Goal: Task Accomplishment & Management: Use online tool/utility

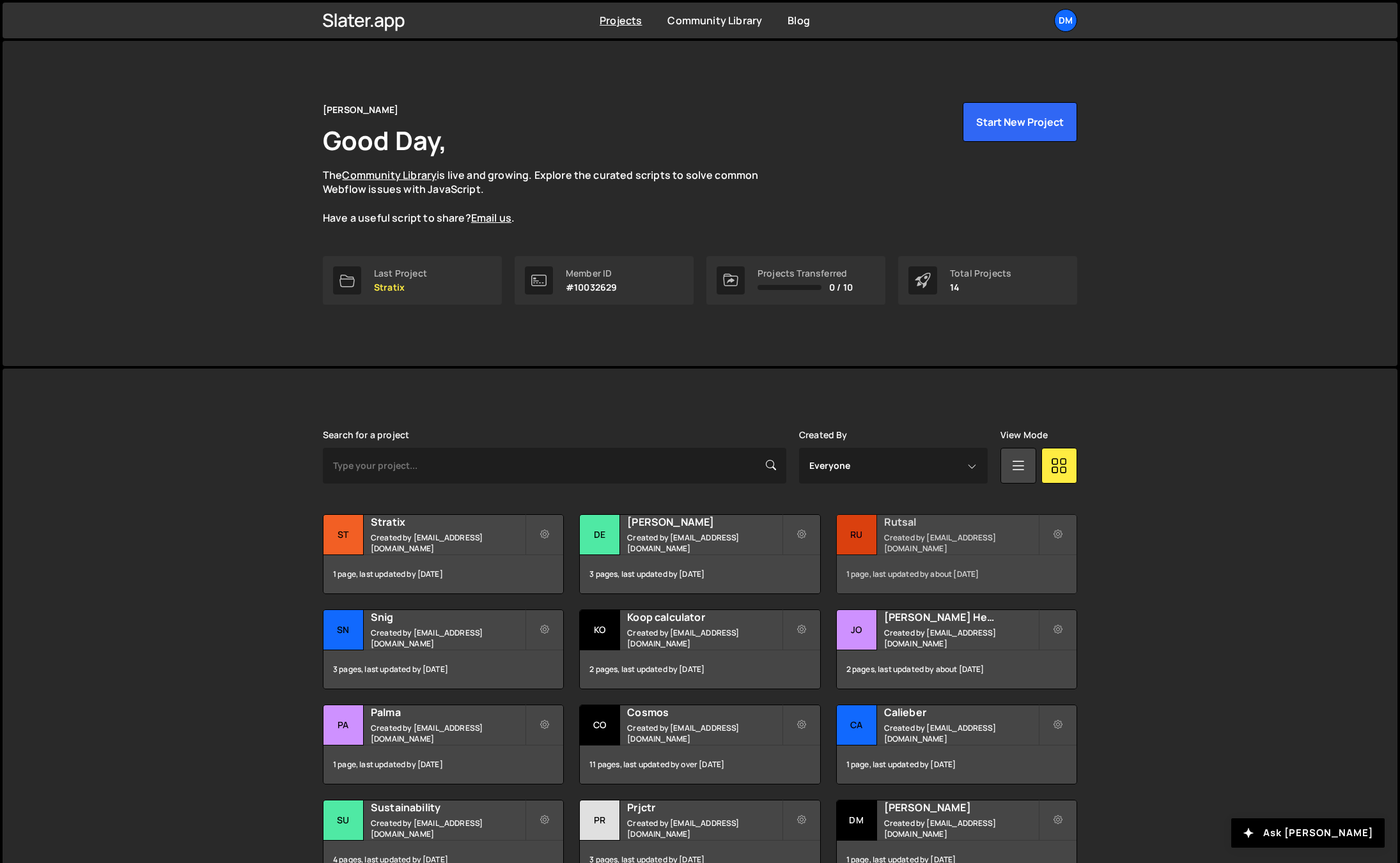
click at [896, 529] on h2 "Rutsal" at bounding box center [960, 522] width 154 height 14
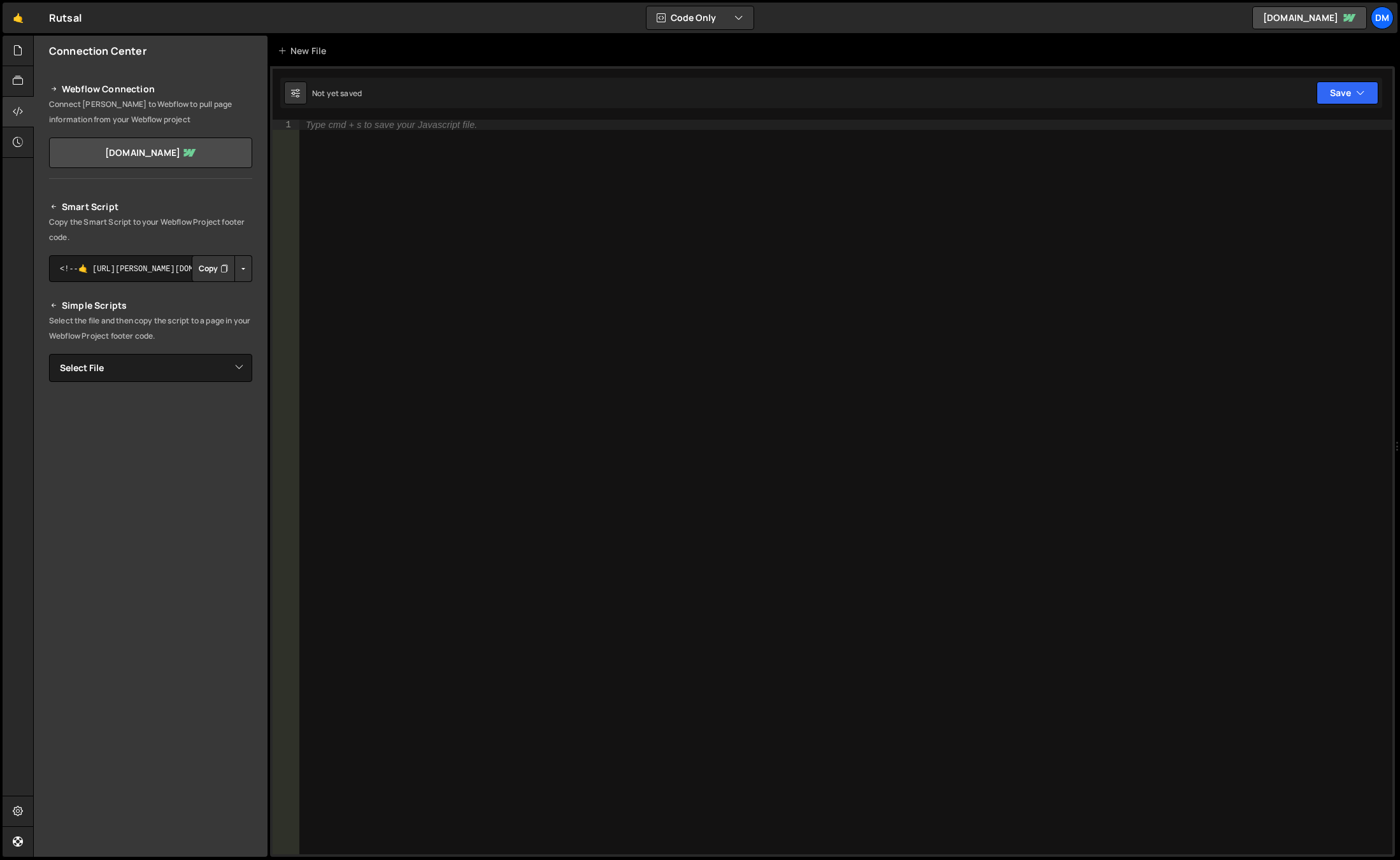
click at [378, 216] on div "Type cmd + s to save your Javascript file." at bounding box center [845, 497] width 1093 height 756
click at [19, 48] on icon at bounding box center [17, 50] width 10 height 14
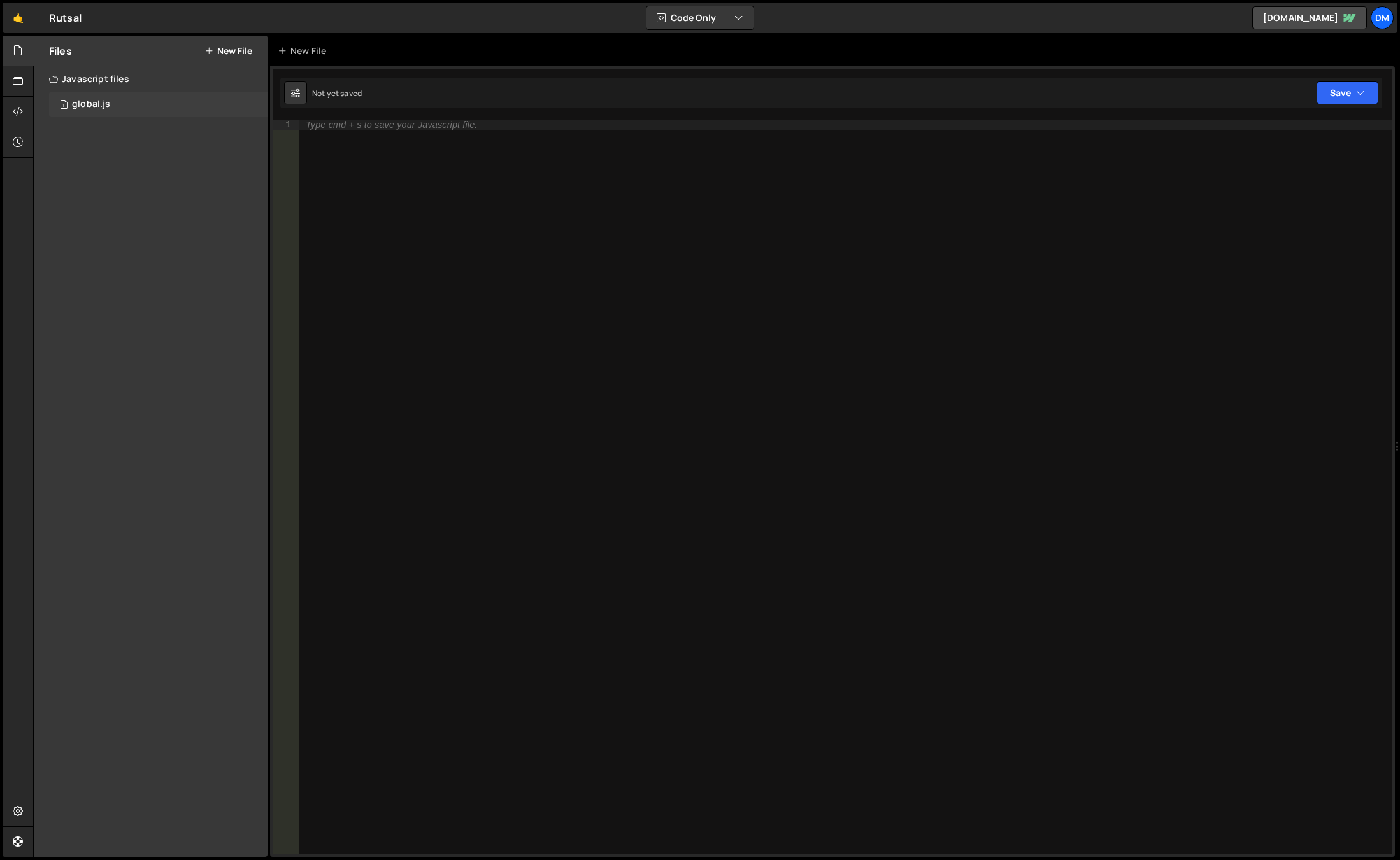
click at [89, 104] on div "global.js" at bounding box center [91, 104] width 38 height 12
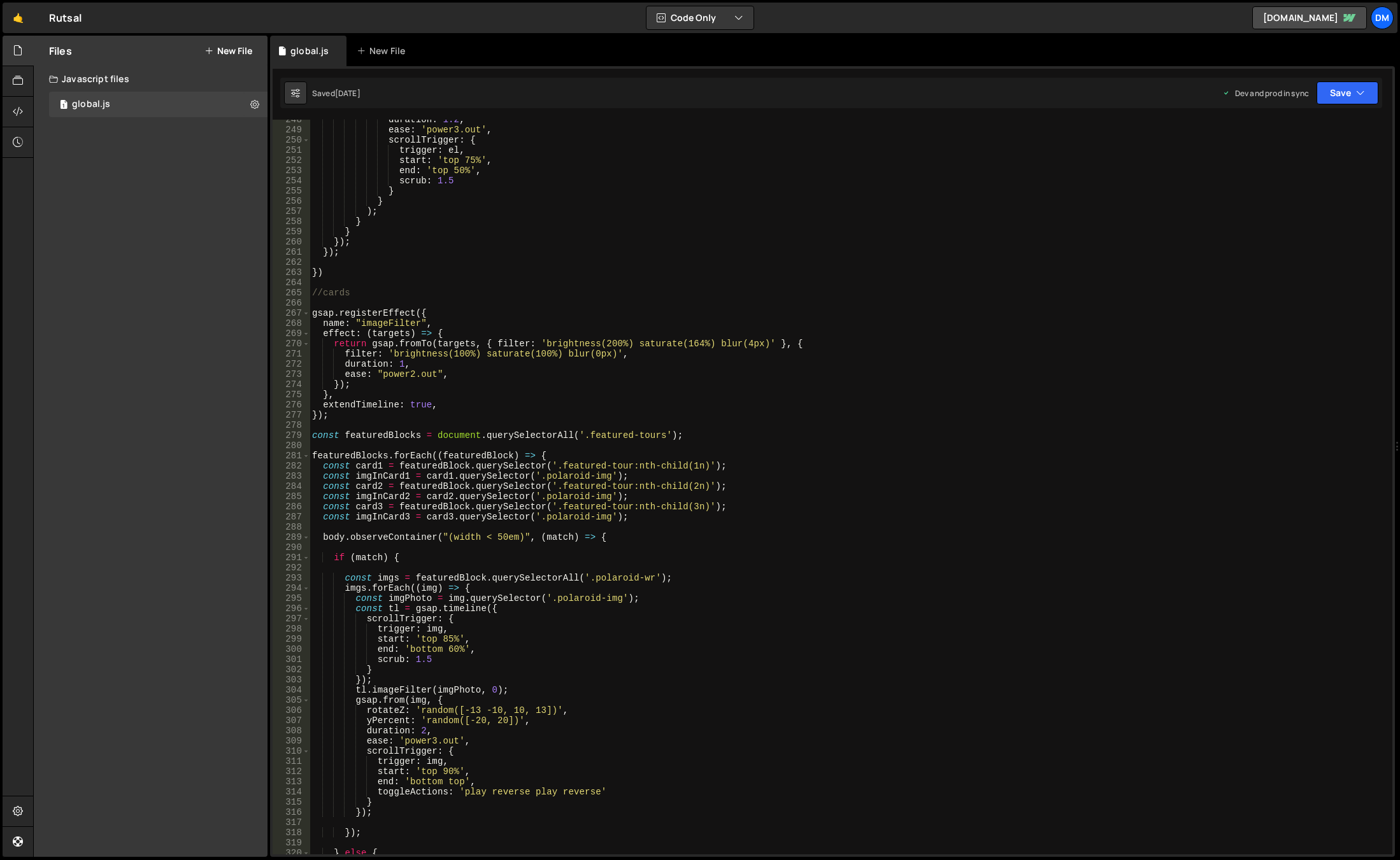
scroll to position [2522, 0]
type textarea "const imgInCard1 = card1.querySelector('.polaroid-img');"
click at [864, 472] on div "duration : 1.2 , ease : 'power3.out' , scrollTrigger : { trigger : el , start :…" at bounding box center [848, 492] width 1078 height 756
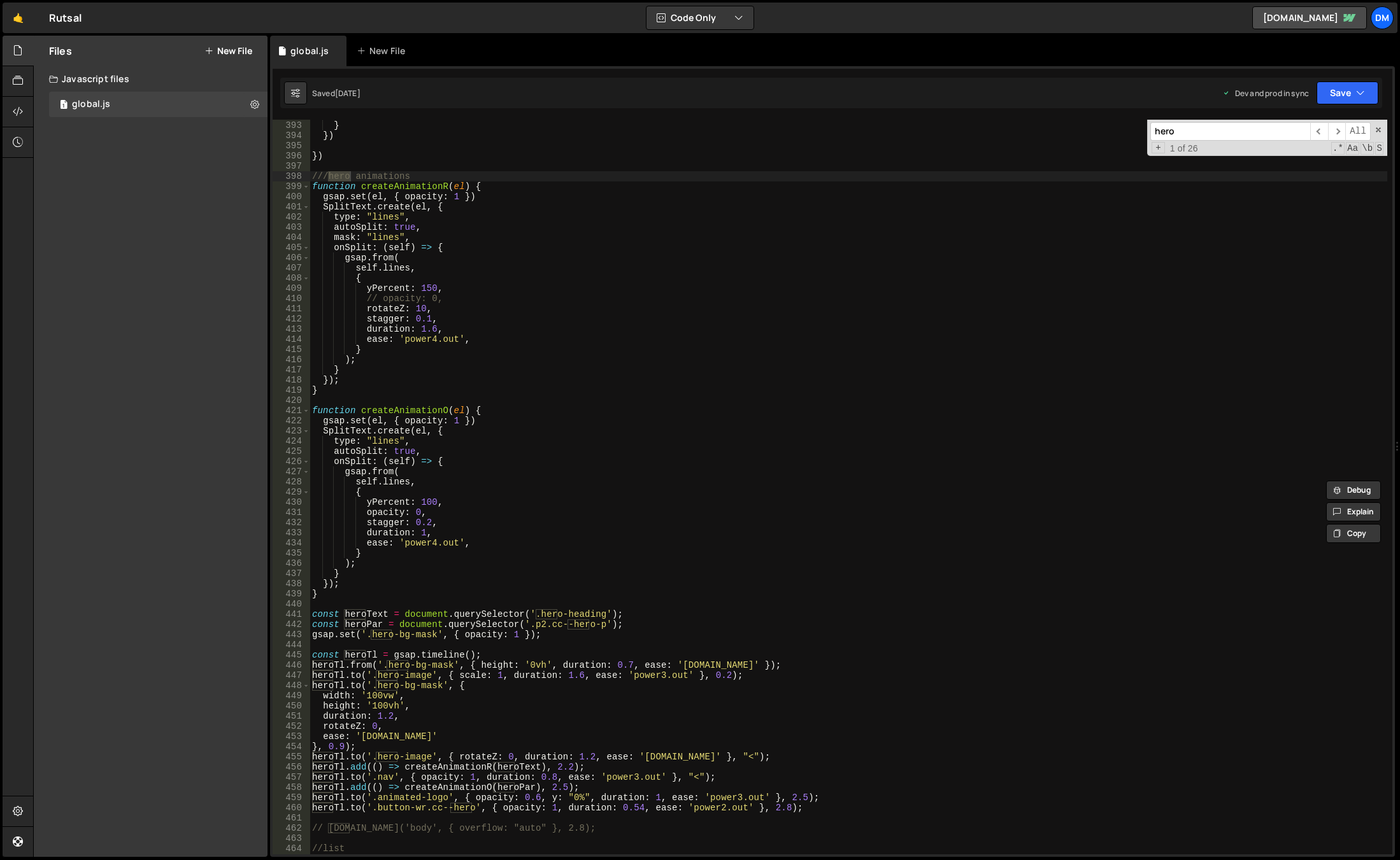
scroll to position [4070, 0]
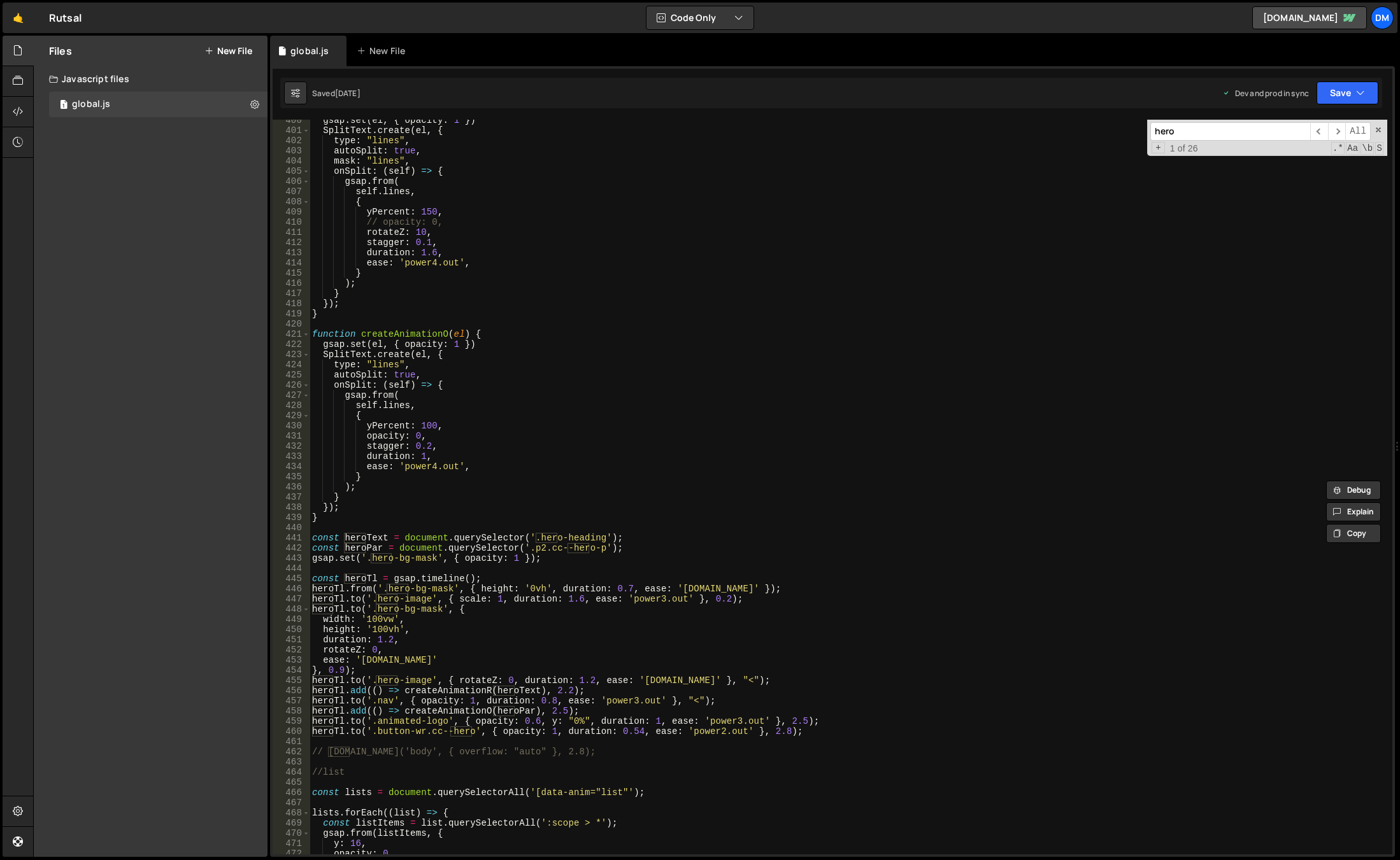
click at [1183, 133] on input "hero" at bounding box center [1230, 132] width 160 height 19
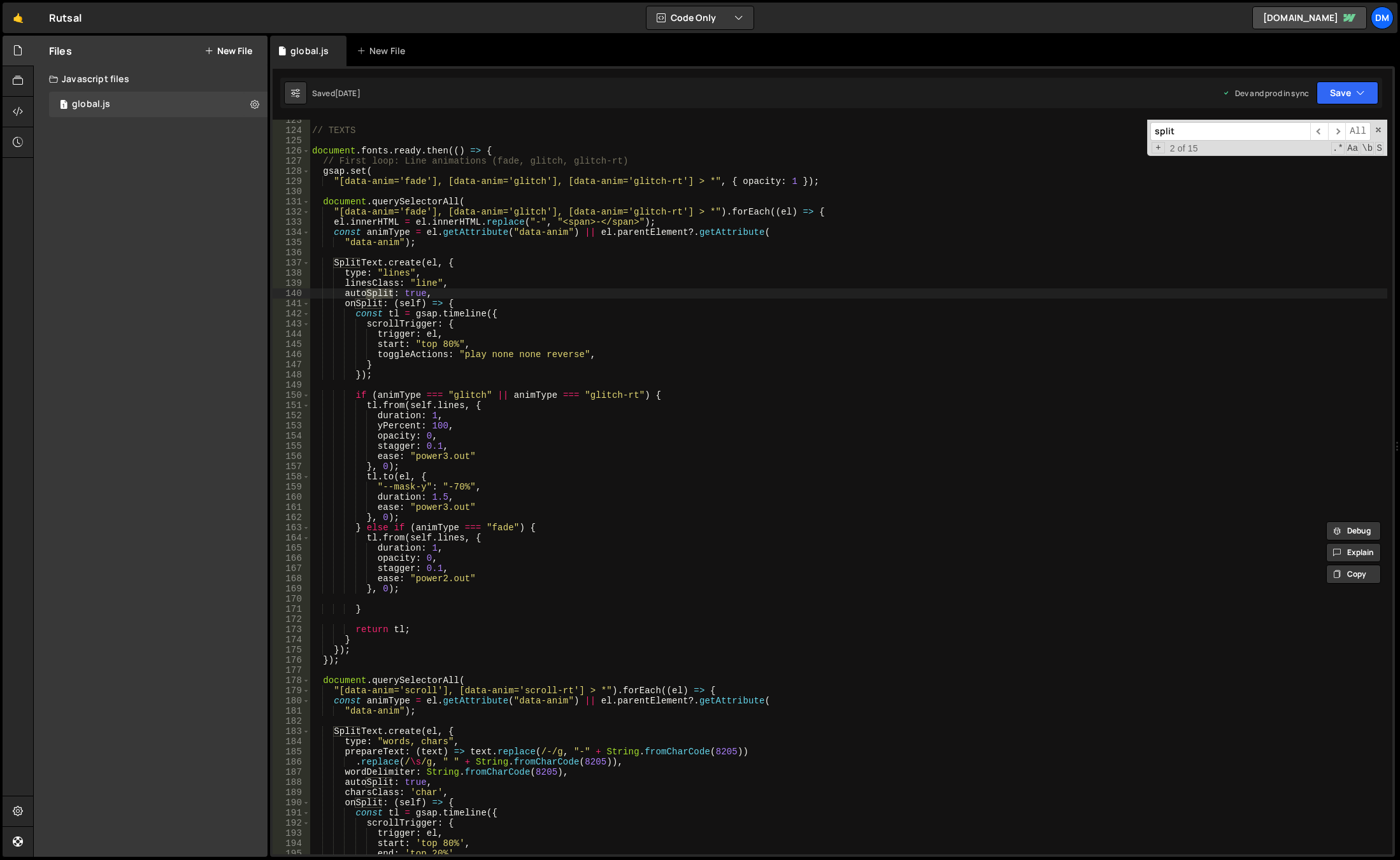
scroll to position [1171, 0]
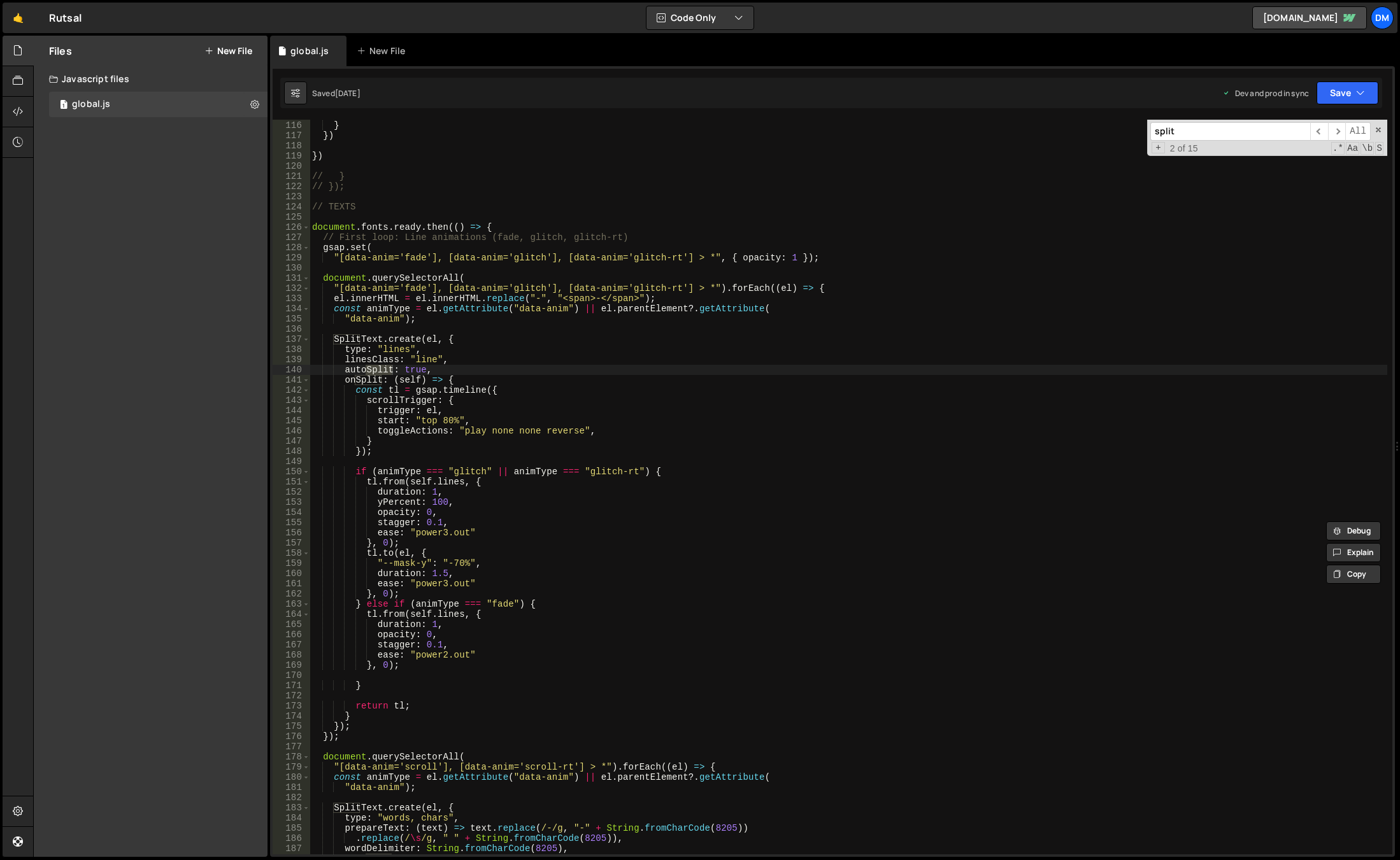
type input "split"
type textarea "ease: "power3.out""
click at [515, 531] on div "scrub : 1 } }) }) // } // }); // TEXTS document . fonts . ready . then (( ) => …" at bounding box center [848, 488] width 1078 height 756
click at [445, 272] on div "scrub : 1 } }) }) // } // }); // TEXTS document . fonts . ready . then (( ) => …" at bounding box center [848, 488] width 1078 height 756
click at [456, 280] on div "scrub : 1 } }) }) // } // }); // TEXTS document . fonts . ready . then (( ) => …" at bounding box center [848, 488] width 1078 height 756
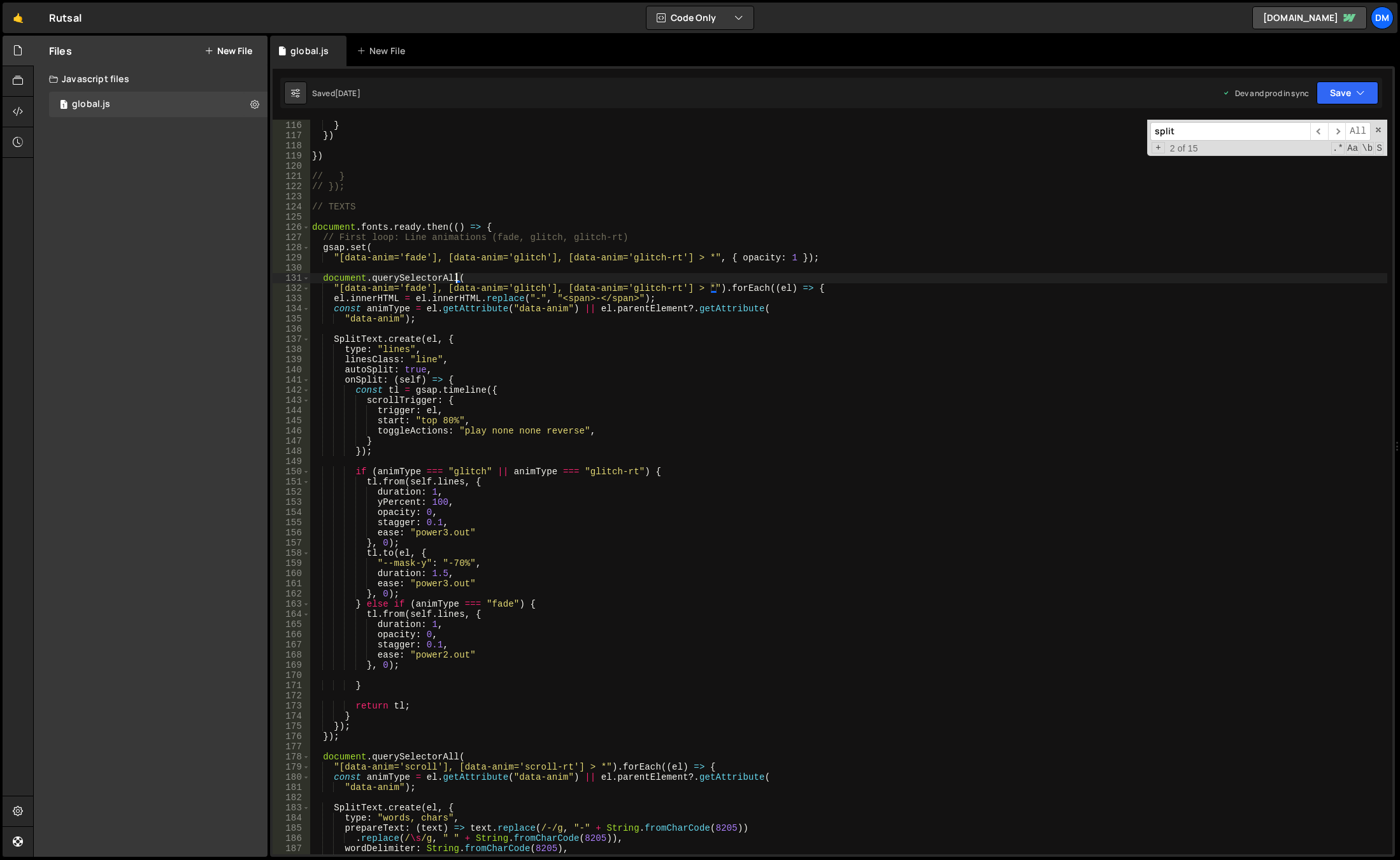
click at [335, 735] on div "scrub : 1 } }) }) // } // }); // TEXTS document . fonts . ready . then (( ) => …" at bounding box center [848, 488] width 1078 height 756
click at [465, 283] on div "scrub : 1 } }) }) // } // }); // TEXTS document . fonts . ready . then (( ) => …" at bounding box center [848, 488] width 1078 height 756
click at [449, 324] on div "scrub : 1 } }) }) // } // }); // TEXTS document . fonts . ready . then (( ) => …" at bounding box center [848, 488] width 1078 height 756
click at [427, 335] on div "scrub : 1 } }) }) // } // }); // TEXTS document . fonts . ready . then (( ) => …" at bounding box center [848, 488] width 1078 height 756
click at [423, 338] on div "scrub : 1 } }) }) // } // }); // TEXTS document . fonts . ready . then (( ) => …" at bounding box center [848, 488] width 1078 height 756
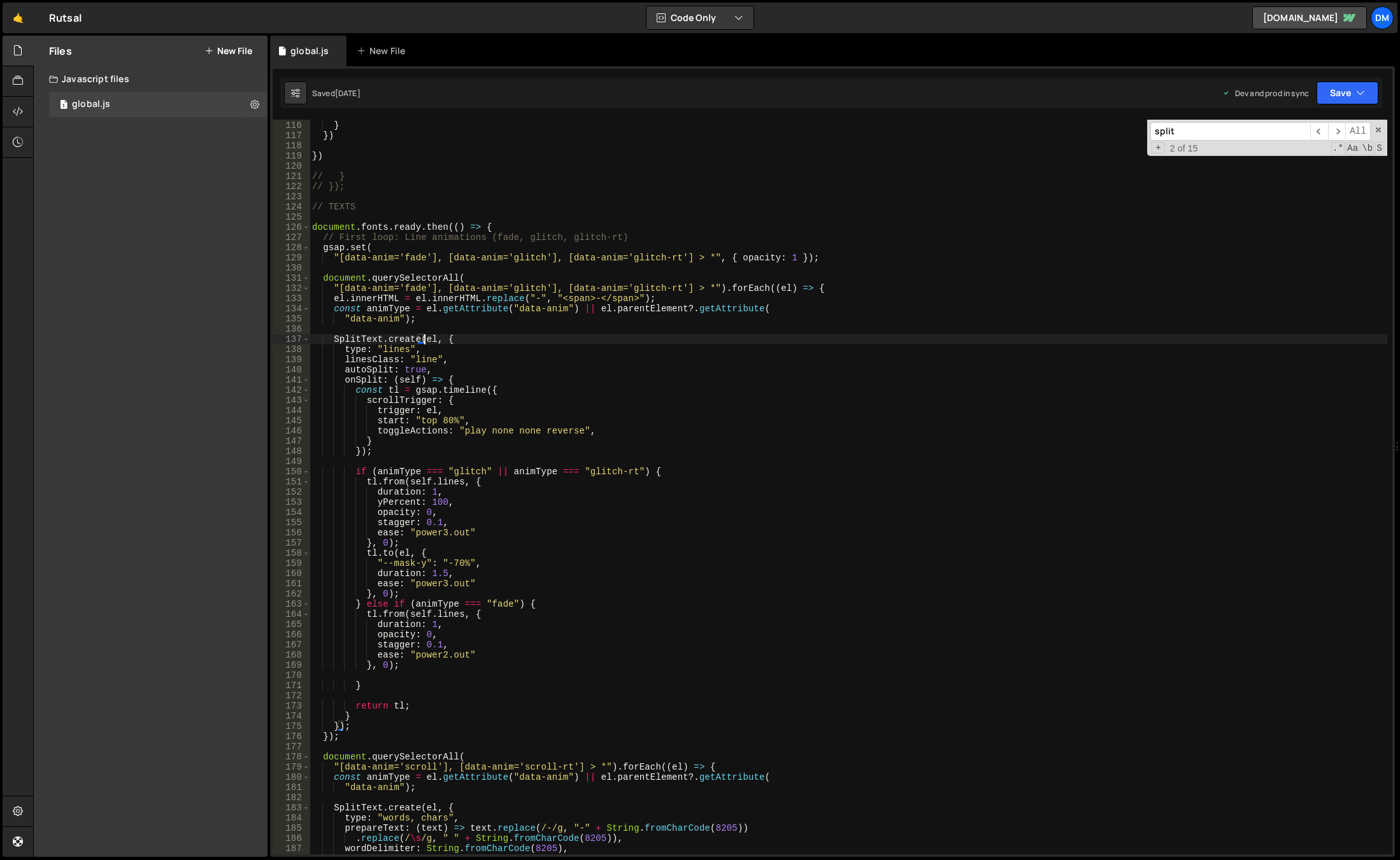
click at [332, 737] on div "scrub : 1 } }) }) // } // }); // TEXTS document . fonts . ready . then (( ) => …" at bounding box center [848, 488] width 1078 height 756
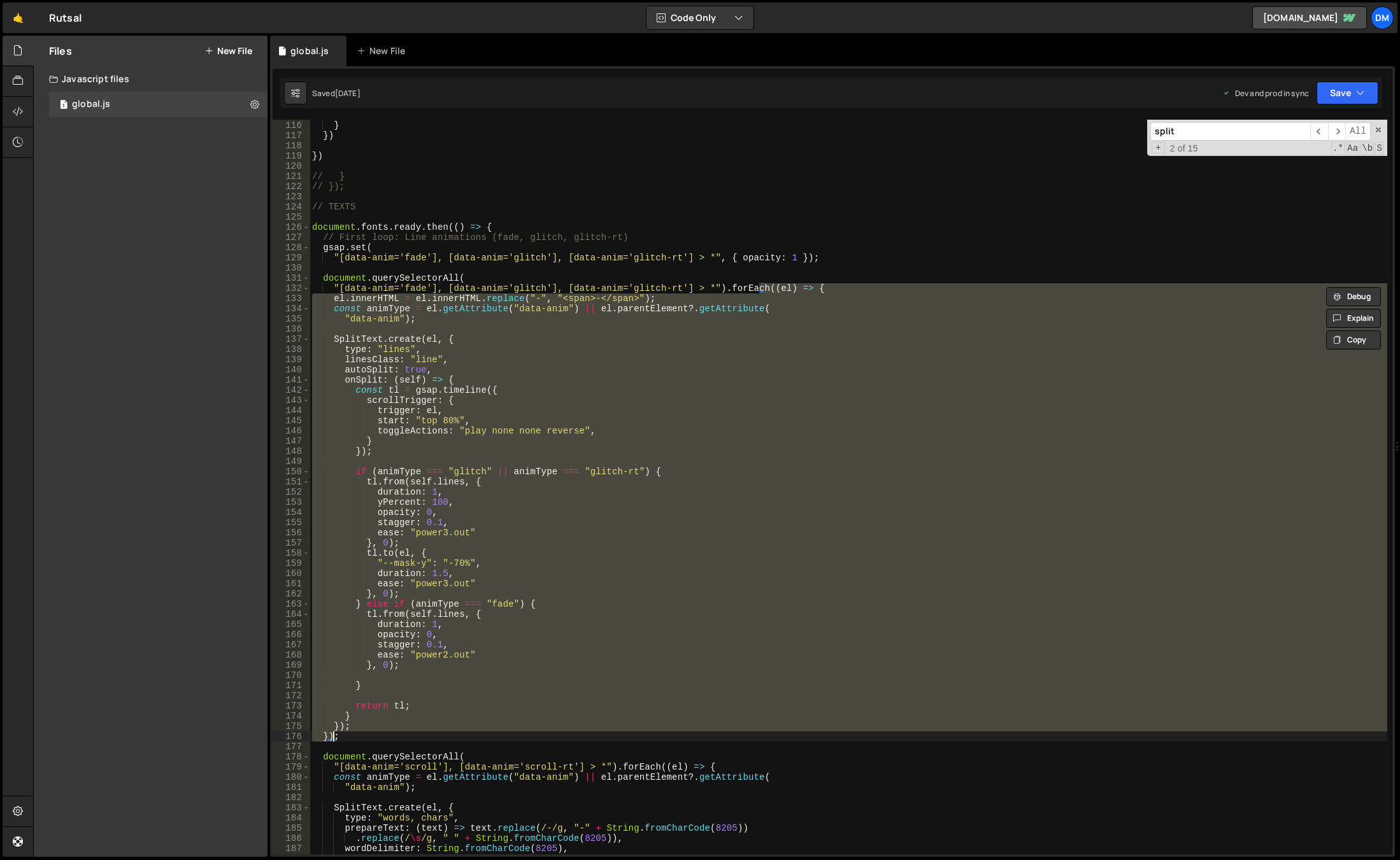
click at [368, 725] on div "scrub : 1 } }) }) // } // }); // TEXTS document . fonts . ready . then (( ) => …" at bounding box center [848, 487] width 1078 height 735
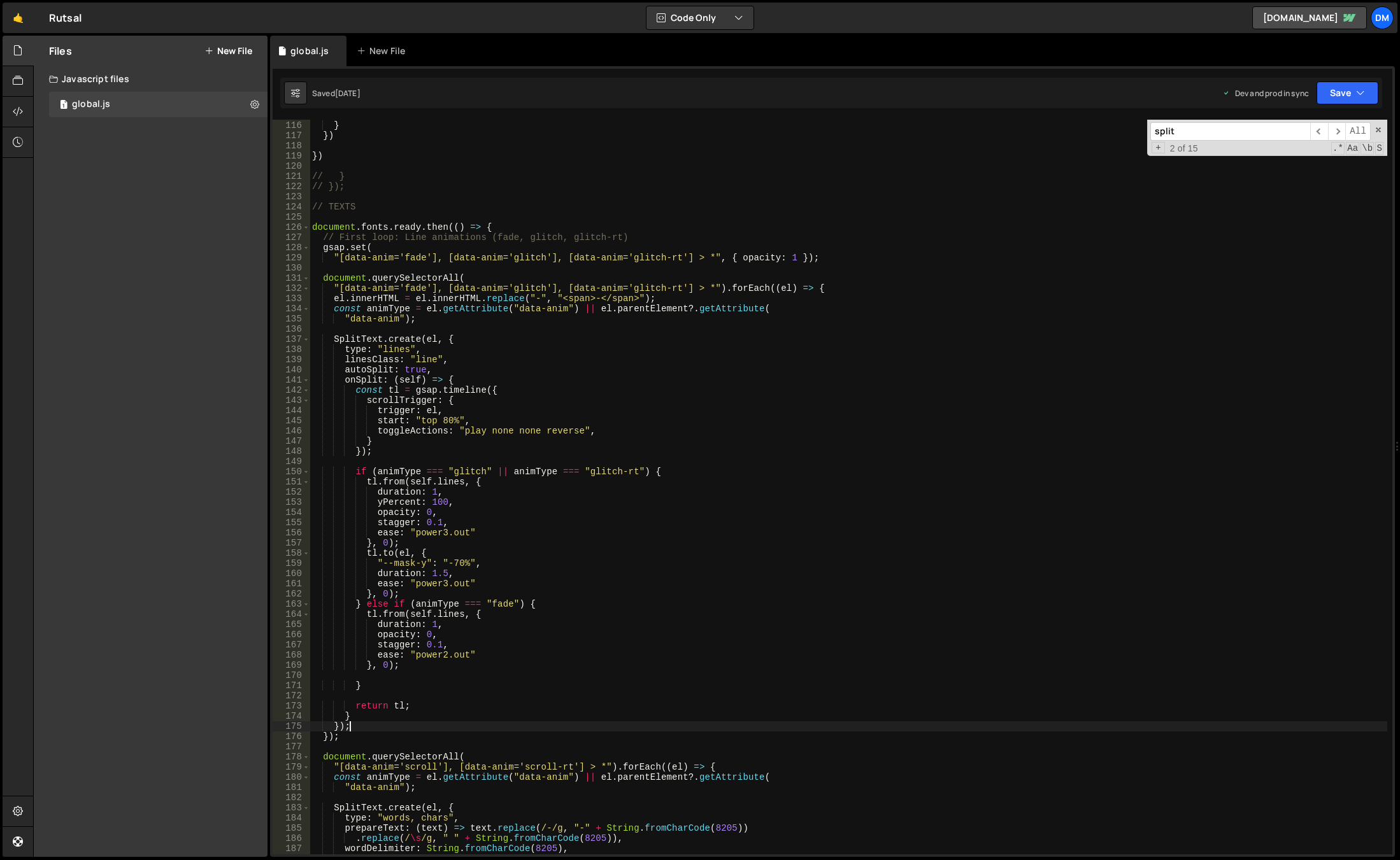
click at [368, 725] on div "scrub : 1 } }) }) // } // }); // TEXTS document . fonts . ready . then (( ) => …" at bounding box center [848, 488] width 1078 height 756
click at [373, 246] on div "scrub : 1 } }) }) // } // }); // TEXTS document . fonts . ready . then (( ) => …" at bounding box center [848, 488] width 1078 height 756
click at [799, 254] on div "scrub : 1 } }) }) // } // }); // TEXTS document . fonts . ready . then (( ) => …" at bounding box center [848, 488] width 1078 height 756
click at [638, 409] on div "scrub : 1 } }) }) // } // }); // TEXTS document . fonts . ready . then (( ) => …" at bounding box center [848, 488] width 1078 height 756
click at [762, 624] on div "scrub : 1 } }) }) // } // }); // TEXTS document . fonts . ready . then (( ) => …" at bounding box center [848, 488] width 1078 height 756
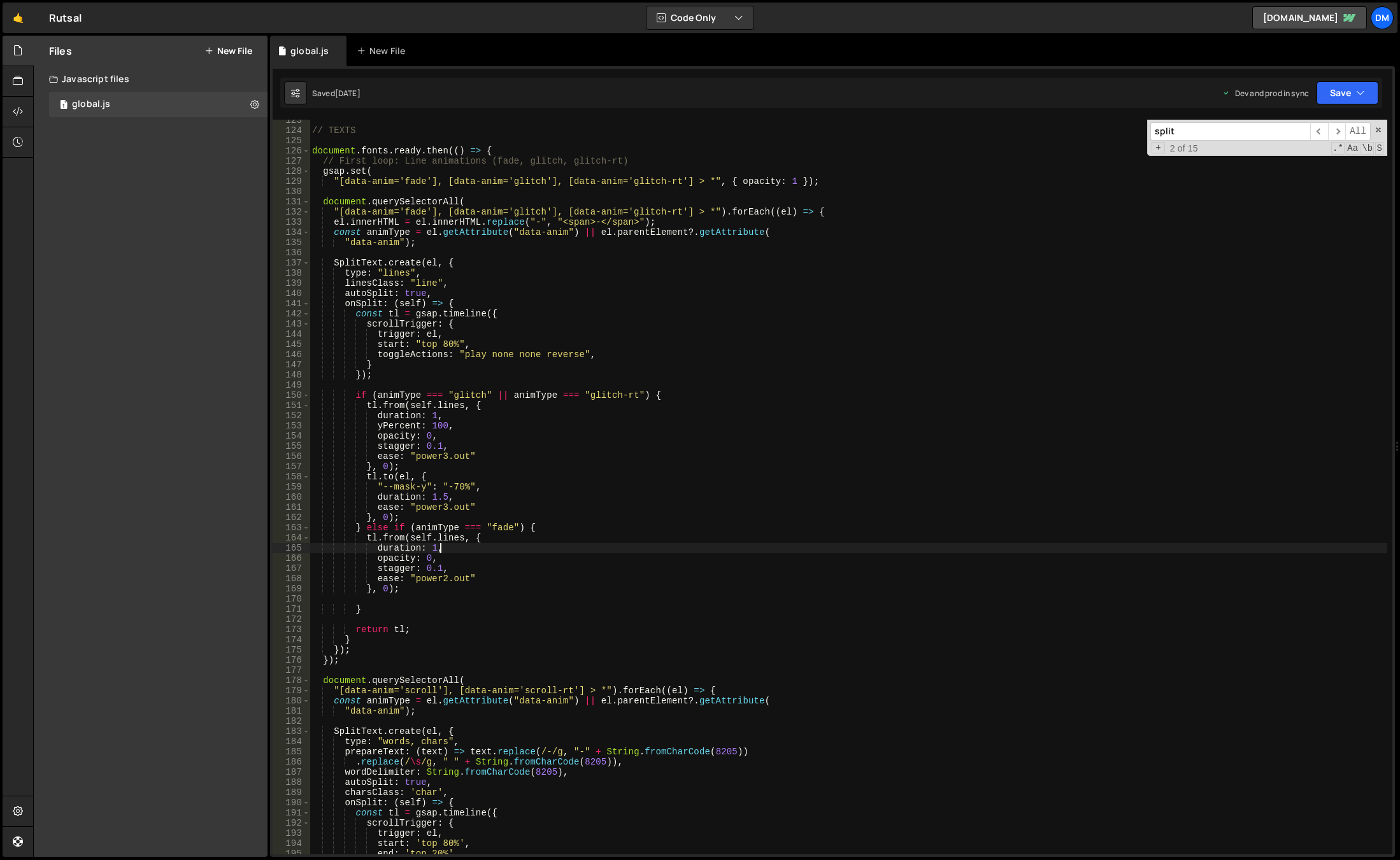
scroll to position [1247, 0]
click at [452, 371] on div "// TEXTS document . fonts . ready . then (( ) => { // First loop: Line animatio…" at bounding box center [848, 493] width 1078 height 756
click at [451, 370] on div "// TEXTS document . fonts . ready . then (( ) => { // First loop: Line animatio…" at bounding box center [848, 493] width 1078 height 756
click at [446, 303] on div "// TEXTS document . fonts . ready . then (( ) => { // First loop: Line animatio…" at bounding box center [848, 493] width 1078 height 756
click at [422, 258] on div "// TEXTS document . fonts . ready . then (( ) => { // First loop: Line animatio…" at bounding box center [848, 493] width 1078 height 756
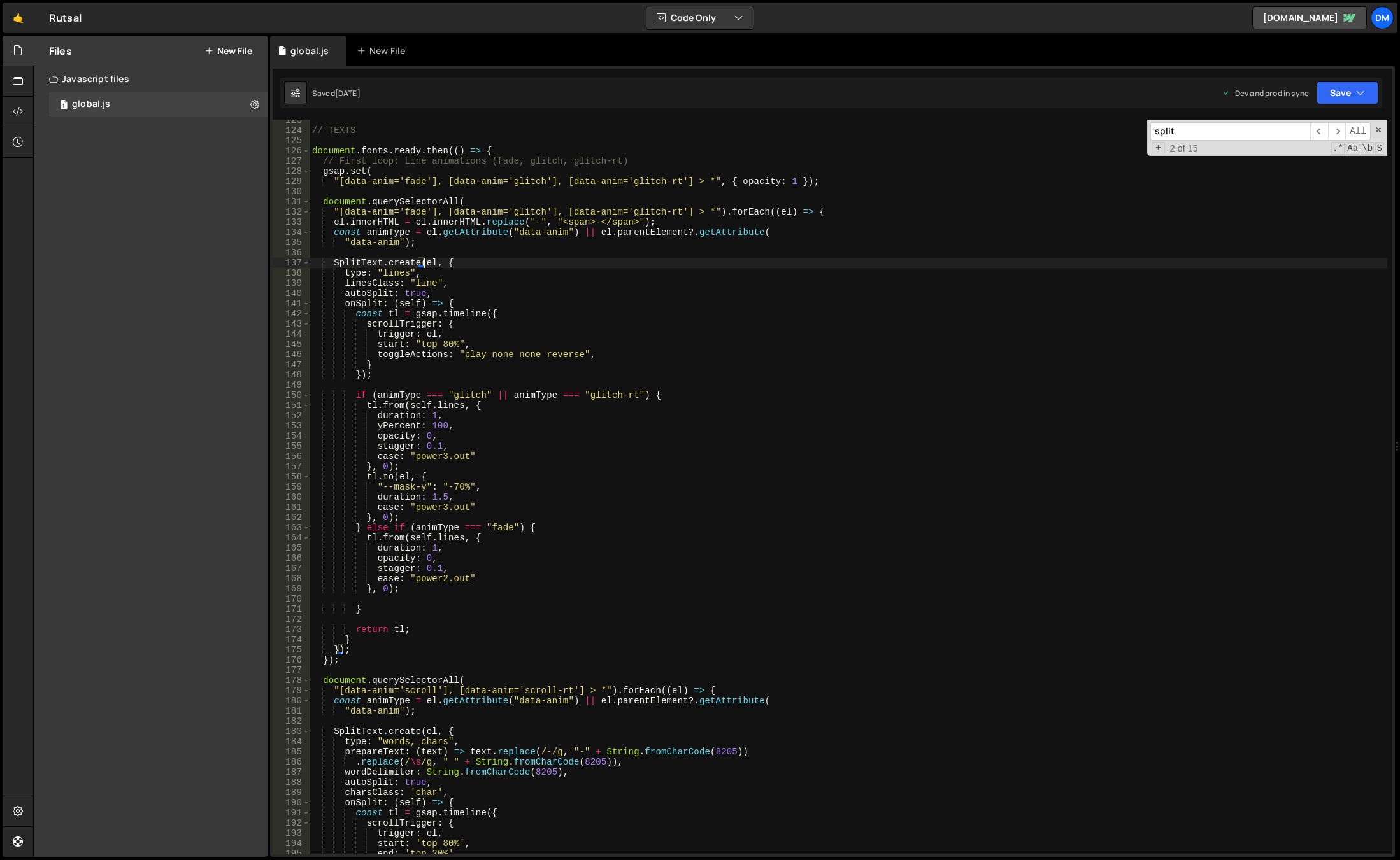
click at [438, 179] on div "// TEXTS document . fonts . ready . then (( ) => { // First loop: Line animatio…" at bounding box center [848, 493] width 1078 height 756
click at [480, 150] on div "// TEXTS document . fonts . ready . then (( ) => { // First loop: Line animatio…" at bounding box center [848, 493] width 1078 height 756
click at [360, 651] on div "// TEXTS document . fonts . ready . then (( ) => { // First loop: Line animatio…" at bounding box center [848, 493] width 1078 height 756
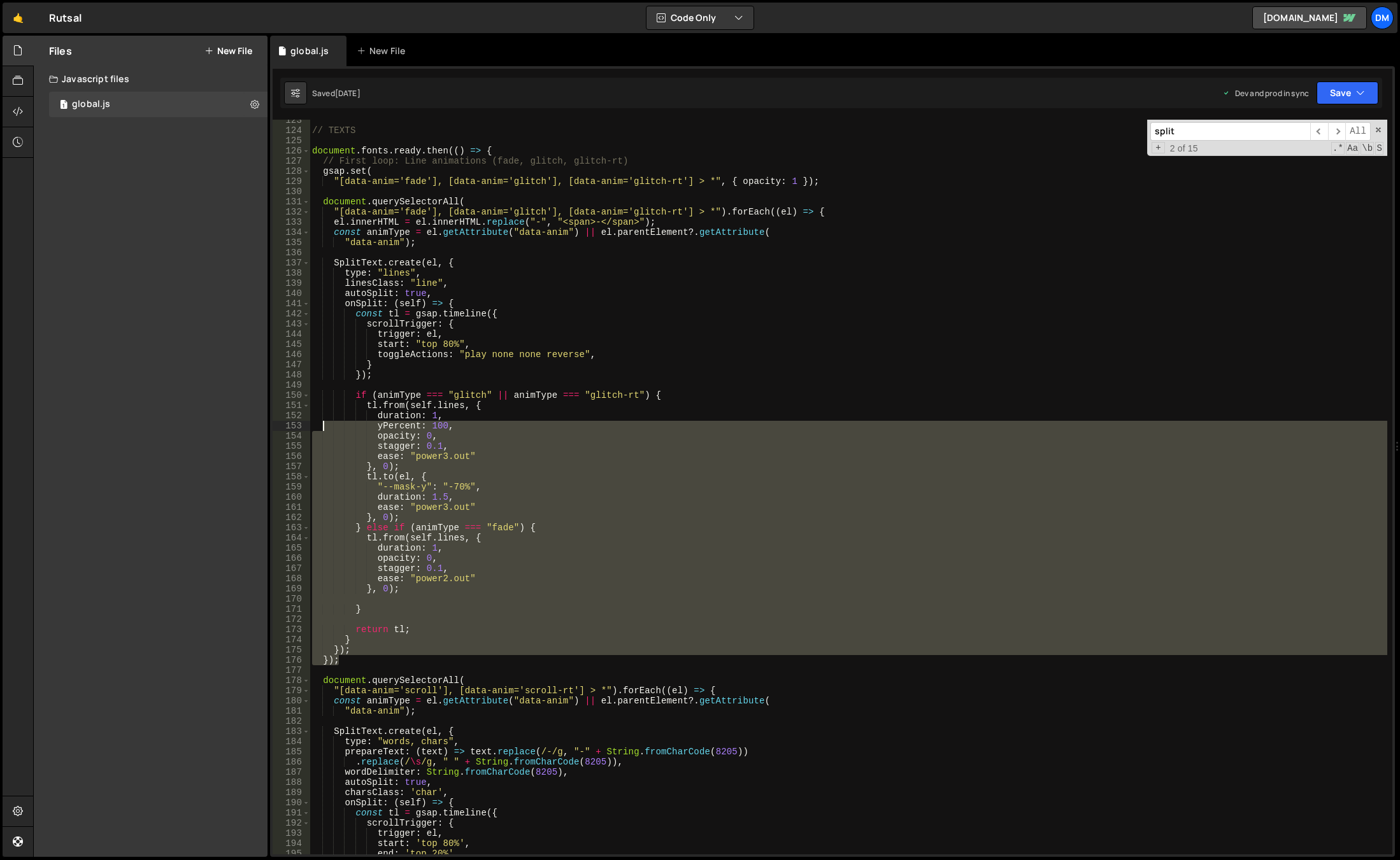
drag, startPoint x: 355, startPoint y: 658, endPoint x: 313, endPoint y: 214, distance: 446.0
click at [313, 214] on div "// TEXTS document . fonts . ready . then (( ) => { // First loop: Line animatio…" at bounding box center [848, 493] width 1078 height 756
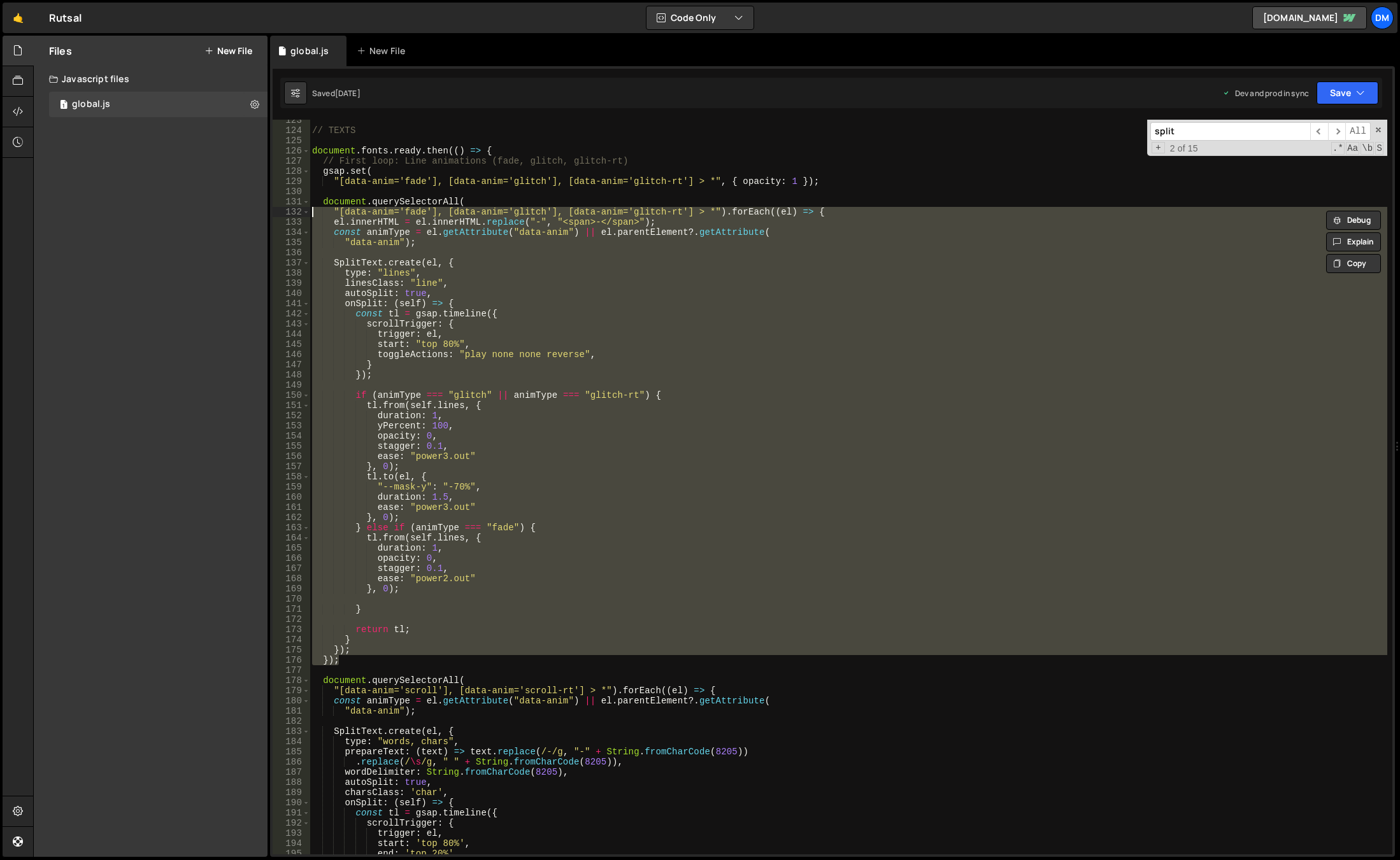
click at [420, 168] on div "// TEXTS document . fonts . ready . then (( ) => { // First loop: Line animatio…" at bounding box center [848, 493] width 1078 height 756
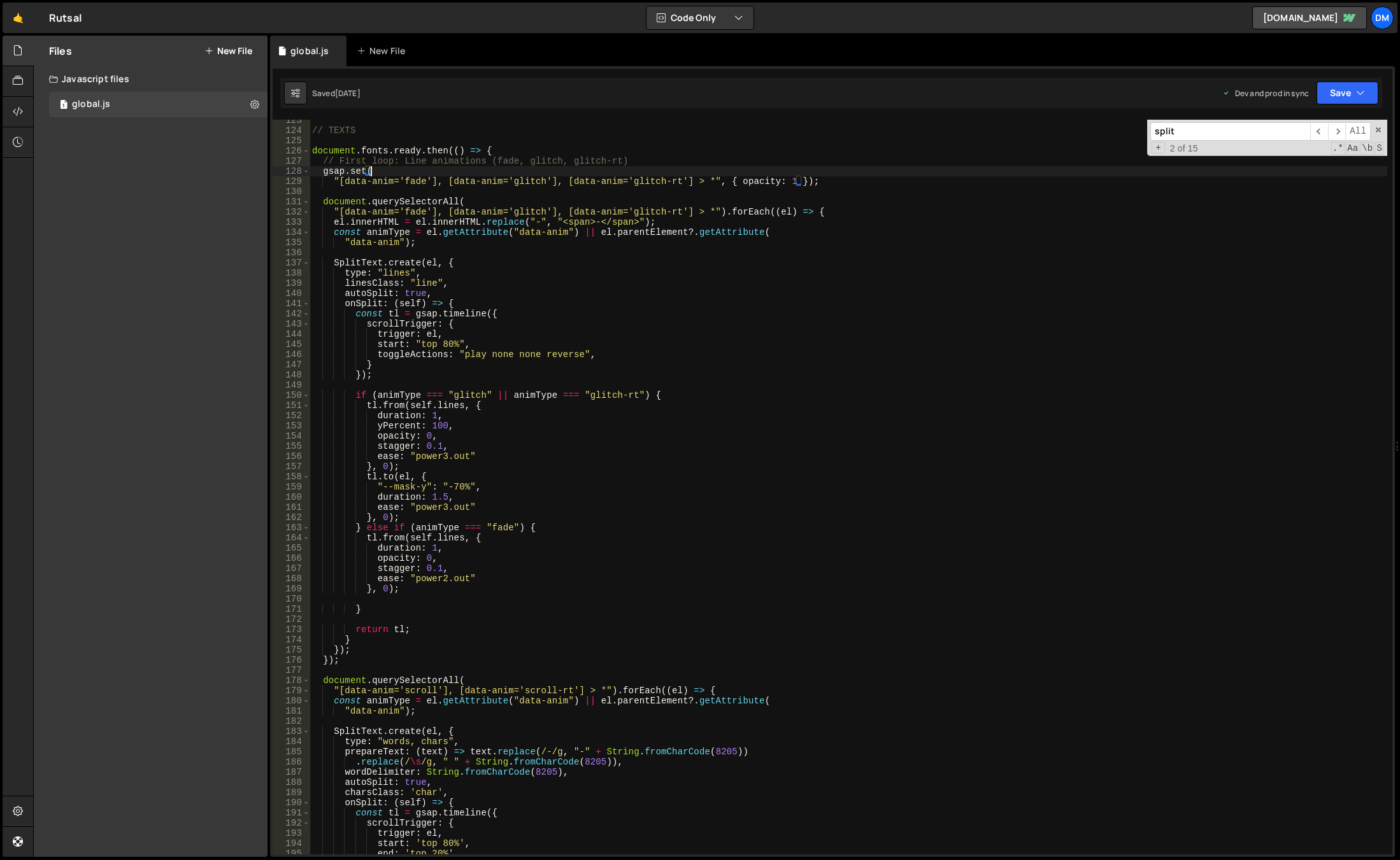
click at [456, 203] on div "// TEXTS document . fonts . ready . then (( ) => { // First loop: Line animatio…" at bounding box center [848, 493] width 1078 height 756
click at [812, 212] on div "// TEXTS document . fonts . ready . then (( ) => { // First loop: Line animatio…" at bounding box center [848, 493] width 1078 height 756
click at [601, 407] on div "// TEXTS document . fonts . ready . then (( ) => { // First loop: Line animatio…" at bounding box center [848, 493] width 1078 height 756
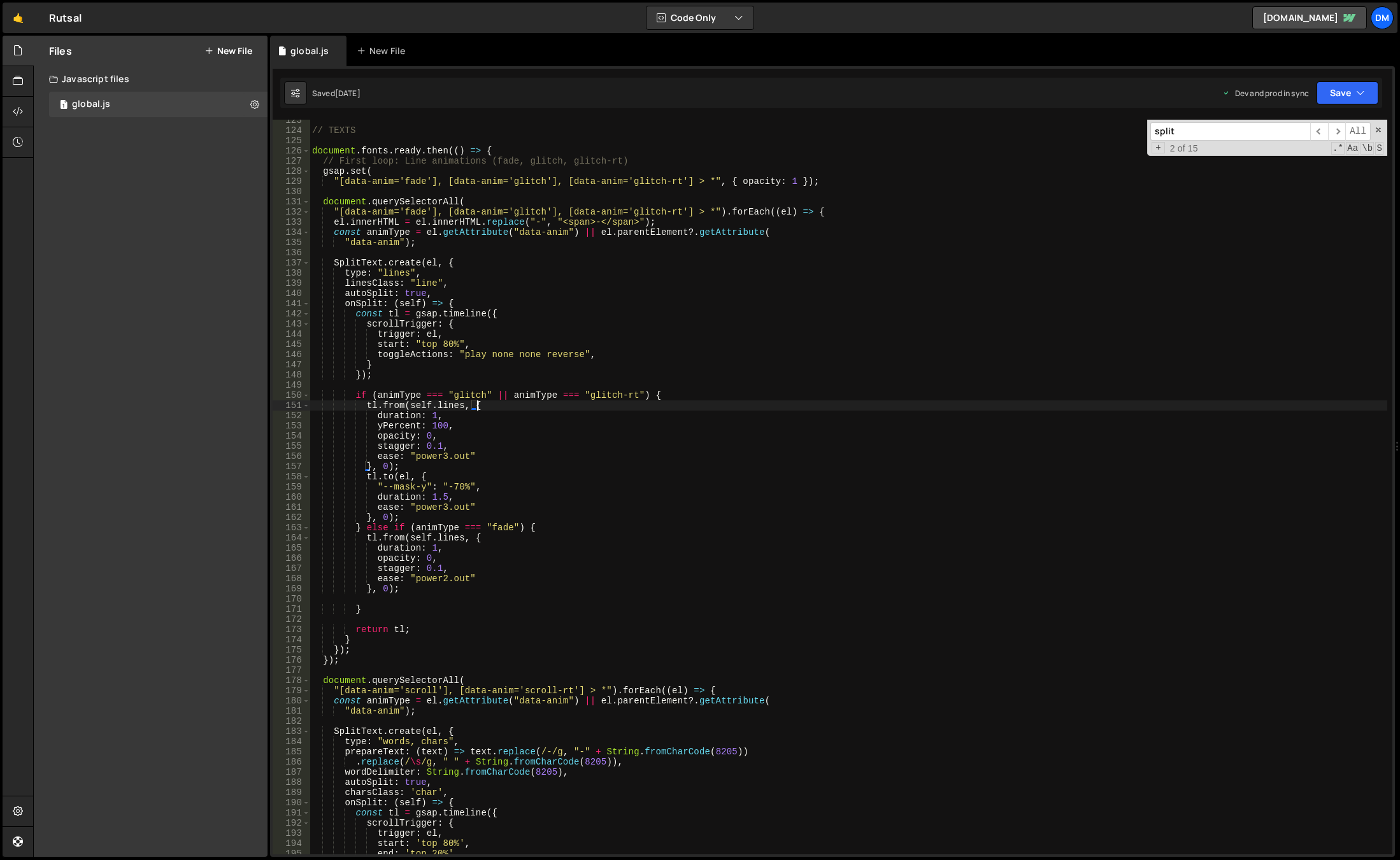
click at [598, 392] on div "// TEXTS document . fonts . ready . then (( ) => { // First loop: Line animatio…" at bounding box center [848, 493] width 1078 height 756
click at [593, 362] on div "// TEXTS document . fonts . ready . then (( ) => { // First loop: Line animatio…" at bounding box center [848, 493] width 1078 height 756
click at [697, 557] on div "// TEXTS document . fonts . ready . then (( ) => { // First loop: Line animatio…" at bounding box center [848, 493] width 1078 height 756
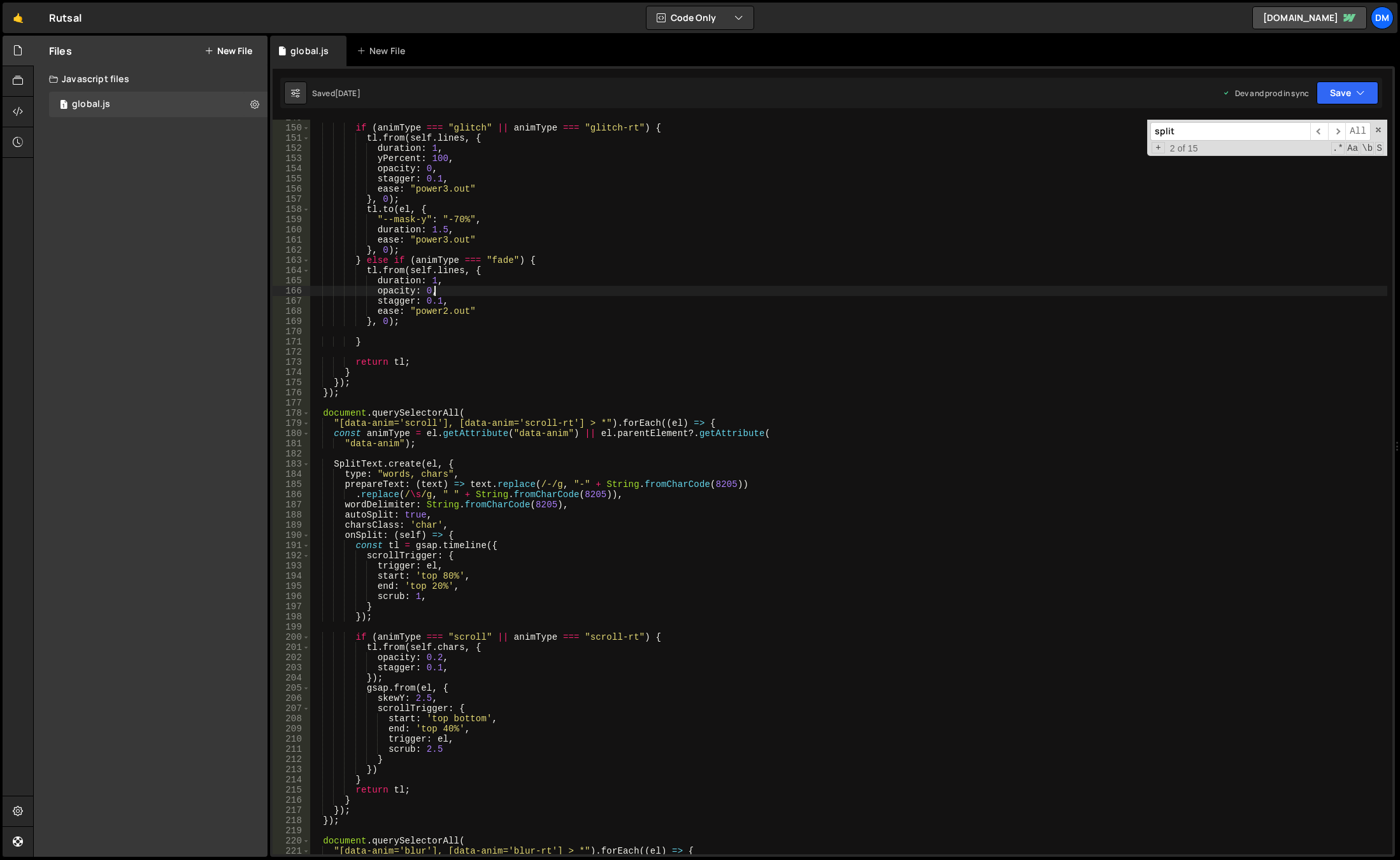
scroll to position [1630, 0]
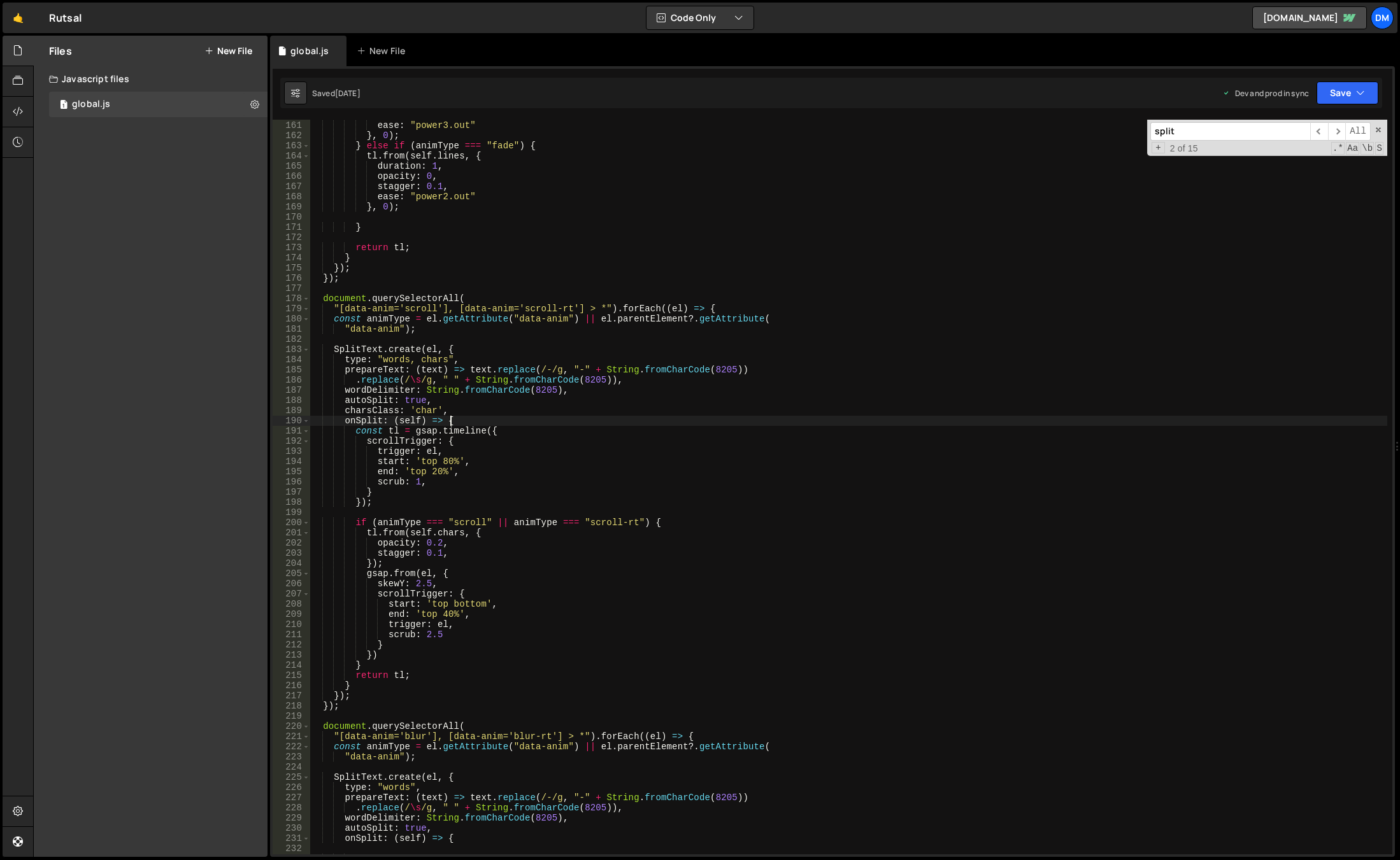
click at [510, 423] on div "duration : 1.5 , ease : "power3.out" } , 0 ) ; } else if ( animType === "fade" …" at bounding box center [848, 488] width 1078 height 756
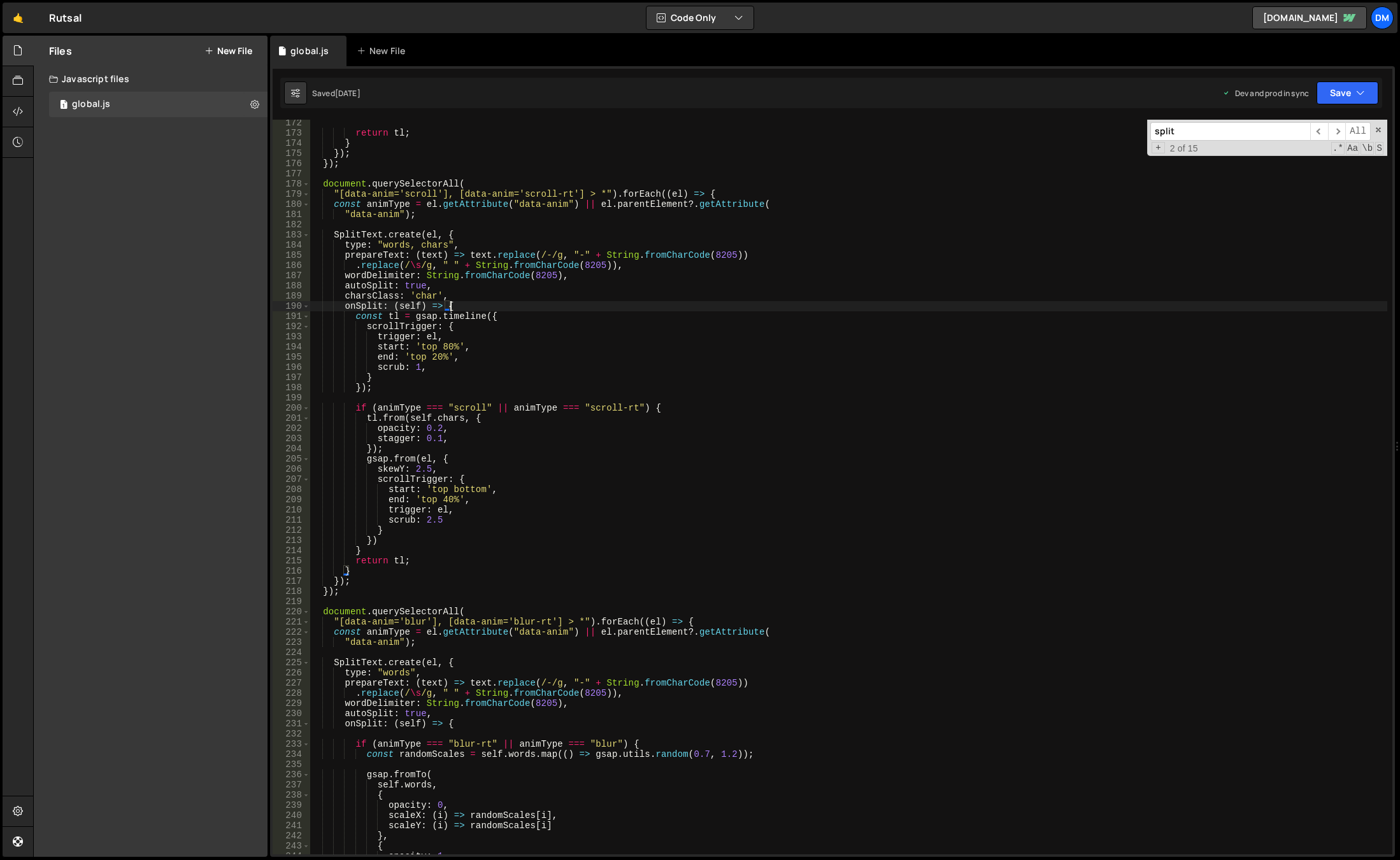
scroll to position [1744, 0]
click at [675, 430] on div "return tl ; } }) ; }) ; document . querySelectorAll ( "[data-anim='scroll'], [d…" at bounding box center [848, 496] width 1078 height 756
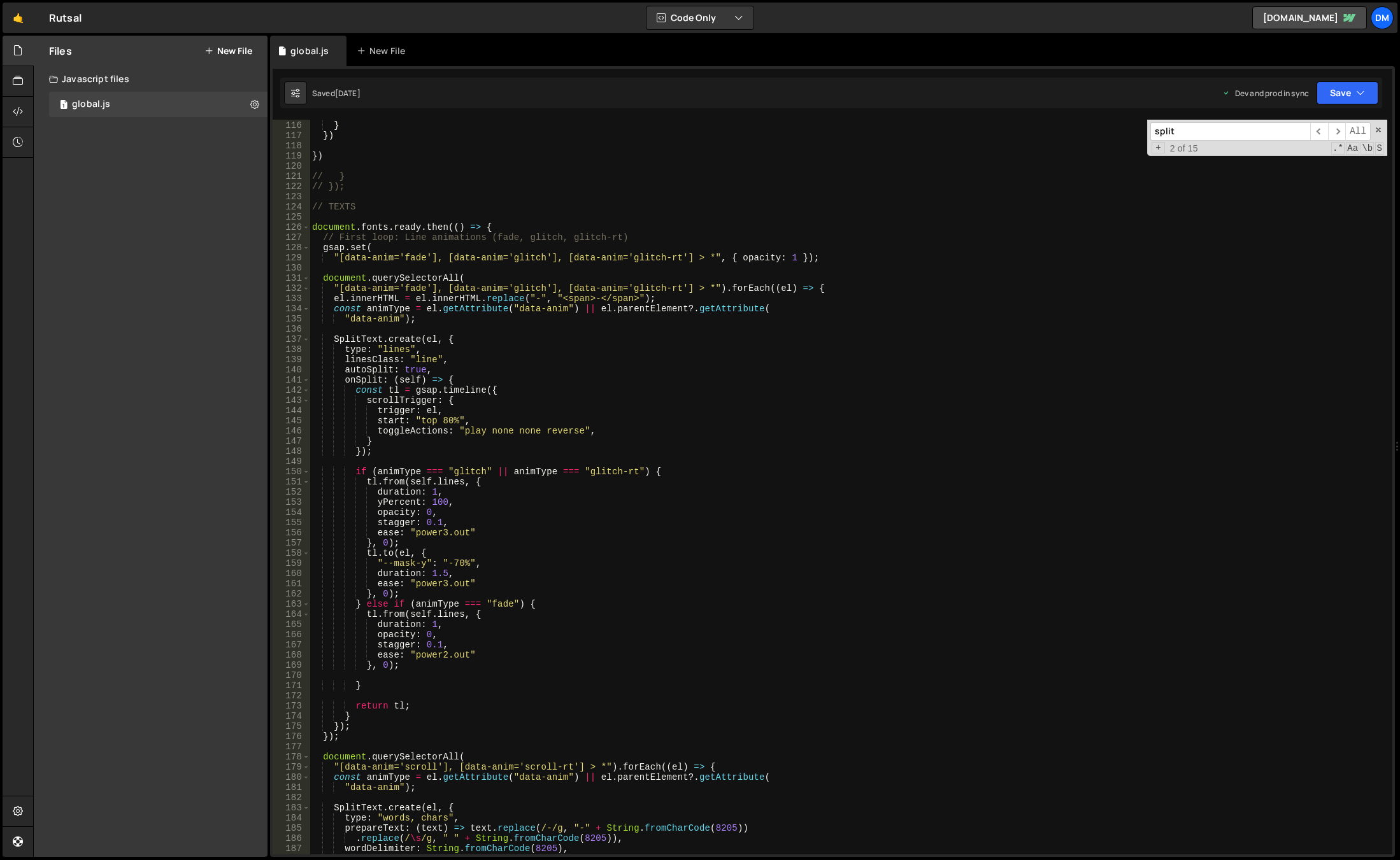
scroll to position [1133, 0]
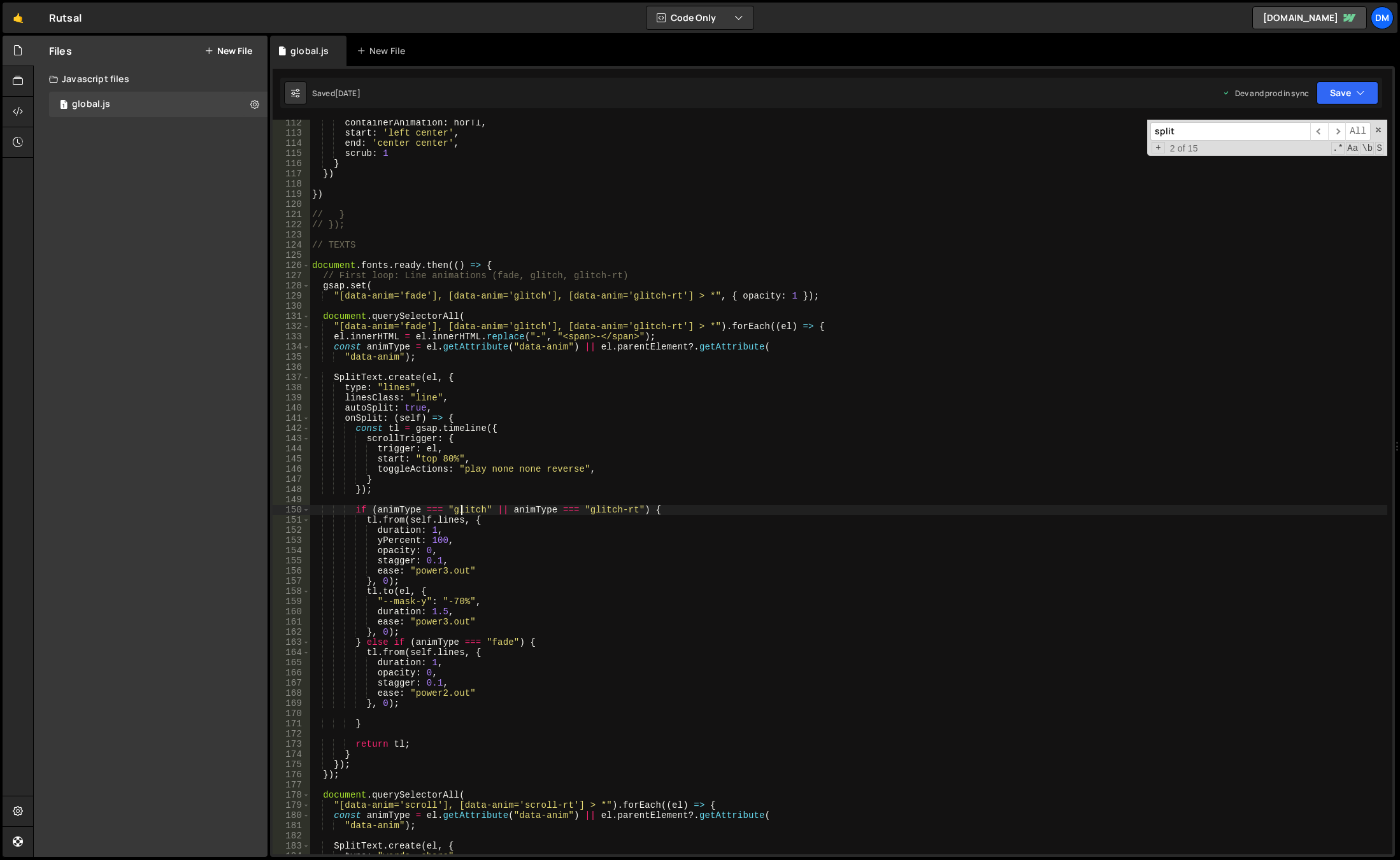
click at [461, 508] on div "containerAnimation : horTl , start : 'left center' , end : 'center center' , sc…" at bounding box center [848, 496] width 1078 height 756
click at [455, 510] on div "containerAnimation : horTl , start : 'left center' , end : 'center center' , sc…" at bounding box center [848, 496] width 1078 height 756
drag, startPoint x: 510, startPoint y: 510, endPoint x: 376, endPoint y: 510, distance: 134.0
click at [376, 510] on div "containerAnimation : horTl , start : 'left center' , end : 'center center' , sc…" at bounding box center [848, 496] width 1078 height 756
click at [560, 593] on div "containerAnimation : horTl , start : 'left center' , end : 'center center' , sc…" at bounding box center [848, 496] width 1078 height 756
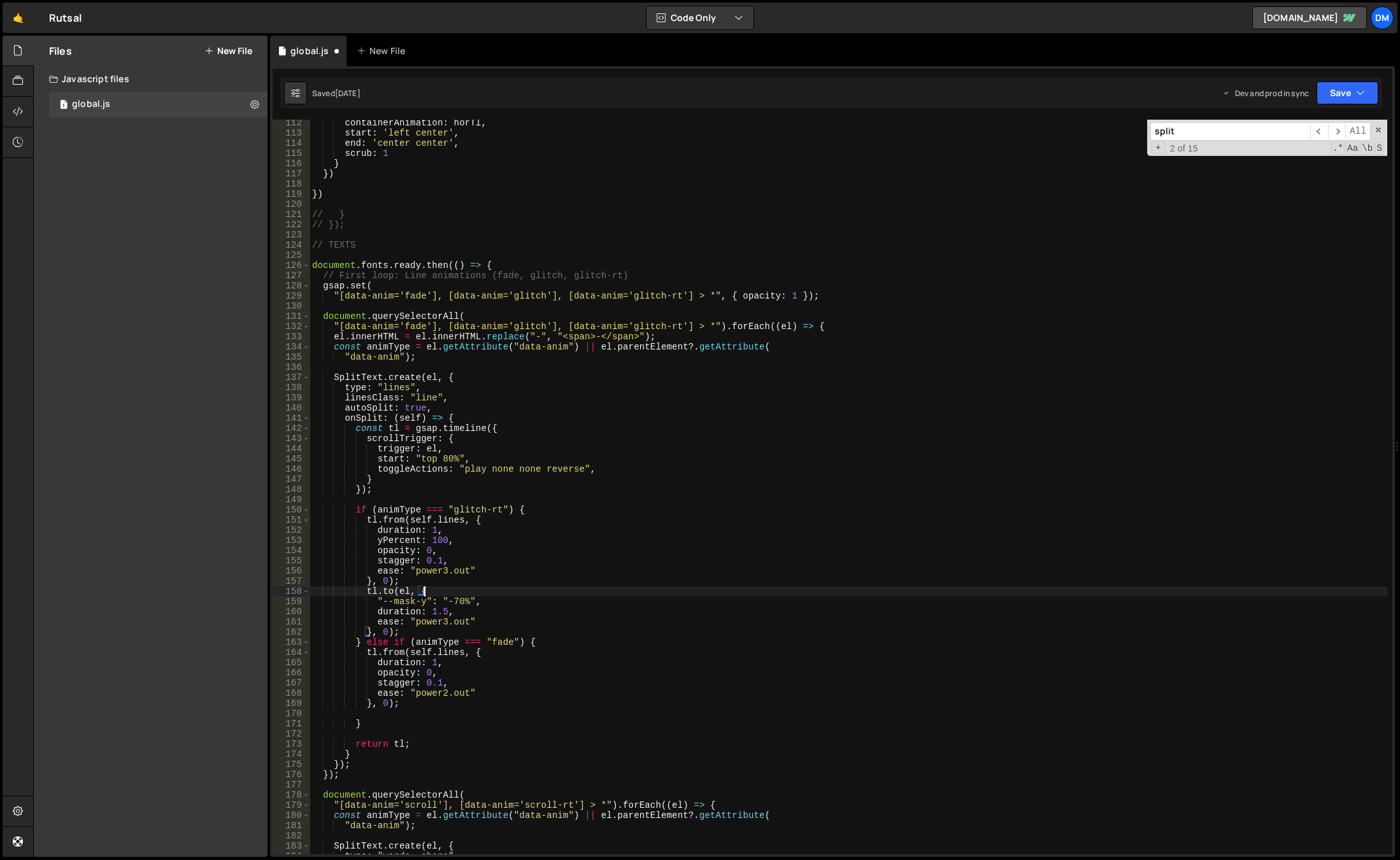
click at [560, 593] on div "containerAnimation : horTl , start : 'left center' , end : 'center center' , sc…" at bounding box center [848, 496] width 1078 height 756
click at [1380, 130] on span at bounding box center [1378, 130] width 9 height 9
click at [1341, 95] on button "Save" at bounding box center [1347, 93] width 62 height 23
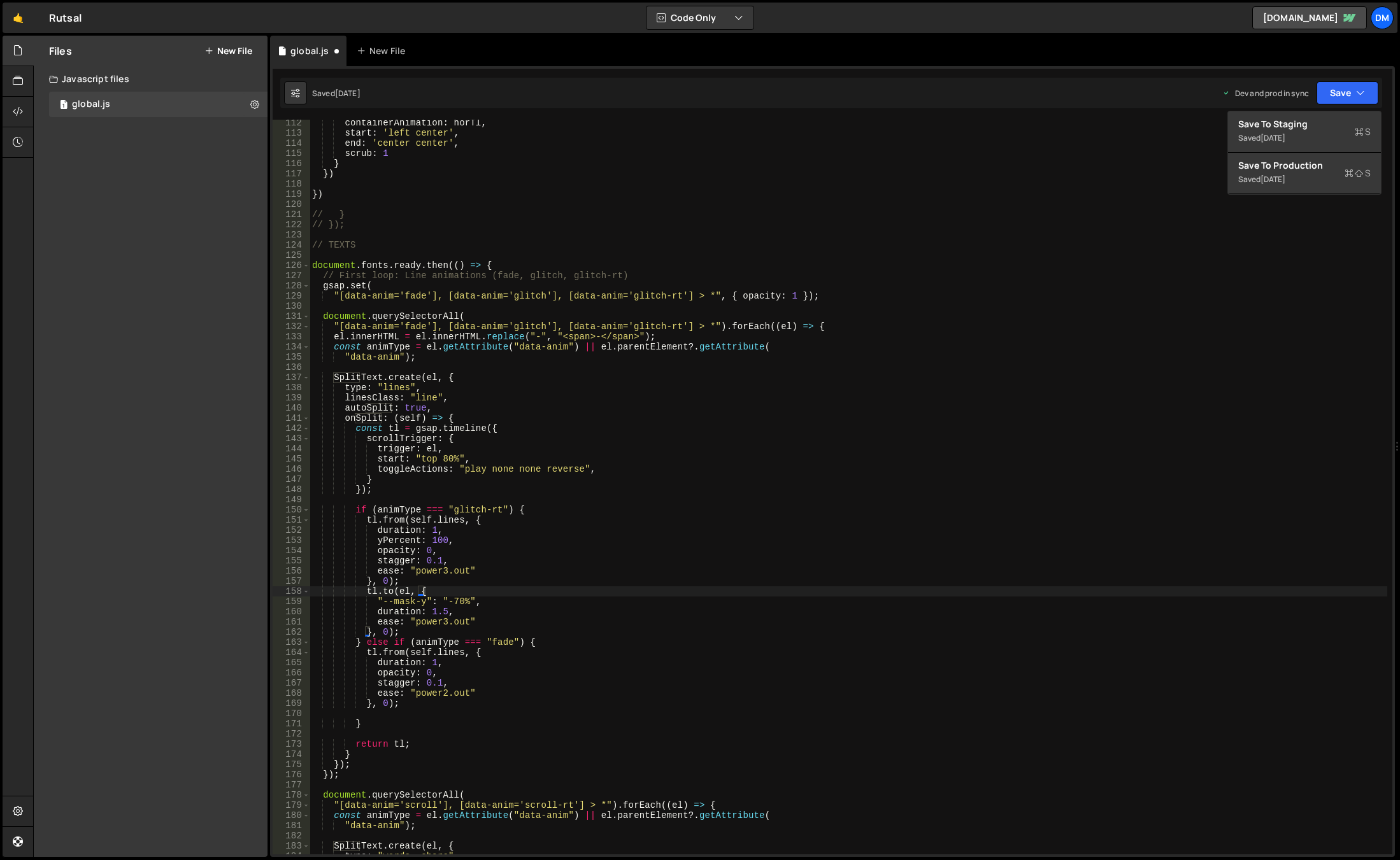
click at [636, 448] on div "containerAnimation : horTl , start : 'left center' , end : 'center center' , sc…" at bounding box center [848, 496] width 1078 height 756
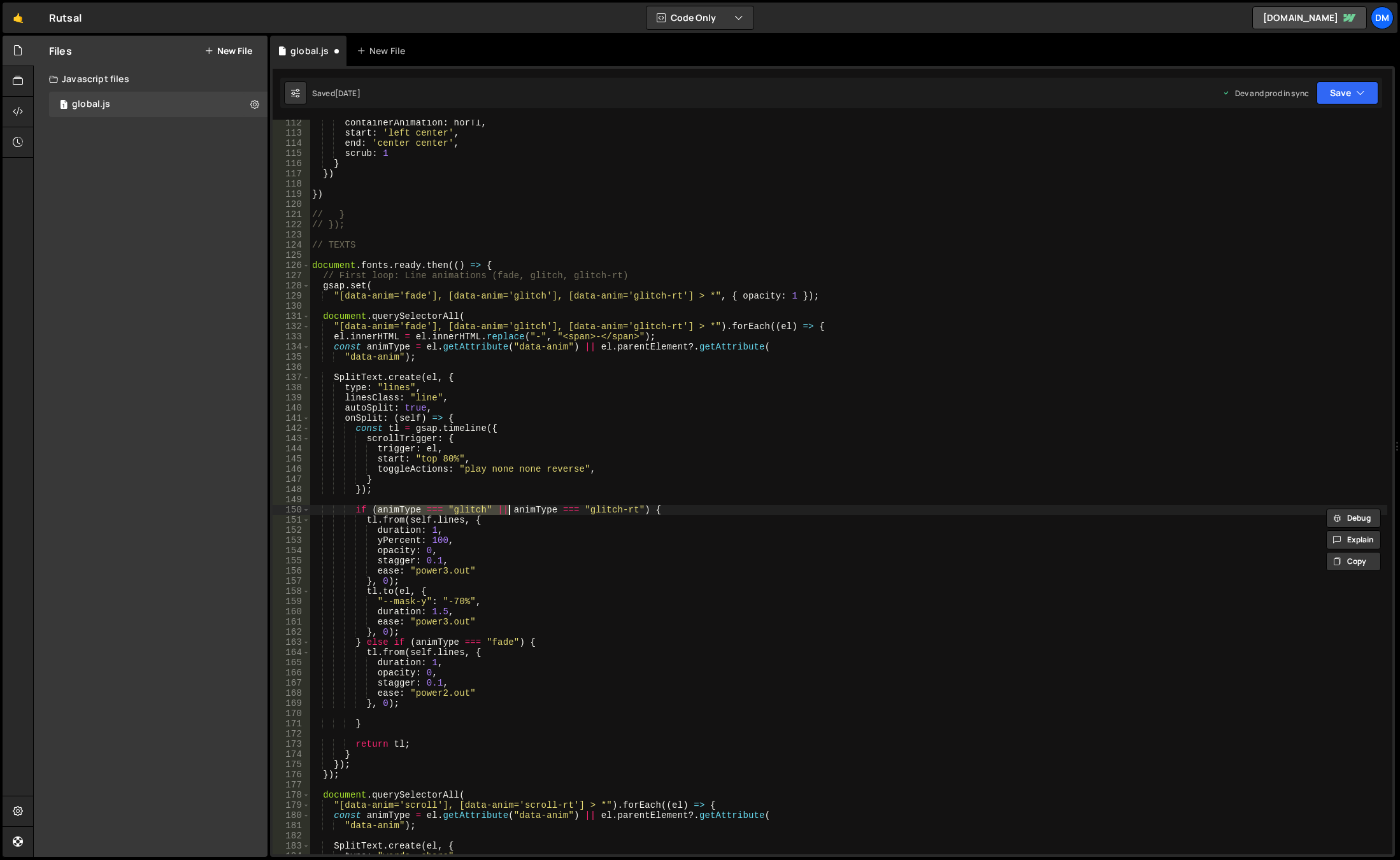
click at [564, 533] on div "containerAnimation : horTl , start : 'left center' , end : 'center center' , sc…" at bounding box center [848, 496] width 1078 height 756
click at [370, 509] on div "containerAnimation : horTl , start : 'left center' , end : 'center center' , sc…" at bounding box center [848, 496] width 1078 height 756
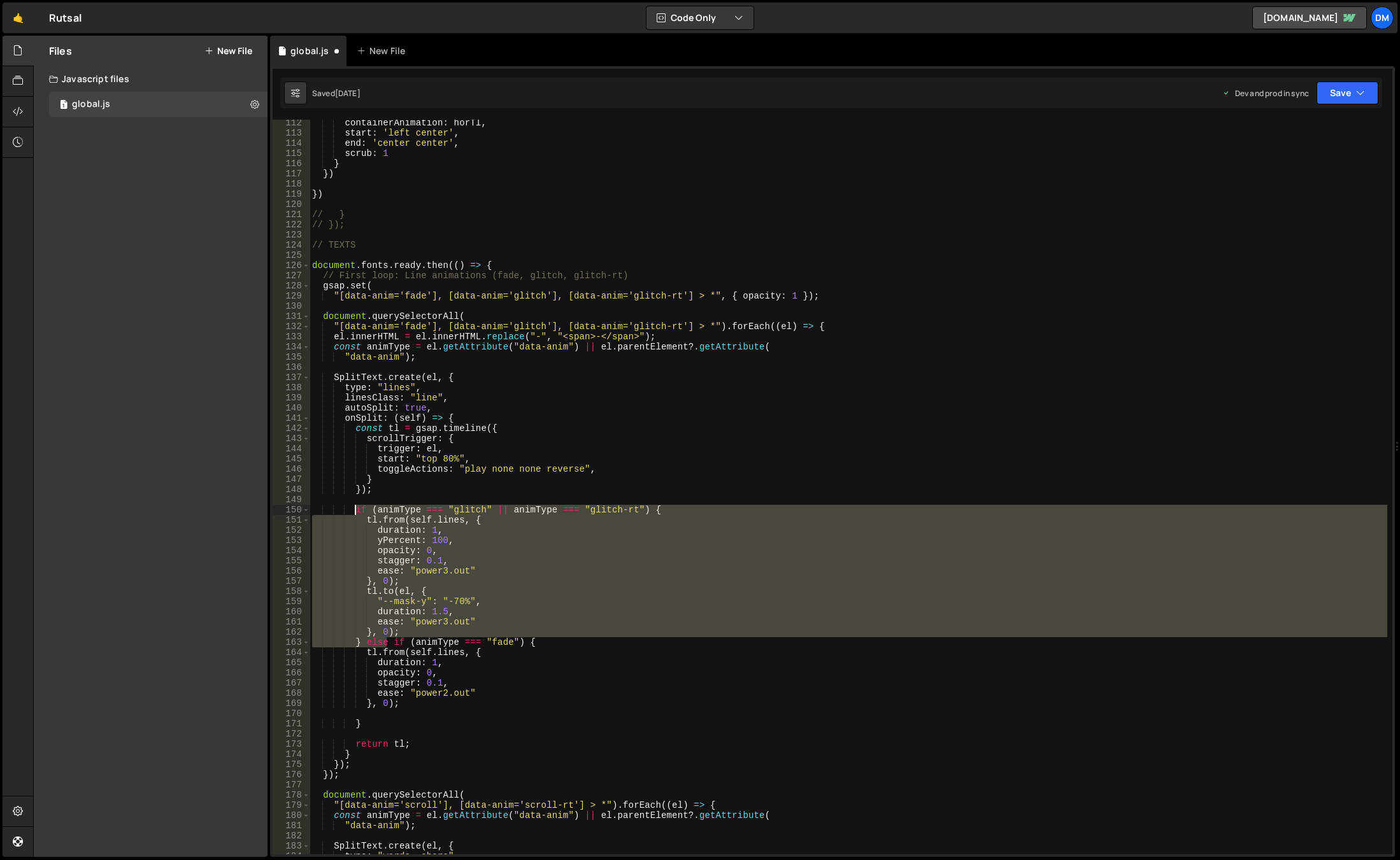
drag, startPoint x: 387, startPoint y: 644, endPoint x: 356, endPoint y: 507, distance: 140.5
click at [356, 507] on div "containerAnimation : horTl , start : 'left center' , end : 'center center' , sc…" at bounding box center [848, 496] width 1078 height 756
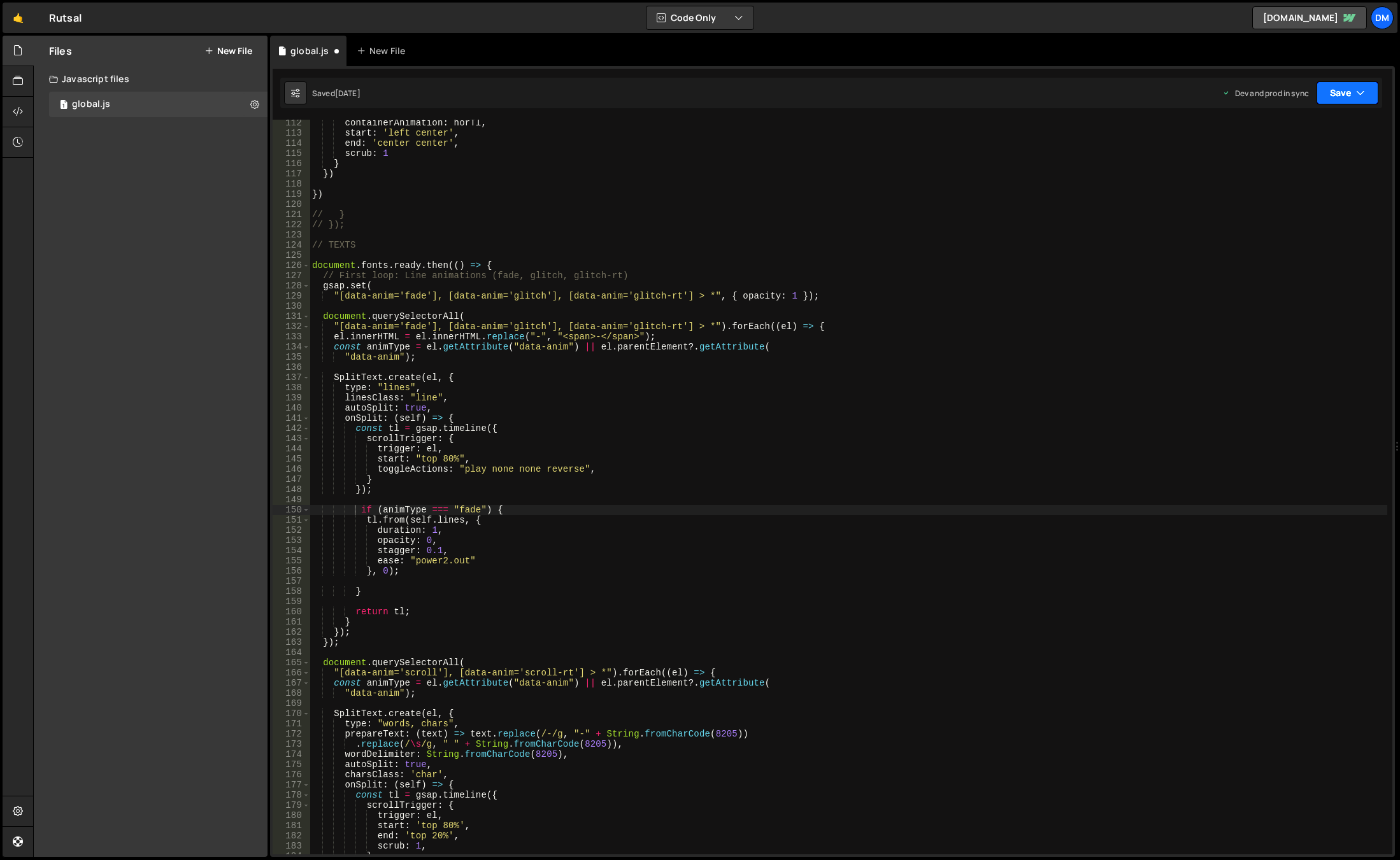
drag, startPoint x: 1351, startPoint y: 86, endPoint x: 1332, endPoint y: 106, distance: 27.6
click at [1351, 86] on button "Save" at bounding box center [1347, 93] width 62 height 23
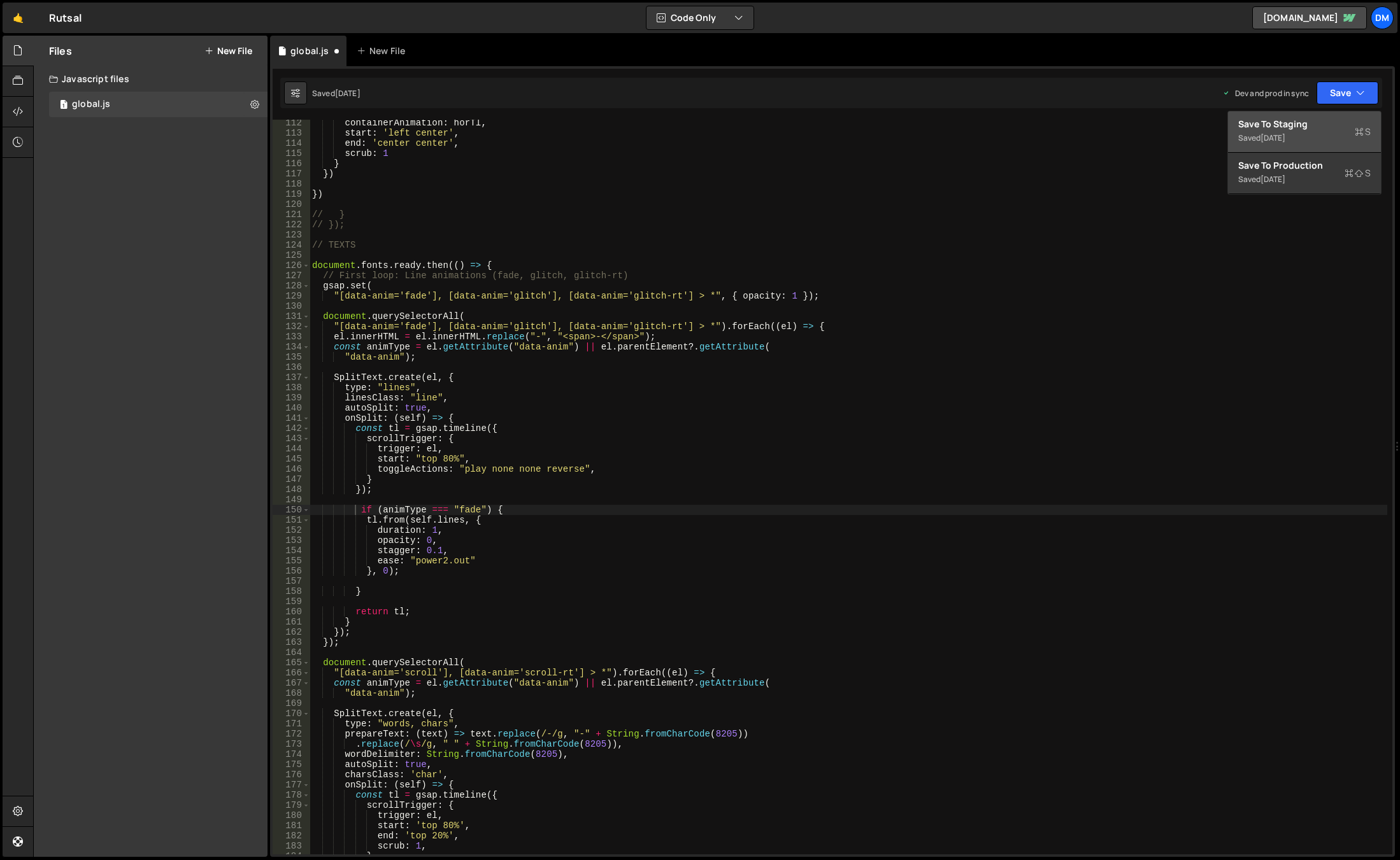
click at [1323, 116] on button "Save to Staging S Saved [DATE]" at bounding box center [1304, 132] width 153 height 42
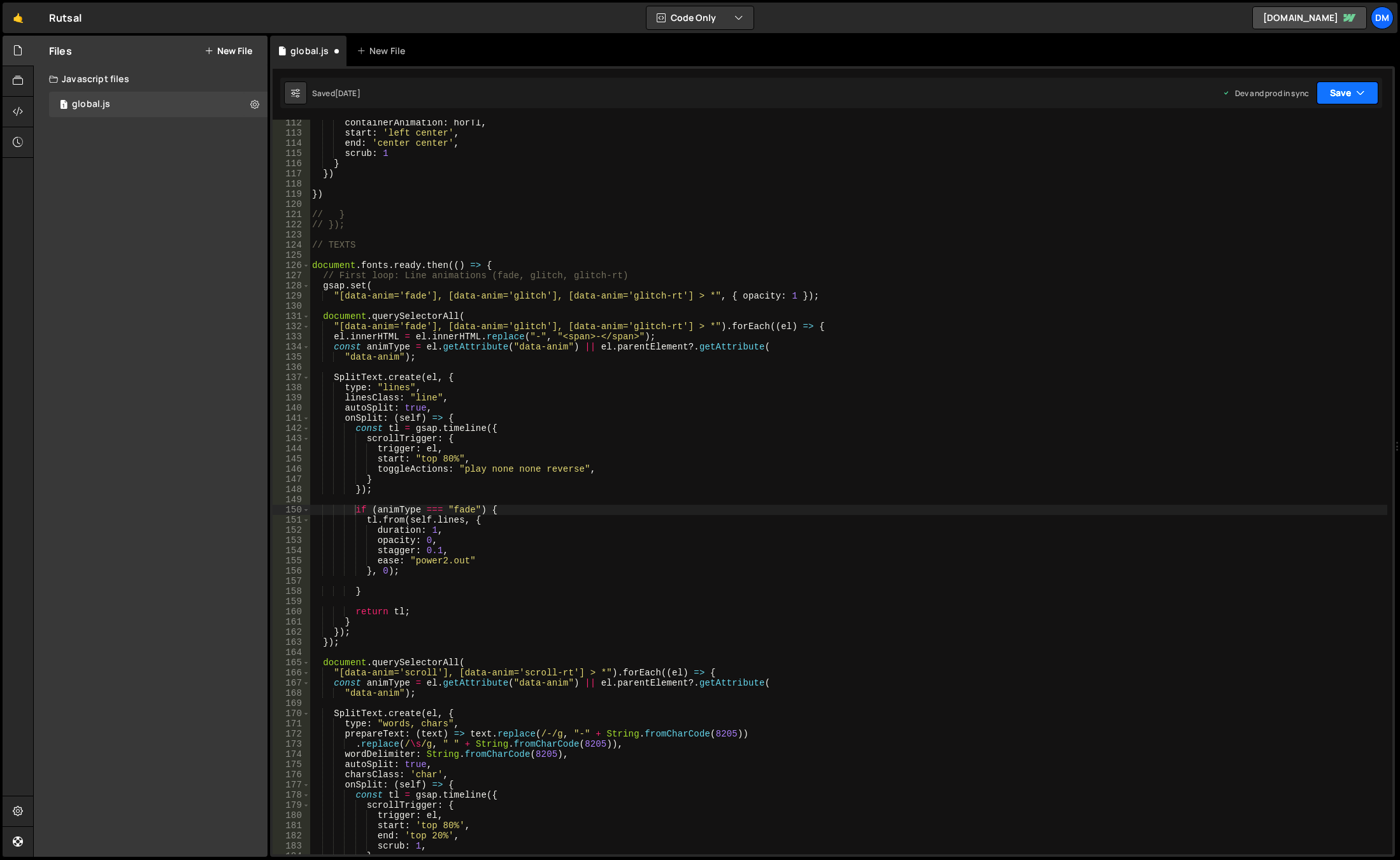
click at [1343, 89] on button "Save" at bounding box center [1347, 93] width 62 height 23
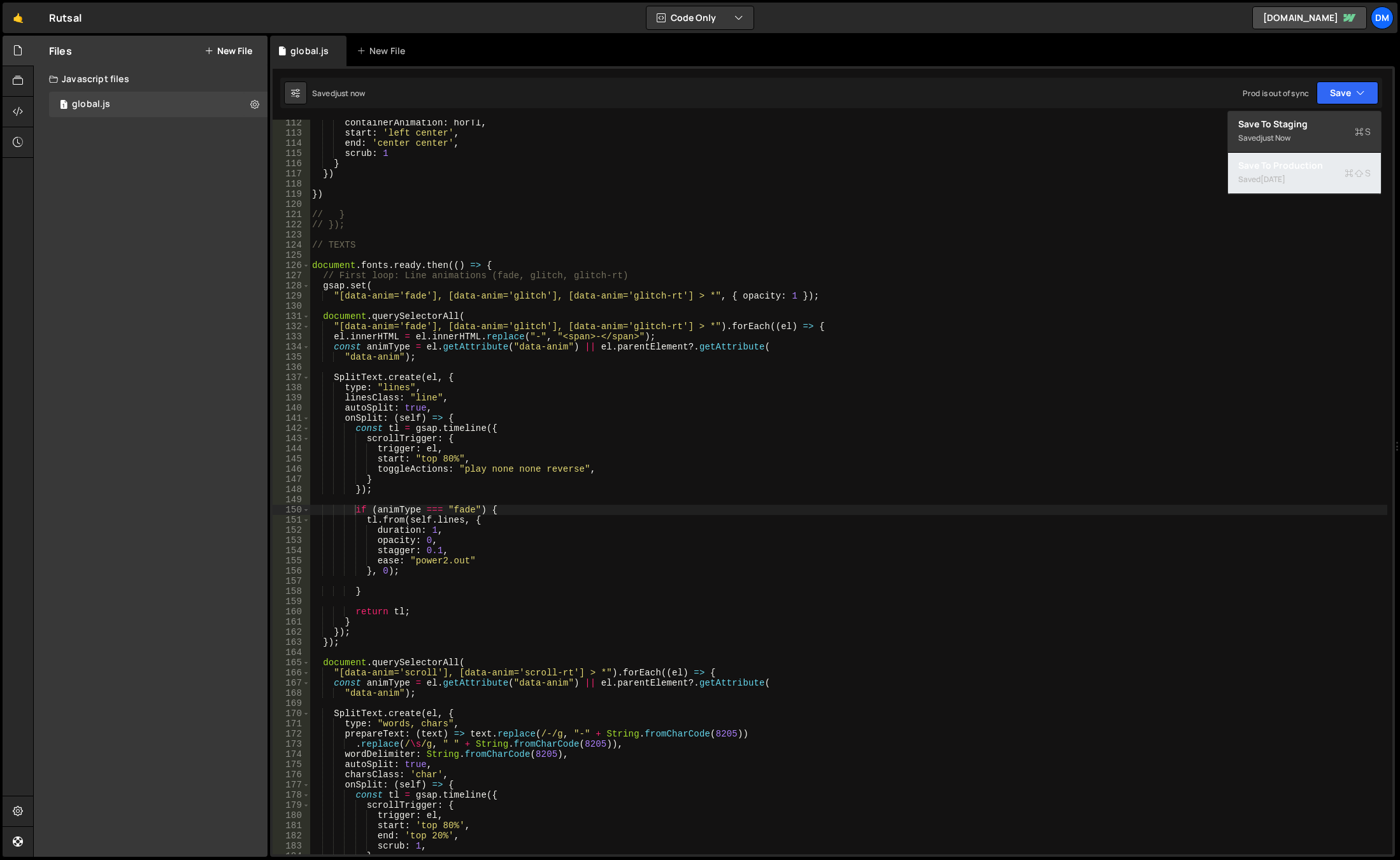
click at [1278, 163] on div "Save to Production S" at bounding box center [1304, 166] width 133 height 13
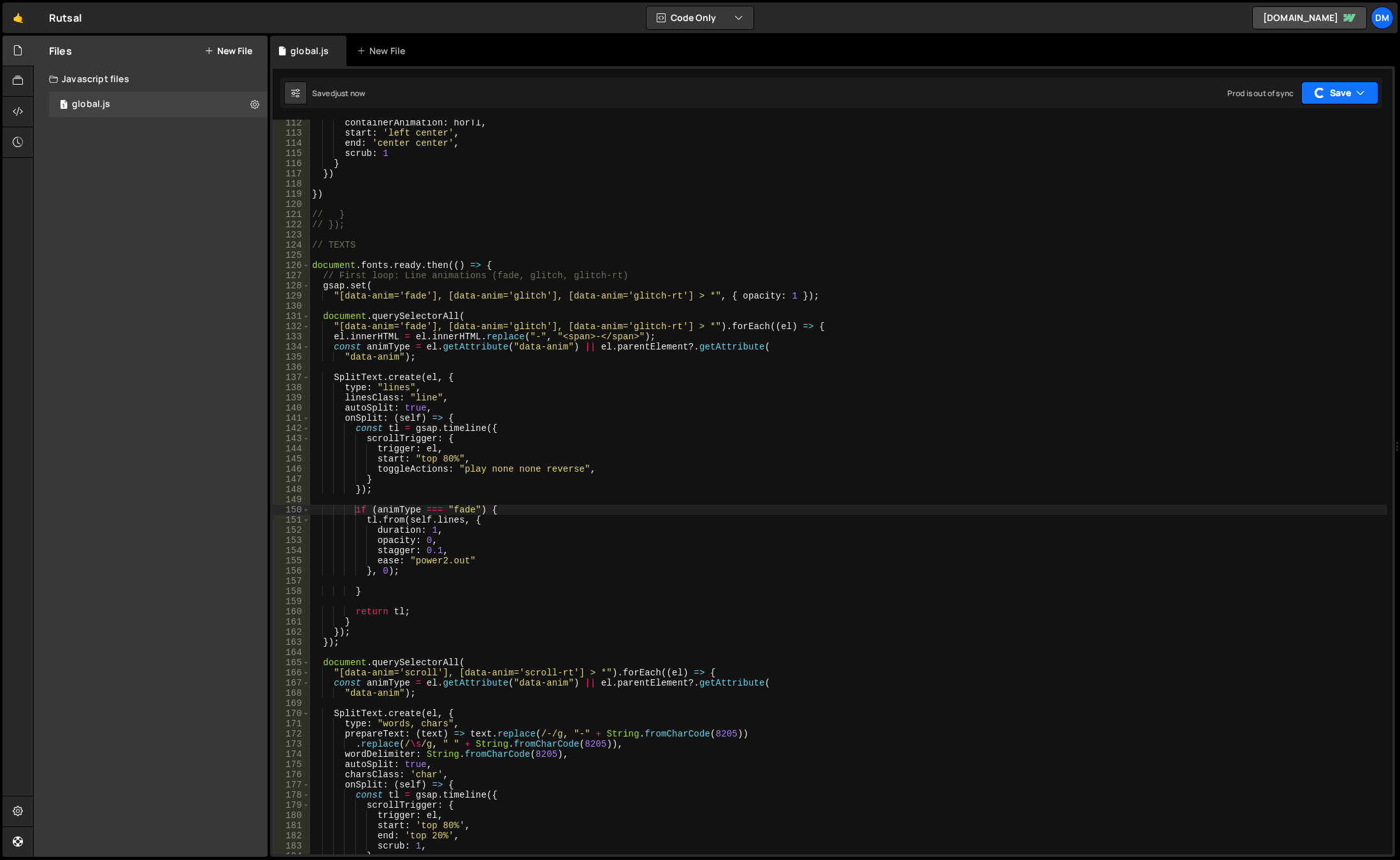
drag, startPoint x: 1321, startPoint y: 90, endPoint x: 1304, endPoint y: 116, distance: 31.1
click at [1321, 90] on div "button" at bounding box center [1320, 93] width 13 height 13
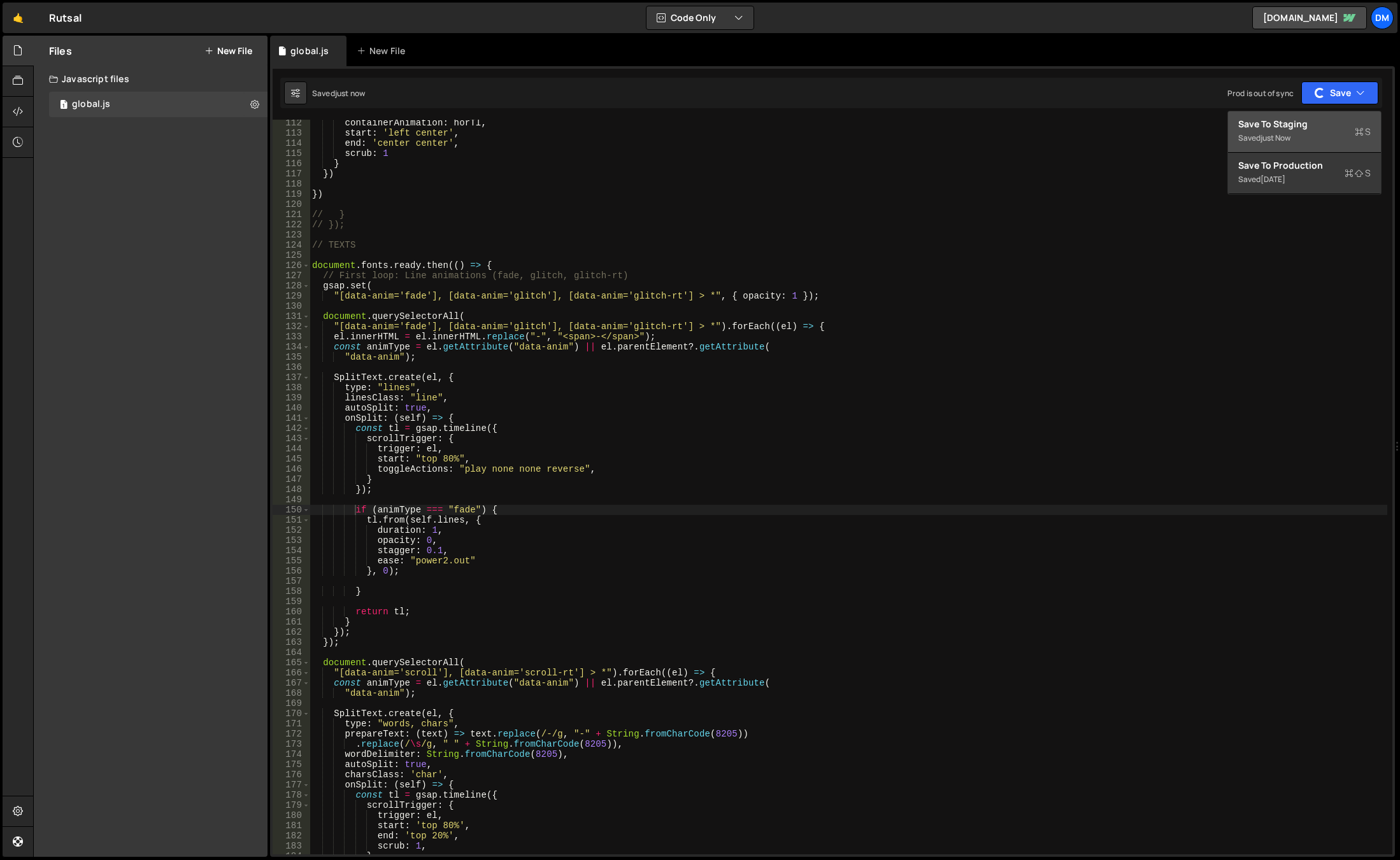
click at [1288, 132] on div "Saved just now" at bounding box center [1304, 137] width 133 height 15
click at [511, 517] on div "containerAnimation : horTl , start : 'left center' , end : 'center center' , sc…" at bounding box center [848, 496] width 1078 height 756
click at [489, 510] on div "containerAnimation : horTl , start : 'left center' , end : 'center center' , sc…" at bounding box center [848, 496] width 1078 height 756
click at [530, 511] on div "containerAnimation : horTl , start : 'left center' , end : 'center center' , sc…" at bounding box center [848, 496] width 1078 height 756
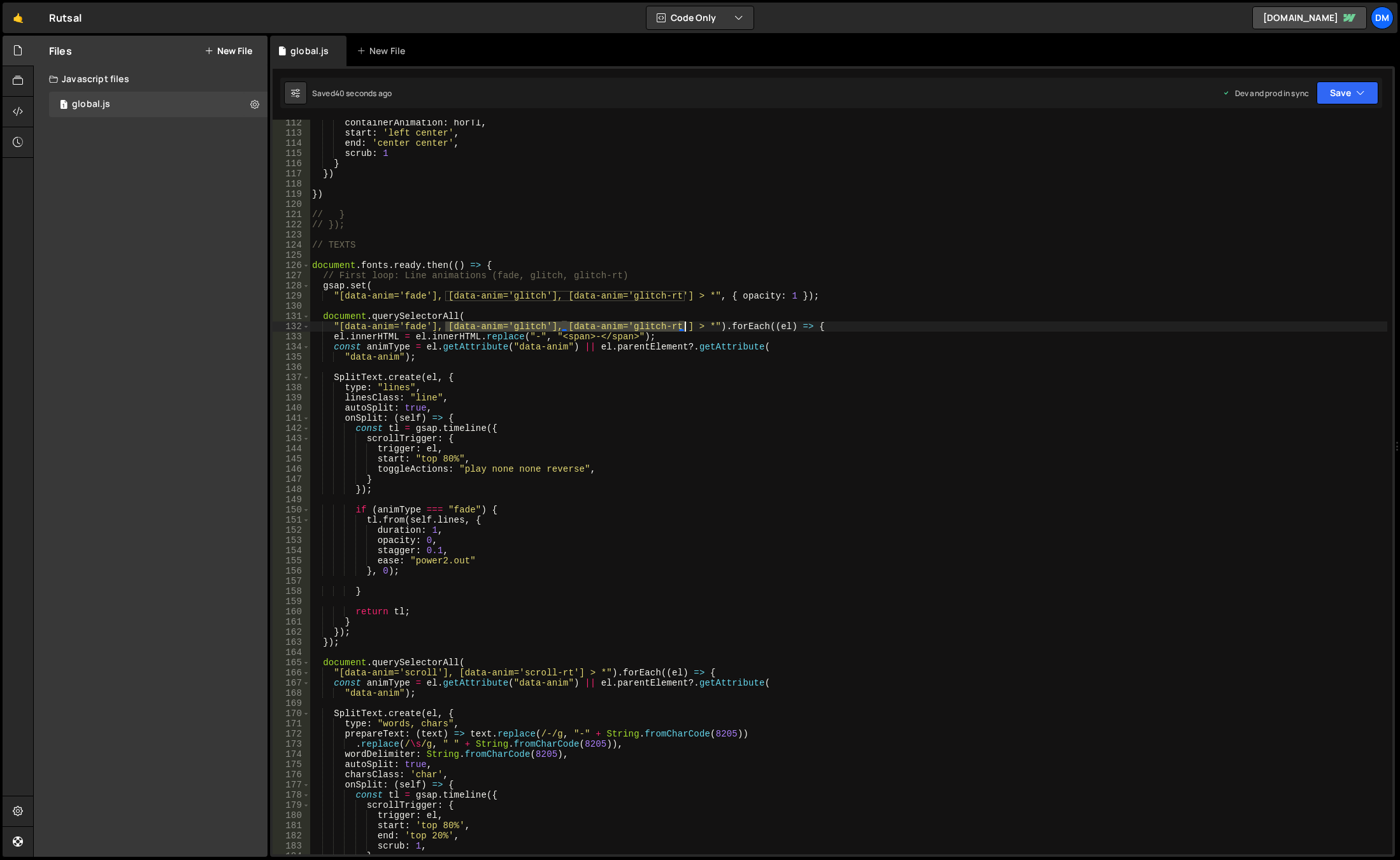
drag, startPoint x: 444, startPoint y: 325, endPoint x: 686, endPoint y: 328, distance: 242.0
click at [686, 328] on div "containerAnimation : horTl , start : 'left center' , end : 'center center' , sc…" at bounding box center [848, 496] width 1078 height 756
click at [520, 382] on div "containerAnimation : horTl , start : 'left center' , end : 'center center' , sc…" at bounding box center [848, 496] width 1078 height 756
drag, startPoint x: 446, startPoint y: 300, endPoint x: 550, endPoint y: 301, distance: 104.0
click at [550, 301] on div "containerAnimation : horTl , start : 'left center' , end : 'center center' , sc…" at bounding box center [848, 496] width 1078 height 756
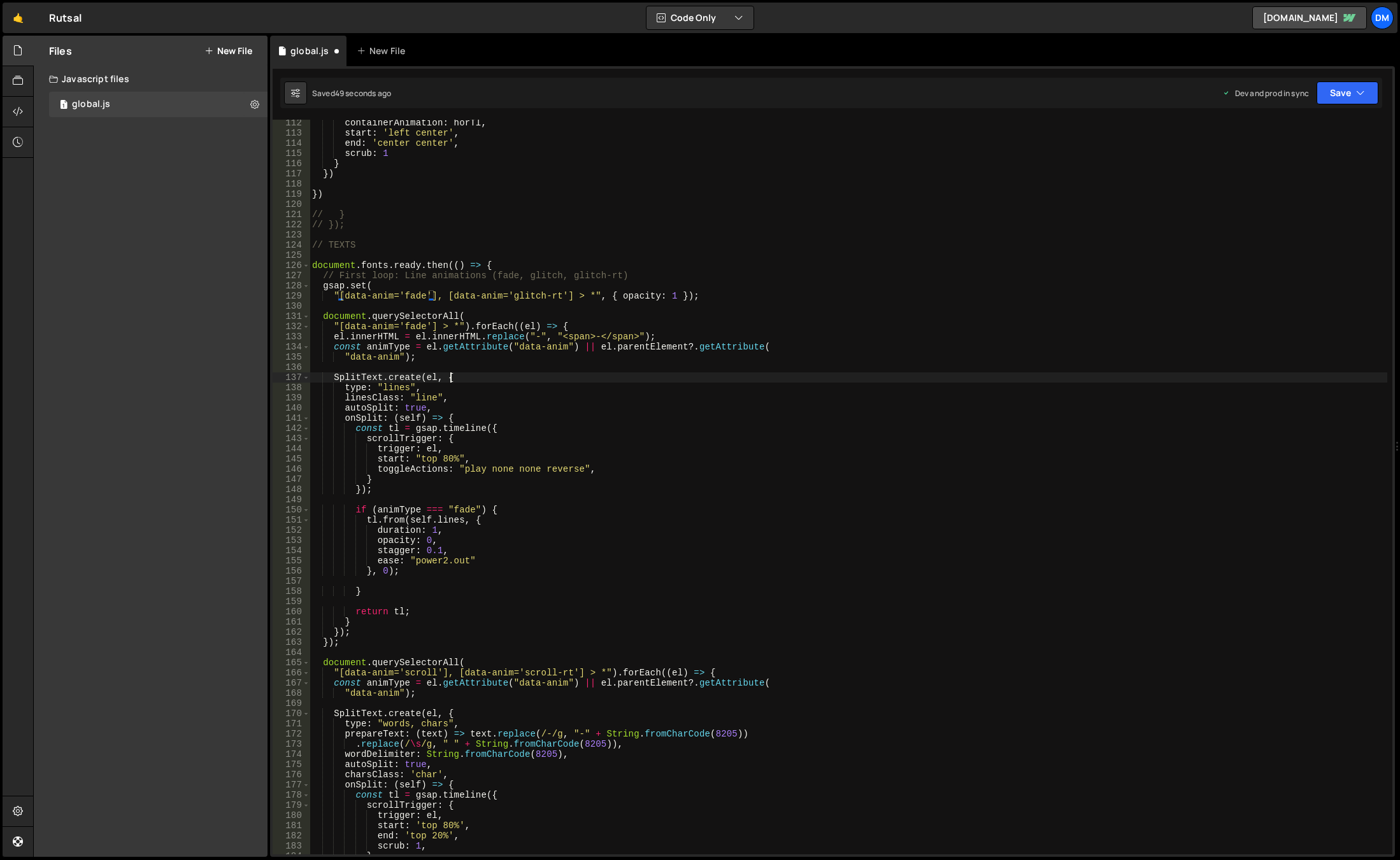
click at [567, 375] on div "containerAnimation : horTl , start : 'left center' , end : 'center center' , sc…" at bounding box center [848, 496] width 1078 height 756
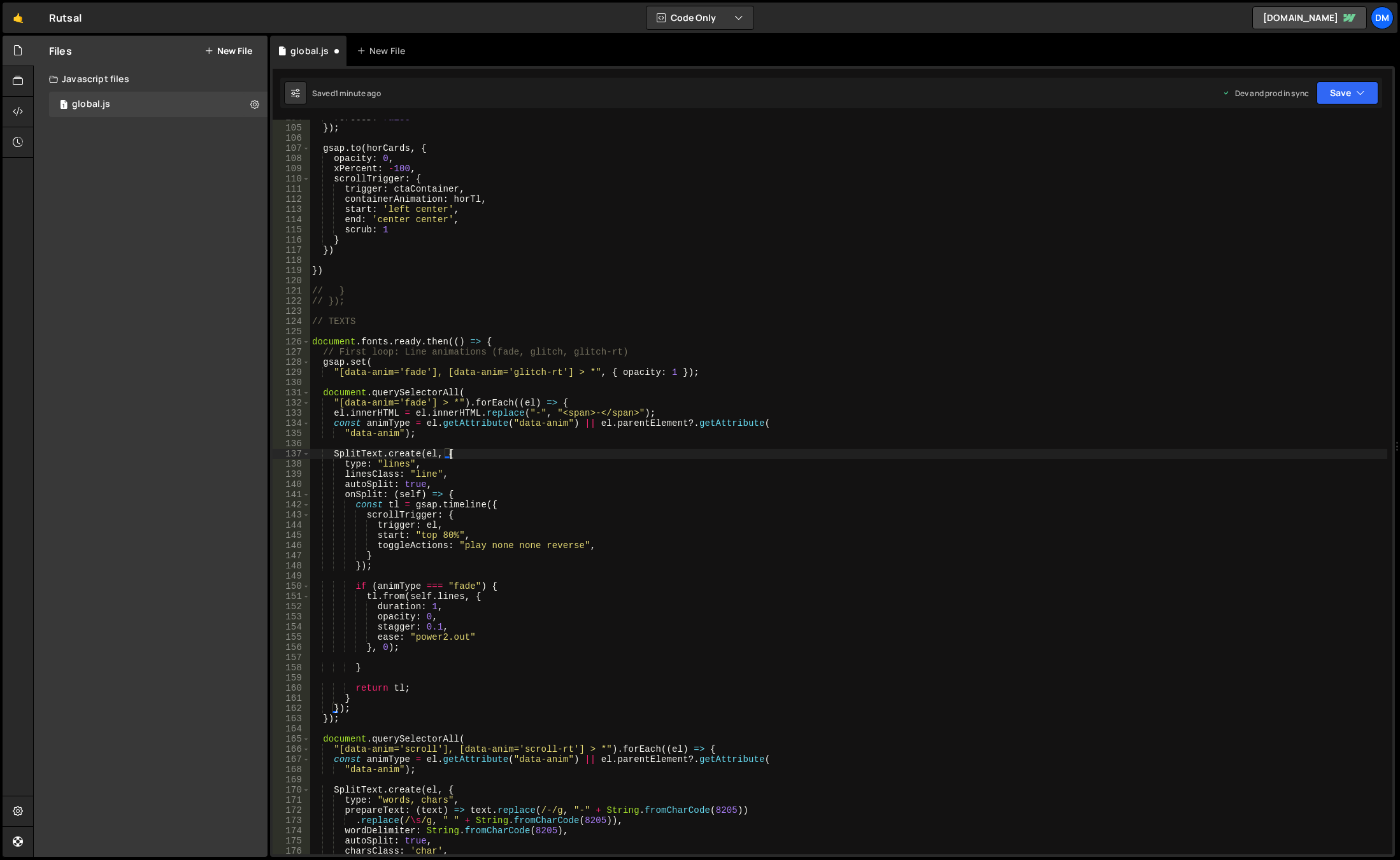
scroll to position [1095, 0]
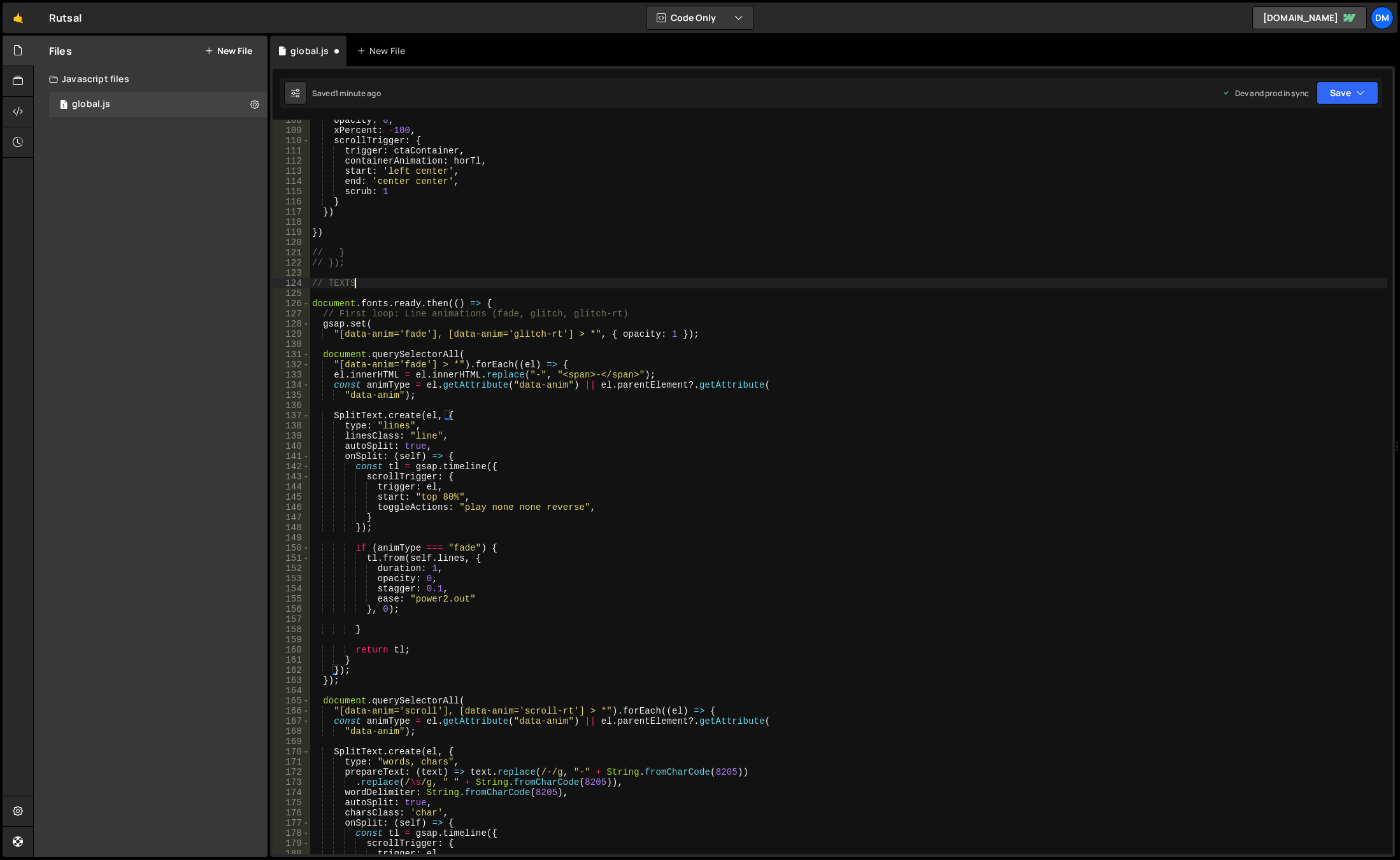
click at [436, 280] on div "opacity : 0 , xPercent : - 100 , scrollTrigger : { trigger : ctaContainer , con…" at bounding box center [848, 493] width 1078 height 756
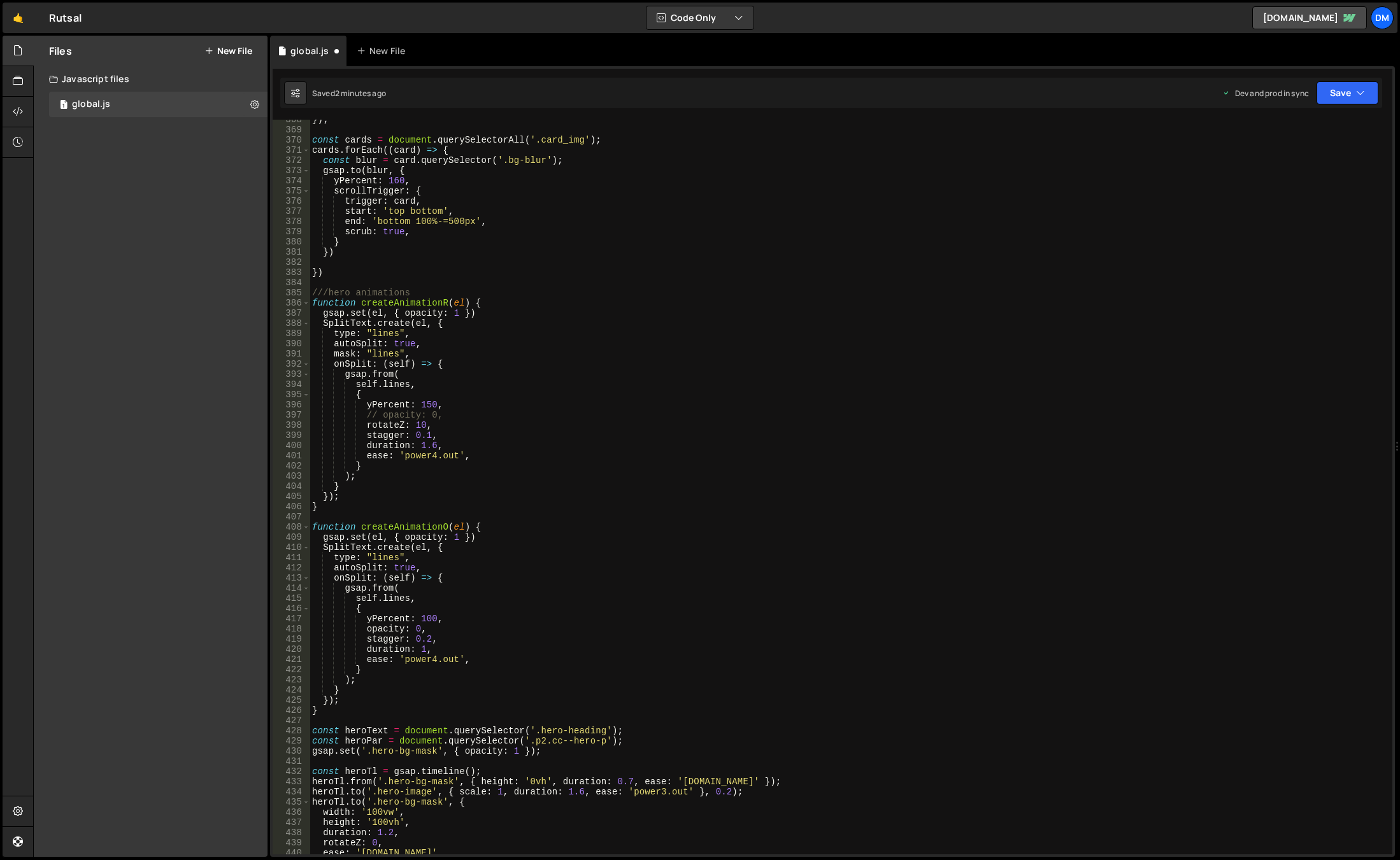
scroll to position [3744, 0]
click at [409, 322] on div "}) ; const cards = document . querySelectorAll ( '.card_img' ) ; cards . forEac…" at bounding box center [848, 492] width 1078 height 756
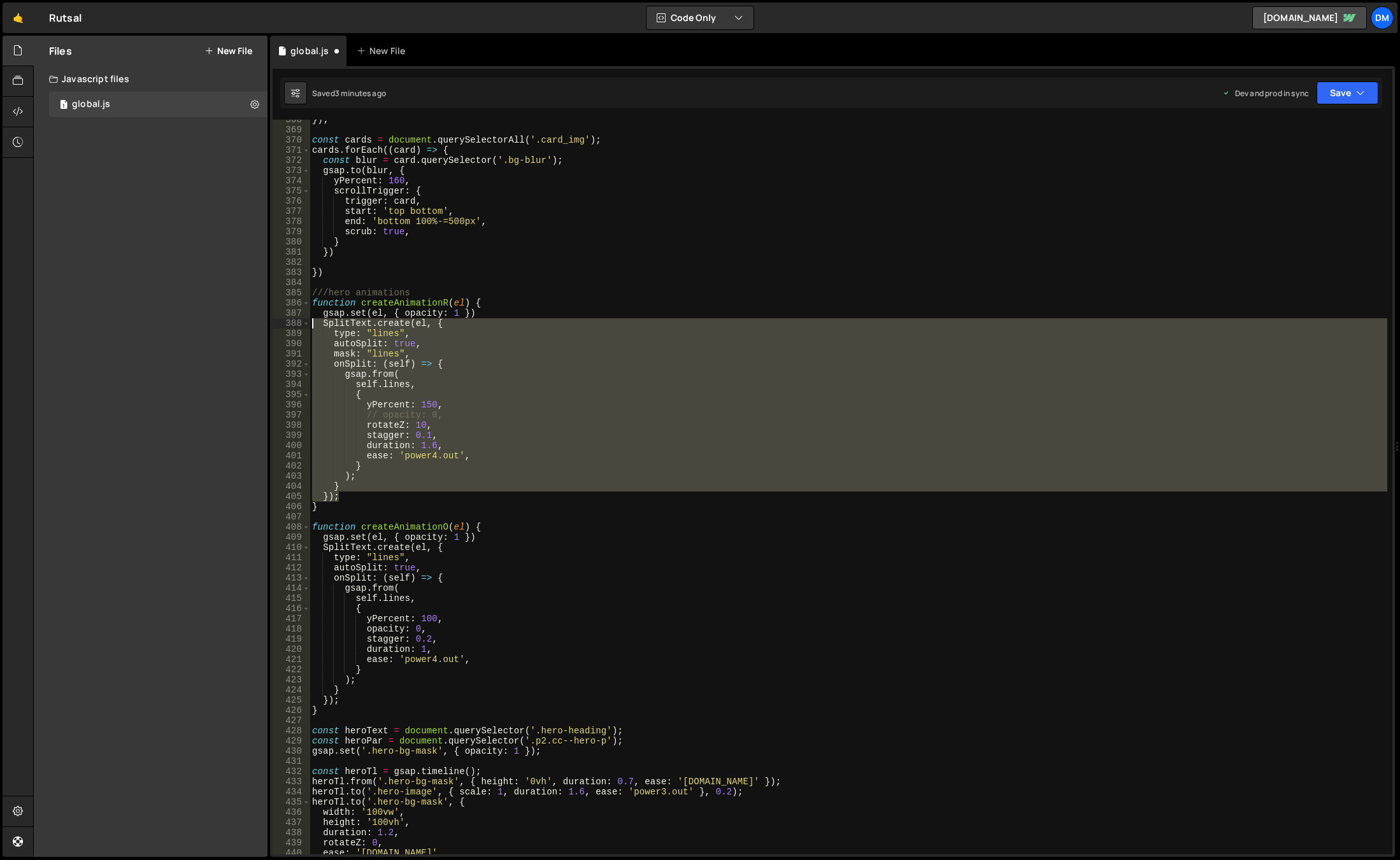
drag, startPoint x: 340, startPoint y: 496, endPoint x: 275, endPoint y: 324, distance: 183.9
click at [275, 324] on div "SplitText.create(el, { 368 369 370 371 372 373 374 375 376 377 378 379 380 381 …" at bounding box center [832, 487] width 1120 height 735
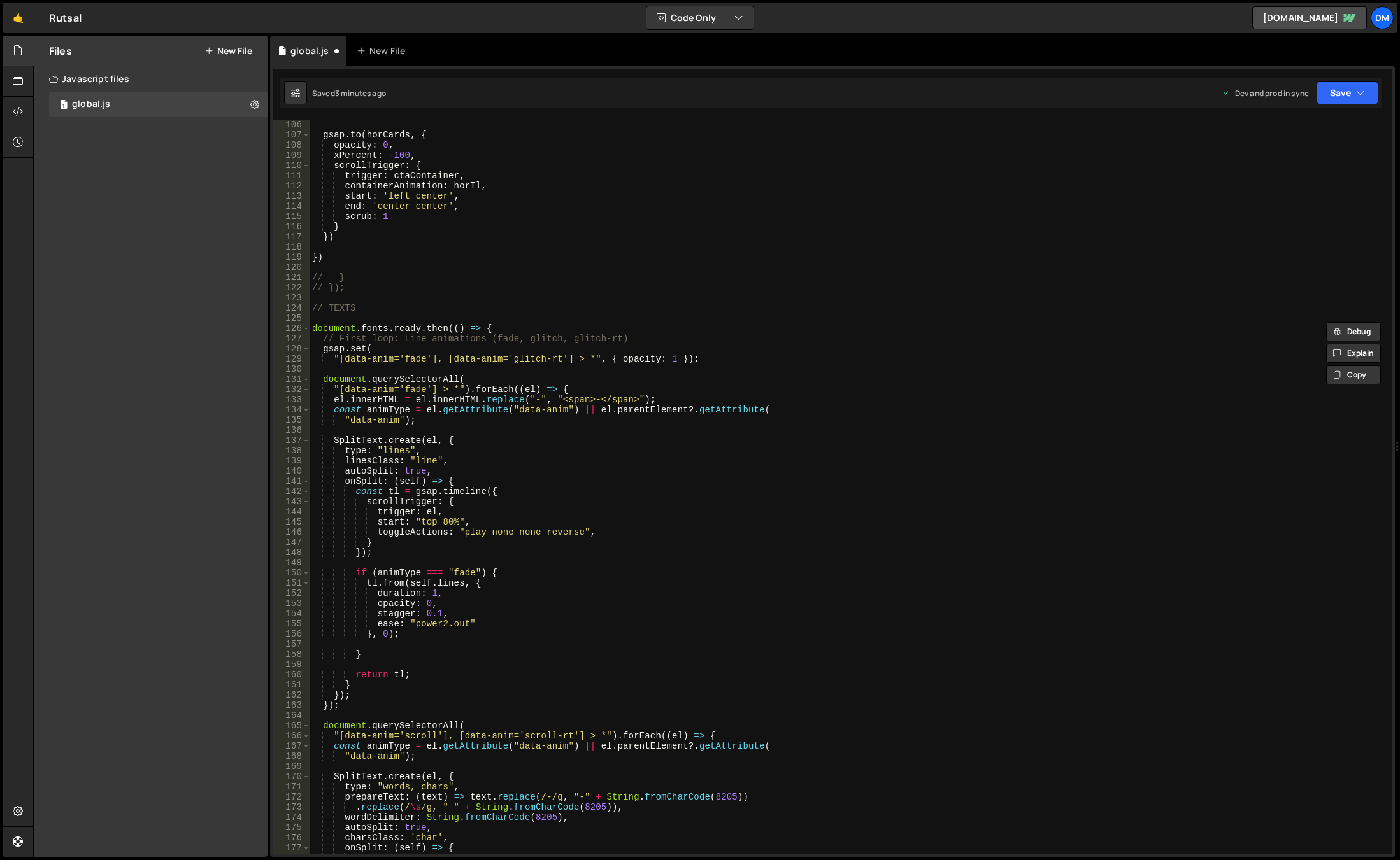
scroll to position [1108, 0]
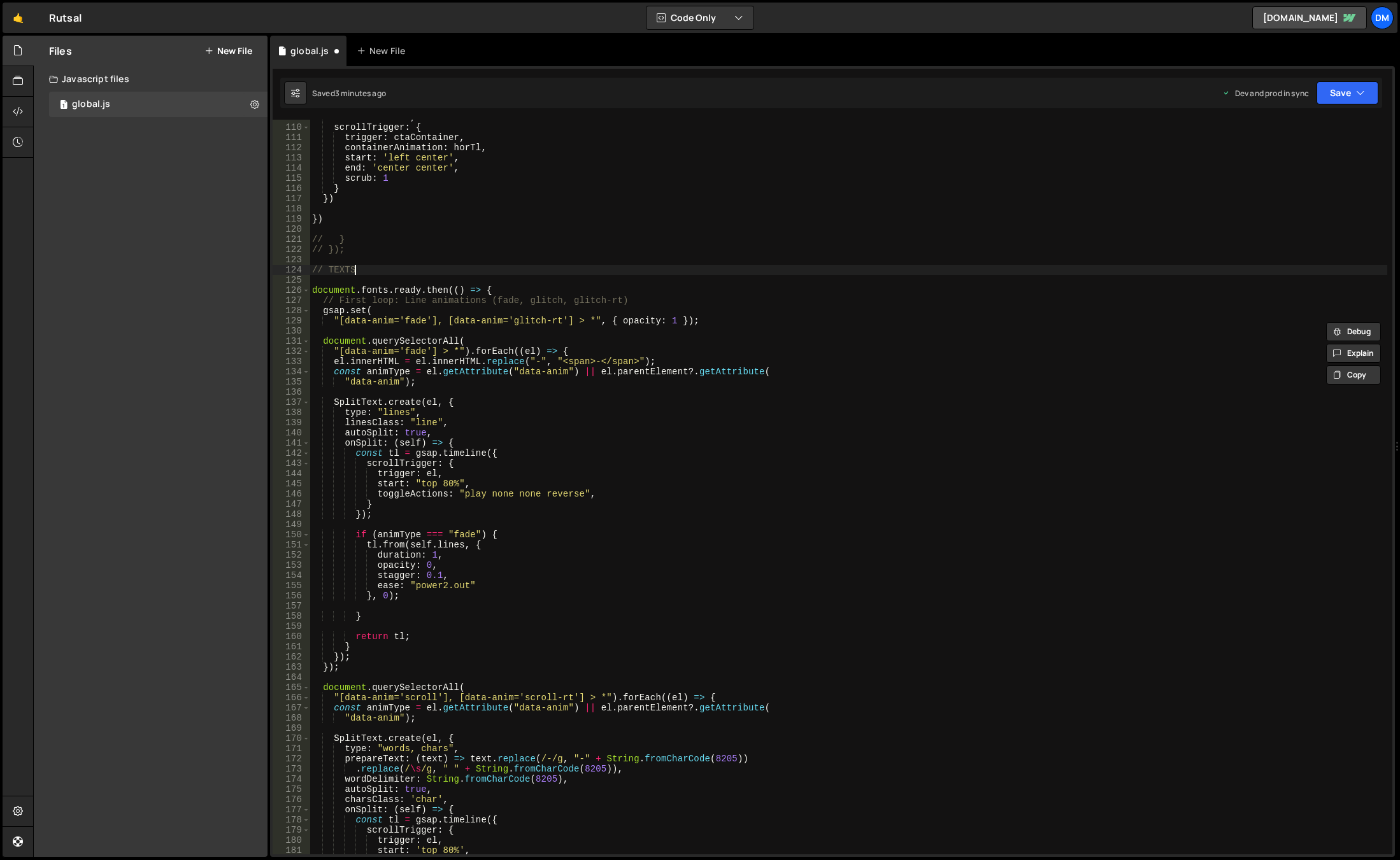
click at [398, 272] on div "xPercent : - 100 , scrollTrigger : { trigger : ctaContainer , containerAnimatio…" at bounding box center [848, 490] width 1078 height 756
type textarea "// TEXTS"
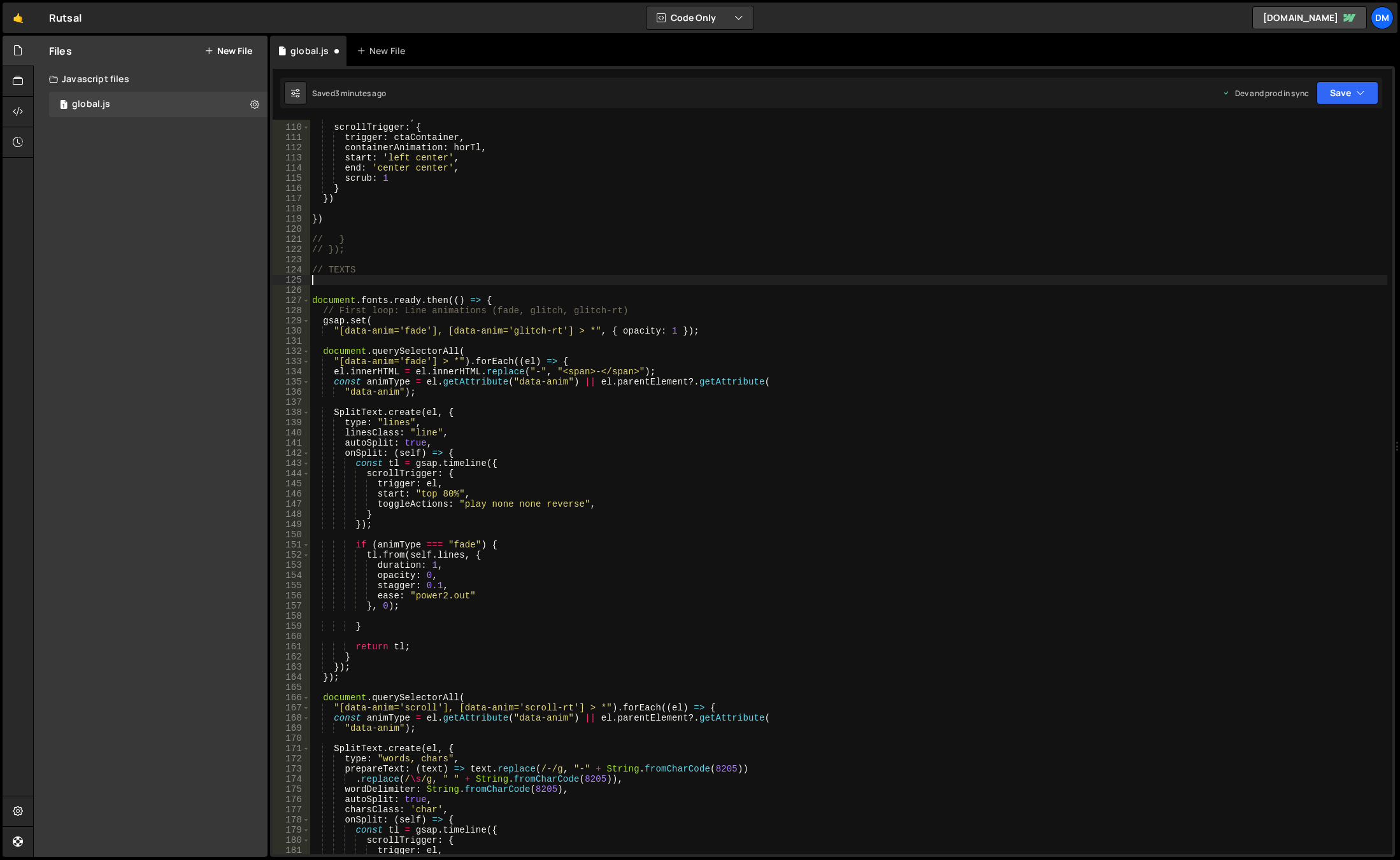
paste textarea "});"
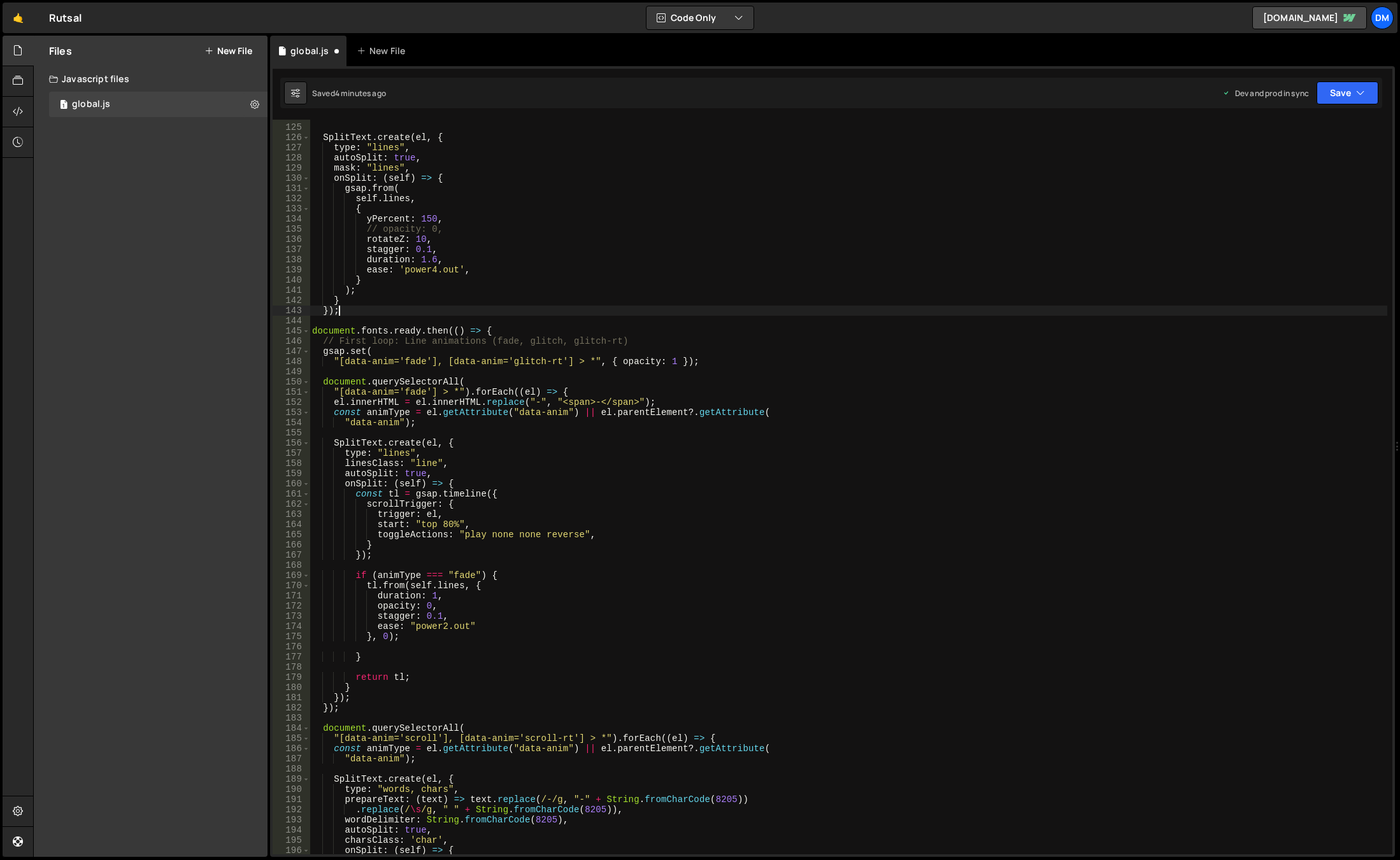
scroll to position [1184, 0]
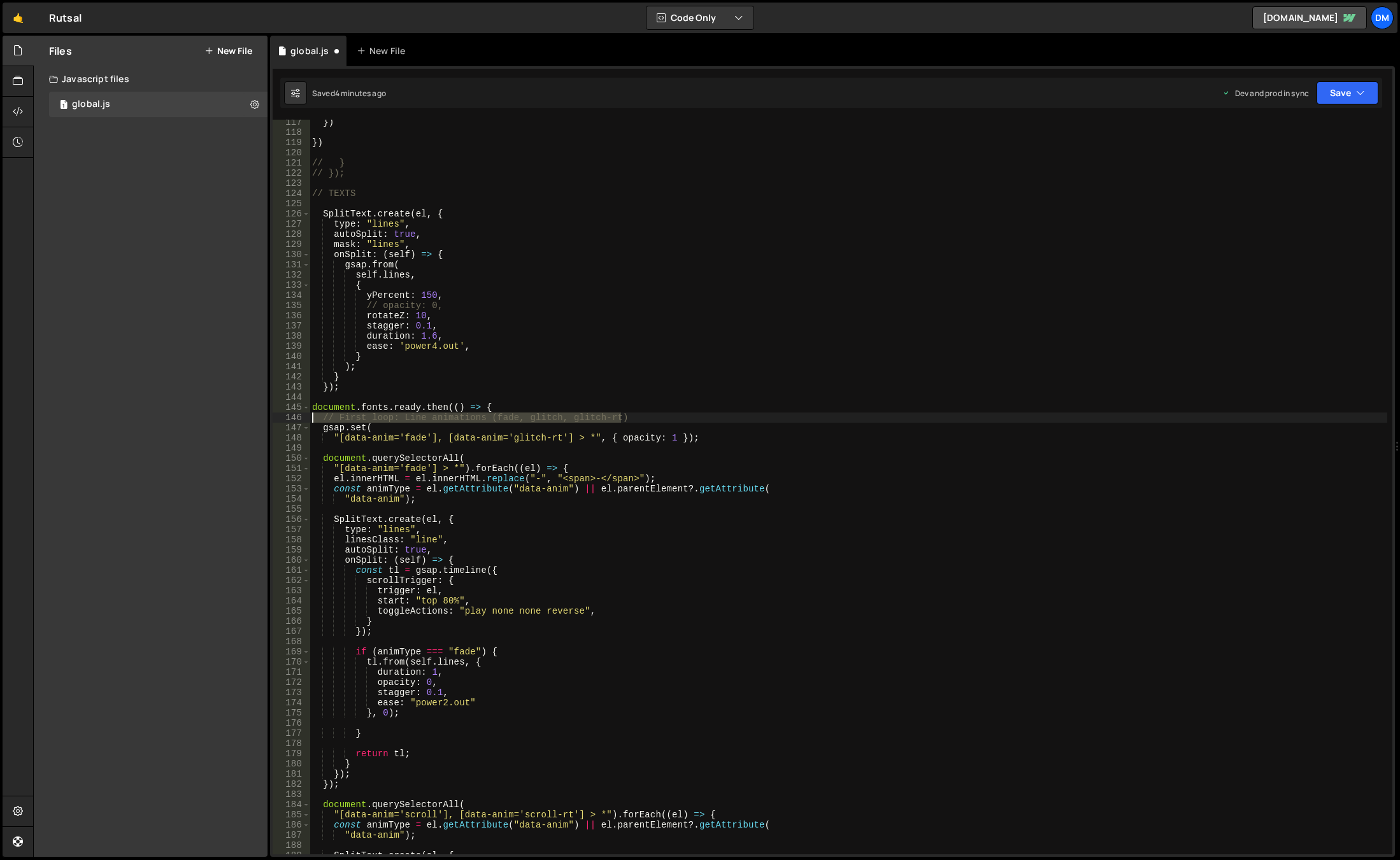
drag, startPoint x: 628, startPoint y: 419, endPoint x: 196, endPoint y: 416, distance: 432.0
click at [196, 416] on div "Files New File Javascript files 1 global.js 0 CSS files Copy share link Edit Fi…" at bounding box center [716, 446] width 1367 height 822
type textarea "// First loop: Line animations (fade, glitch, glitch-rt)"
click at [698, 439] on div "}) }) // } // }); // TEXTS SplitText . create ( el , { type : "lines" , autoSpl…" at bounding box center [848, 495] width 1078 height 756
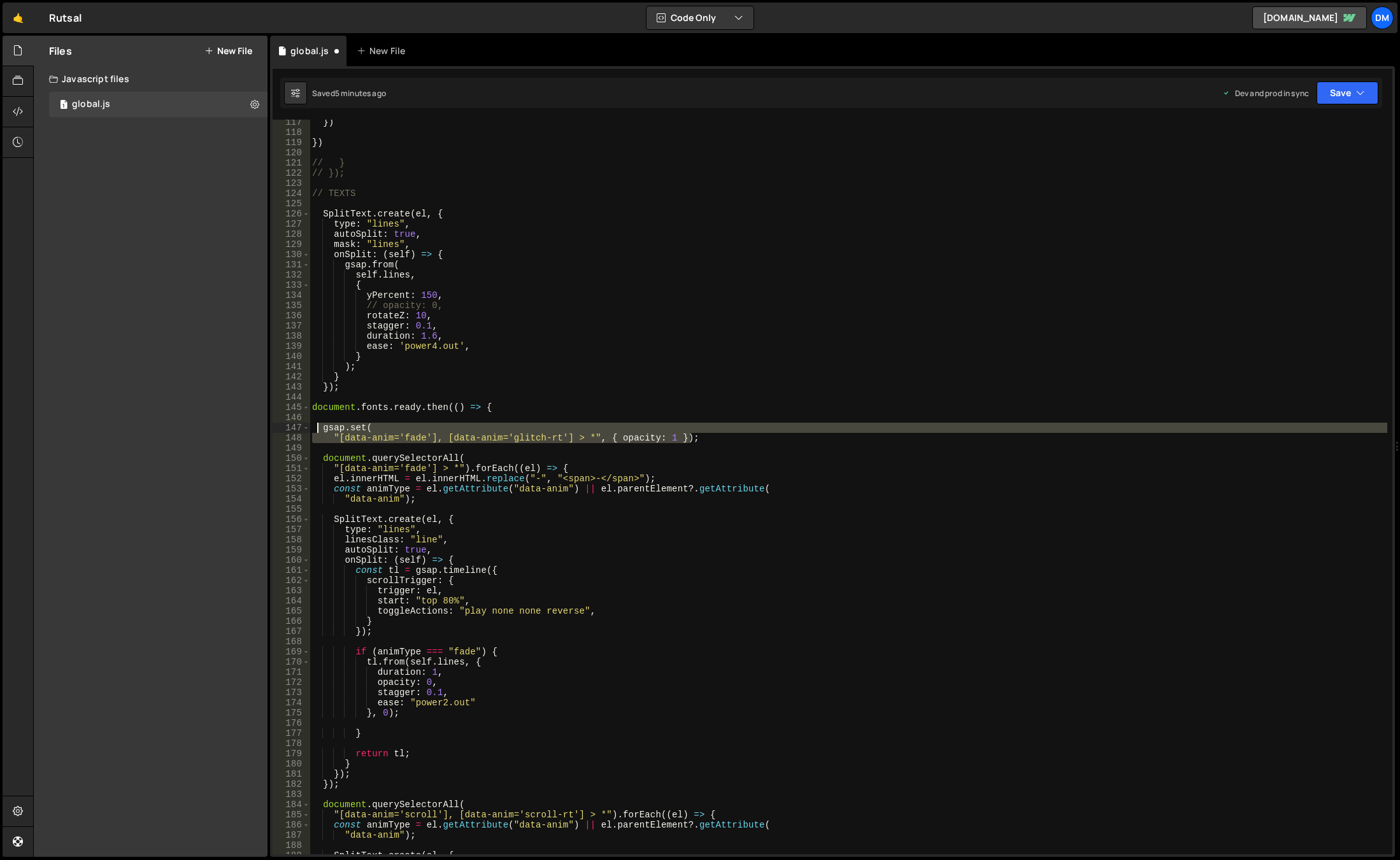
drag, startPoint x: 702, startPoint y: 441, endPoint x: 315, endPoint y: 429, distance: 387.2
click at [315, 429] on div "}) }) // } // }); // TEXTS SplitText . create ( el , { type : "lines" , autoSpl…" at bounding box center [848, 495] width 1078 height 756
click at [690, 426] on div "}) }) // } // }); // TEXTS SplitText . create ( el , { type : "lines" , autoSpl…" at bounding box center [848, 487] width 1078 height 735
drag, startPoint x: 691, startPoint y: 441, endPoint x: 306, endPoint y: 433, distance: 385.1
click at [306, 433] on div "gsap.set( 117 118 119 120 121 122 123 124 125 126 127 128 129 130 131 132 133 1…" at bounding box center [832, 487] width 1120 height 735
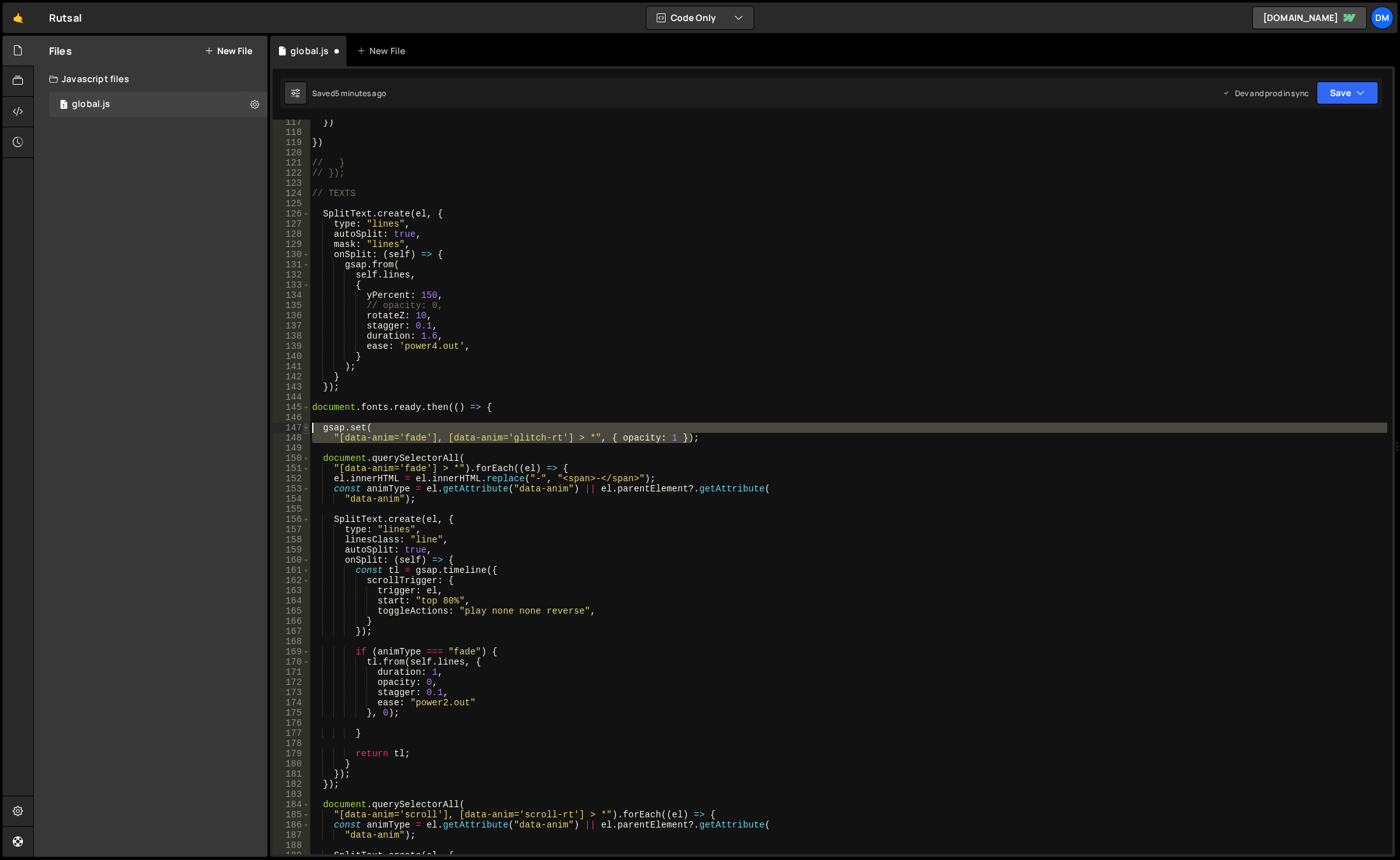
type textarea "gsap.set( "[data-anim='fade'], [data-anim='glitch-rt'] > *", { opacity: 1 });"
click at [357, 205] on div "}) }) // } // }); // TEXTS SplitText . create ( el , { type : "lines" , autoSpl…" at bounding box center [848, 495] width 1078 height 756
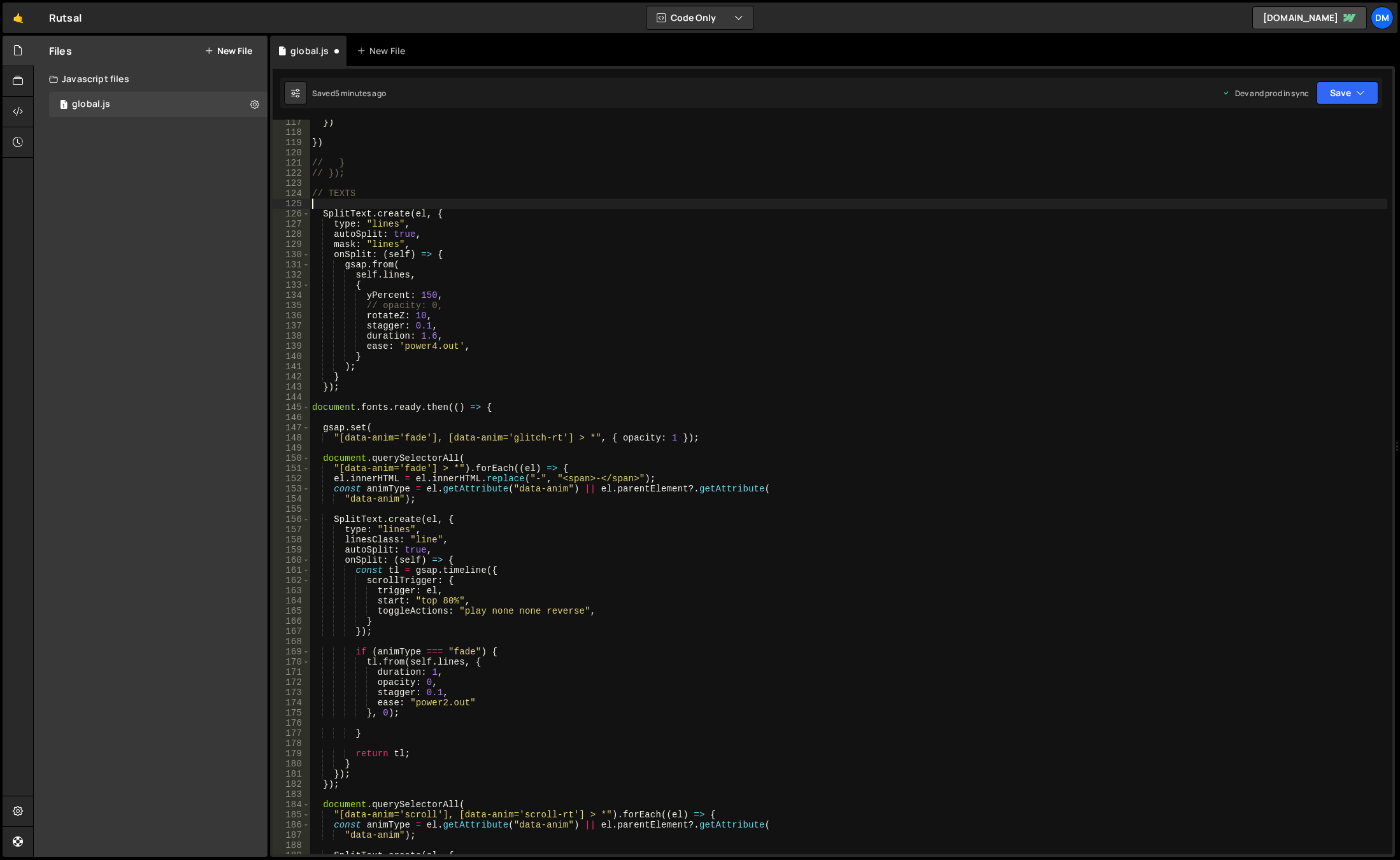
paste textarea ""[data-anim='fade'], [data-anim='glitch-rt'] > *", { opacity: 1 });"
type textarea ""[data-anim='fade'], [data-anim='glitch-rt'] > *", { opacity: 1 });"
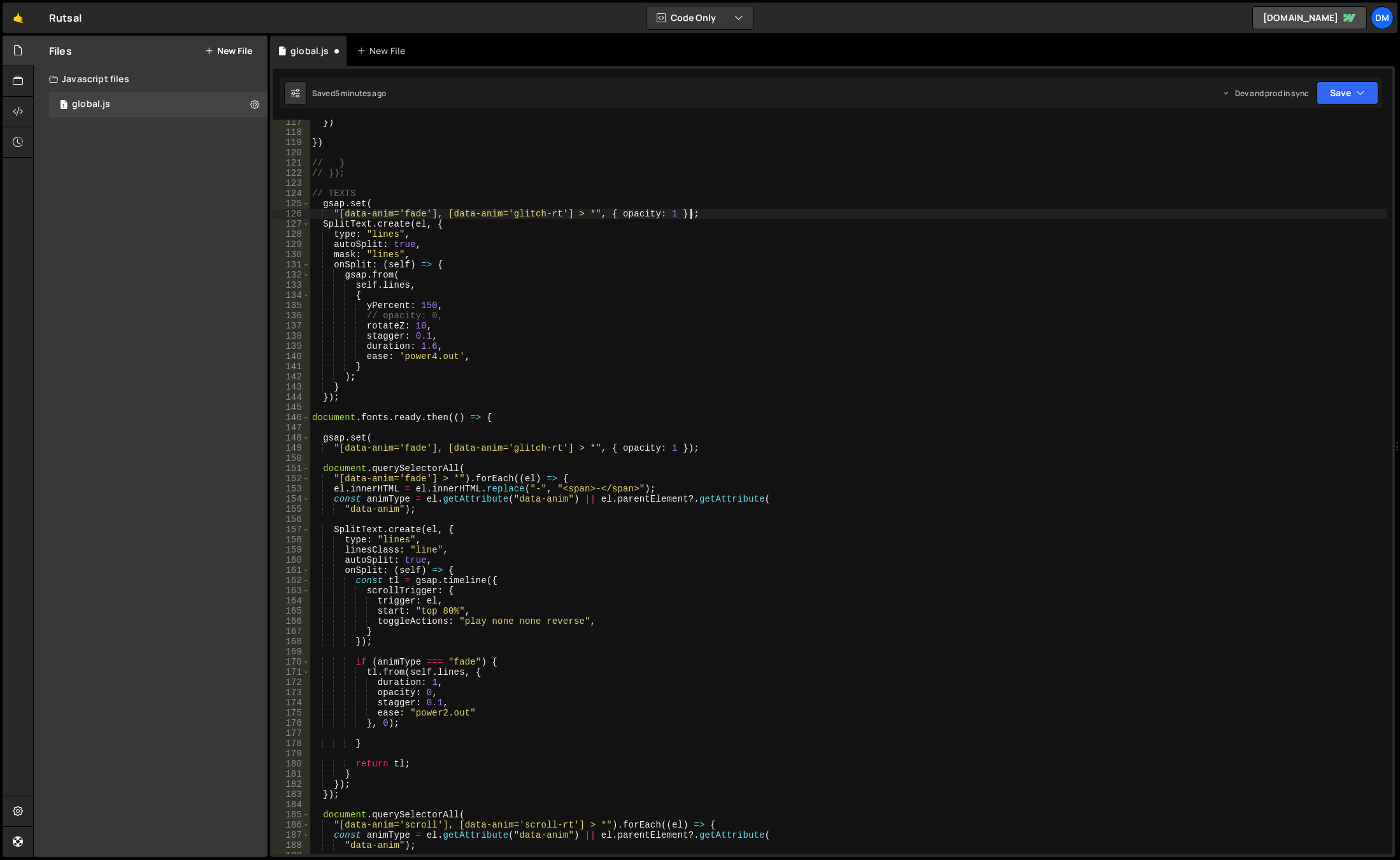
scroll to position [0, 1]
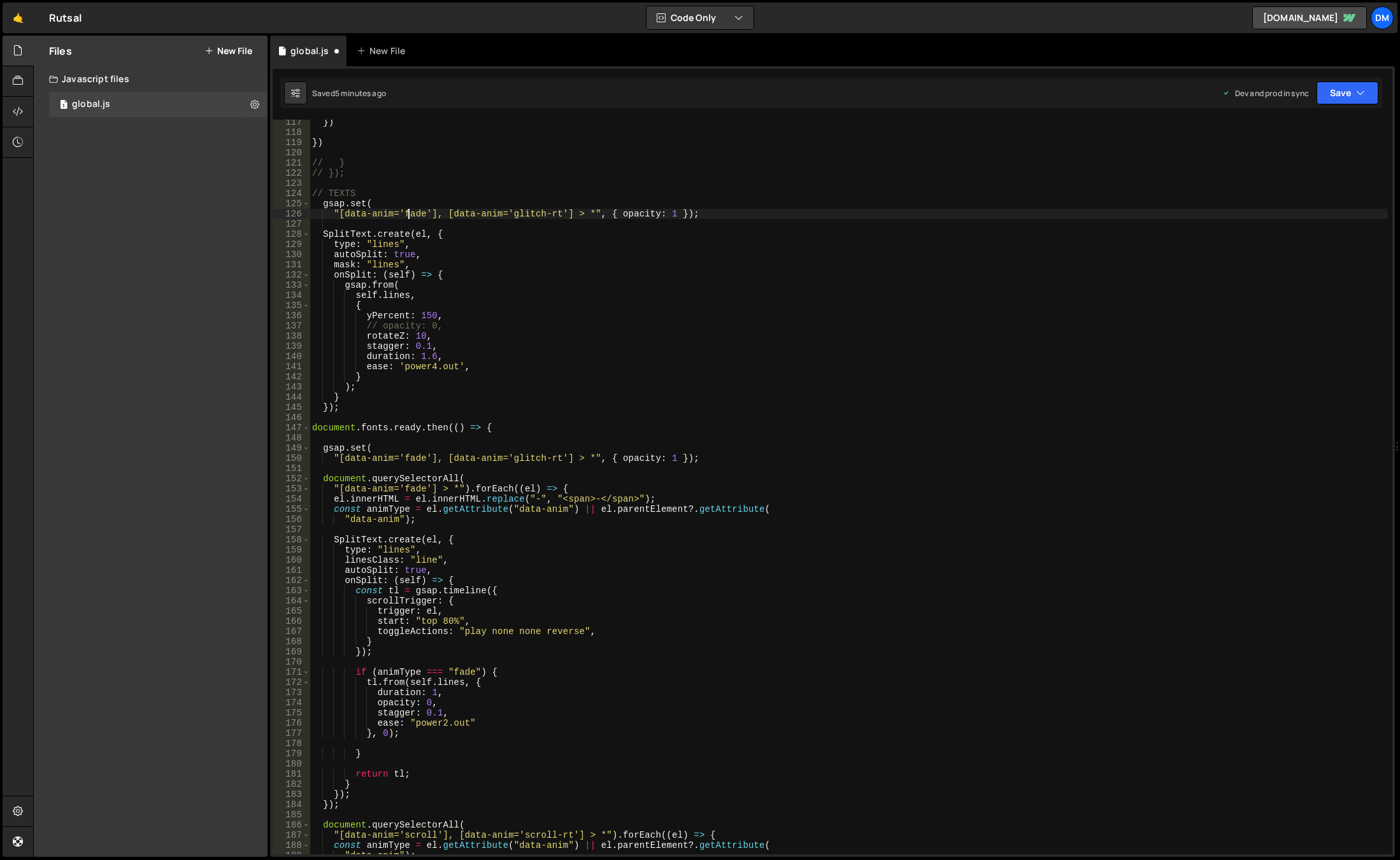
click at [409, 210] on div "}) }) // } // }); // TEXTS gsap . set ( "[data-anim='fade'], [data-anim='glitch…" at bounding box center [848, 495] width 1078 height 756
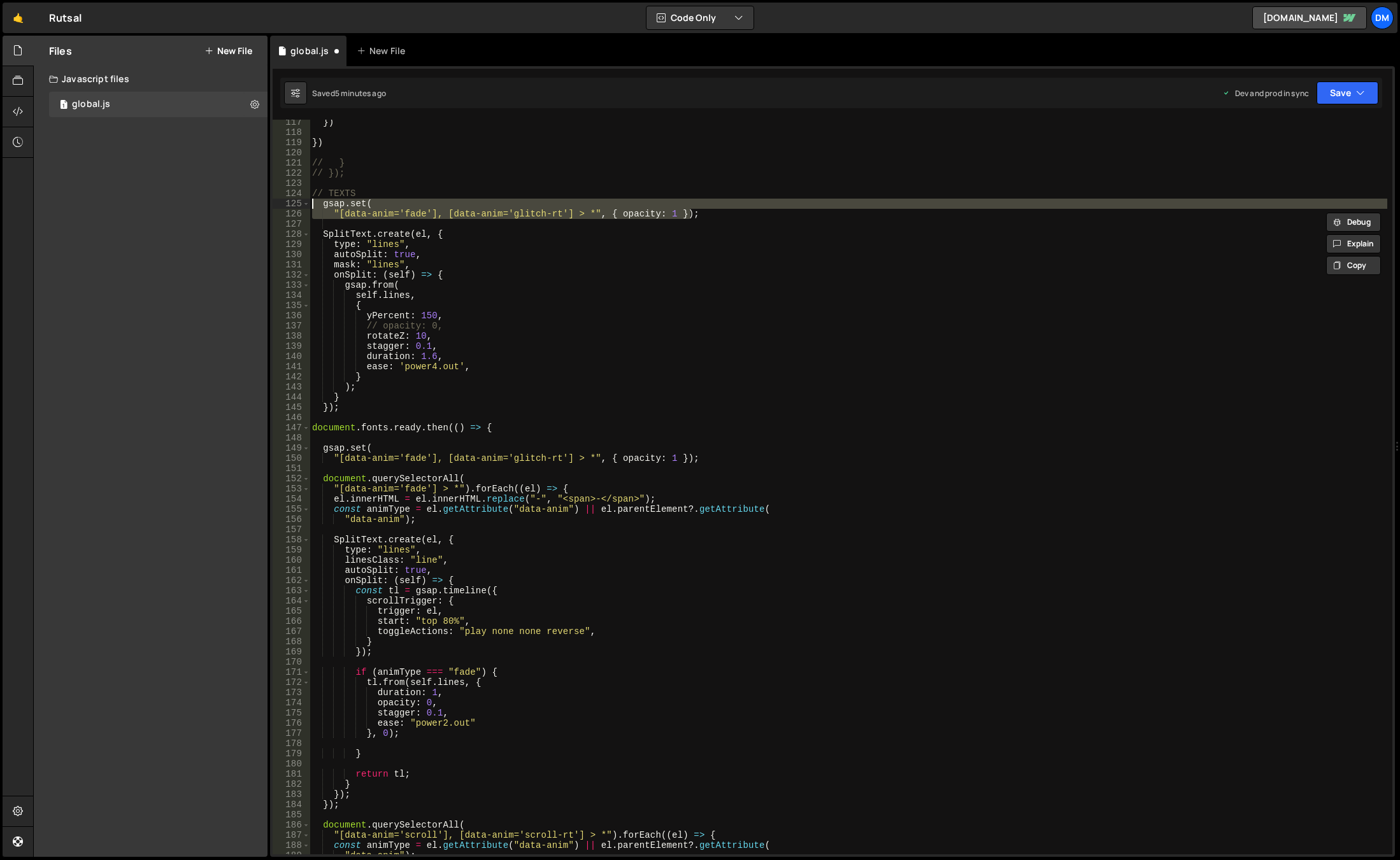
drag, startPoint x: 688, startPoint y: 210, endPoint x: 295, endPoint y: 204, distance: 393.0
click at [295, 204] on div ""[data-anim='fade'], [data-anim='glitch-rt'] > *", { opacity: 1 }); 117 118 119…" at bounding box center [832, 487] width 1120 height 735
type textarea "gsap.set( "[data-anim='fade'], [data-anim='glitch-rt'] > *", { opacity: 1 });"
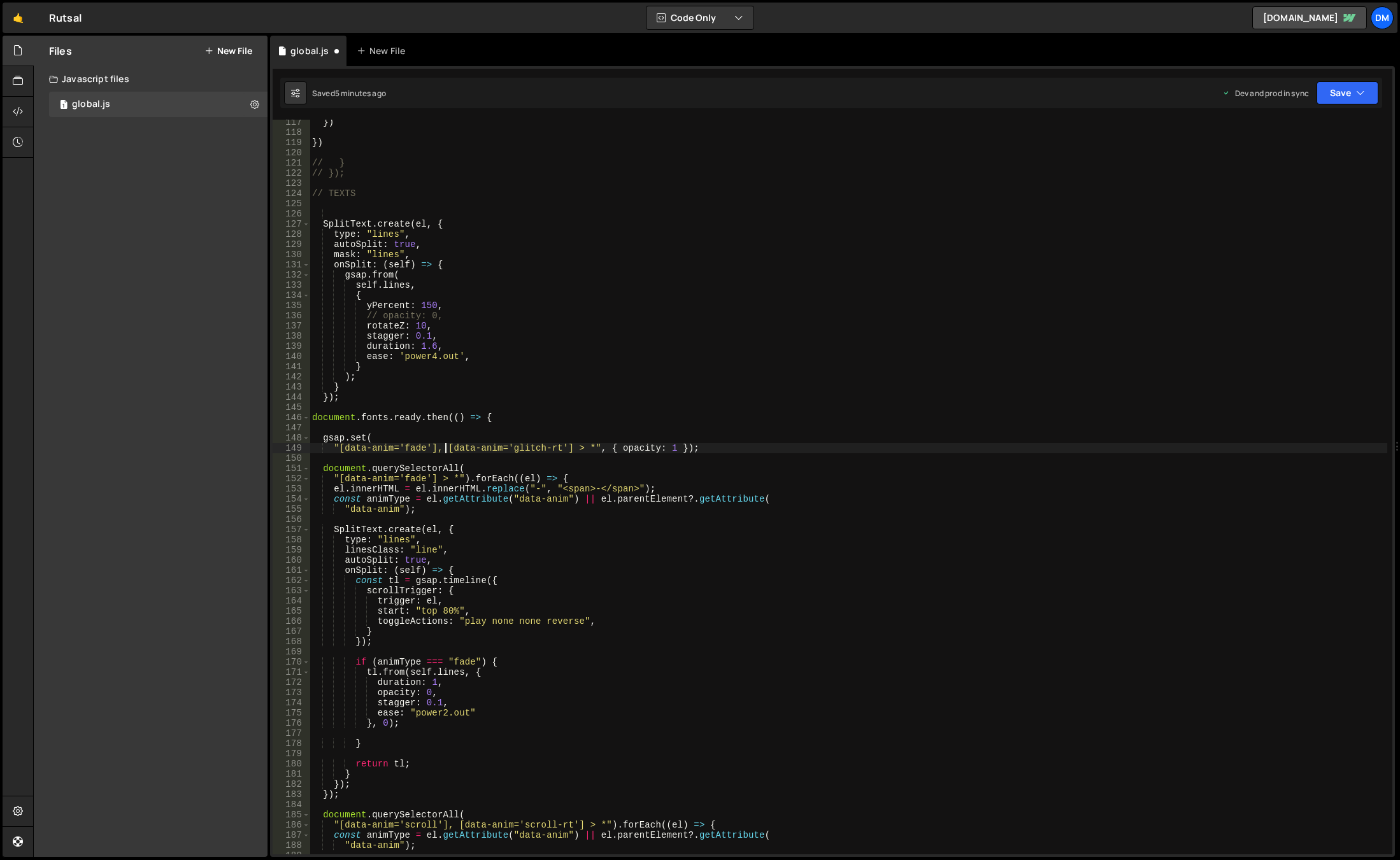
drag, startPoint x: 443, startPoint y: 446, endPoint x: 453, endPoint y: 472, distance: 27.9
click at [443, 446] on div "}) }) // } // }); // TEXTS SplitText . create ( el , { type : "lines" , autoSpl…" at bounding box center [848, 495] width 1078 height 756
drag, startPoint x: 435, startPoint y: 448, endPoint x: 337, endPoint y: 446, distance: 98.0
click at [337, 446] on div "}) }) // } // }); // TEXTS SplitText . create ( el , { type : "lines" , autoSpl…" at bounding box center [848, 495] width 1078 height 756
click at [438, 446] on div "}) }) // } // }); // TEXTS SplitText . create ( el , { type : "lines" , autoSpl…" at bounding box center [848, 495] width 1078 height 756
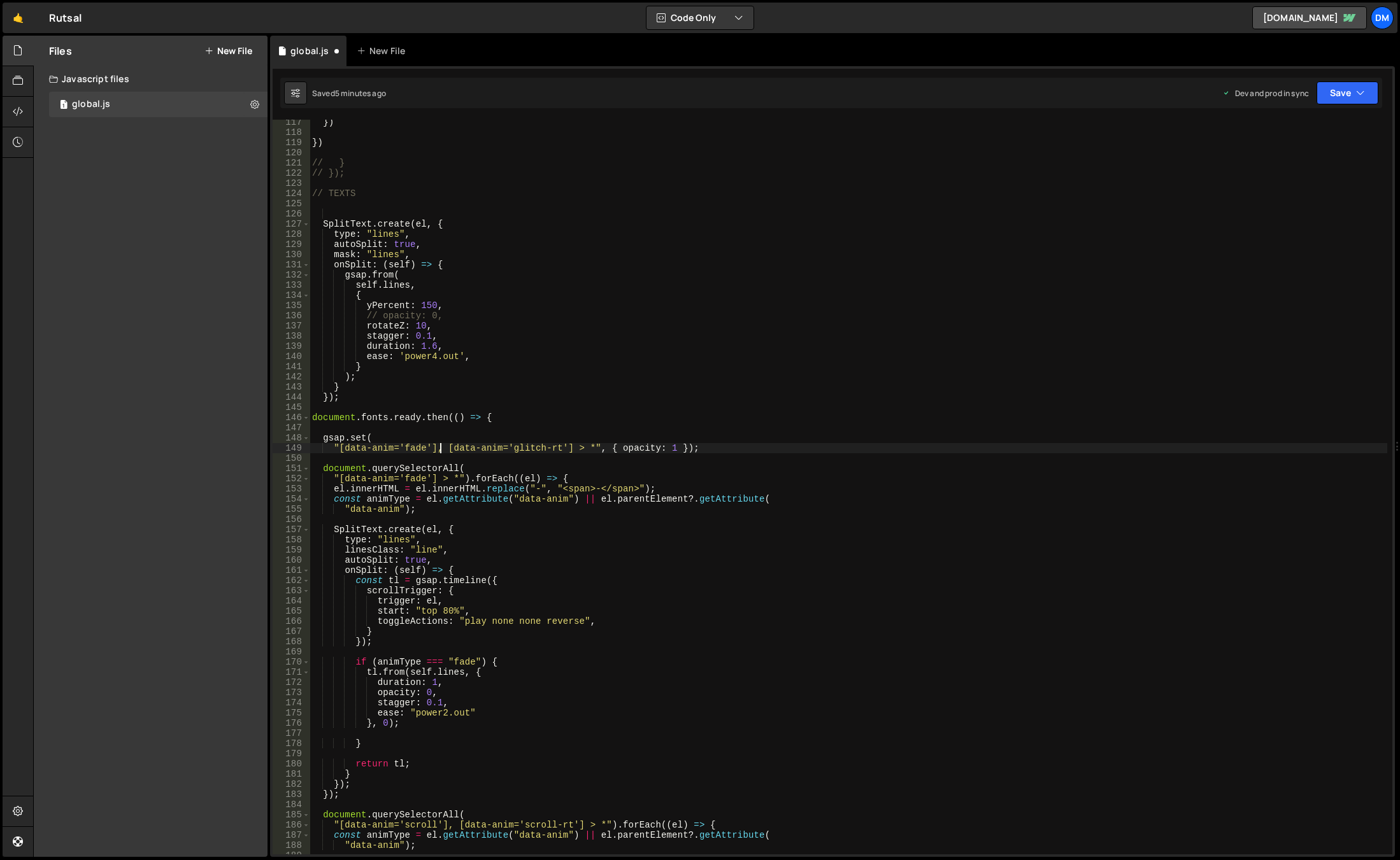
scroll to position [0, 9]
paste textarea "[data-anim='fade']"
click at [526, 452] on div "}) }) // } // }); // TEXTS SplitText . create ( el , { type : "lines" , autoSpl…" at bounding box center [848, 495] width 1078 height 756
click at [525, 448] on div "}) }) // } // }); // TEXTS SplitText . create ( el , { type : "lines" , autoSpl…" at bounding box center [848, 495] width 1078 height 756
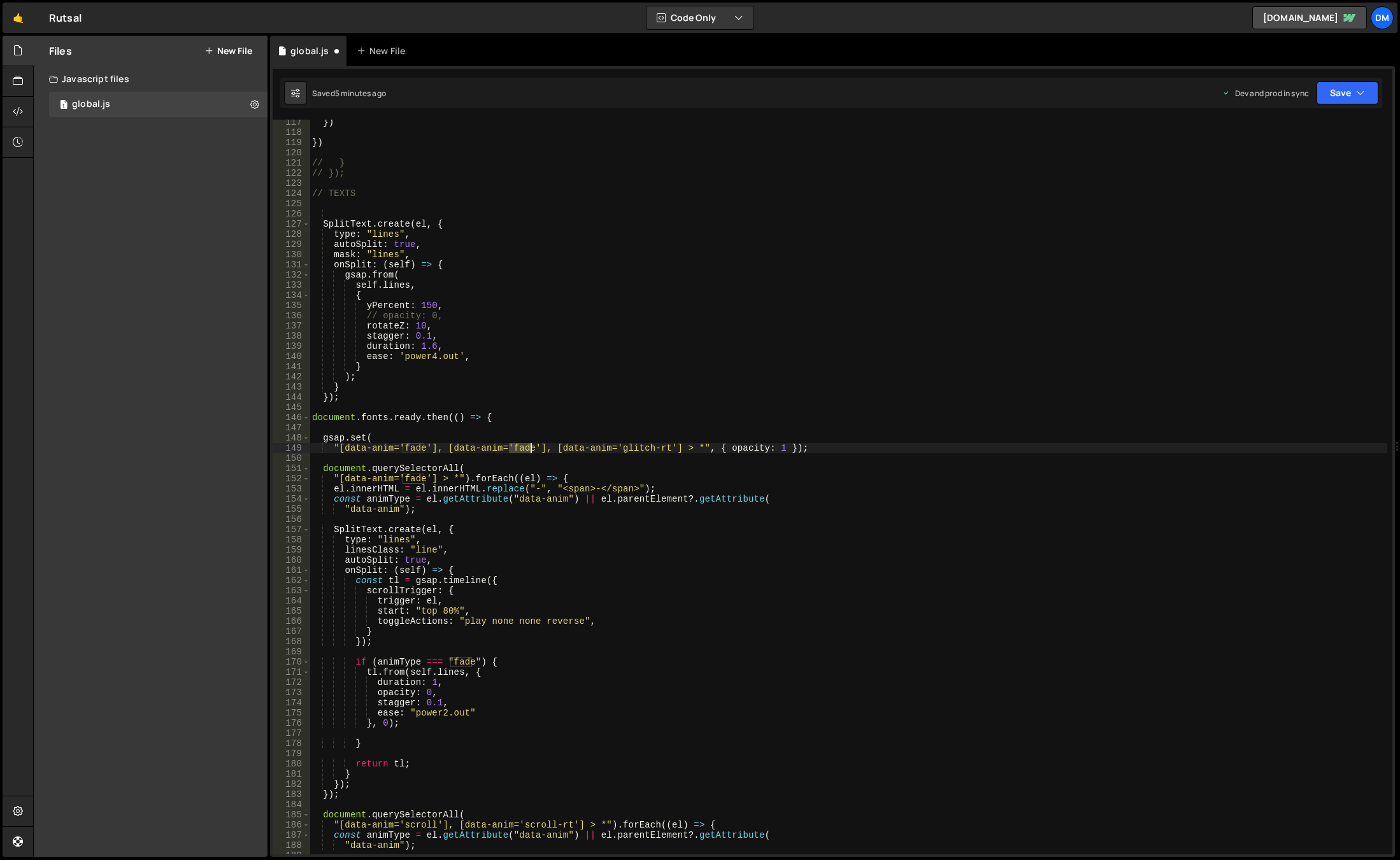
click at [525, 448] on div "}) }) // } // }); // TEXTS SplitText . create ( el , { type : "lines" , autoSpl…" at bounding box center [848, 495] width 1078 height 756
click at [574, 383] on div "}) }) // } // }); // TEXTS SplitText . create ( el , { type : "lines" , autoSpl…" at bounding box center [848, 495] width 1078 height 756
click at [416, 224] on div "}) }) // } // }); // TEXTS SplitText . create ( el , { type : "lines" , autoSpl…" at bounding box center [848, 495] width 1078 height 756
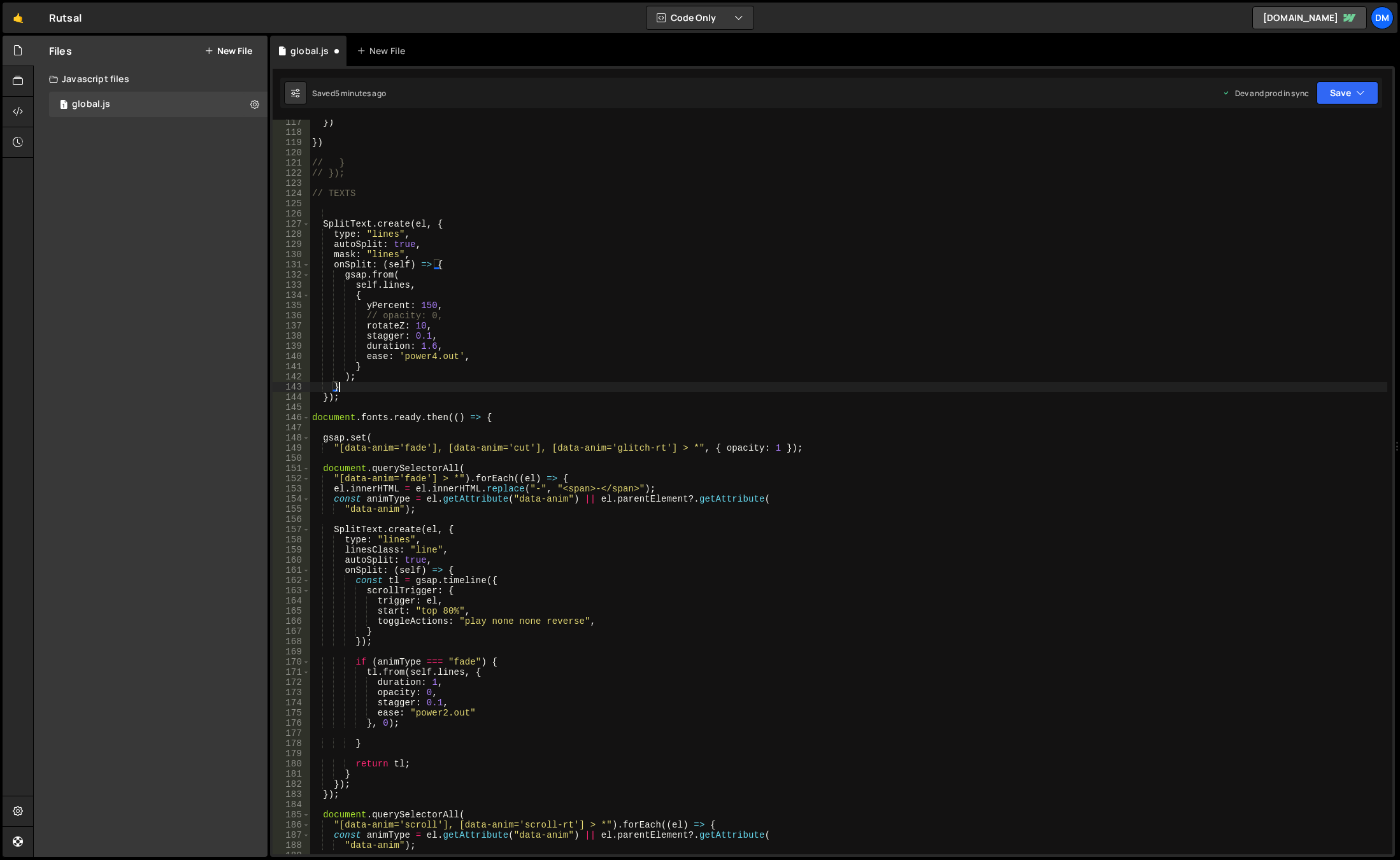
click at [416, 224] on div "}) }) // } // }); // TEXTS SplitText . create ( el , { type : "lines" , autoSpl…" at bounding box center [848, 495] width 1078 height 756
drag, startPoint x: 443, startPoint y: 450, endPoint x: 534, endPoint y: 448, distance: 91.0
click at [534, 448] on div "}) }) // } // }); // TEXTS SplitText . create ( el , { type : "lines" , autoSpl…" at bounding box center [848, 495] width 1078 height 756
type textarea ""[data-anim='fade'], [data-anim='cut'], [data-anim='glitch-rt'] > *", { opacity…"
click at [358, 216] on div "}) }) // } // }); // TEXTS SplitText . create ( el , { type : "lines" , autoSpl…" at bounding box center [848, 495] width 1078 height 756
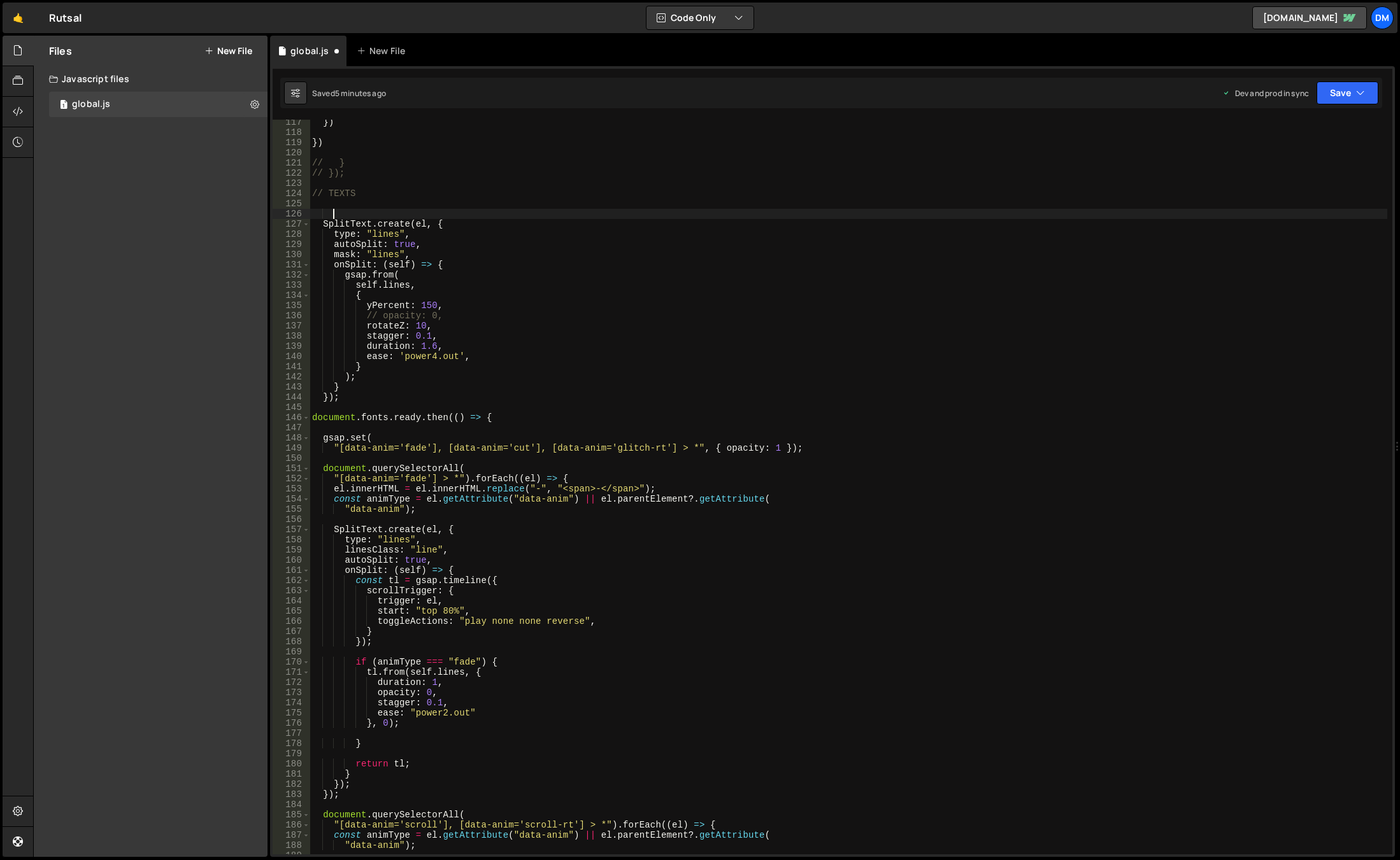
scroll to position [0, 1]
click at [416, 224] on div "}) }) // } // }); // TEXTS SplitText . create ( el , { type : "lines" , autoSpl…" at bounding box center [848, 495] width 1078 height 756
paste textarea "[data-anim='cut']"
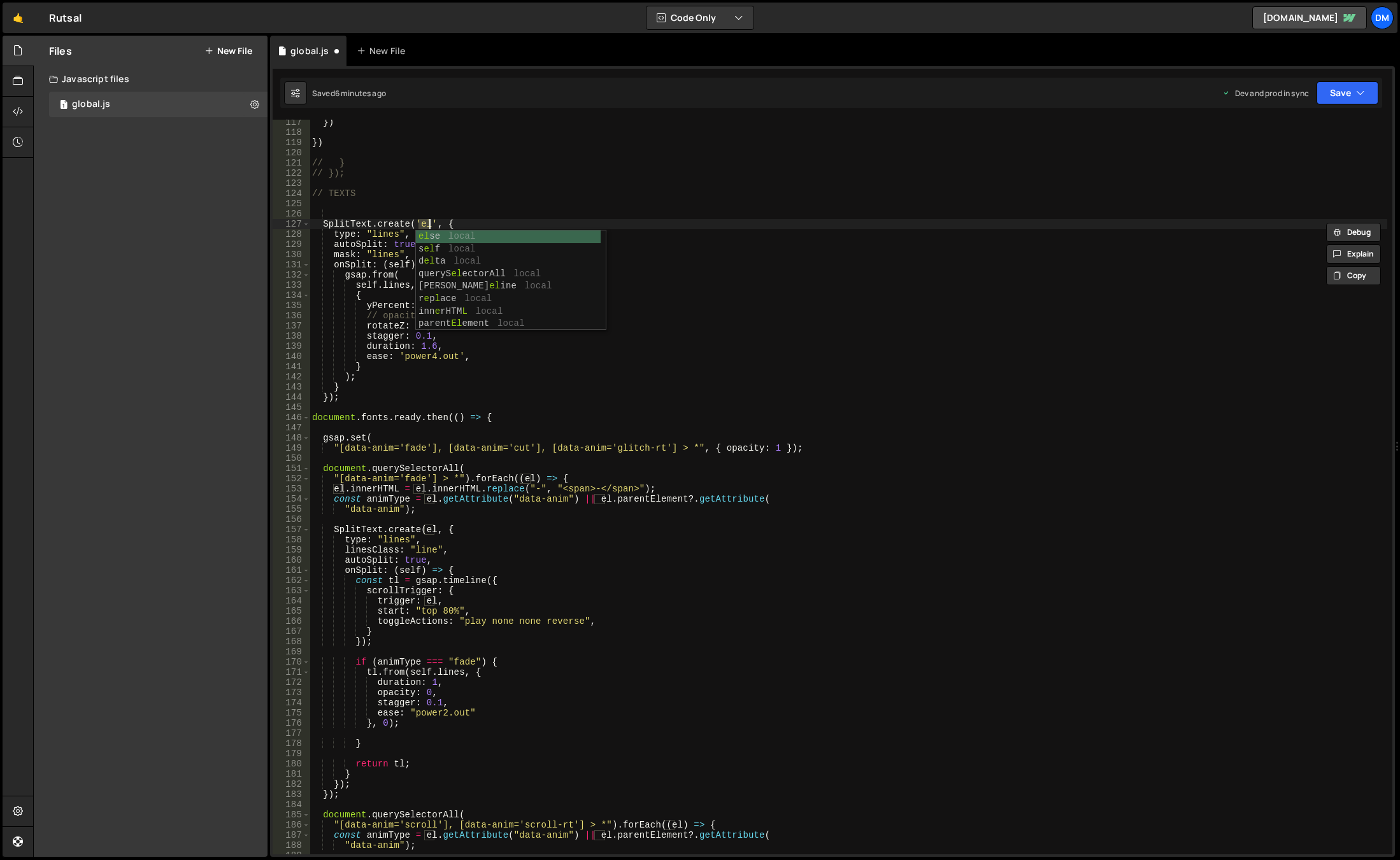
scroll to position [0, 7]
paste textarea "[data-anim='cut']'"
click at [551, 196] on div "}) }) // } // }); // TEXTS SplitText . create ( '[data-anim=' cut ']' , { type …" at bounding box center [848, 495] width 1078 height 756
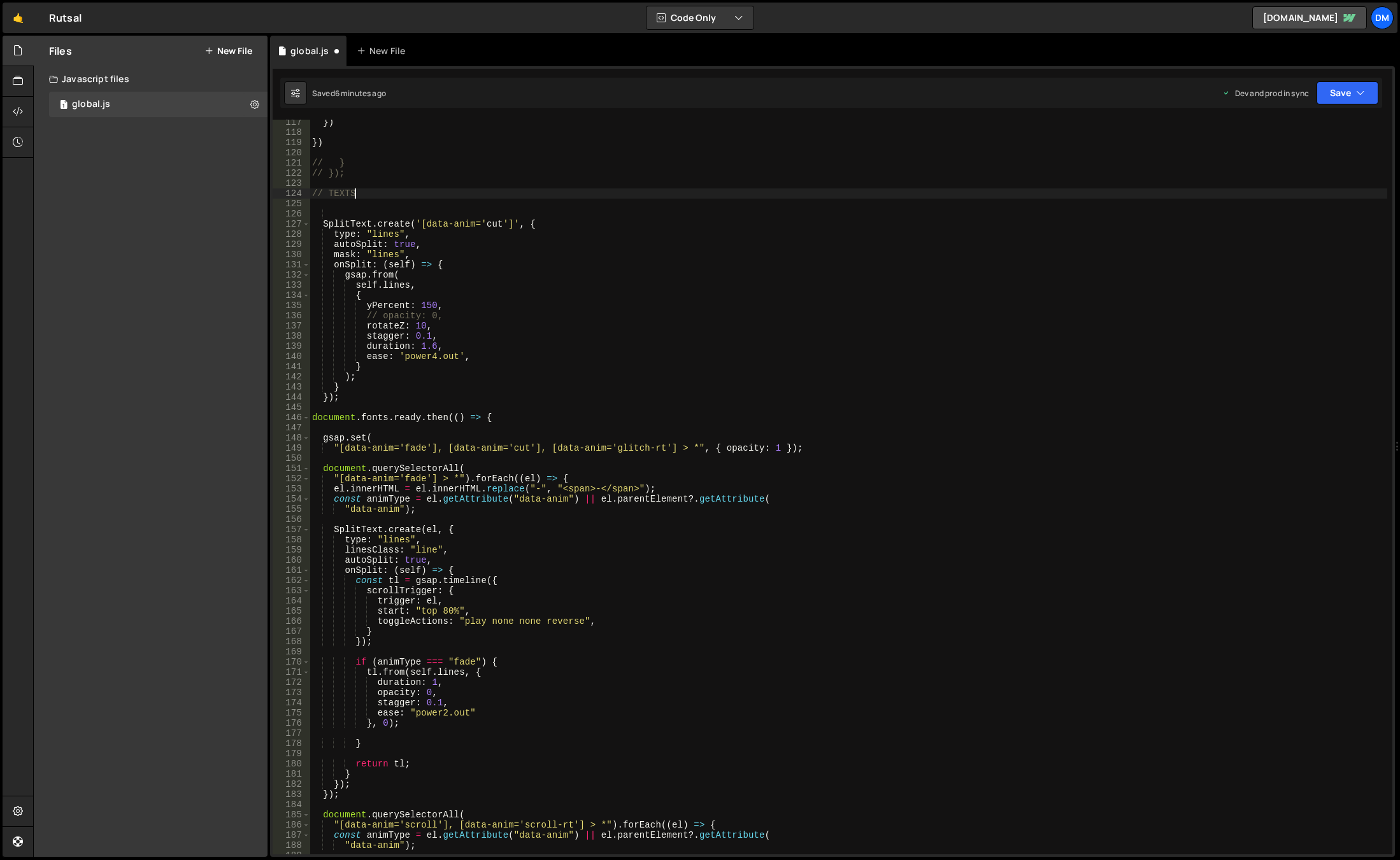
scroll to position [0, 2]
click at [513, 225] on div "}) }) // } // }); // TEXTS SplitText . create ( '[data-anim=' cut ']' , { type …" at bounding box center [848, 495] width 1078 height 756
click at [416, 224] on div "}) }) // } // }); // TEXTS SplitText . create ( '[data-anim=' cut ']", { type :…" at bounding box center [848, 495] width 1078 height 756
drag, startPoint x: 519, startPoint y: 232, endPoint x: 513, endPoint y: 247, distance: 16.2
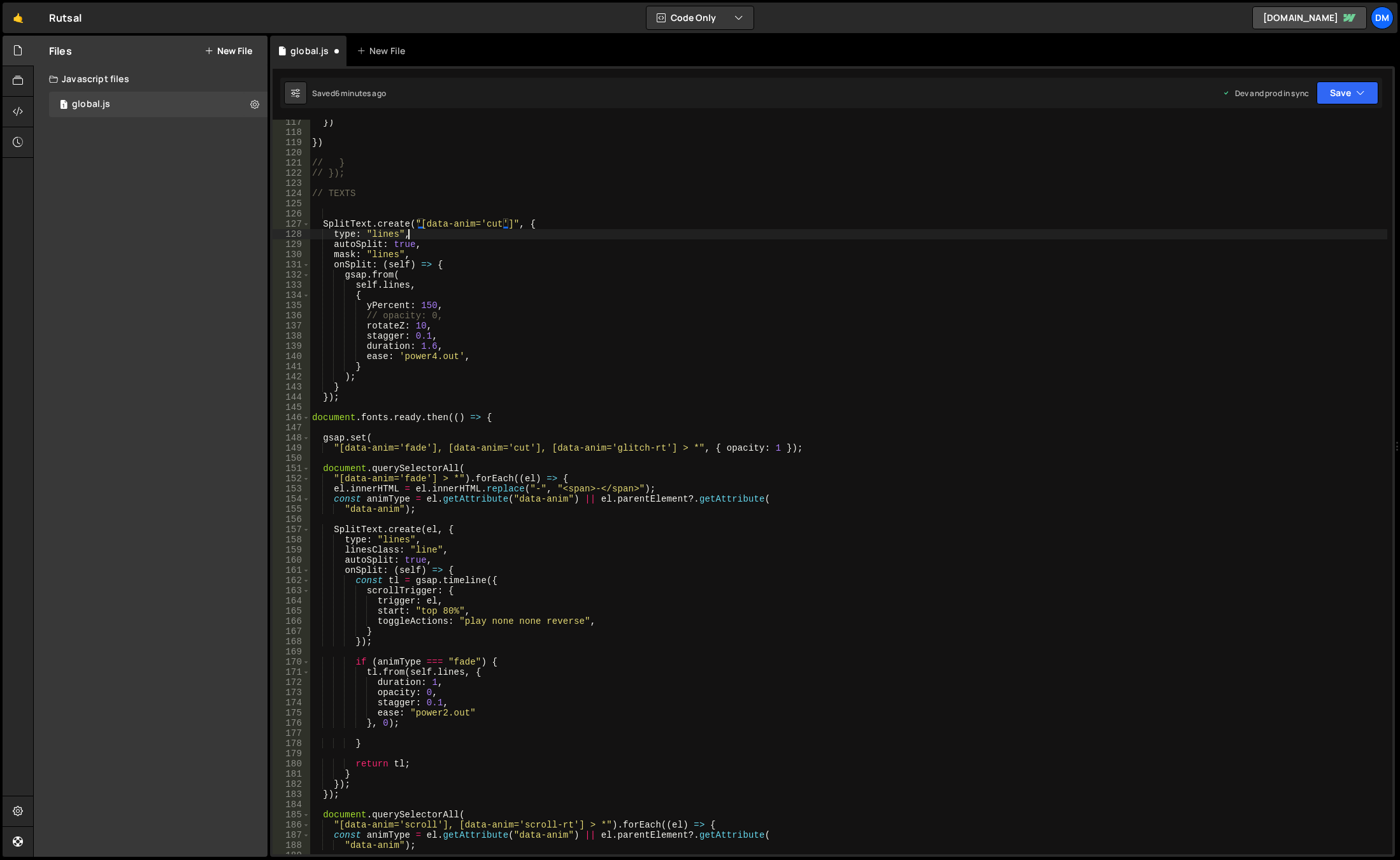
click at [519, 232] on div "}) }) // } // }); // TEXTS SplitText . create ( "[data-anim='cut']" , { type : …" at bounding box center [848, 495] width 1078 height 756
click at [316, 225] on div "}) }) // } // }); // TEXTS SplitText . create ( "[data-anim='cut']" , { type : …" at bounding box center [848, 495] width 1078 height 756
click at [345, 234] on div "}) }) // } // }); // TEXTS SplitText . create ( "[data-anim='cut']" , { type : …" at bounding box center [848, 495] width 1078 height 756
click at [454, 315] on div "}) }) // } // }); // TEXTS SplitText . create ( "[data-anim='cut']" , { type : …" at bounding box center [848, 495] width 1078 height 756
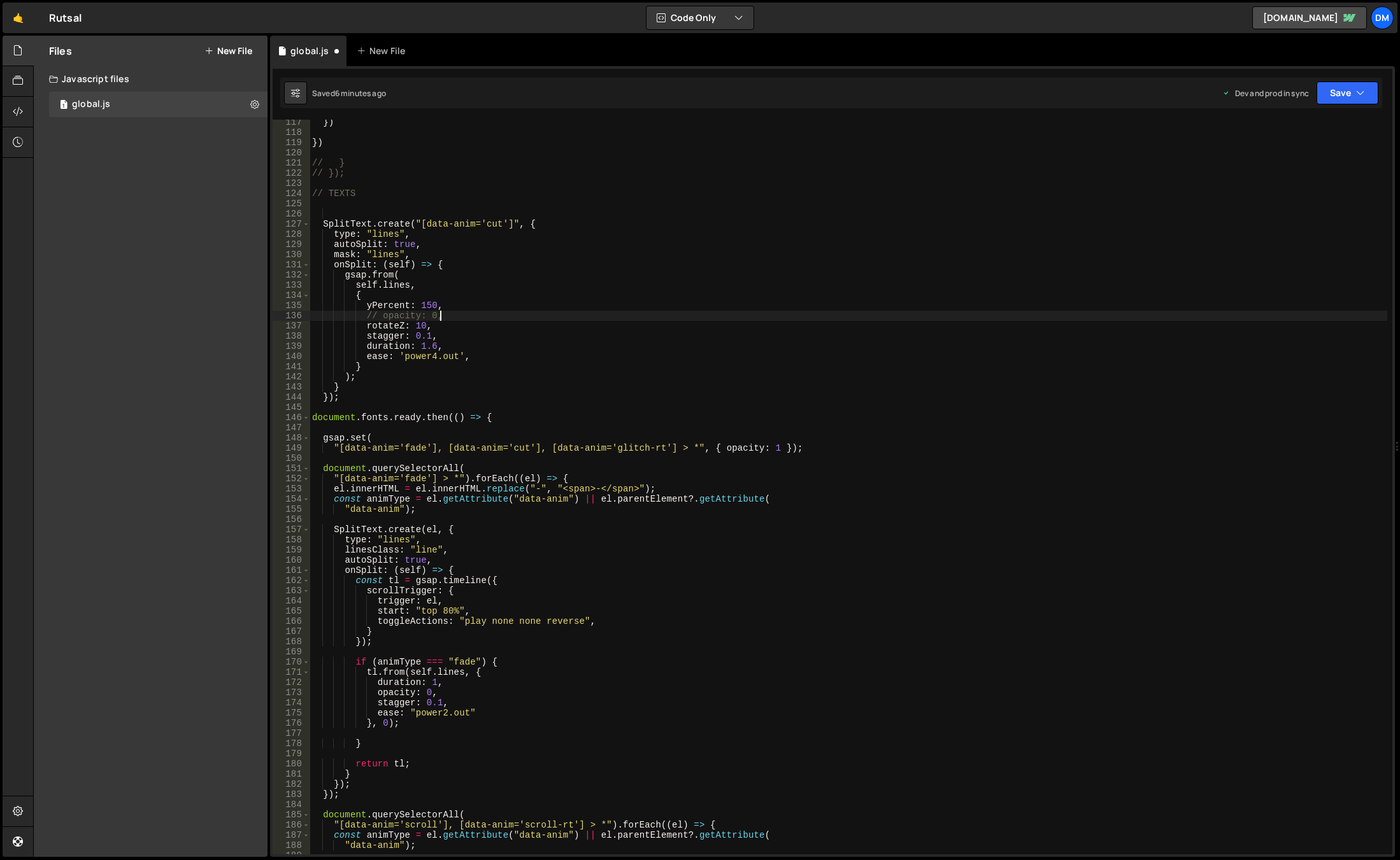
type textarea "// opacity: 0,"
drag, startPoint x: 454, startPoint y: 315, endPoint x: 300, endPoint y: 315, distance: 154.0
click at [300, 315] on div "// opacity: 0, 117 118 119 120 121 122 123 124 125 126 127 128 129 130 131 132 …" at bounding box center [832, 487] width 1120 height 735
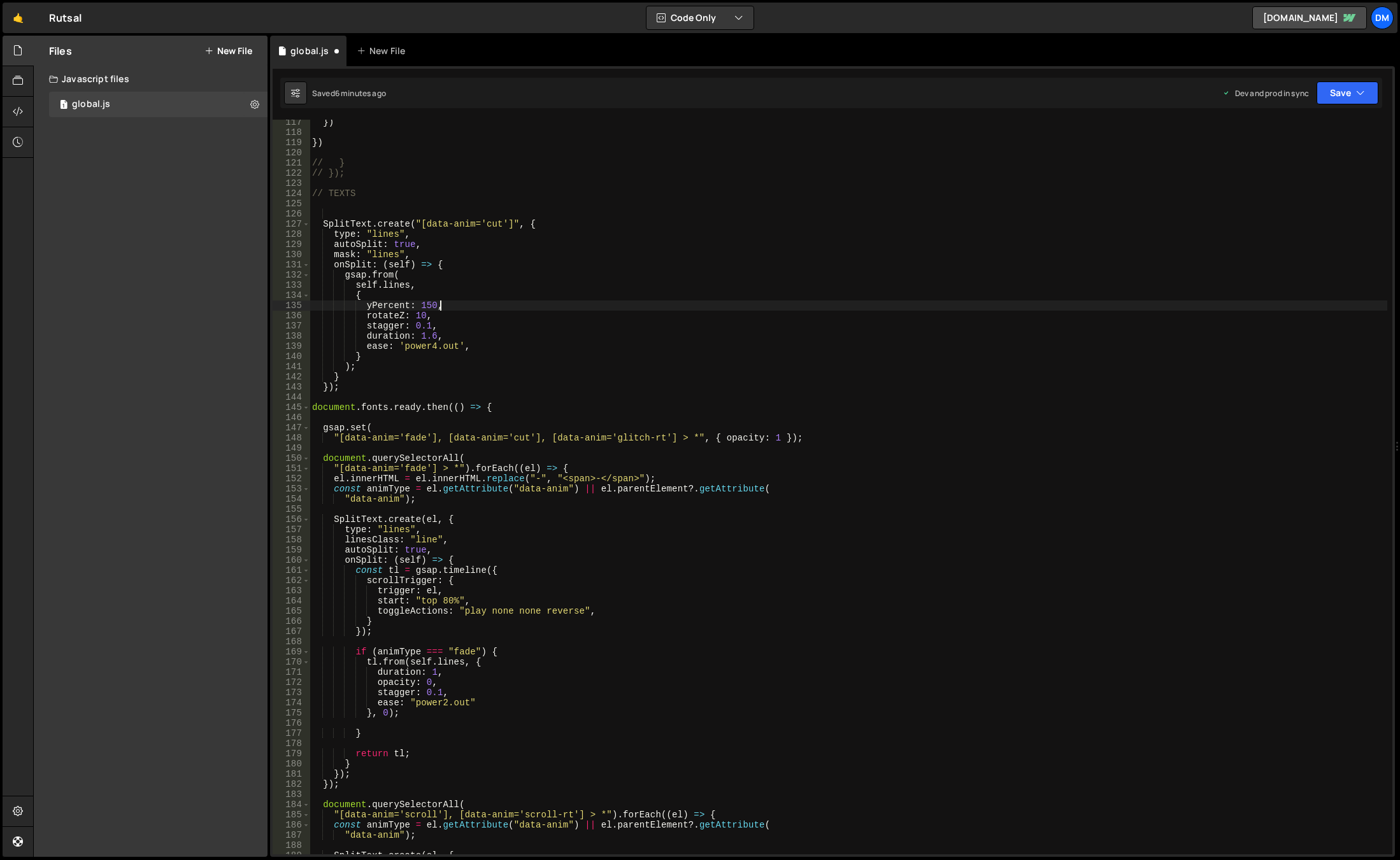
click at [471, 311] on div "}) }) // } // }); // TEXTS SplitText . create ( "[data-anim='cut']" , { type : …" at bounding box center [848, 495] width 1078 height 756
click at [409, 320] on div "}) }) // } // }); // TEXTS SplitText . create ( "[data-anim='cut']" , { type : …" at bounding box center [848, 495] width 1078 height 756
click at [357, 295] on div "}) }) // } // }); // TEXTS SplitText . create ( "[data-anim='cut']" , { type : …" at bounding box center [848, 495] width 1078 height 756
click at [477, 349] on div "}) }) // } // }); // TEXTS SplitText . create ( "[data-anim='cut']" , { type : …" at bounding box center [848, 495] width 1078 height 756
type textarea "ease: 'power4.out',"
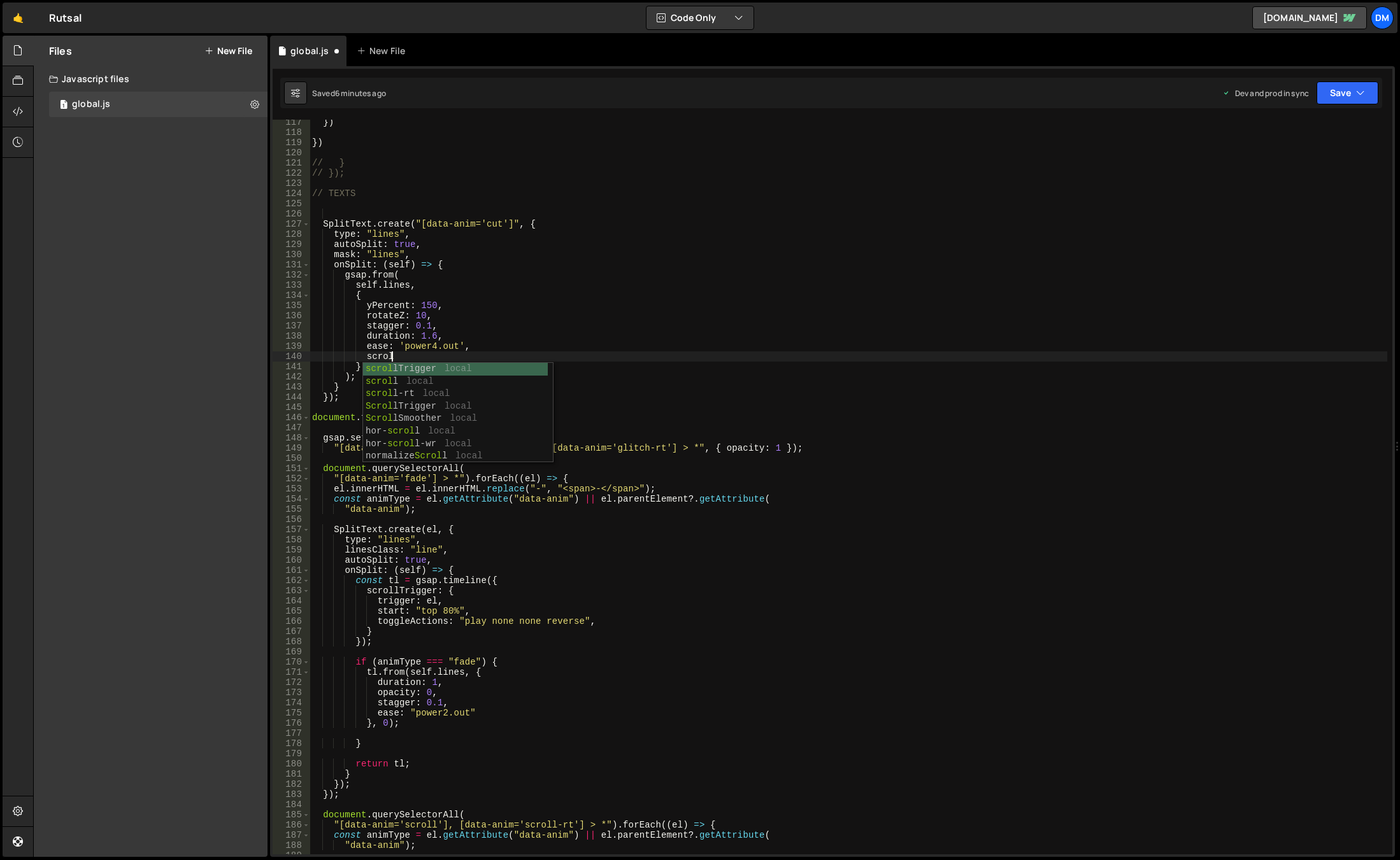
scroll to position [0, 5]
click at [465, 368] on div "scroll Trigger local scroll local scroll -rt local Scroll Trigger local Scroll …" at bounding box center [455, 425] width 185 height 125
type textarea "scrollTrigger: {}"
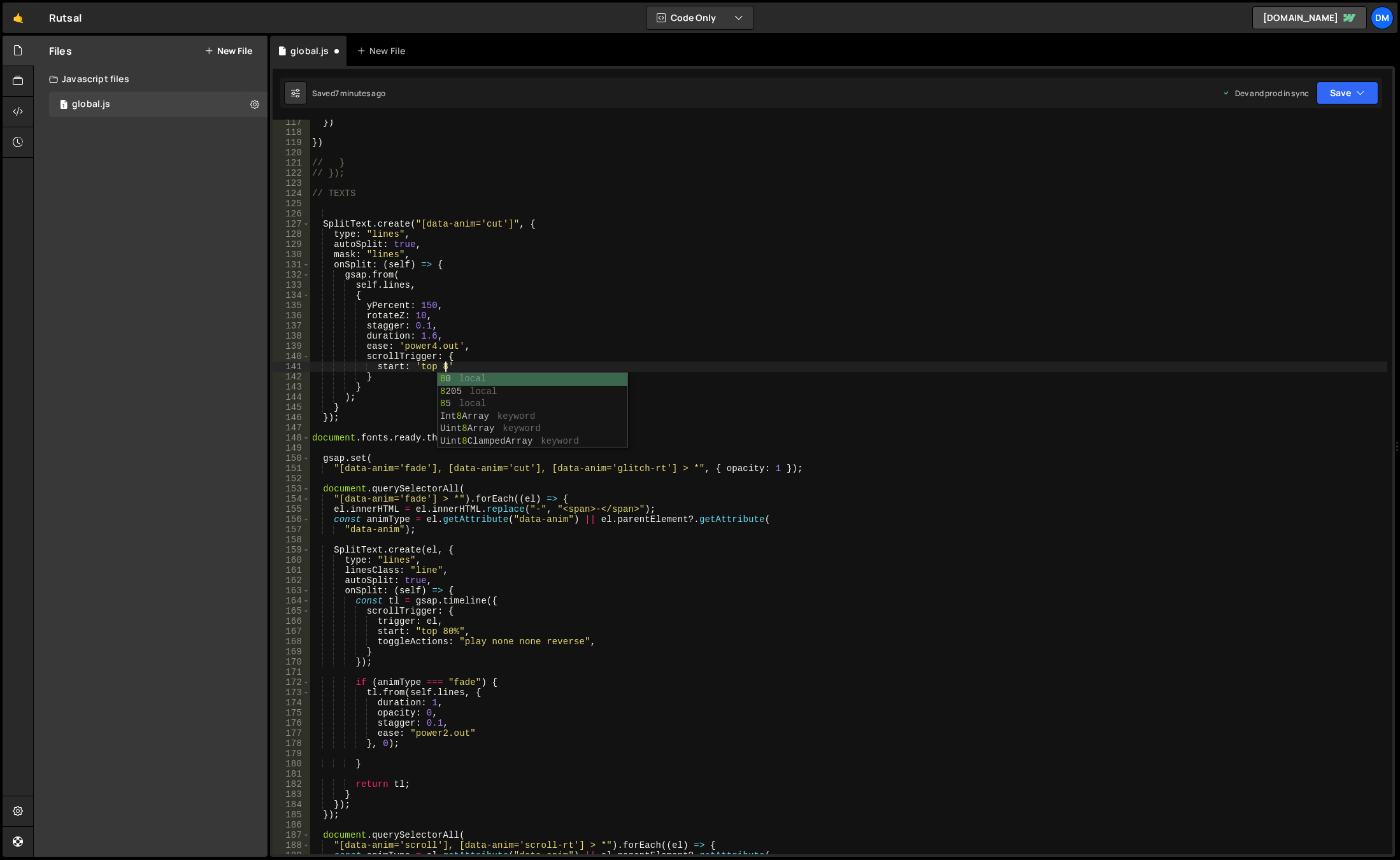
scroll to position [0, 9]
type textarea "start: 'top 85%',"
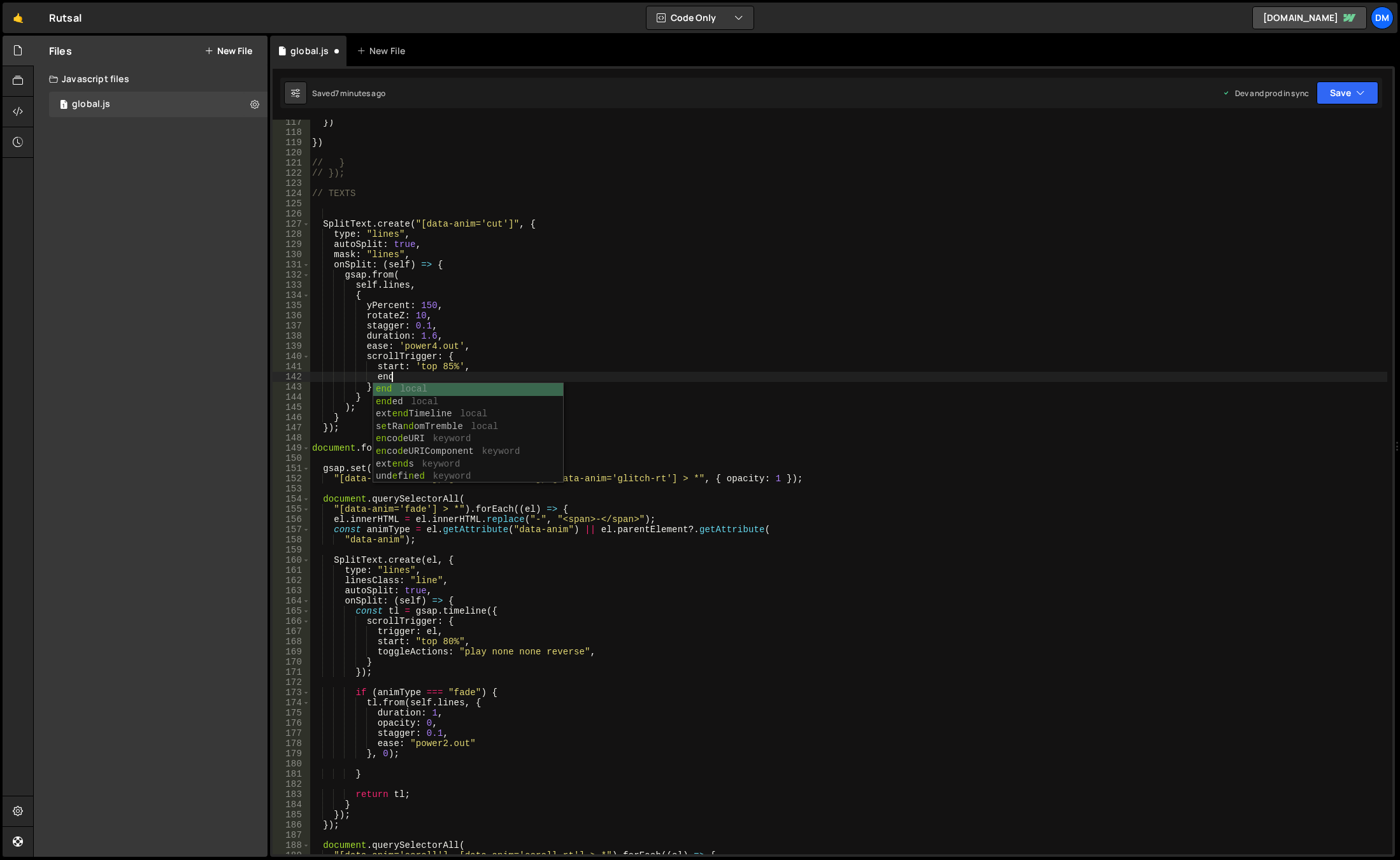
scroll to position [0, 5]
click at [421, 377] on div "}) }) // } // }); // TEXTS SplitText . create ( "[data-anim='cut']" , { type : …" at bounding box center [848, 495] width 1078 height 756
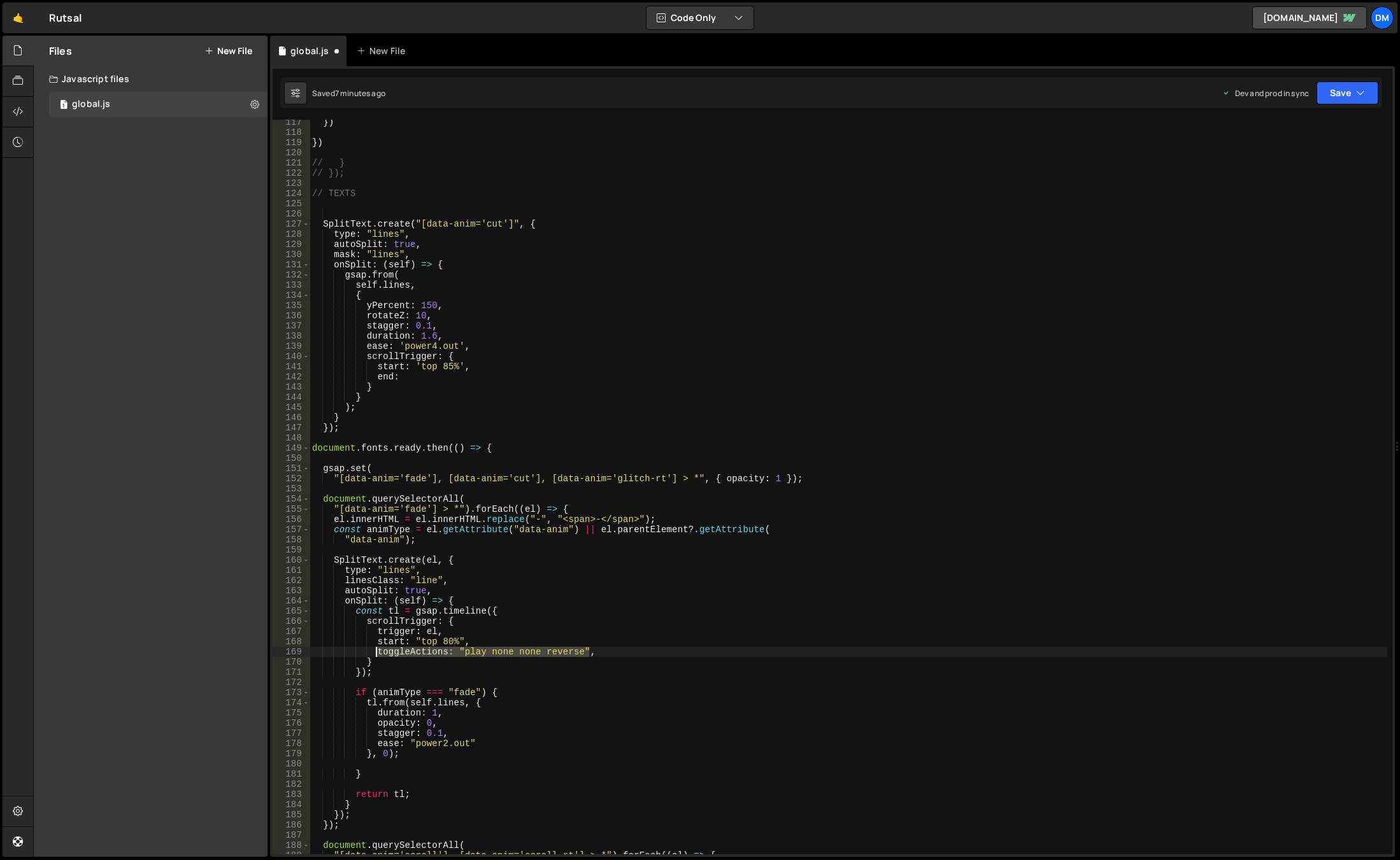
drag, startPoint x: 596, startPoint y: 650, endPoint x: 379, endPoint y: 653, distance: 217.0
click at [379, 653] on div "}) }) // } // }); // TEXTS SplitText . create ( "[data-anim='cut']" , { type : …" at bounding box center [848, 495] width 1078 height 756
drag, startPoint x: 420, startPoint y: 376, endPoint x: 376, endPoint y: 378, distance: 44.0
click at [376, 378] on div "}) }) // } // }); // TEXTS SplitText . create ( "[data-anim='cut']" , { type : …" at bounding box center [848, 495] width 1078 height 756
paste textarea "toggleActions: "play none none reverse","
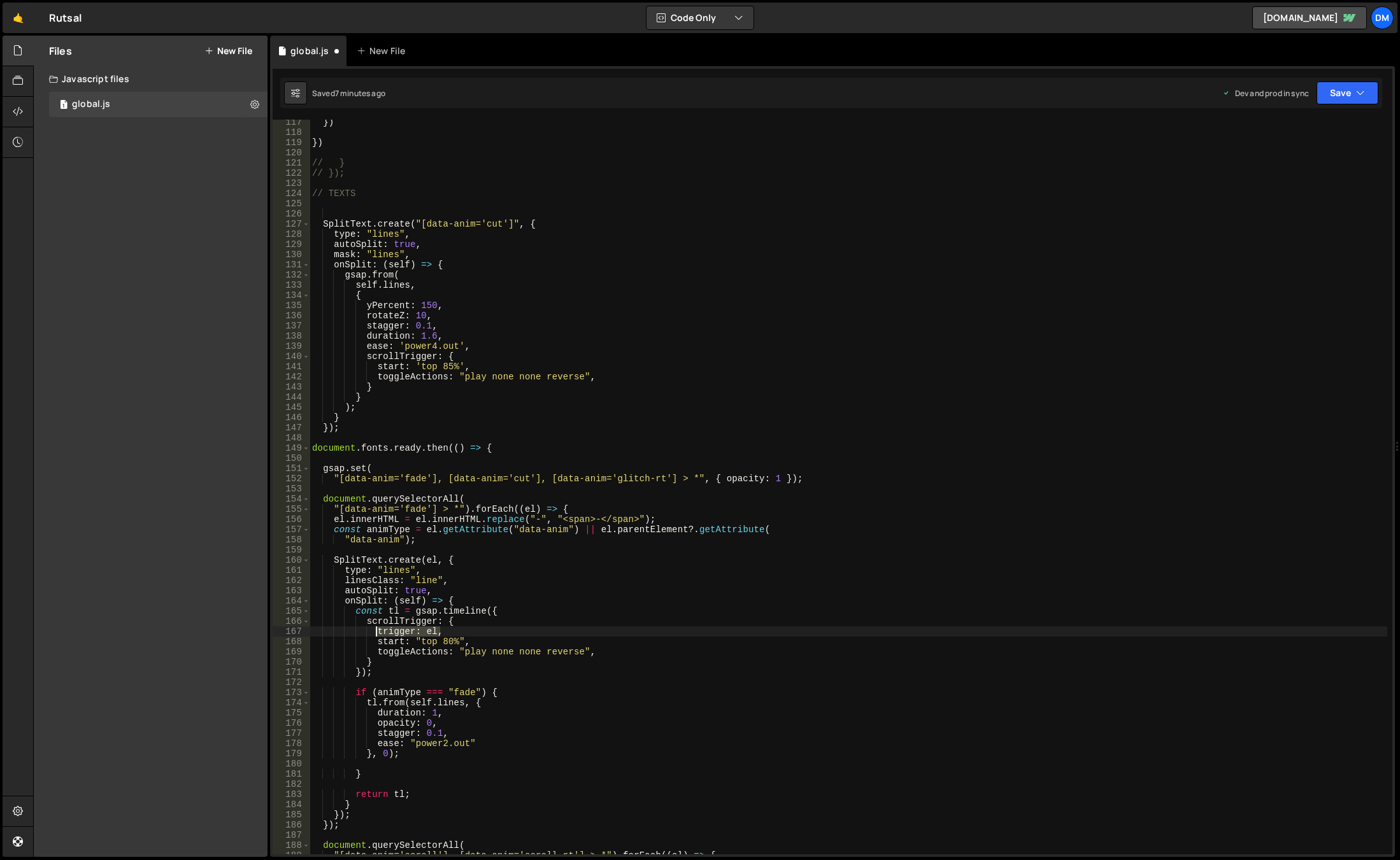
drag, startPoint x: 442, startPoint y: 631, endPoint x: 377, endPoint y: 630, distance: 65.0
click at [377, 630] on div "}) }) // } // }); // TEXTS SplitText . create ( "[data-anim='cut']" , { type : …" at bounding box center [848, 495] width 1078 height 756
click at [469, 358] on div "}) }) // } // }); // TEXTS SplitText . create ( "[data-anim='cut']" , { type : …" at bounding box center [848, 495] width 1078 height 756
type textarea "scrollTrigger: {"
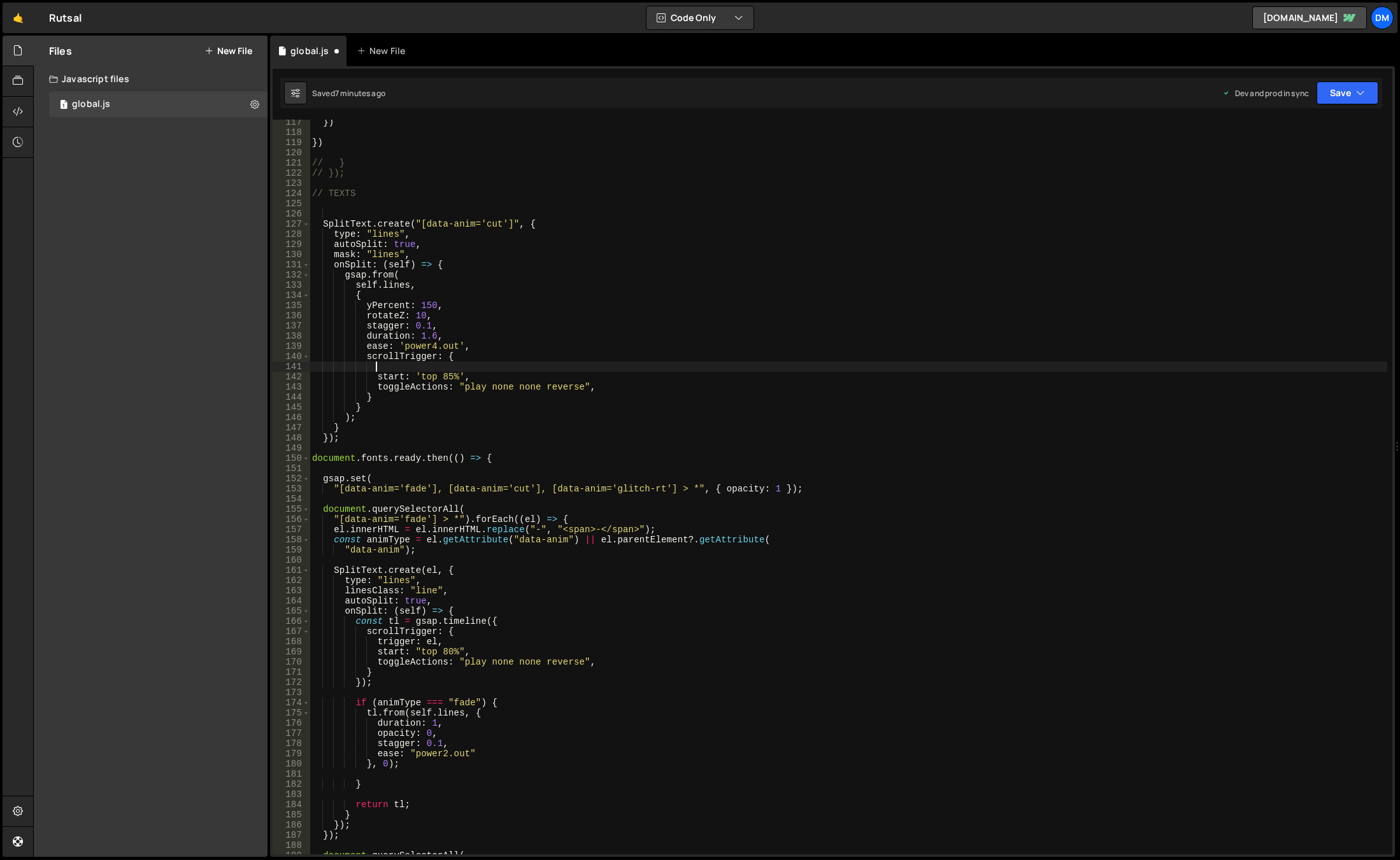
paste textarea "trigger: el,"
click at [398, 264] on div "}) }) // } // }); // TEXTS SplitText . create ( "[data-anim='cut']" , { type : …" at bounding box center [848, 495] width 1078 height 756
click at [429, 366] on div "}) }) // } // }); // TEXTS SplitText . create ( "[data-anim='cut']" , { type : …" at bounding box center [848, 495] width 1078 height 756
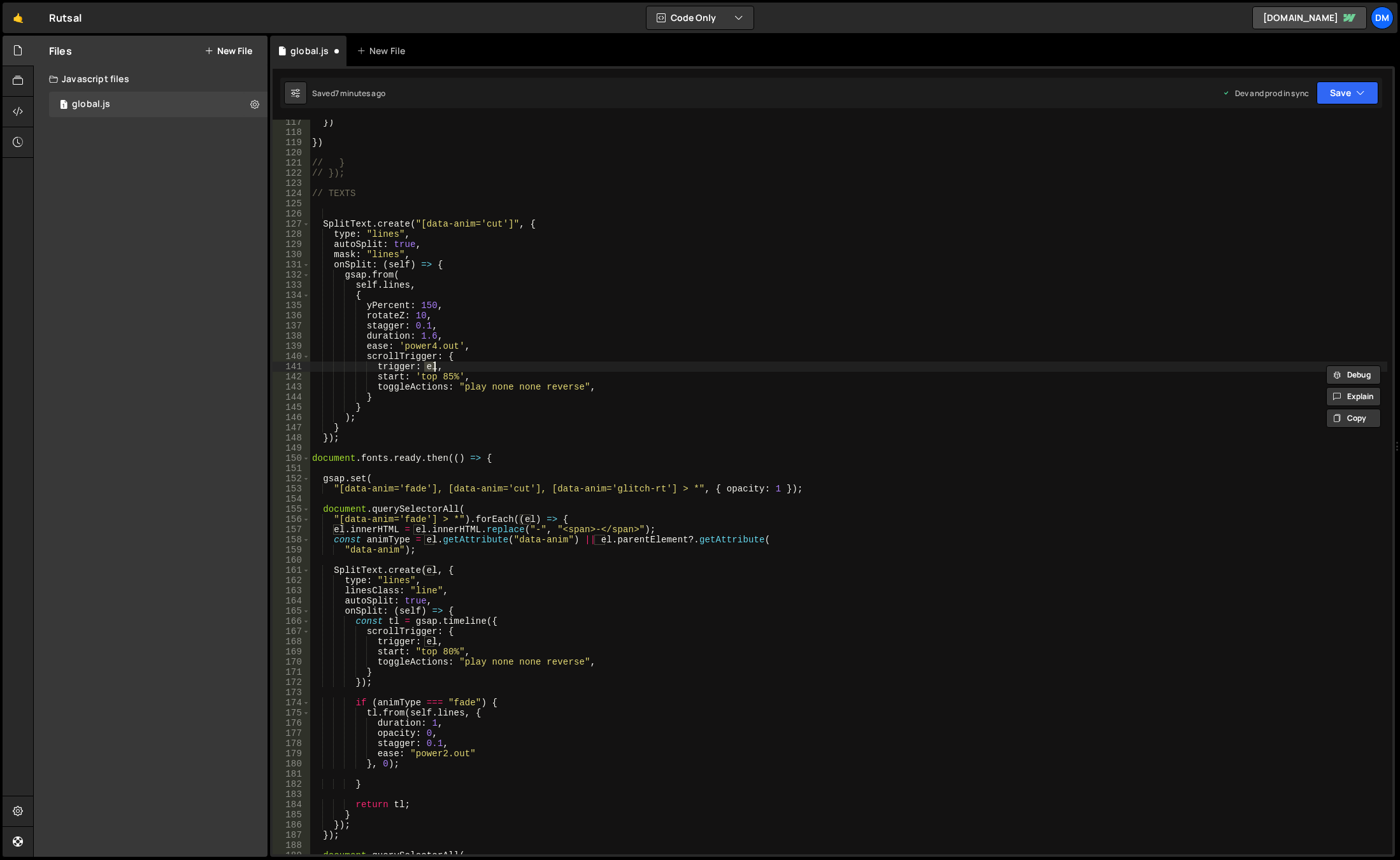
paste textarea "self"
click at [573, 345] on div "}) }) // } // }); // TEXTS SplitText . create ( "[data-anim='cut']" , { type : …" at bounding box center [848, 495] width 1078 height 756
click at [608, 386] on div "}) }) // } // }); // TEXTS SplitText . create ( "[data-anim='cut']" , { type : …" at bounding box center [848, 495] width 1078 height 756
click at [396, 391] on div "}) }) // } // }); // TEXTS SplitText . create ( "[data-anim='cut']" , { type : …" at bounding box center [848, 495] width 1078 height 756
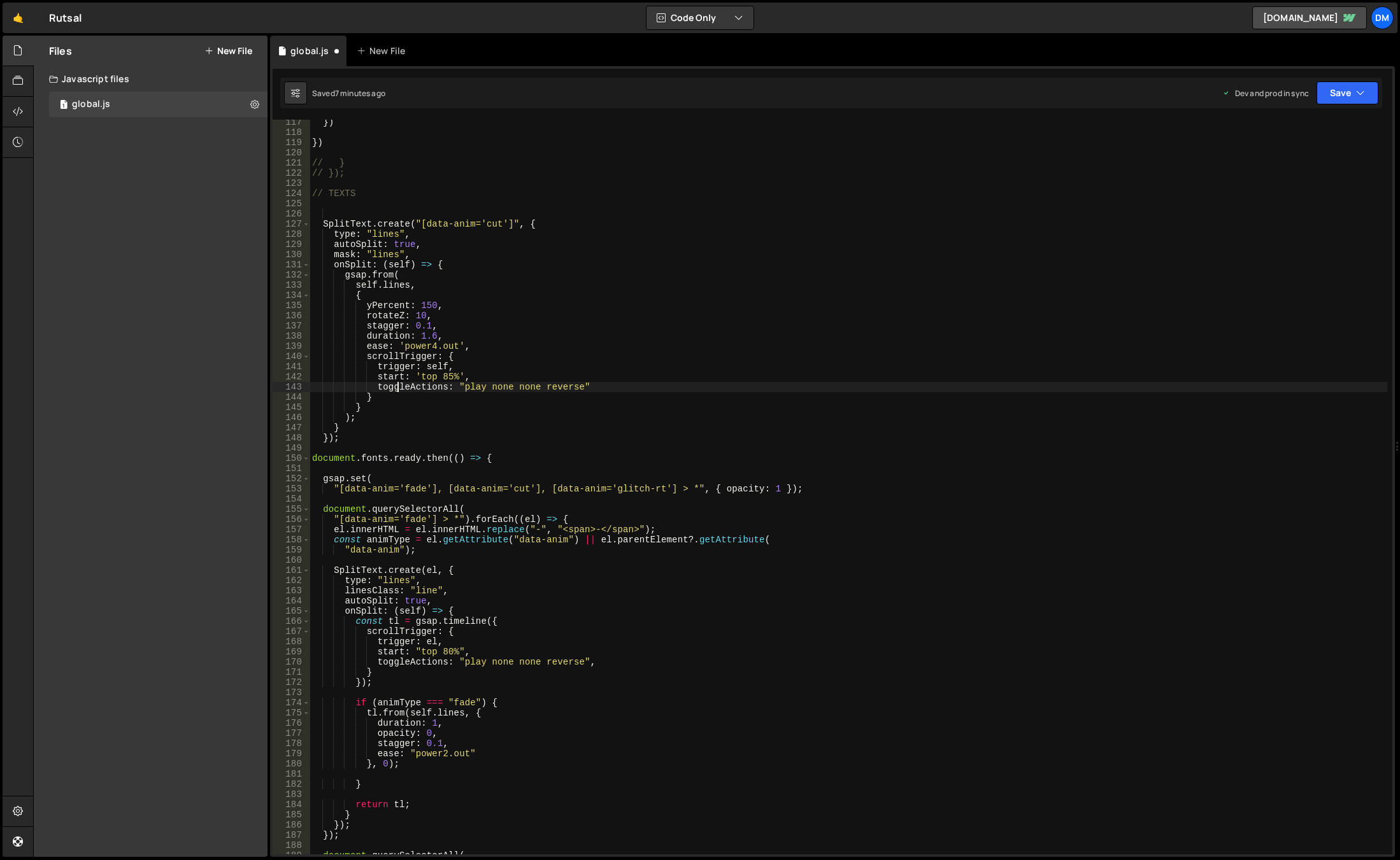
click at [360, 437] on div "}) }) // } // }); // TEXTS SplitText . create ( "[data-anim='cut']" , { type : …" at bounding box center [848, 495] width 1078 height 756
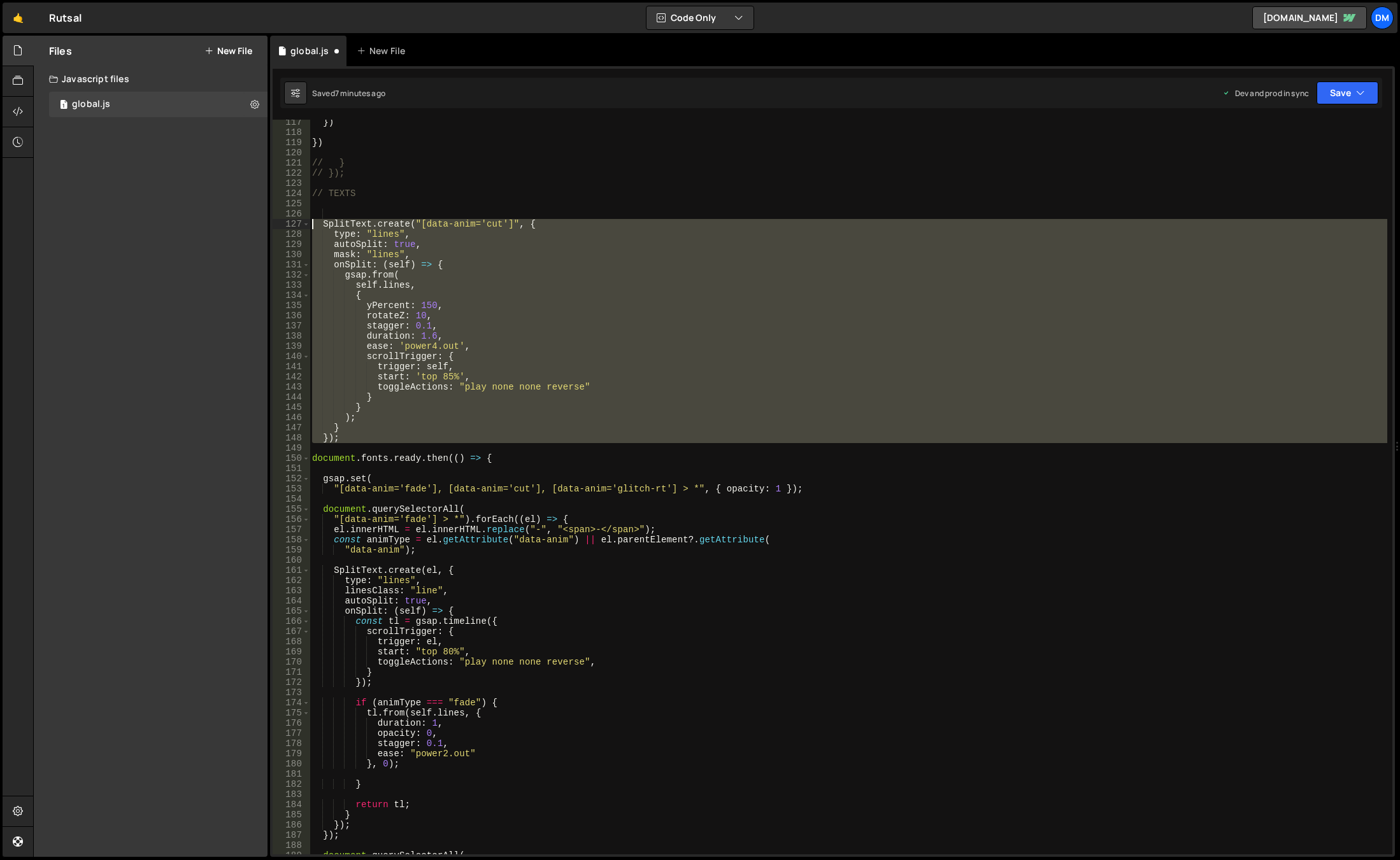
drag, startPoint x: 368, startPoint y: 443, endPoint x: 281, endPoint y: 227, distance: 232.9
click at [281, 227] on div "}); 117 118 119 120 121 122 123 124 125 126 127 128 129 130 131 132 133 134 135…" at bounding box center [832, 487] width 1120 height 735
type textarea "SplitText.create("[data-anim='cut']", { type: "lines","
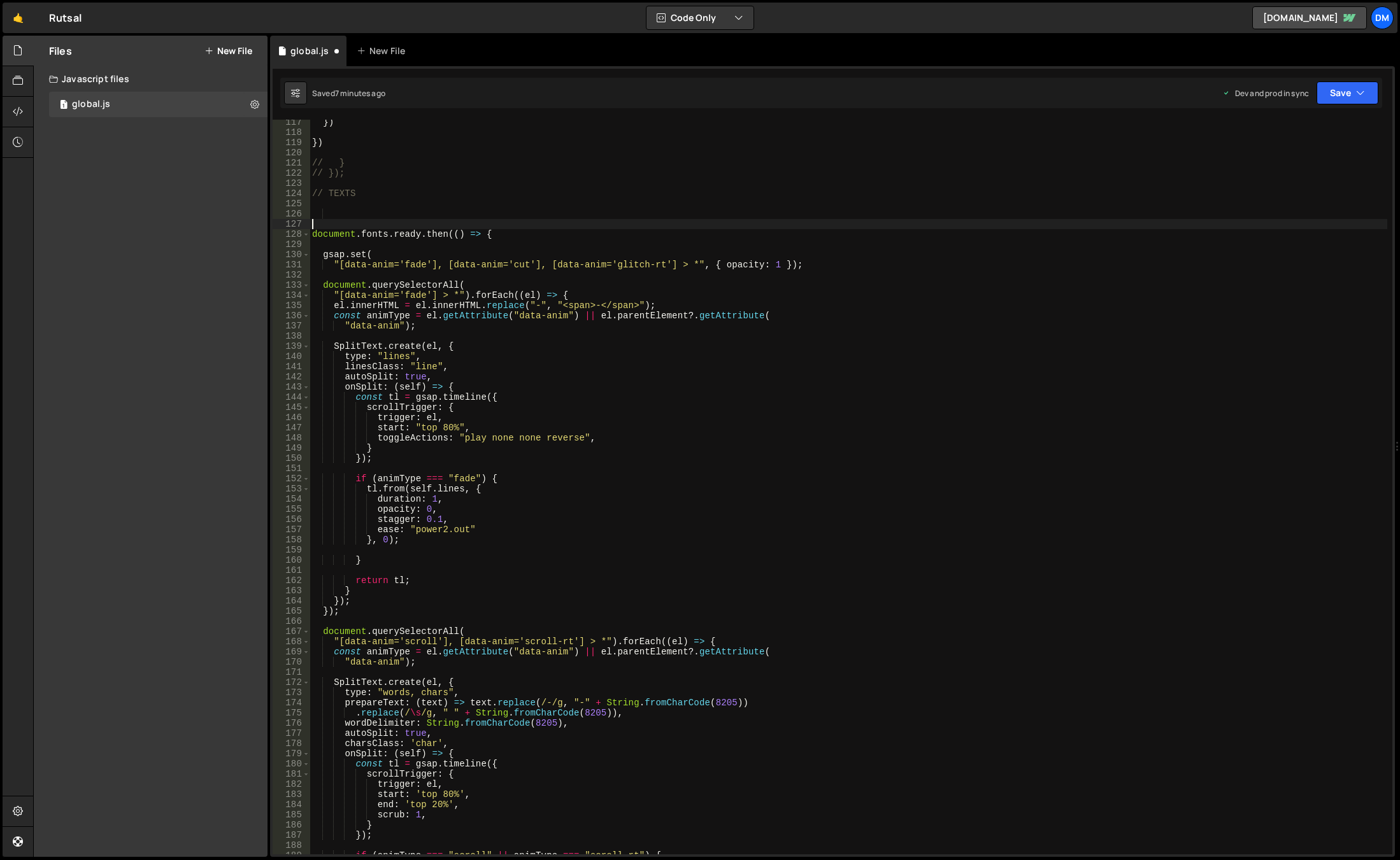
click at [511, 240] on div "}) }) // } // }); // TEXTS document . fonts . ready . then (( ) => { gsap . set…" at bounding box center [848, 495] width 1078 height 756
click at [821, 263] on div "}) }) // } // }); // TEXTS document . fonts . ready . then (( ) => { gsap . set…" at bounding box center [848, 495] width 1078 height 756
type textarea ""[data-anim='fade'], [data-anim='cut'], [data-anim='glitch-rt'] > *", { opacity…"
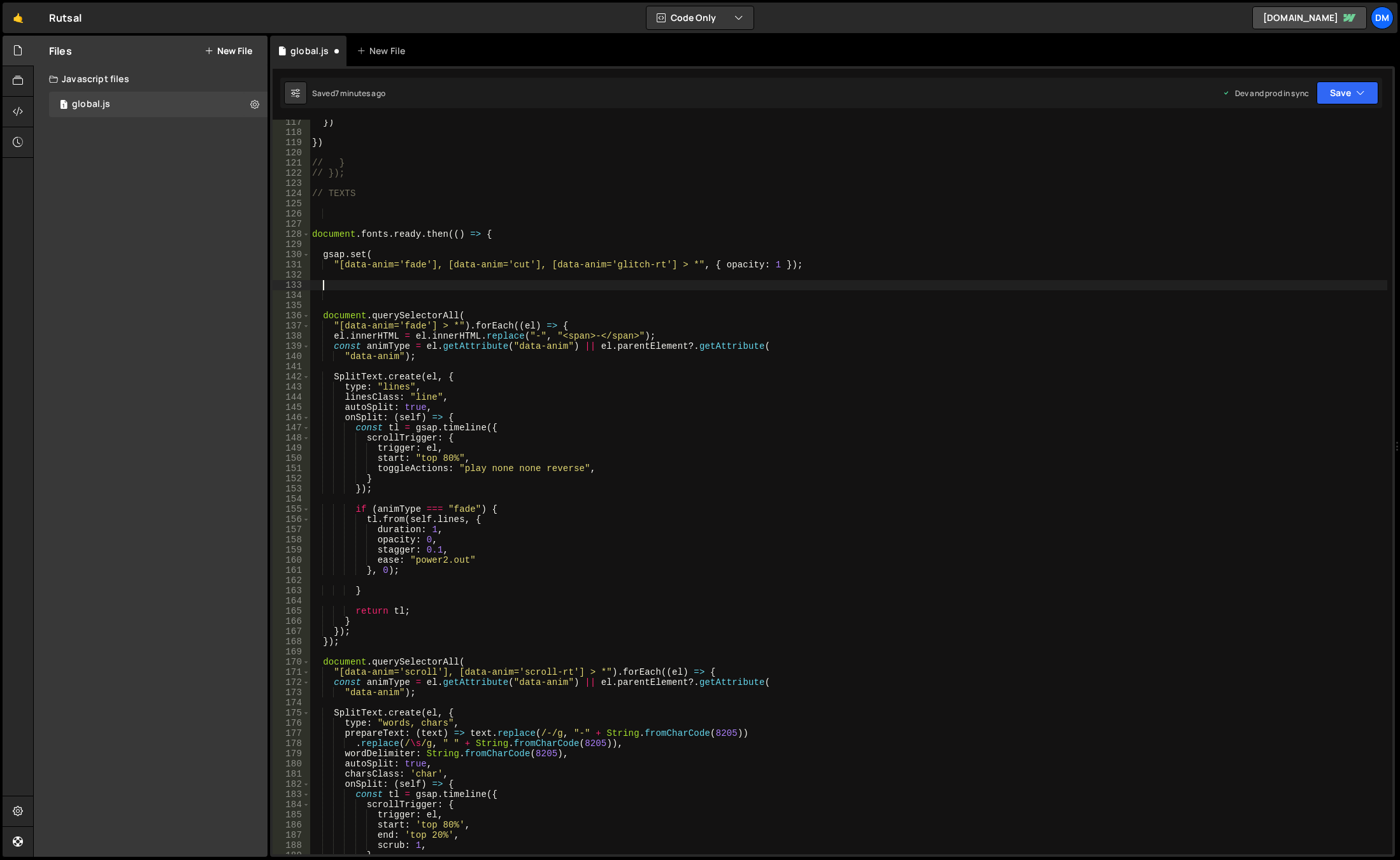
paste textarea
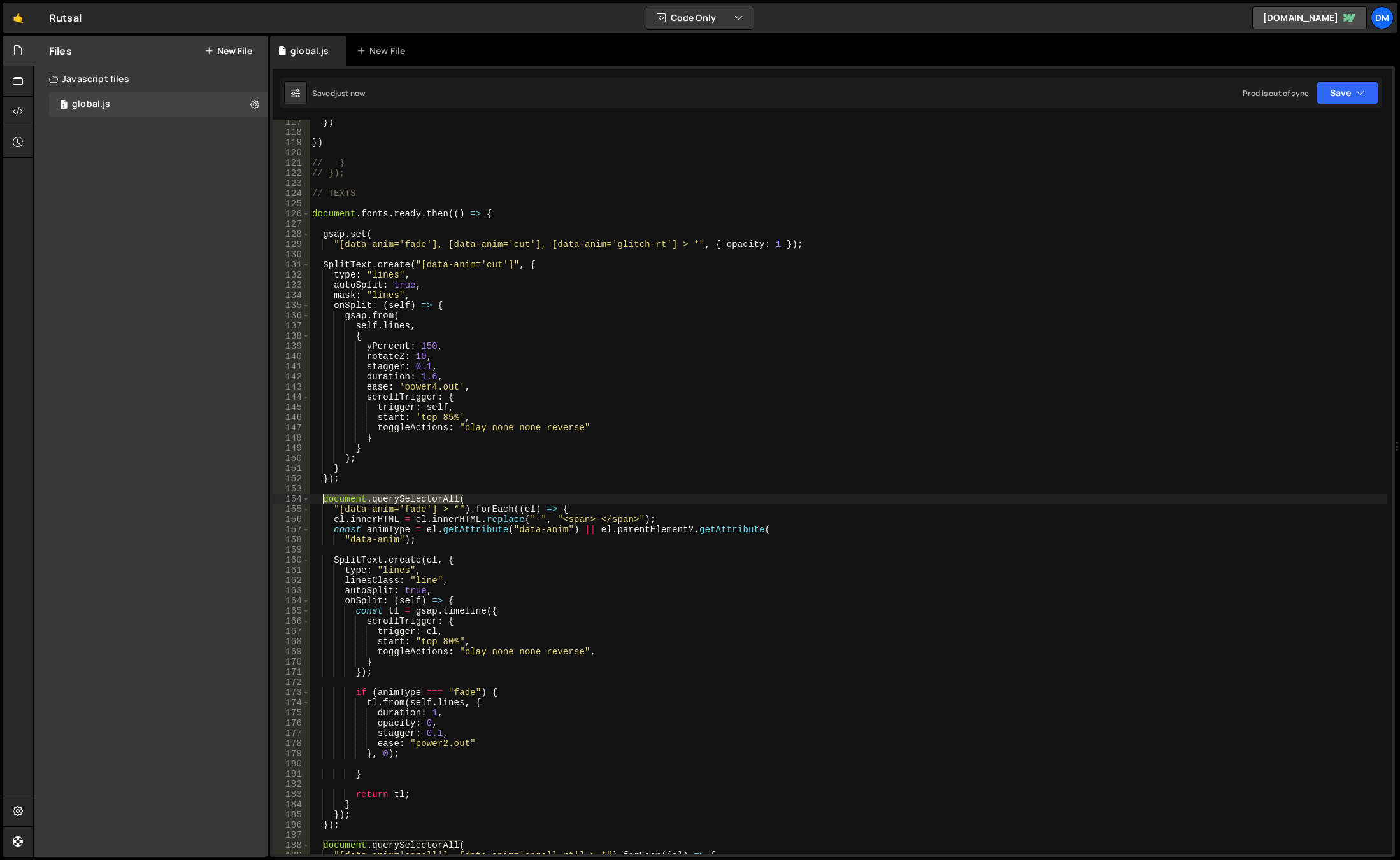
drag, startPoint x: 467, startPoint y: 496, endPoint x: 322, endPoint y: 498, distance: 145.0
click at [322, 498] on div "}) }) // } // }); // TEXTS document . fonts . ready . then (( ) => { gsap . set…" at bounding box center [848, 495] width 1078 height 756
click at [703, 496] on div "}) }) // } // }); // TEXTS document . fonts . ready . then (( ) => { gsap . set…" at bounding box center [848, 487] width 1078 height 735
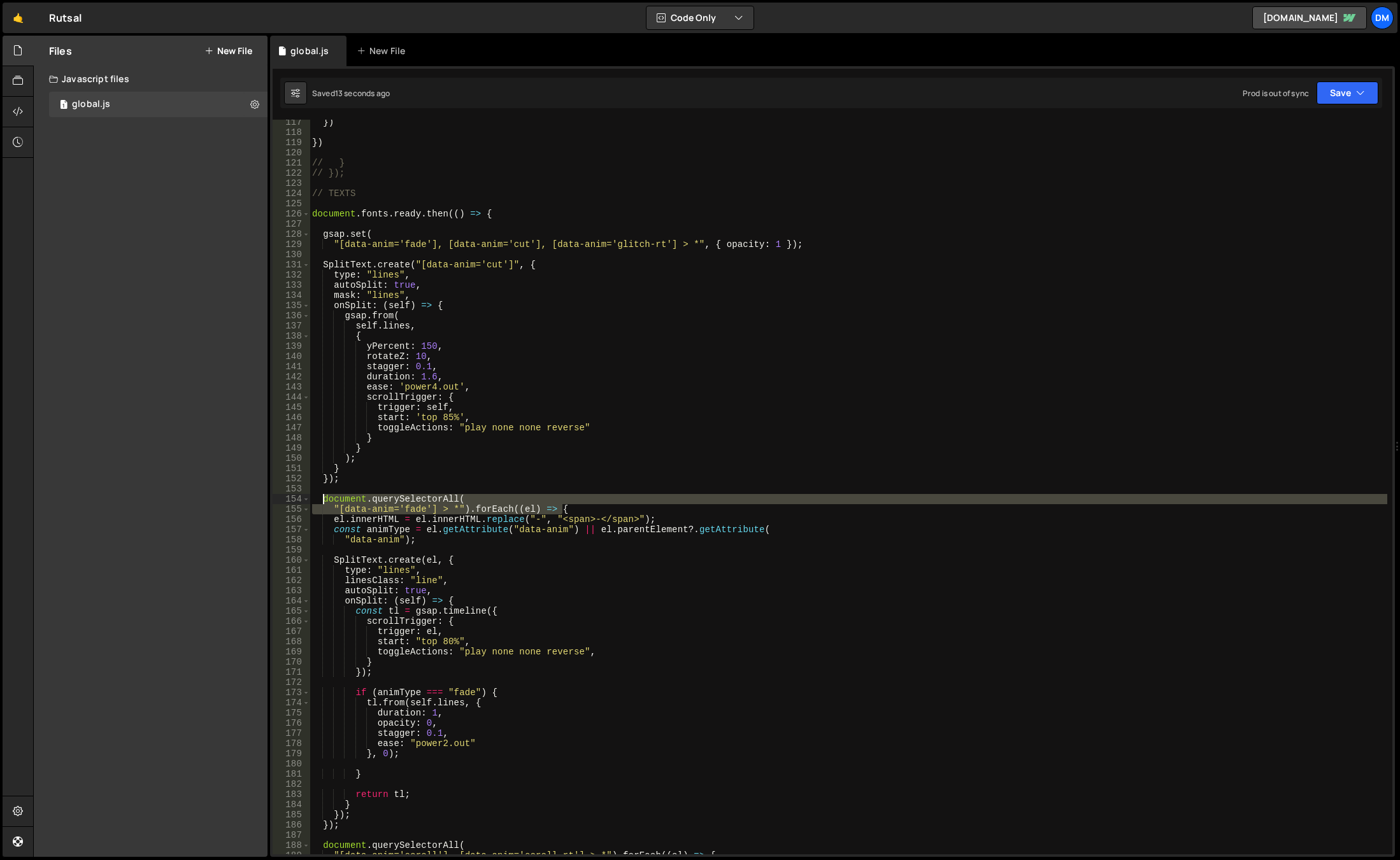
drag, startPoint x: 588, startPoint y: 507, endPoint x: 322, endPoint y: 499, distance: 266.1
click at [322, 499] on div "}) }) // } // }); // TEXTS document . fonts . ready . then (( ) => { gsap . set…" at bounding box center [848, 495] width 1078 height 756
click at [826, 244] on div "}) }) // } // }); // TEXTS document . fonts . ready . then (( ) => { gsap . set…" at bounding box center [848, 495] width 1078 height 756
type textarea ""[data-anim='fade'], [data-anim='cut'], [data-anim='glitch-rt'] > *", { opacity…"
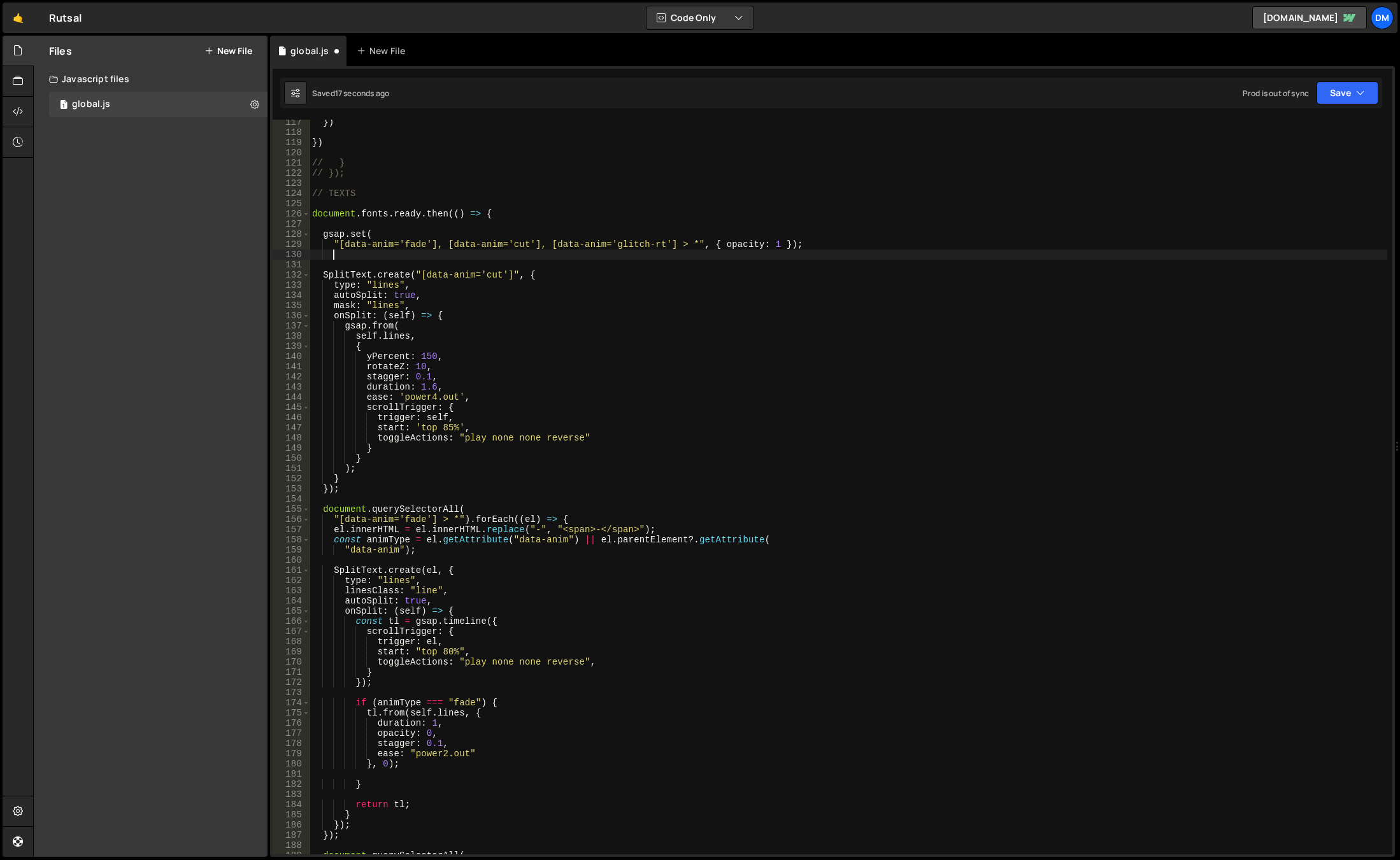
scroll to position [0, 1]
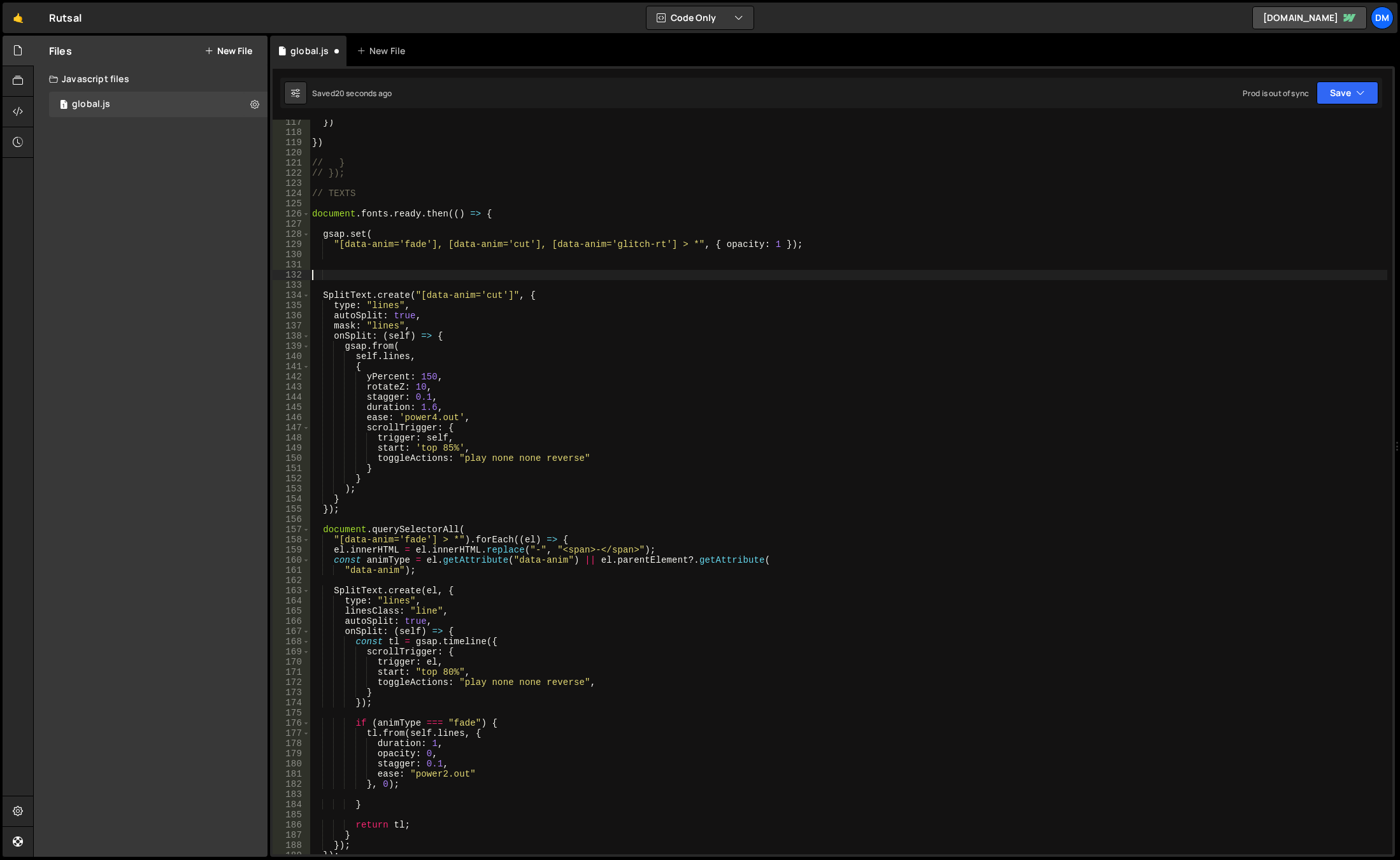
paste textarea ""[data-anim='fade'] > *").forEach((el) => {"
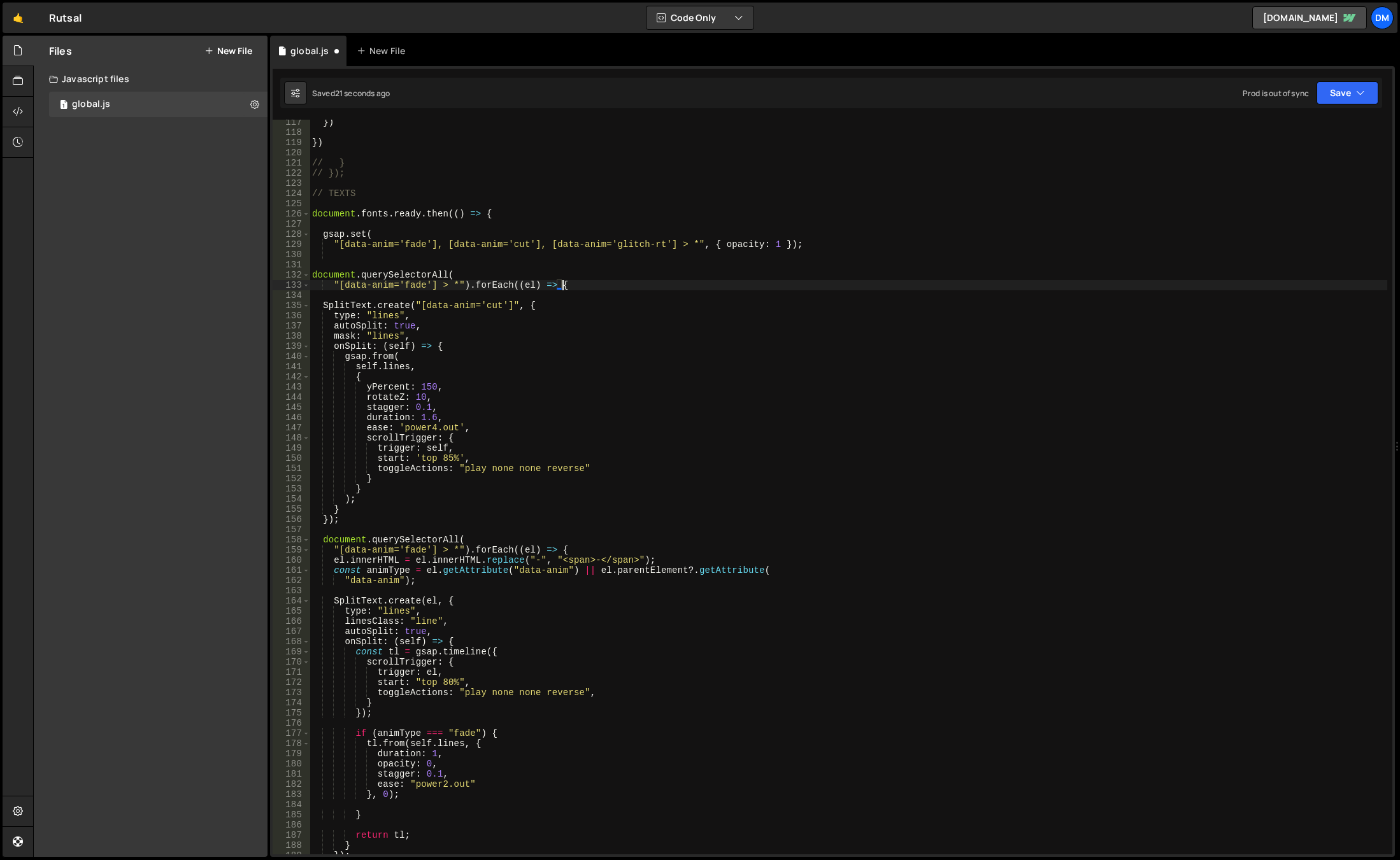
click at [416, 284] on div "}) }) // } // }); // TEXTS document . fonts . ready . then (( ) => { gsap . set…" at bounding box center [848, 495] width 1078 height 756
drag, startPoint x: 456, startPoint y: 286, endPoint x: 439, endPoint y: 286, distance: 17.0
click at [439, 286] on div "}) }) // } // }); // TEXTS document . fonts . ready . then (( ) => { gsap . set…" at bounding box center [848, 495] width 1078 height 756
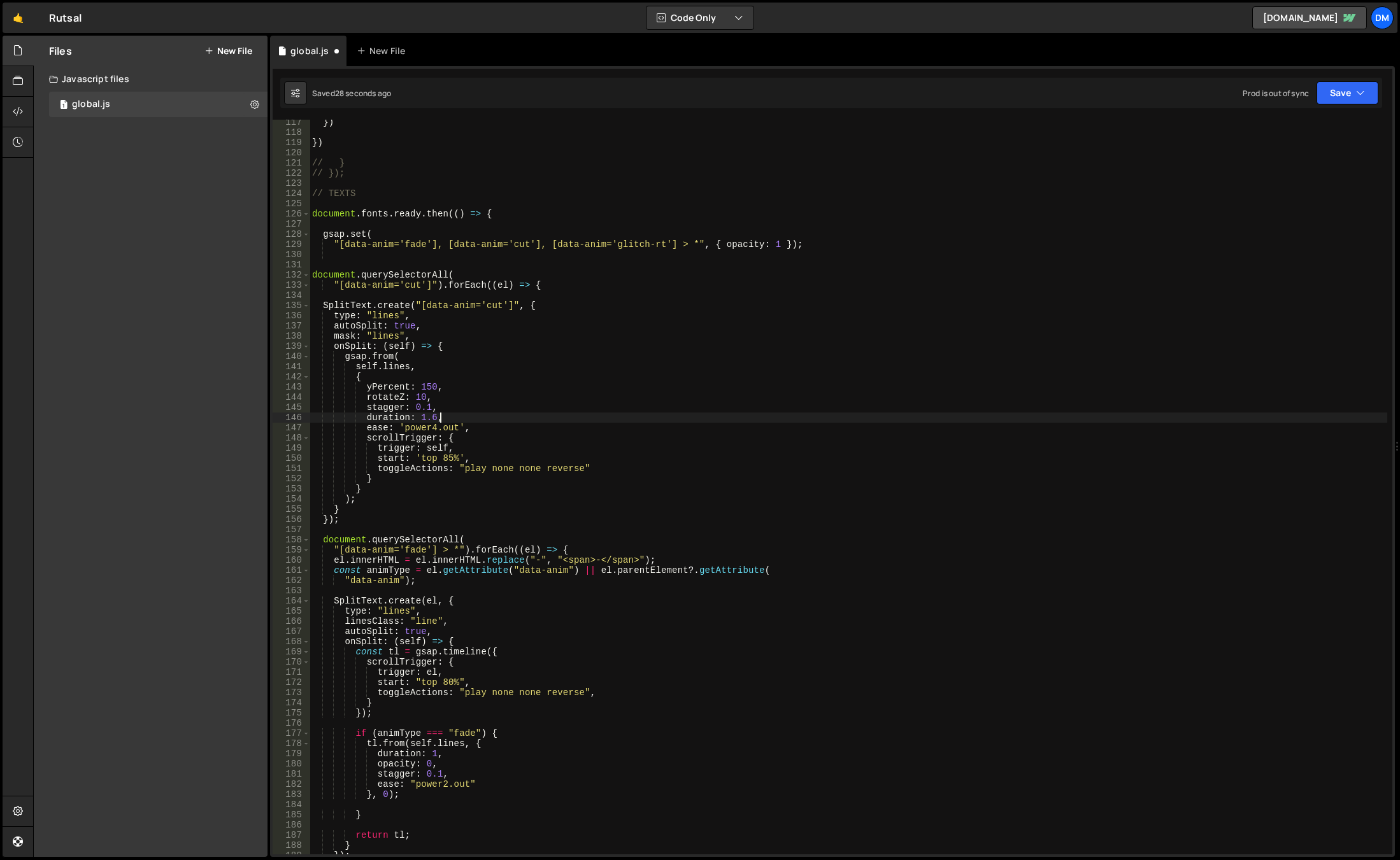
click at [735, 422] on div "}) }) // } // }); // TEXTS document . fonts . ready . then (( ) => { gsap . set…" at bounding box center [848, 495] width 1078 height 756
click at [537, 287] on div "}) }) // } // }); // TEXTS document . fonts . ready . then (( ) => { gsap . set…" at bounding box center [848, 495] width 1078 height 756
click at [342, 523] on div "}) }) // } // }); // TEXTS document . fonts . ready . then (( ) => { gsap . set…" at bounding box center [848, 495] width 1078 height 756
type textarea "});"
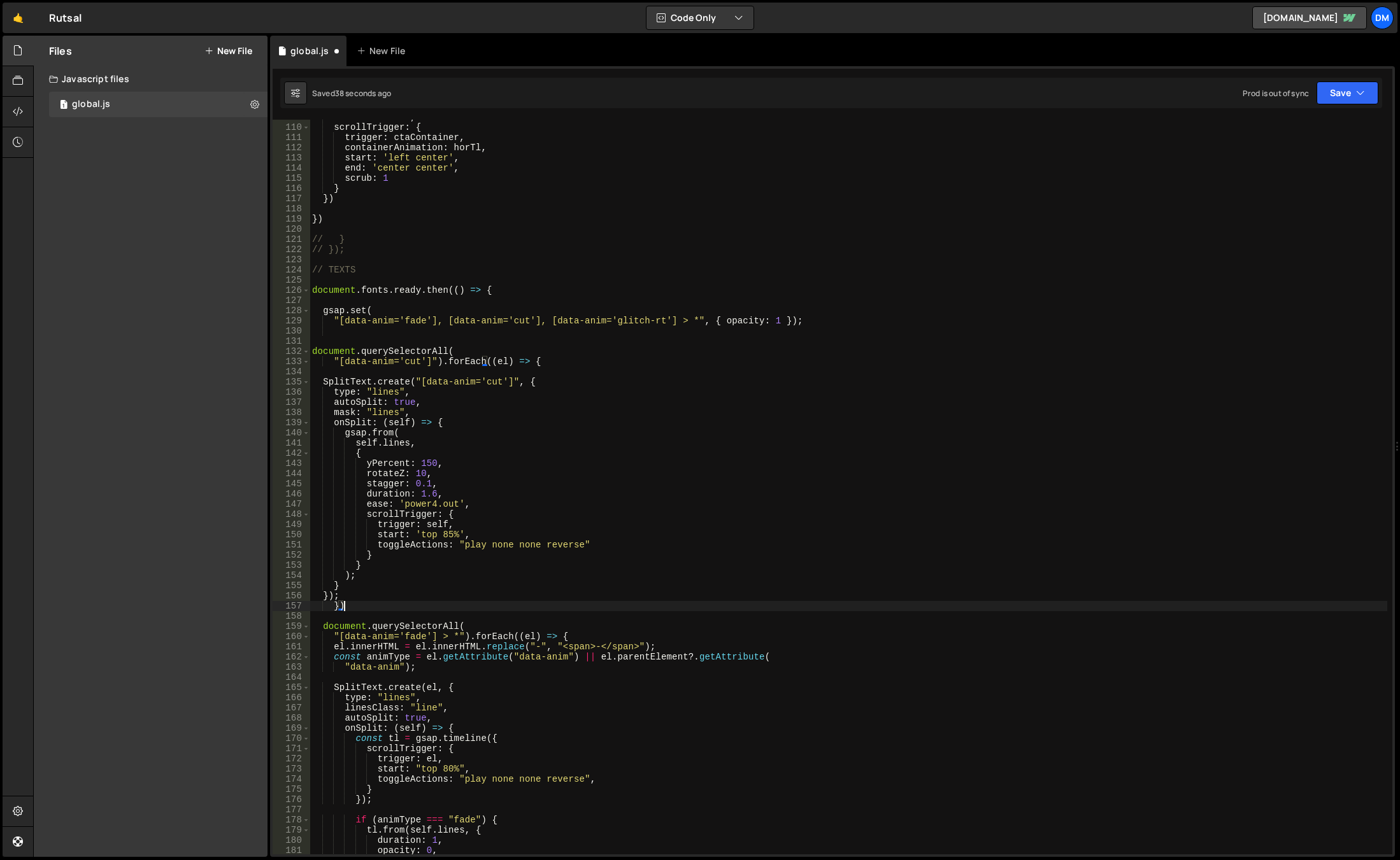
scroll to position [1108, 0]
type textarea "});"
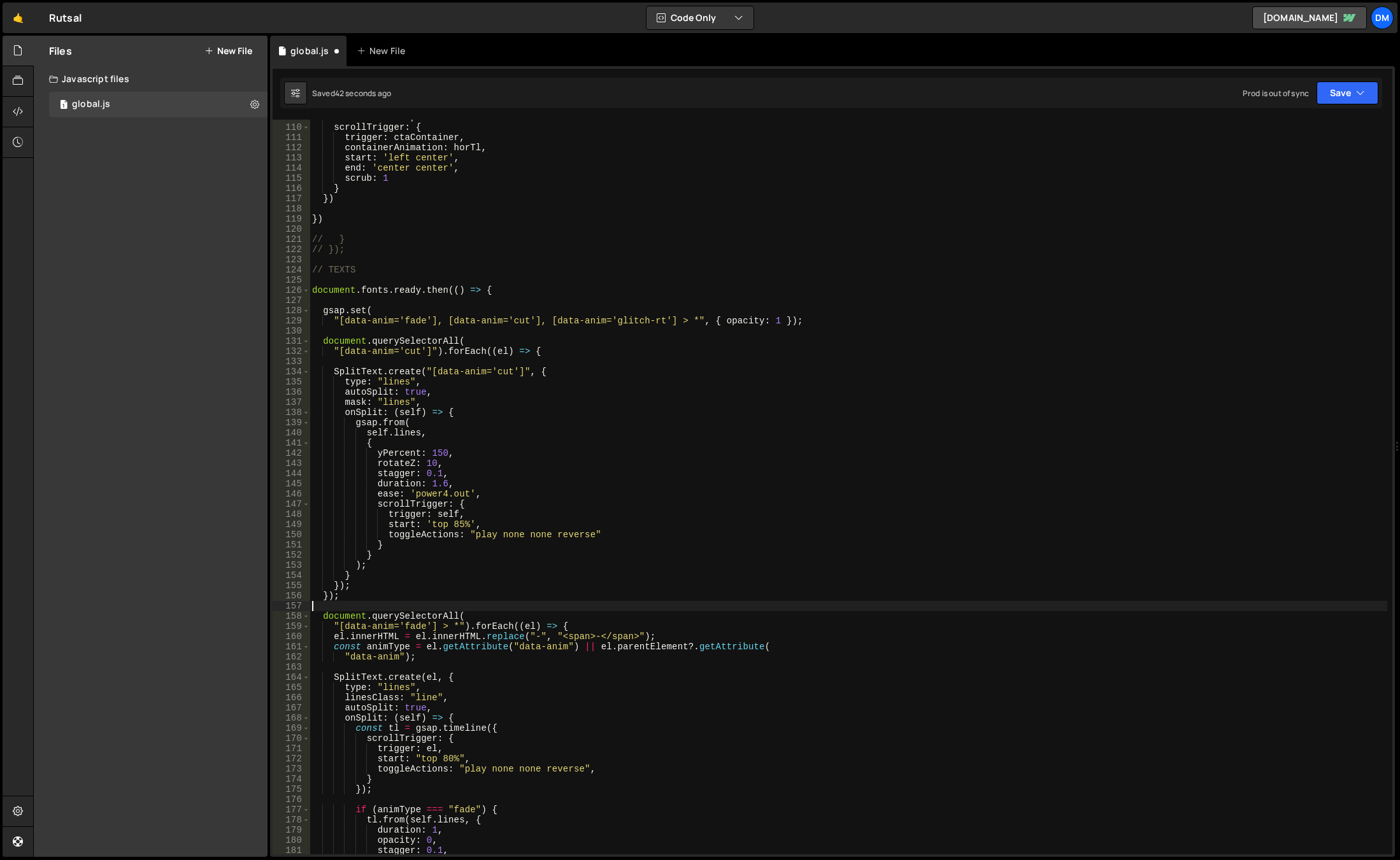
scroll to position [0, 0]
click at [546, 475] on div "xPercent : - 100 , scrollTrigger : { trigger : ctaContainer , containerAnimatio…" at bounding box center [848, 490] width 1078 height 756
click at [500, 353] on div "xPercent : - 100 , scrollTrigger : { trigger : ctaContainer , containerAnimatio…" at bounding box center [848, 490] width 1078 height 756
drag, startPoint x: 423, startPoint y: 371, endPoint x: 524, endPoint y: 373, distance: 101.0
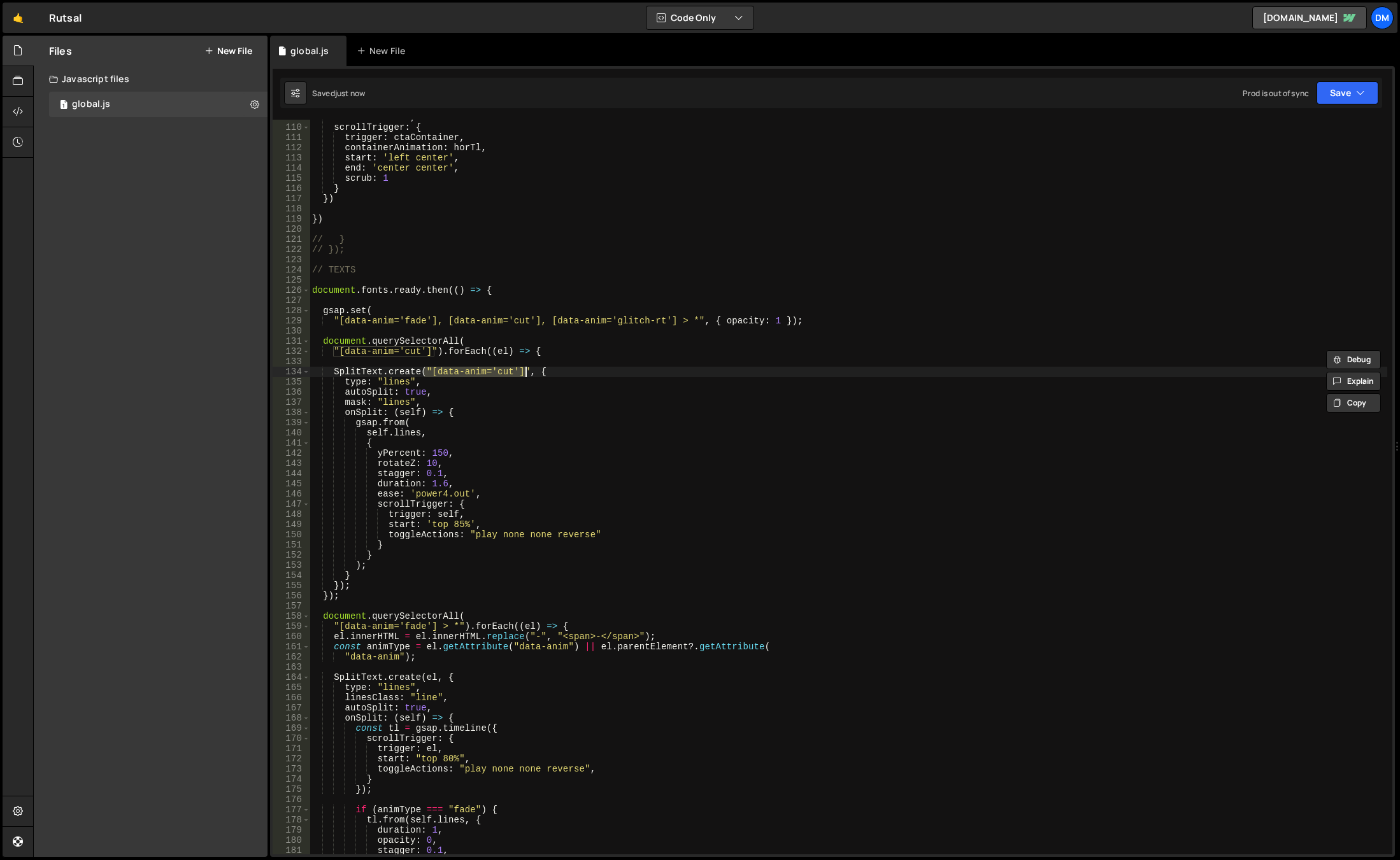
click at [524, 373] on div "xPercent : - 100 , scrollTrigger : { trigger : ctaContainer , containerAnimatio…" at bounding box center [848, 490] width 1078 height 756
paste textarea "el"
click at [442, 513] on div "xPercent : - 100 , scrollTrigger : { trigger : ctaContainer , containerAnimatio…" at bounding box center [848, 490] width 1078 height 756
paste textarea "el"
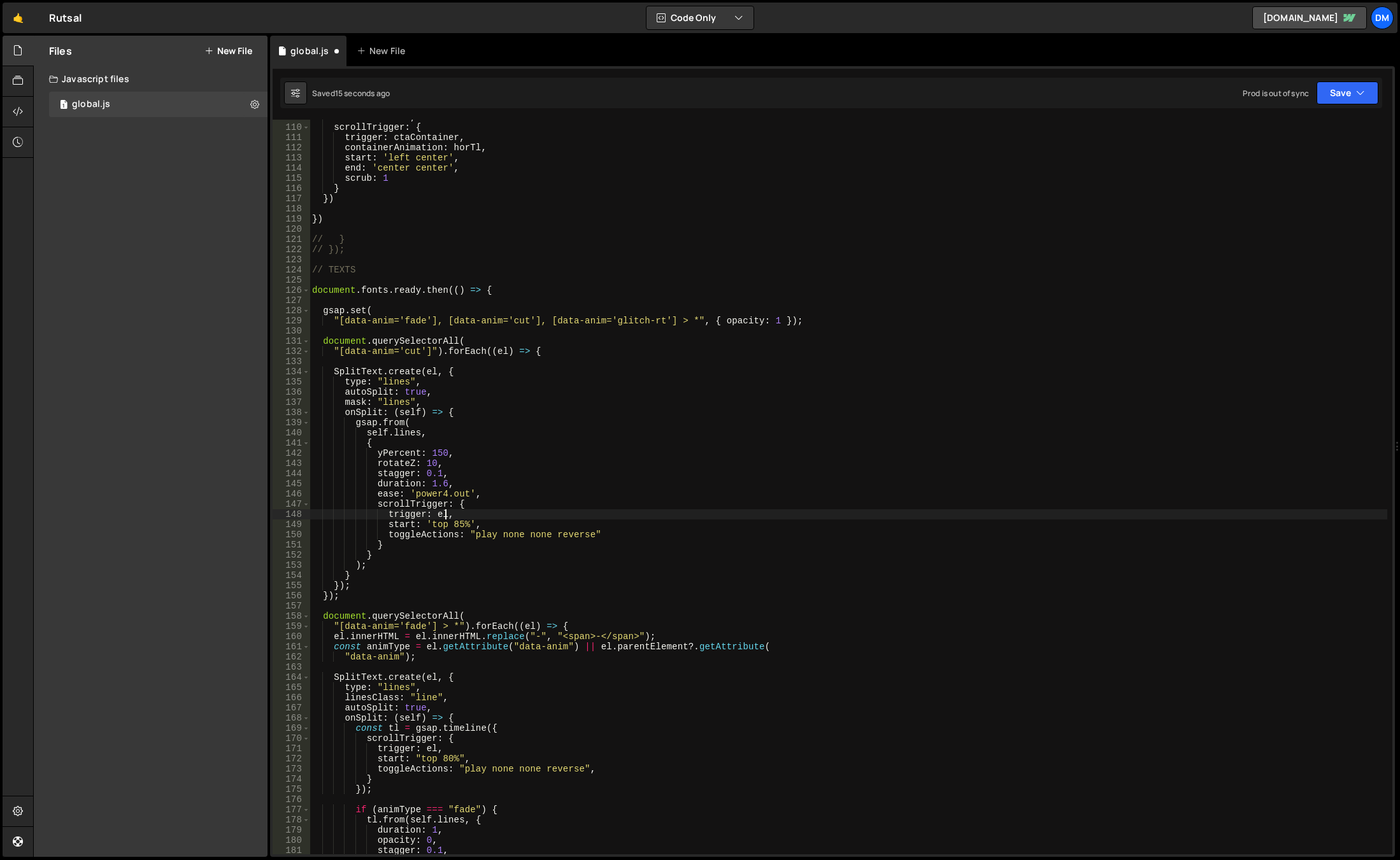
click at [566, 485] on div "xPercent : - 100 , scrollTrigger : { trigger : ctaContainer , containerAnimatio…" at bounding box center [848, 490] width 1078 height 756
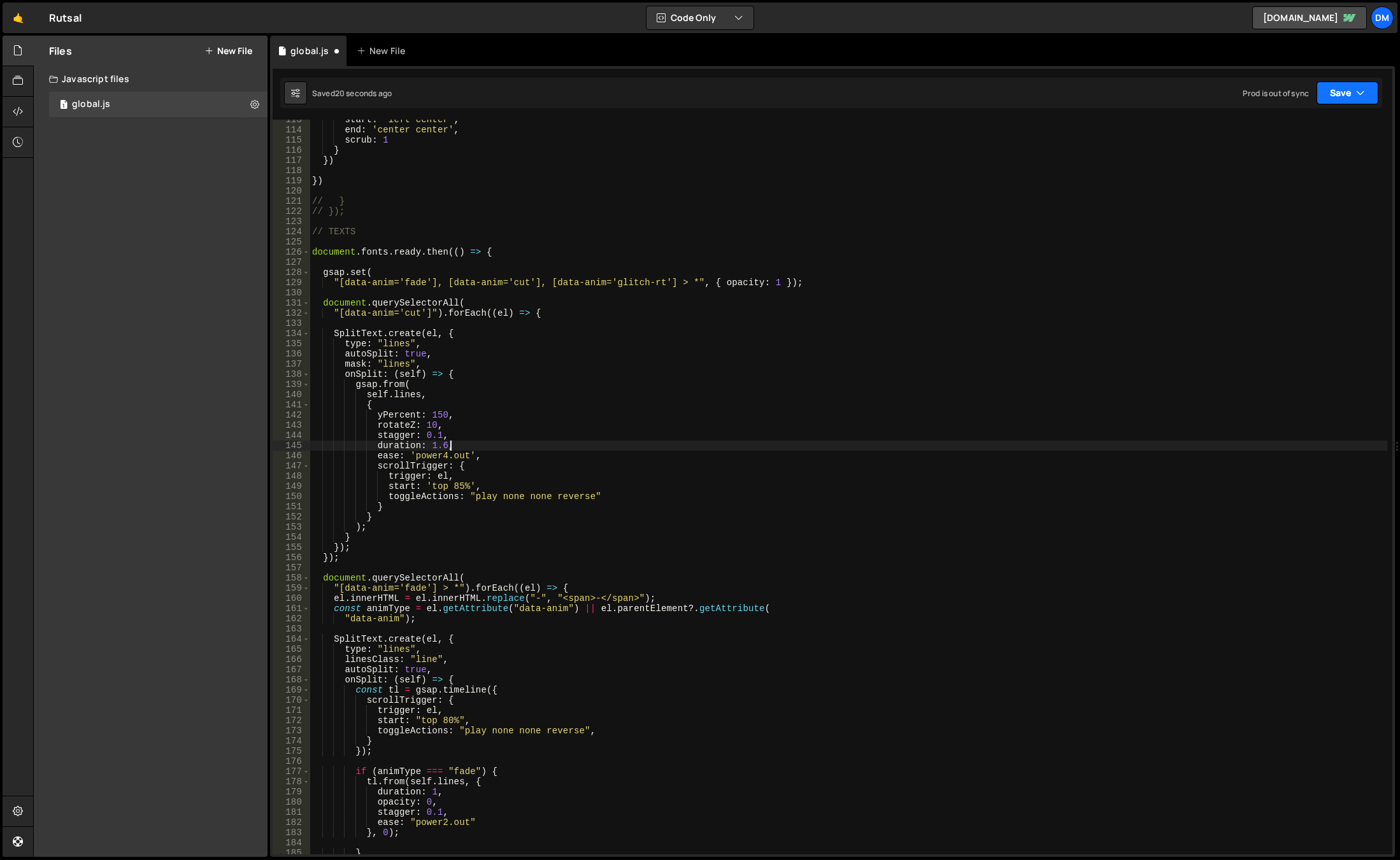
drag, startPoint x: 1327, startPoint y: 88, endPoint x: 1303, endPoint y: 126, distance: 44.9
click at [1327, 88] on button "Save" at bounding box center [1347, 93] width 62 height 23
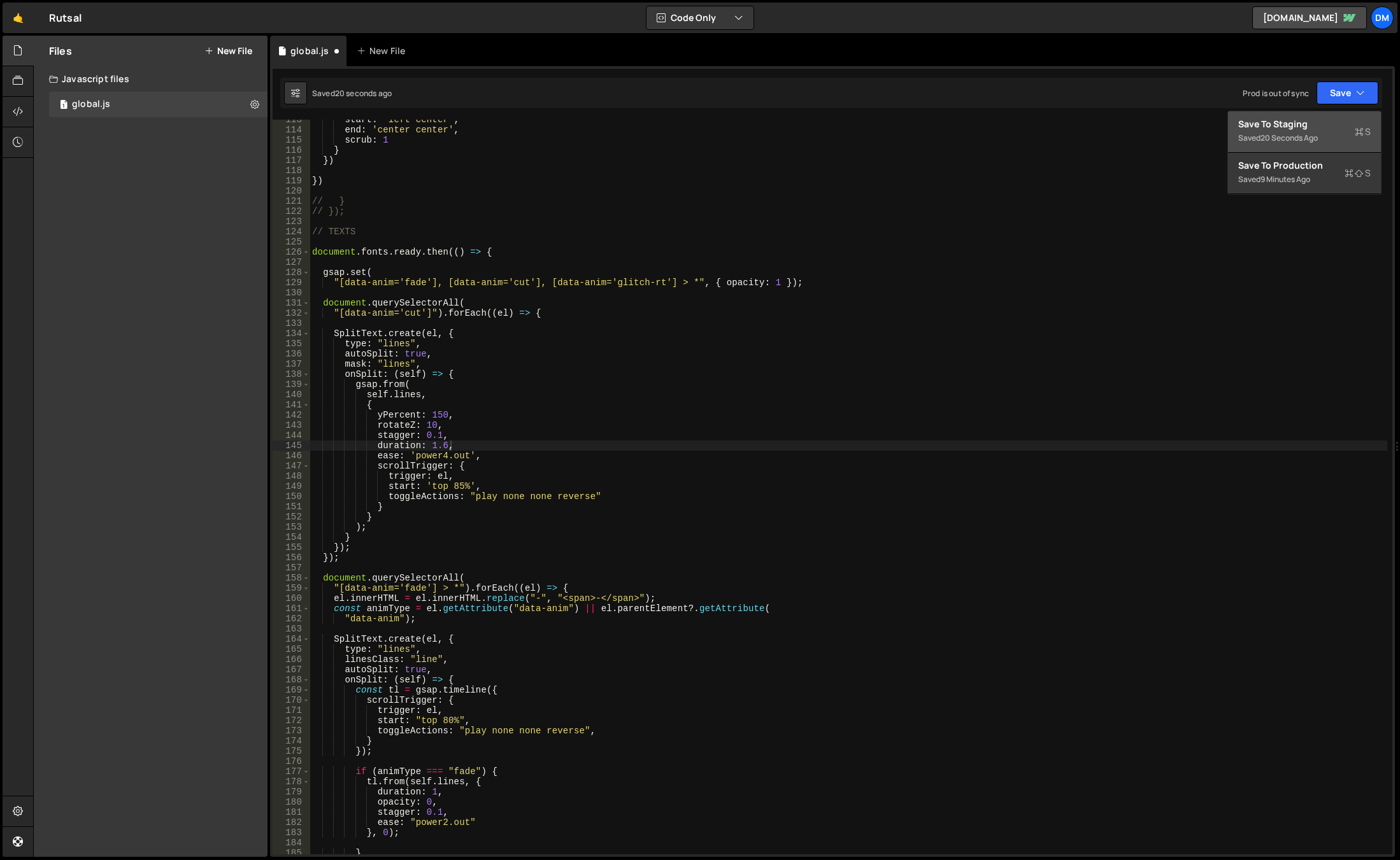
click at [1294, 133] on div "20 seconds ago" at bounding box center [1289, 138] width 57 height 11
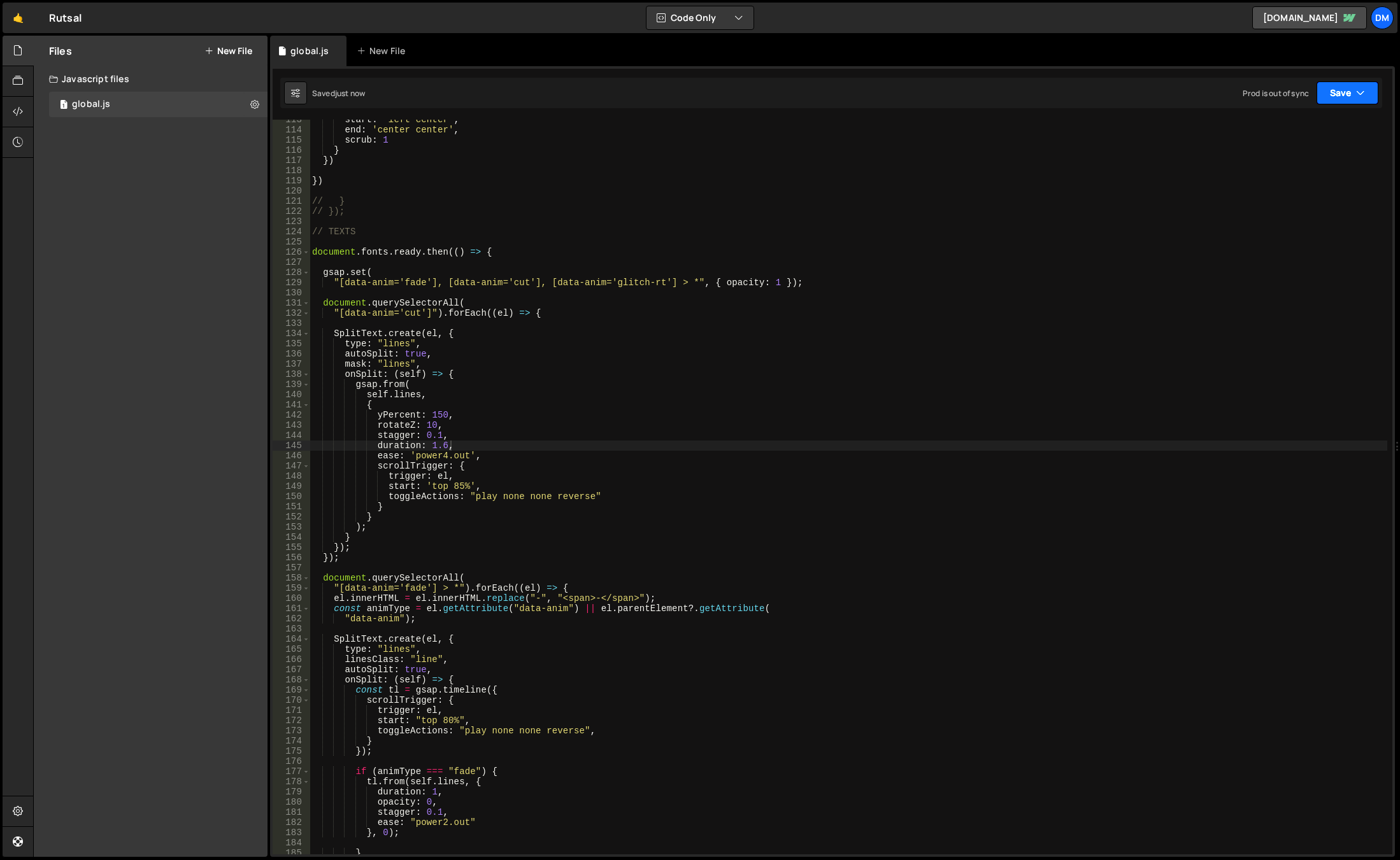
click at [1329, 96] on button "Save" at bounding box center [1347, 93] width 62 height 23
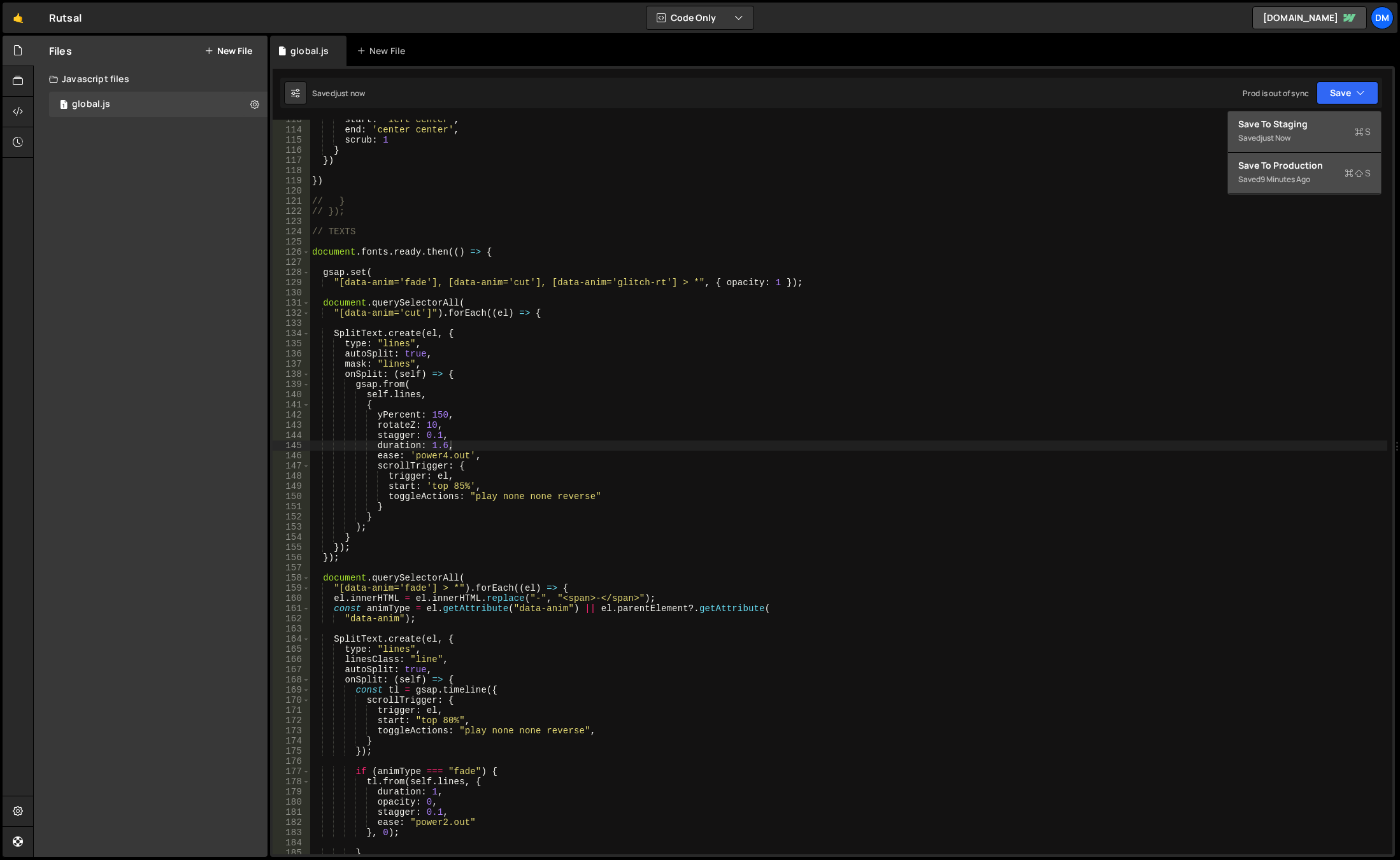
click at [1285, 171] on div "Save to Production S" at bounding box center [1304, 166] width 133 height 13
click at [555, 431] on div "start : 'left center' , end : 'center center' , scrub : 1 } }) }) // } // }); /…" at bounding box center [848, 492] width 1078 height 756
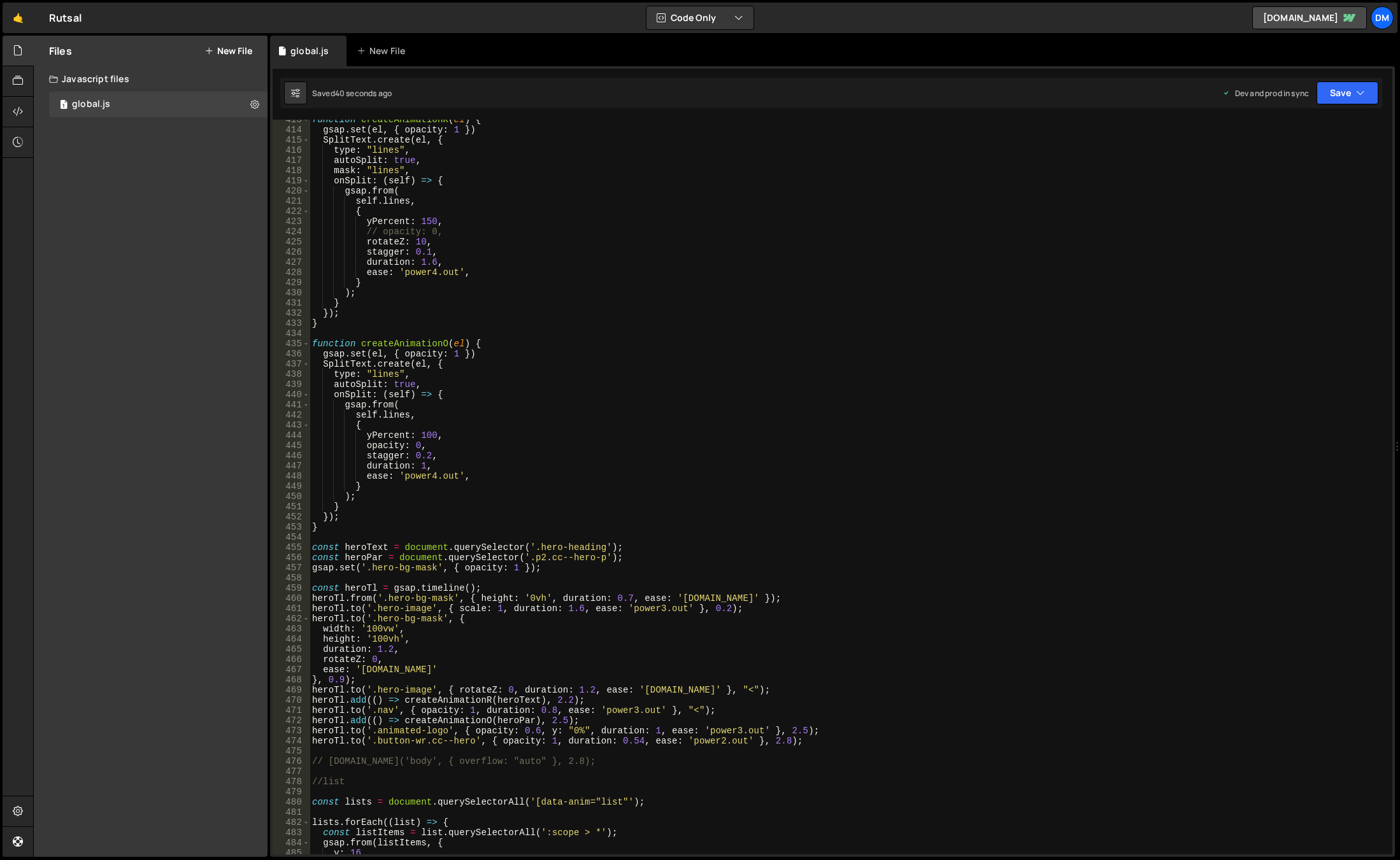
scroll to position [4317, 0]
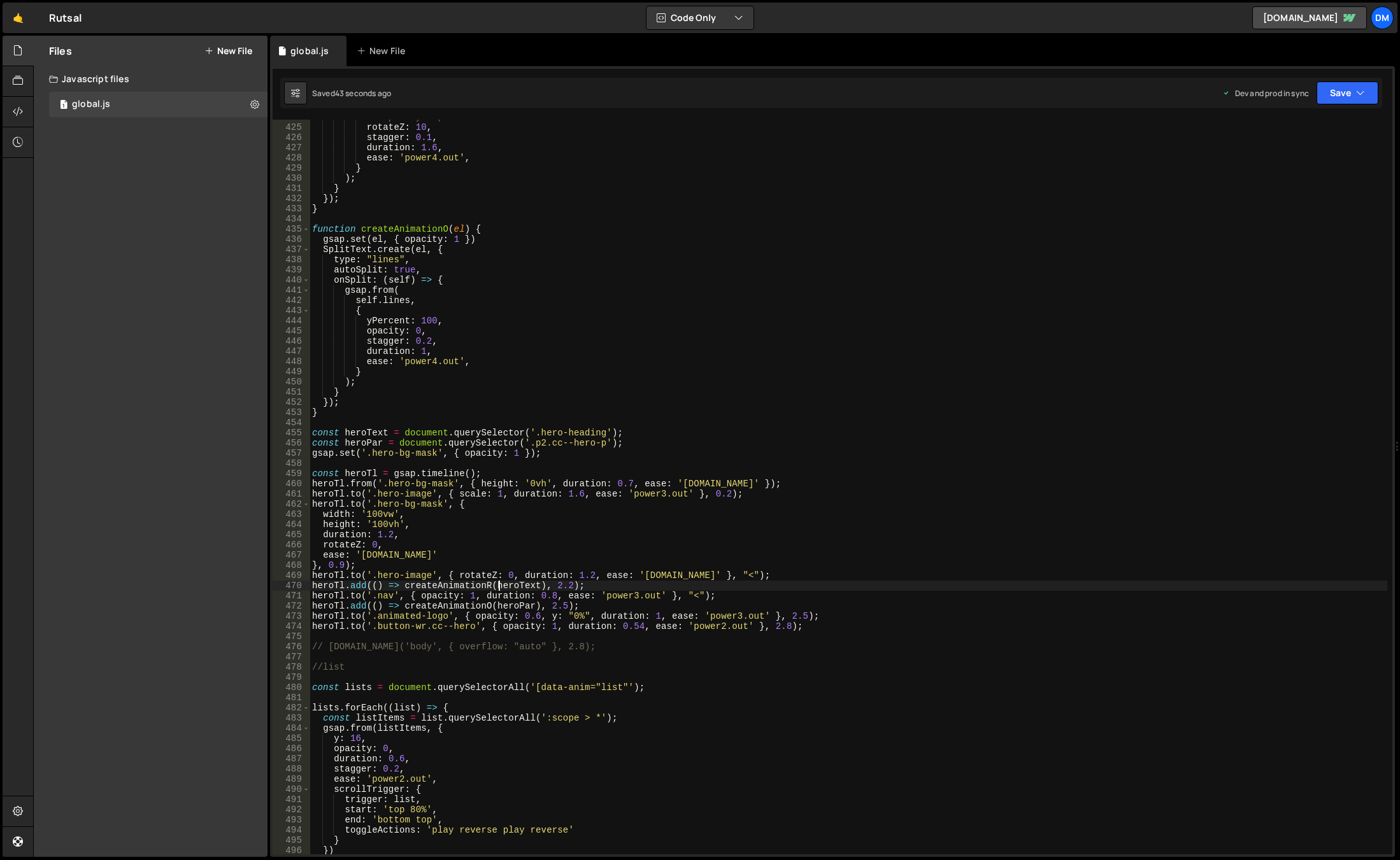
click at [500, 584] on div "// opacity: 0, rotateZ : 10 , stagger : 0.1 , duration : 1.6 , ease : 'power4.o…" at bounding box center [848, 490] width 1078 height 756
click at [600, 434] on div "// opacity: 0, rotateZ : 10 , stagger : 0.1 , duration : 1.6 , ease : 'power4.o…" at bounding box center [848, 490] width 1078 height 756
paste textarea "cc--home"
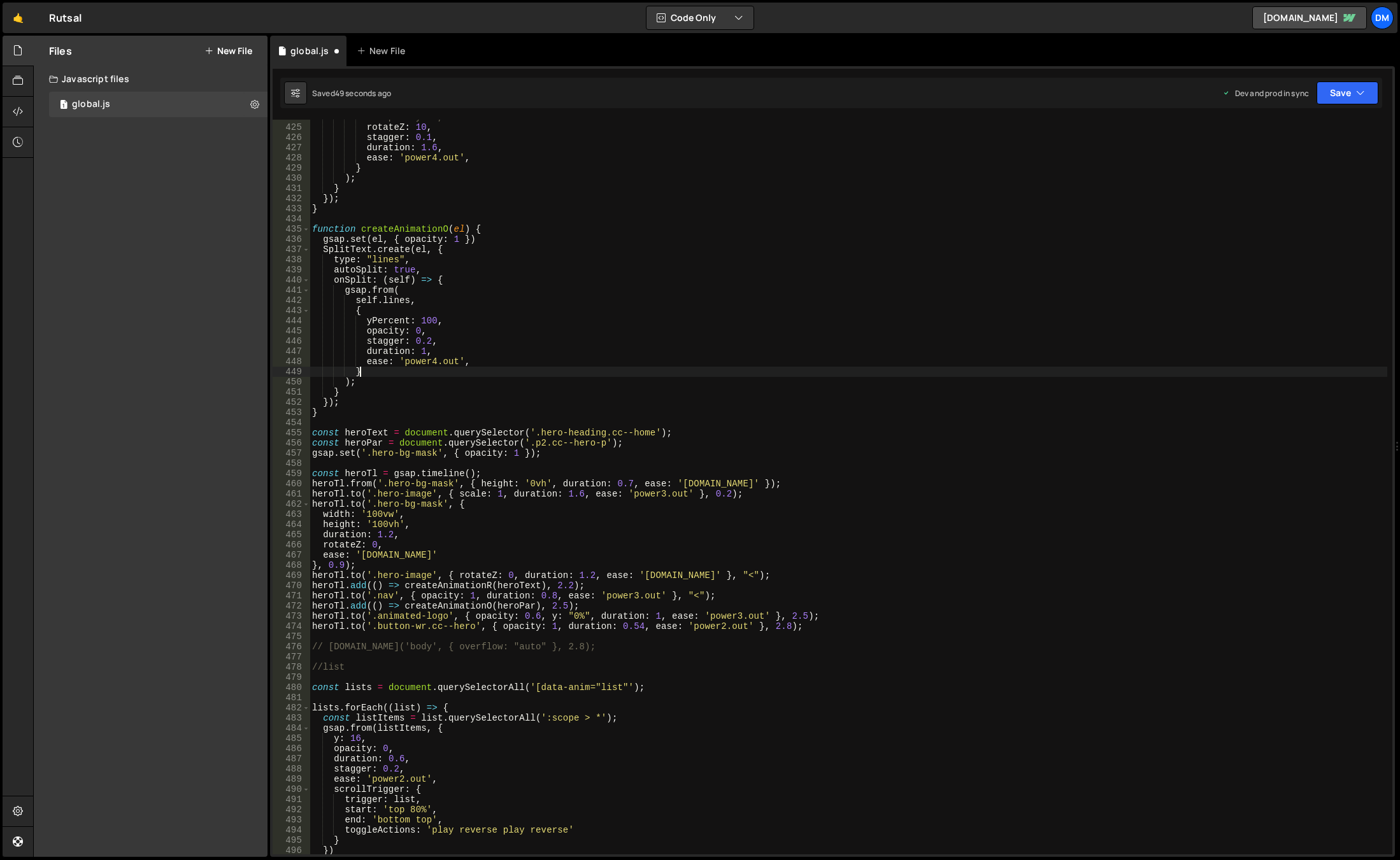
click at [796, 375] on div "// opacity: 0, rotateZ : 10 , stagger : 0.1 , duration : 1.6 , ease : 'power4.o…" at bounding box center [848, 490] width 1078 height 756
drag, startPoint x: 1343, startPoint y: 93, endPoint x: 1338, endPoint y: 101, distance: 9.4
click at [1343, 93] on button "Save" at bounding box center [1347, 93] width 62 height 23
click at [1302, 145] on div "Saved 51 seconds ago" at bounding box center [1304, 137] width 133 height 15
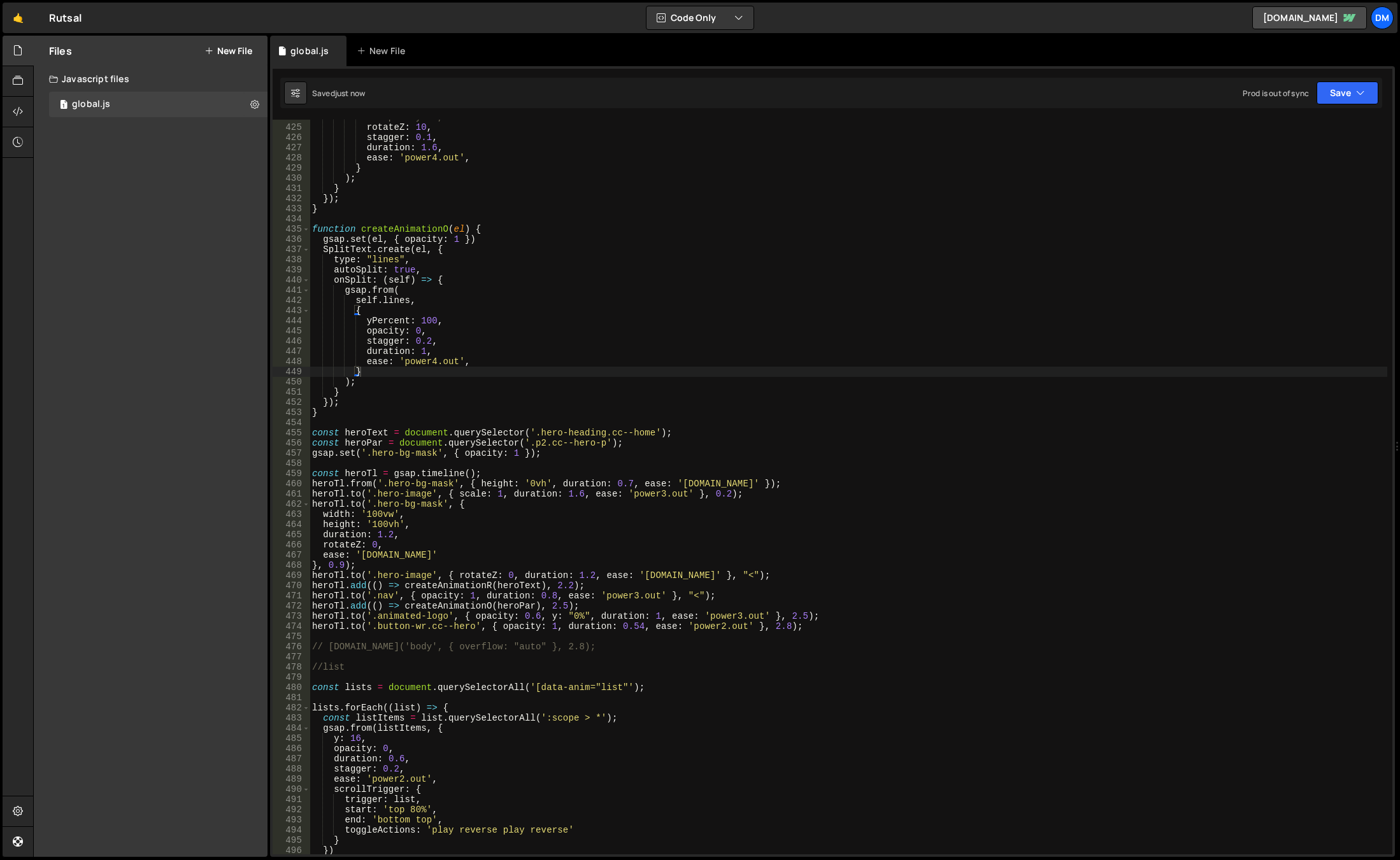
click at [1342, 79] on div "Saved just now Prod is out of sync Upgrade to Edit Save Save to Staging S Saved…" at bounding box center [831, 93] width 1102 height 31
click at [1335, 96] on button "Save" at bounding box center [1347, 93] width 62 height 23
click at [1264, 179] on div "49 seconds ago" at bounding box center [1289, 179] width 57 height 11
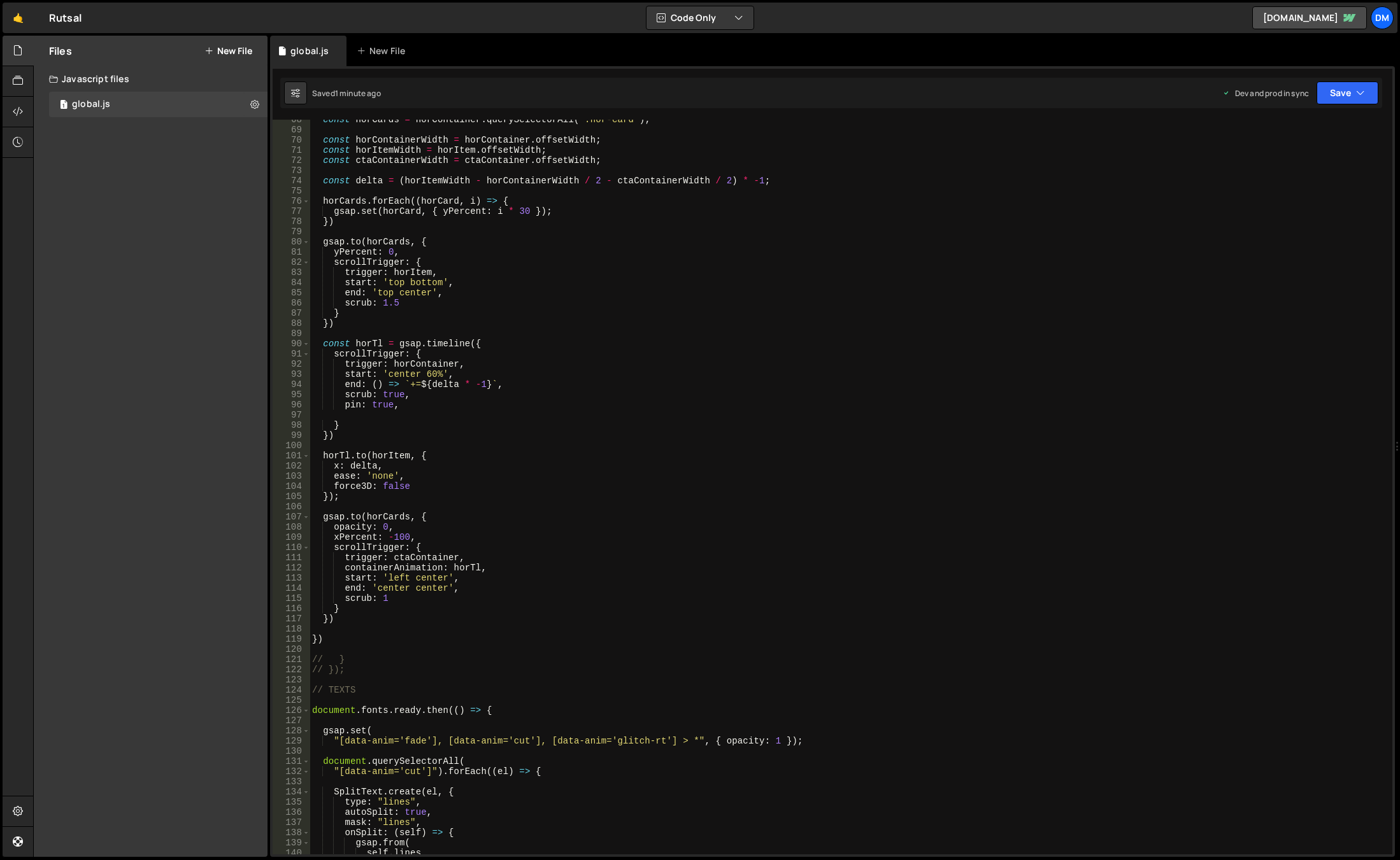
scroll to position [879, 0]
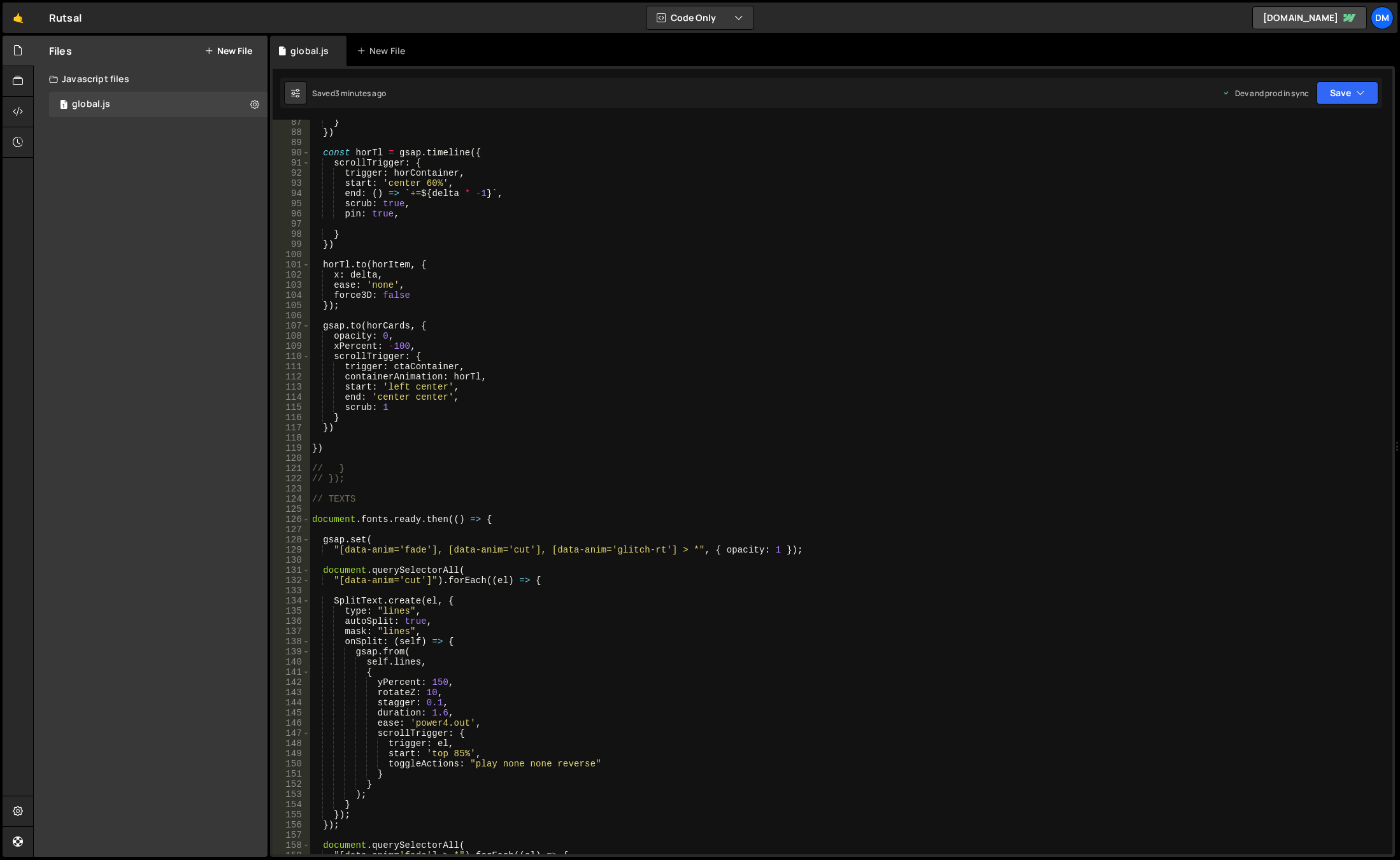
click at [570, 327] on div "} }) const horTl = gsap . timeline ({ scrollTrigger : { trigger : horContainer …" at bounding box center [848, 495] width 1078 height 756
type textarea "[DOMAIN_NAME](horCards, {"
paste input "ection-[PERSON_NAME]"
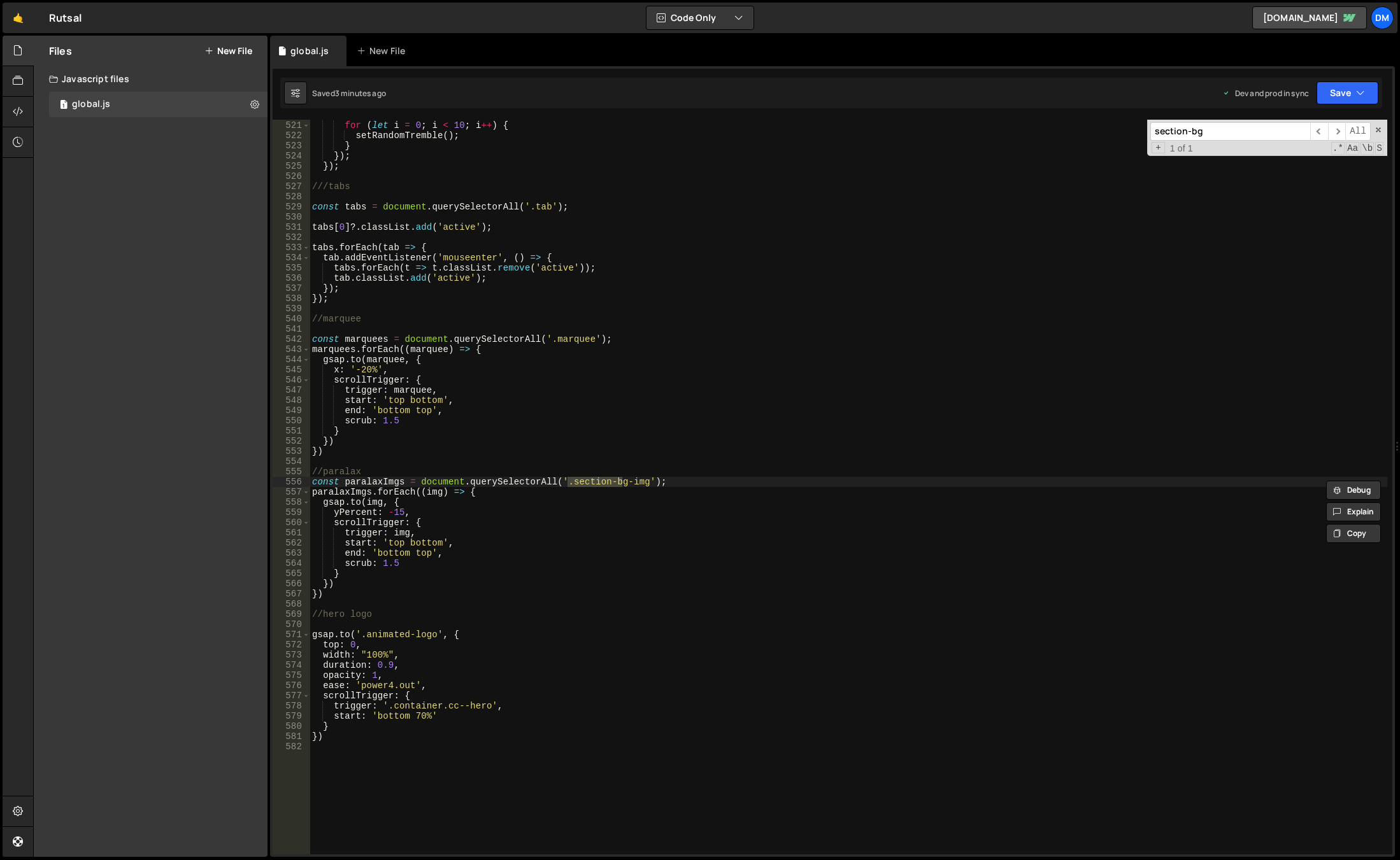
scroll to position [5374, 0]
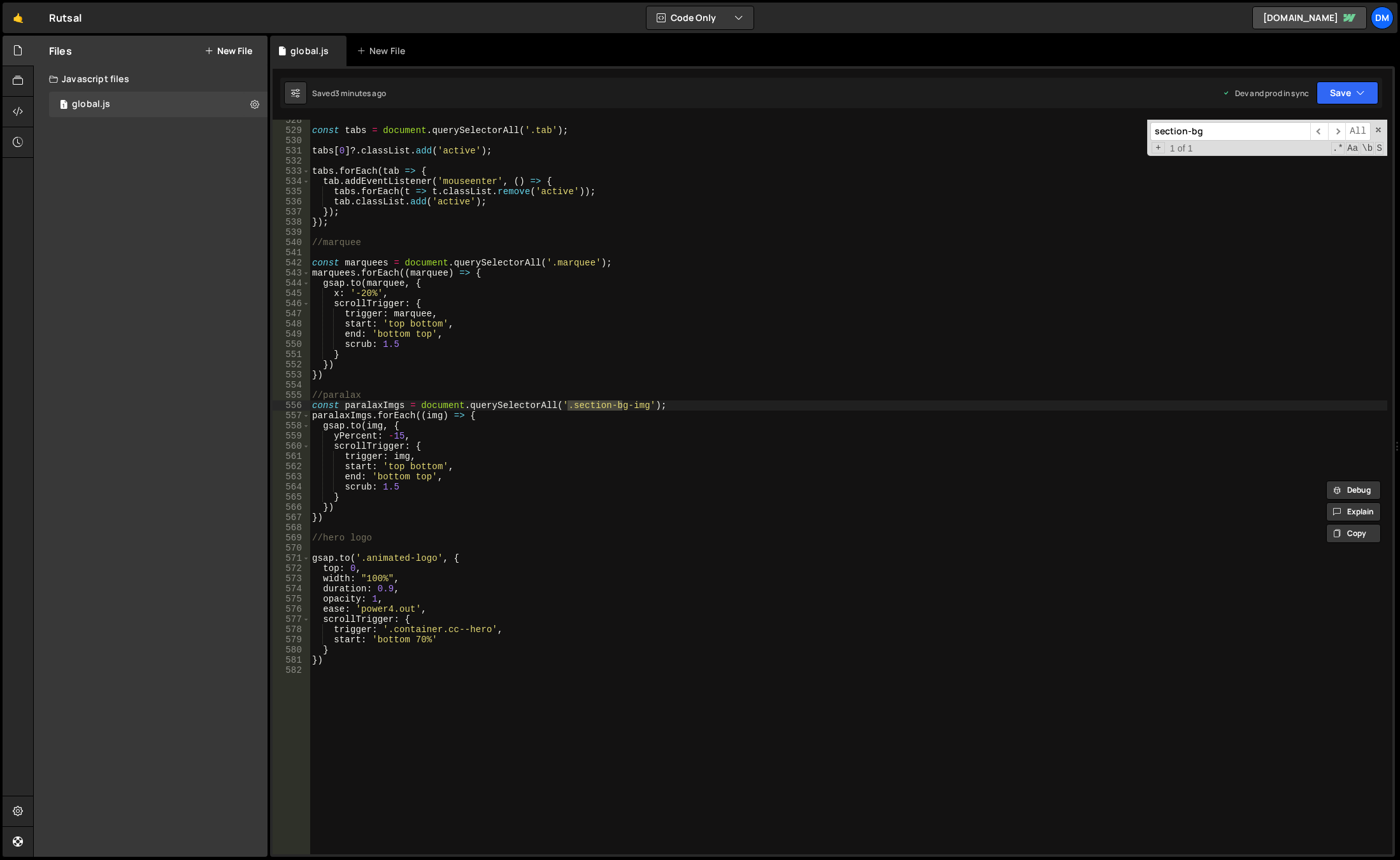
type input "section-bg"
click at [661, 412] on div "const tabs = document . querySelectorAll ( '.tab' ) ; tabs [ 0 ] ?. classList .…" at bounding box center [848, 493] width 1078 height 756
click at [377, 519] on div "const tabs = document . querySelectorAll ( '.tab' ) ; tabs [ 0 ] ?. classList .…" at bounding box center [848, 493] width 1078 height 756
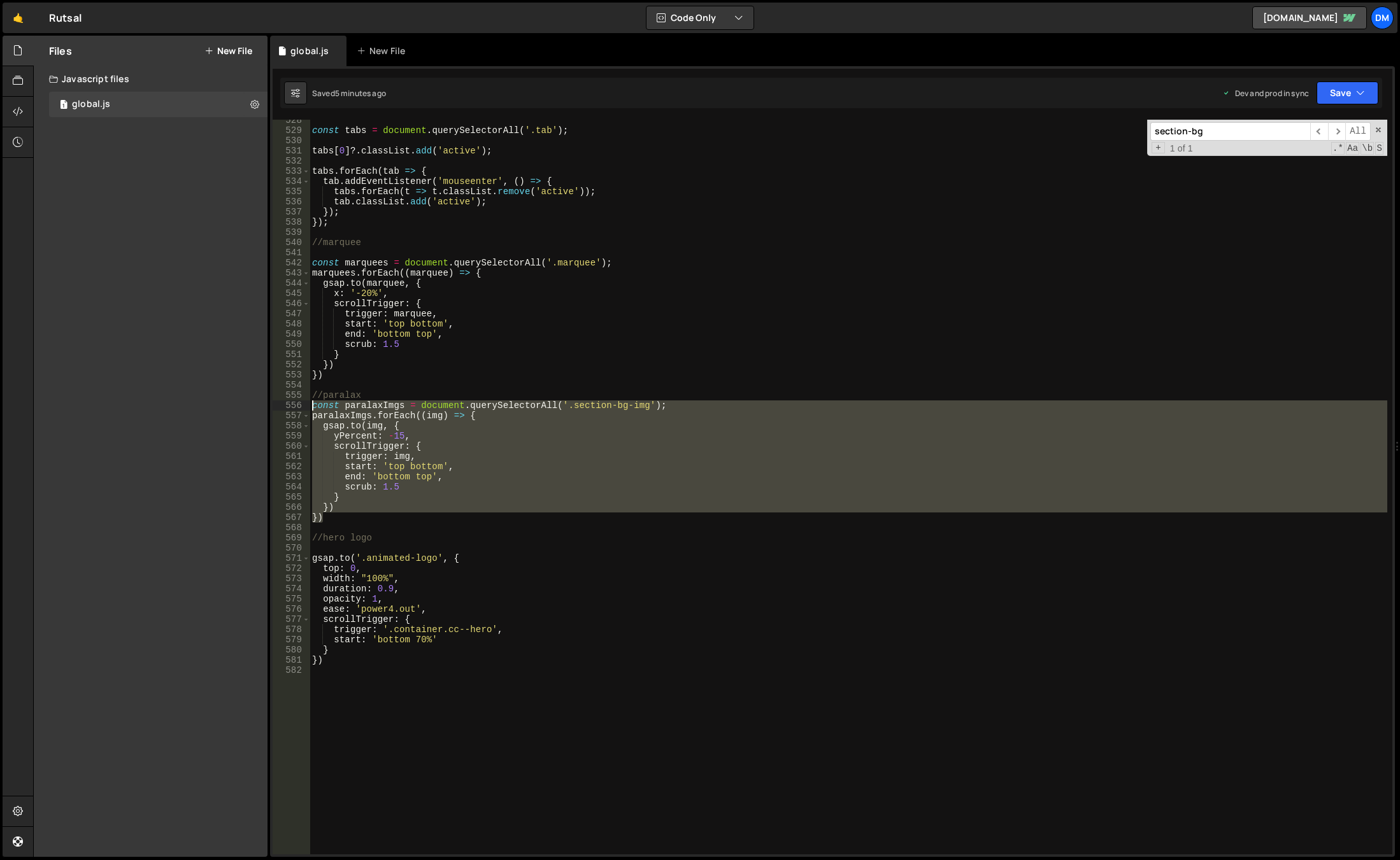
drag, startPoint x: 354, startPoint y: 516, endPoint x: 286, endPoint y: 402, distance: 132.7
click at [286, 402] on div "}) 528 529 530 531 532 533 534 535 536 537 538 539 540 541 542 543 544 545 546 …" at bounding box center [832, 487] width 1120 height 735
type textarea "const paralaxImgs = document.querySelectorAll('.section-bg-img'); paralaxImgs.f…"
paste textarea
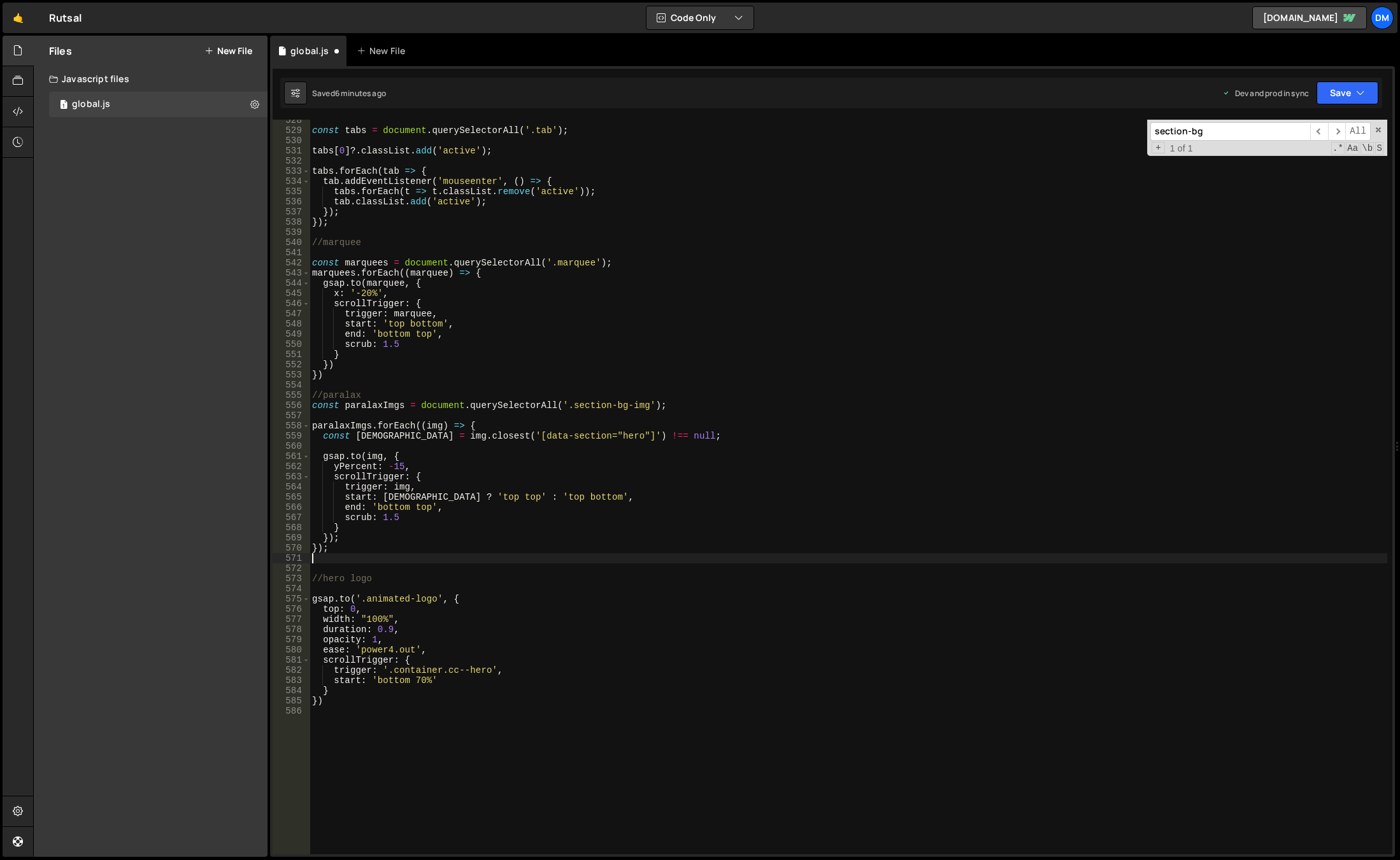
click at [599, 576] on div "const tabs = document . querySelectorAll ( '.tab' ) ; tabs [ 0 ] ?. classList .…" at bounding box center [848, 493] width 1078 height 756
type textarea "//hero logo"
click at [1378, 129] on span at bounding box center [1378, 130] width 9 height 9
click at [1326, 93] on button "Save" at bounding box center [1347, 93] width 62 height 23
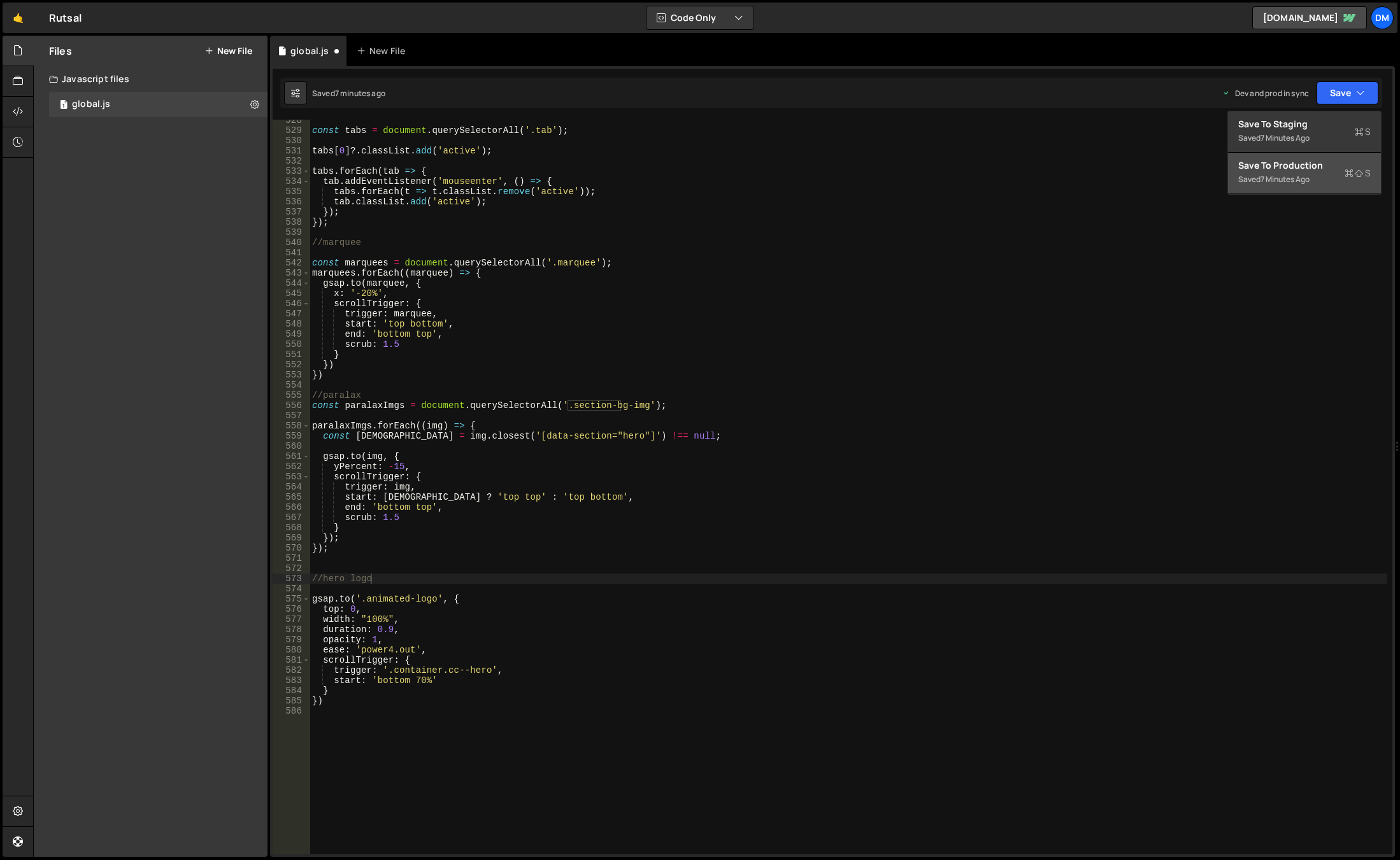
click at [1281, 159] on div "Save to Production S" at bounding box center [1304, 166] width 133 height 13
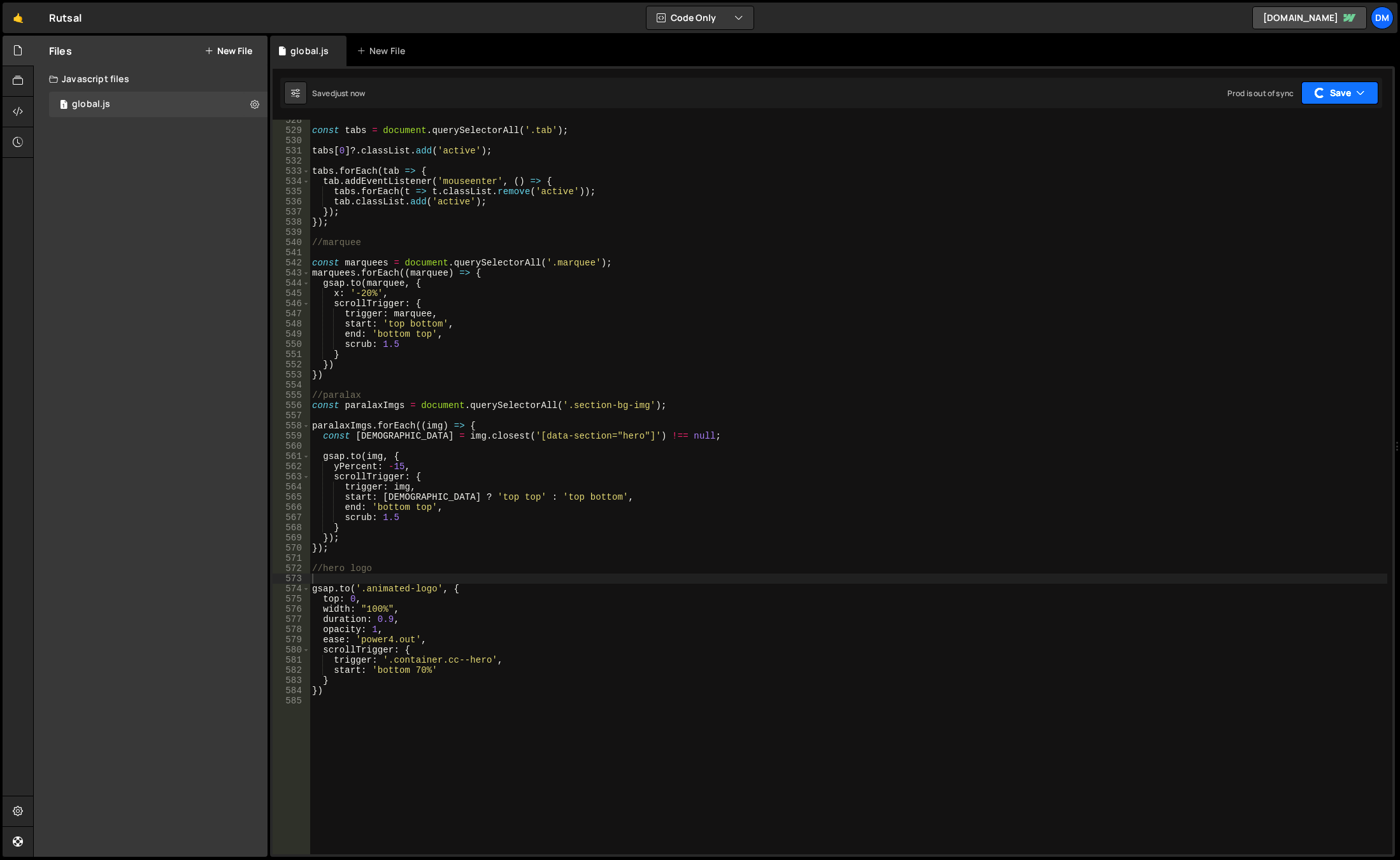
drag, startPoint x: 1327, startPoint y: 101, endPoint x: 1322, endPoint y: 106, distance: 7.1
click at [1327, 101] on button "Save" at bounding box center [1340, 93] width 77 height 23
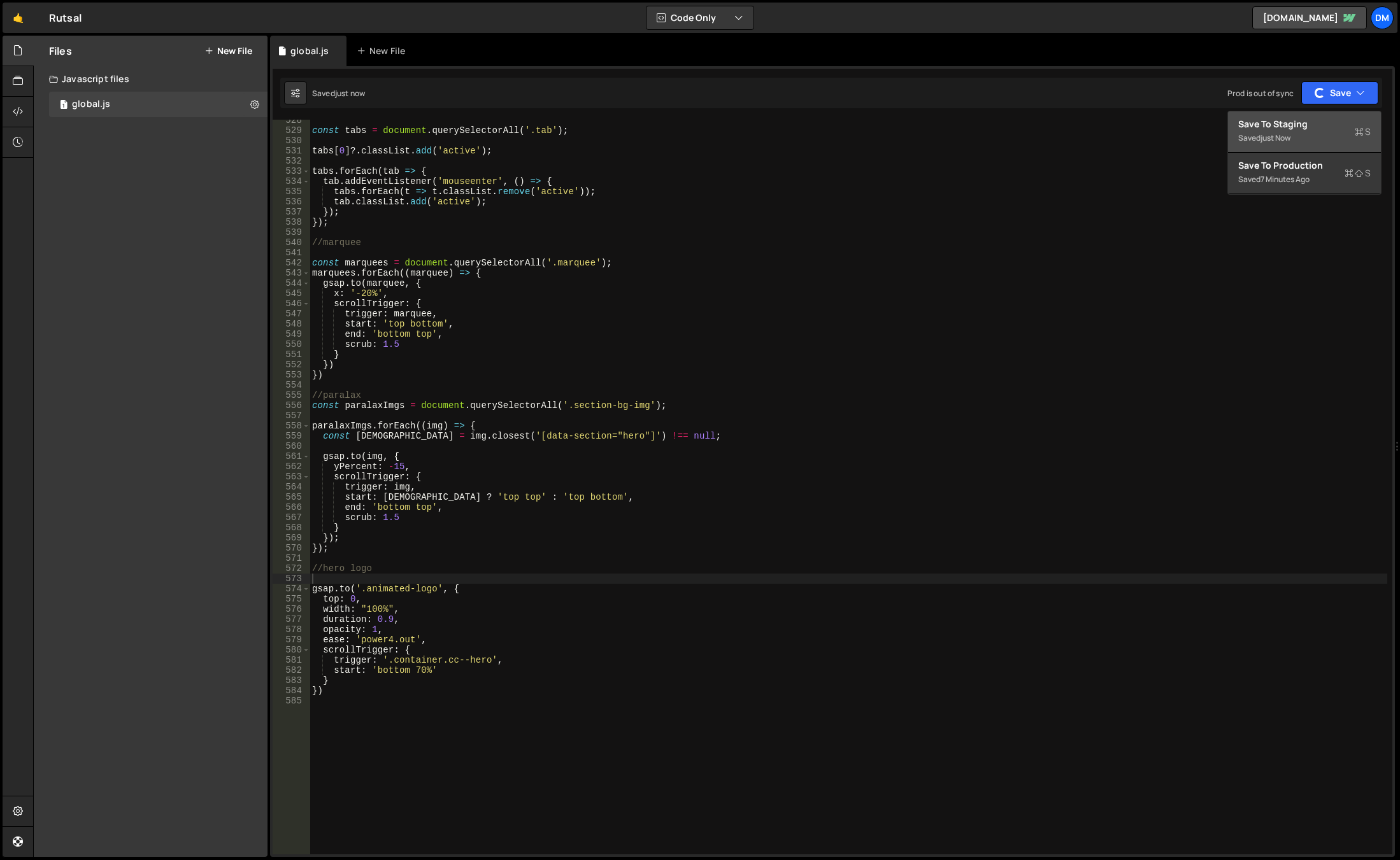
click at [1283, 130] on div "Save to Staging S" at bounding box center [1304, 124] width 133 height 13
click at [423, 558] on div "const tabs = document . querySelectorAll ( '.tab' ) ; tabs [ 0 ] ?. classList .…" at bounding box center [848, 493] width 1078 height 756
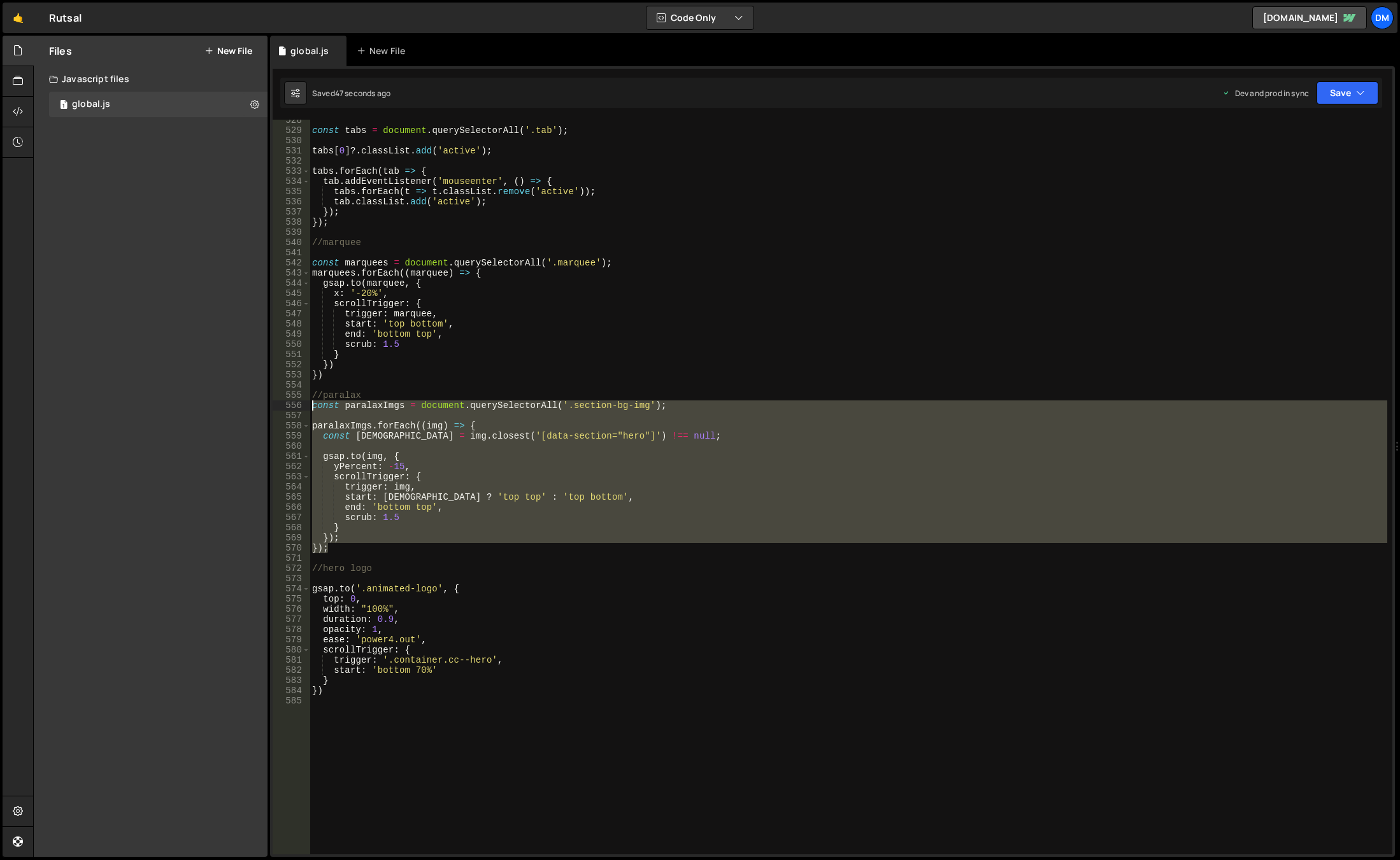
drag, startPoint x: 358, startPoint y: 547, endPoint x: 274, endPoint y: 403, distance: 166.7
click at [274, 403] on div "528 529 530 531 532 533 534 535 536 537 538 539 540 541 542 543 544 545 546 547…" at bounding box center [832, 487] width 1120 height 735
type textarea "const paralaxImgs = document.querySelectorAll('.section-bg-img');"
paste textarea
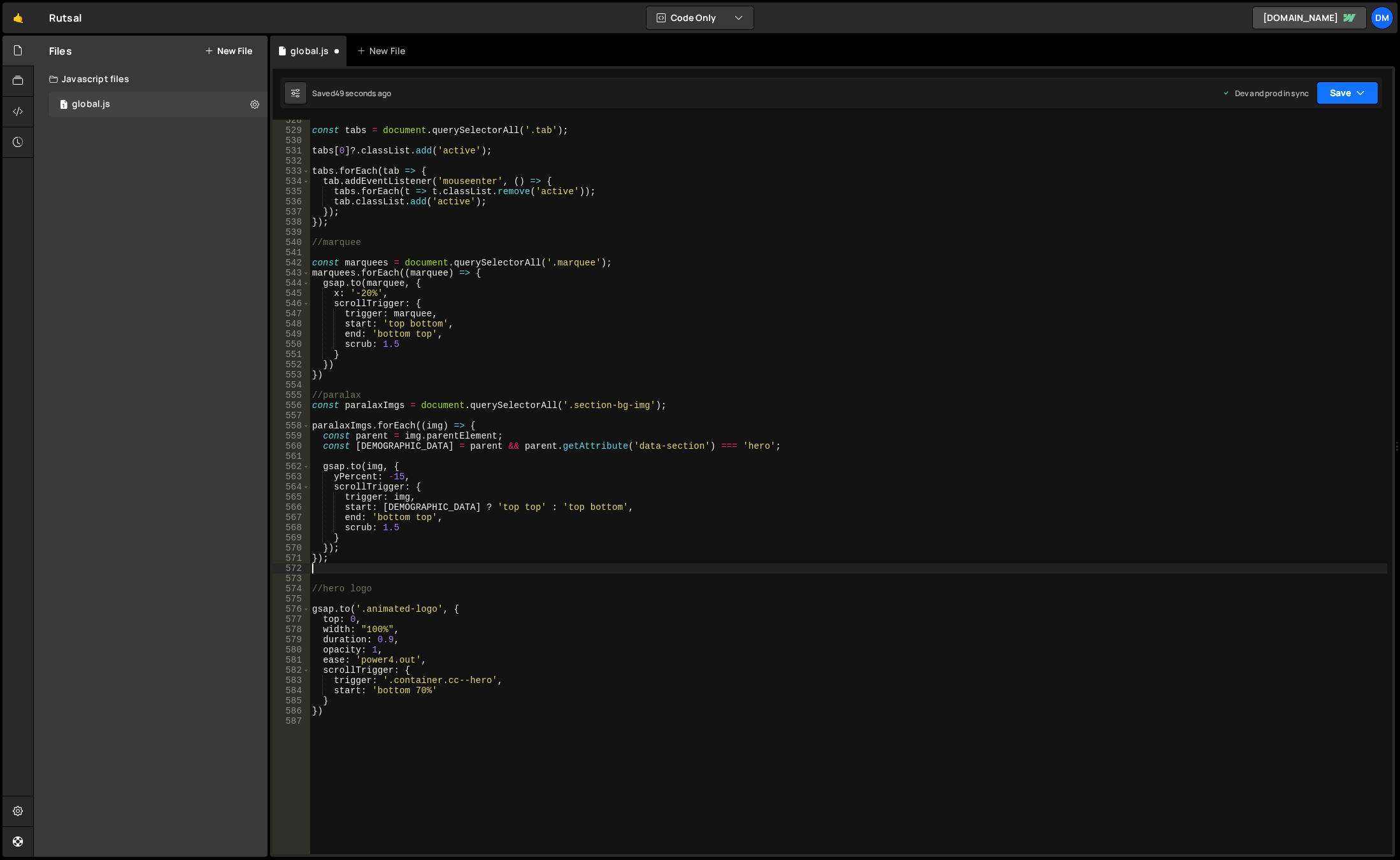
click at [1336, 90] on button "Save" at bounding box center [1347, 93] width 62 height 23
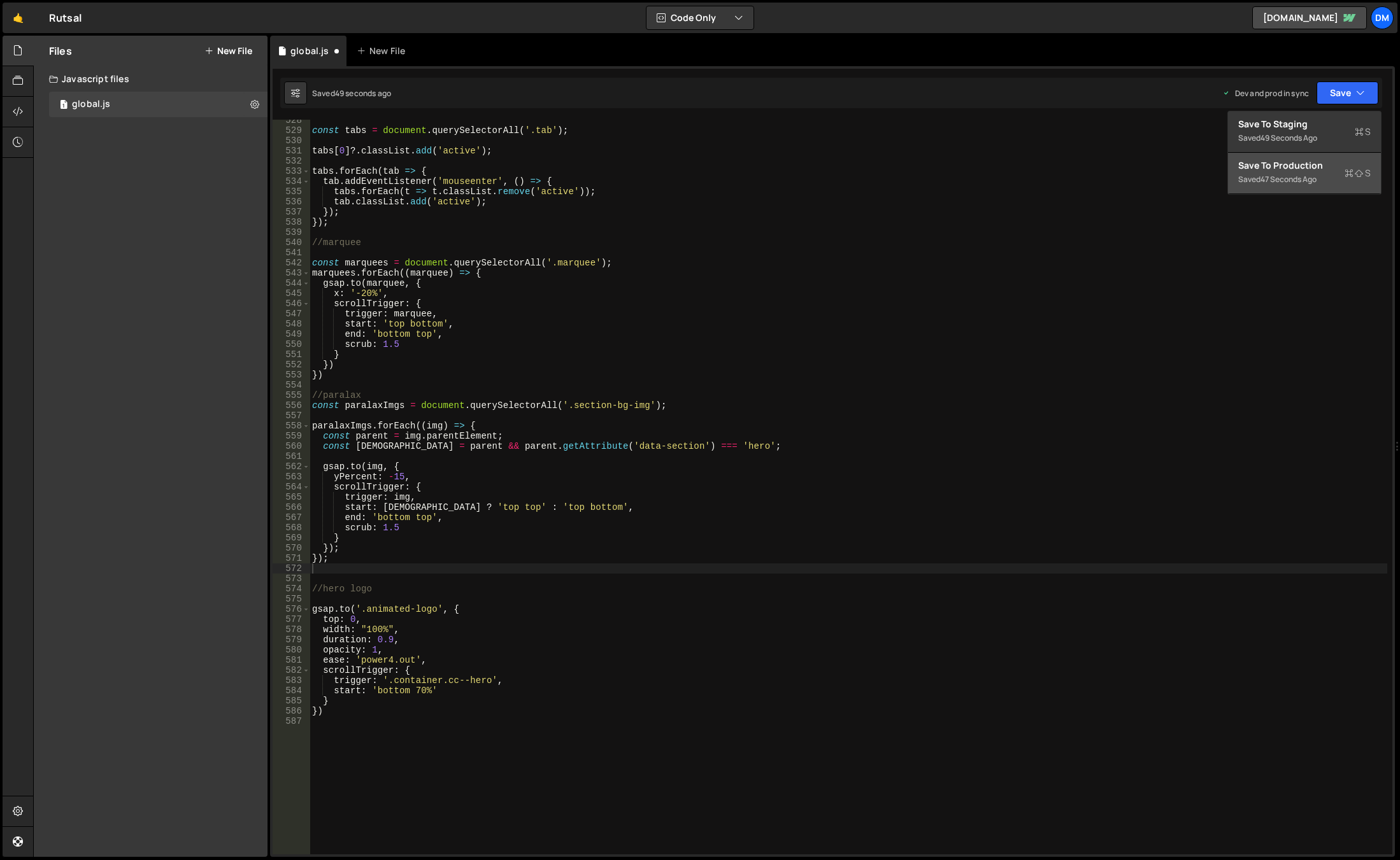
click at [1298, 167] on div "Save to Production S" at bounding box center [1304, 166] width 133 height 13
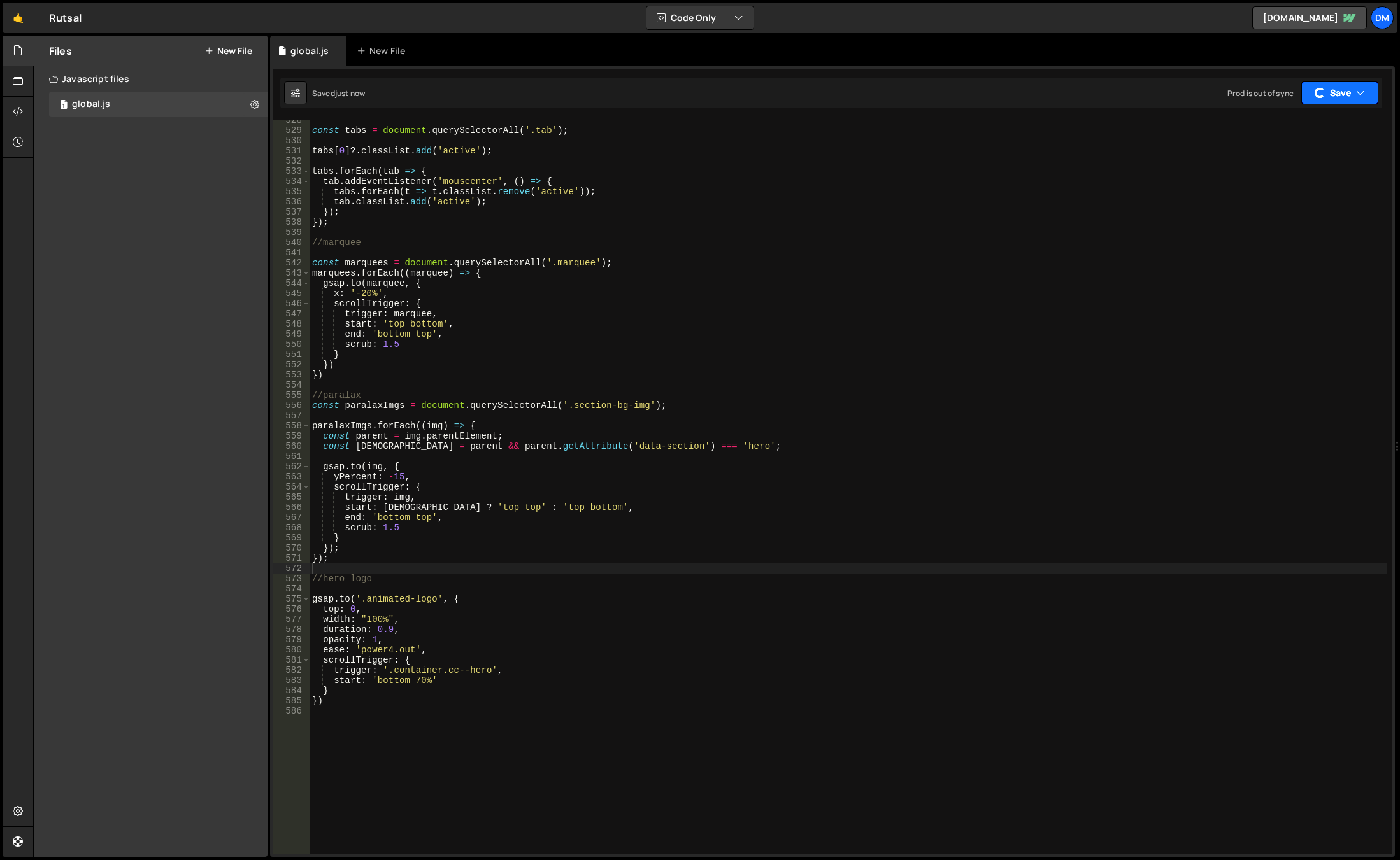
click at [1345, 96] on button "Save" at bounding box center [1340, 93] width 77 height 23
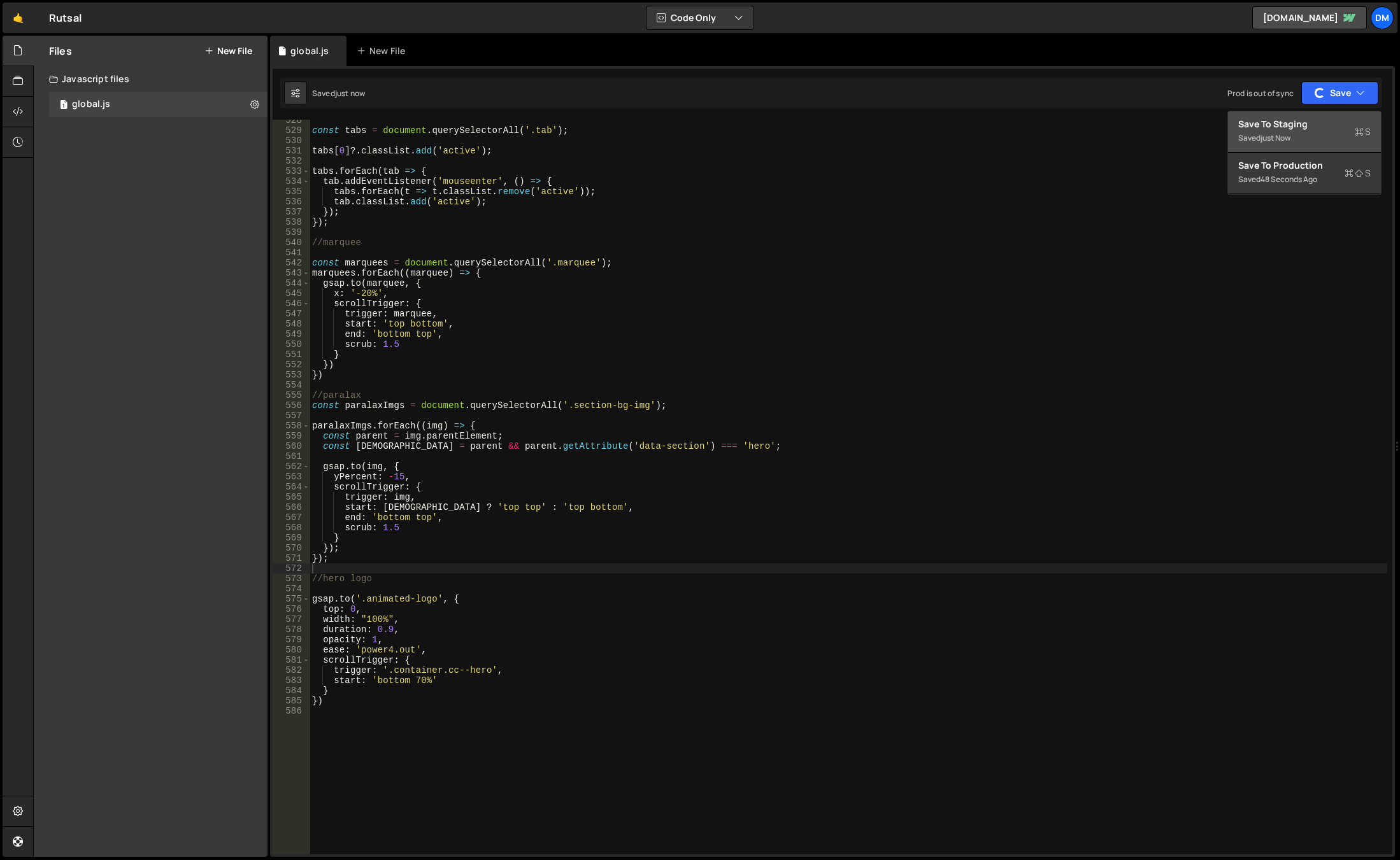
click at [1289, 137] on div "just now" at bounding box center [1276, 138] width 30 height 11
click at [522, 510] on div "const tabs = document . querySelectorAll ( '.tab' ) ; tabs [ 0 ] ?. classList .…" at bounding box center [848, 493] width 1078 height 756
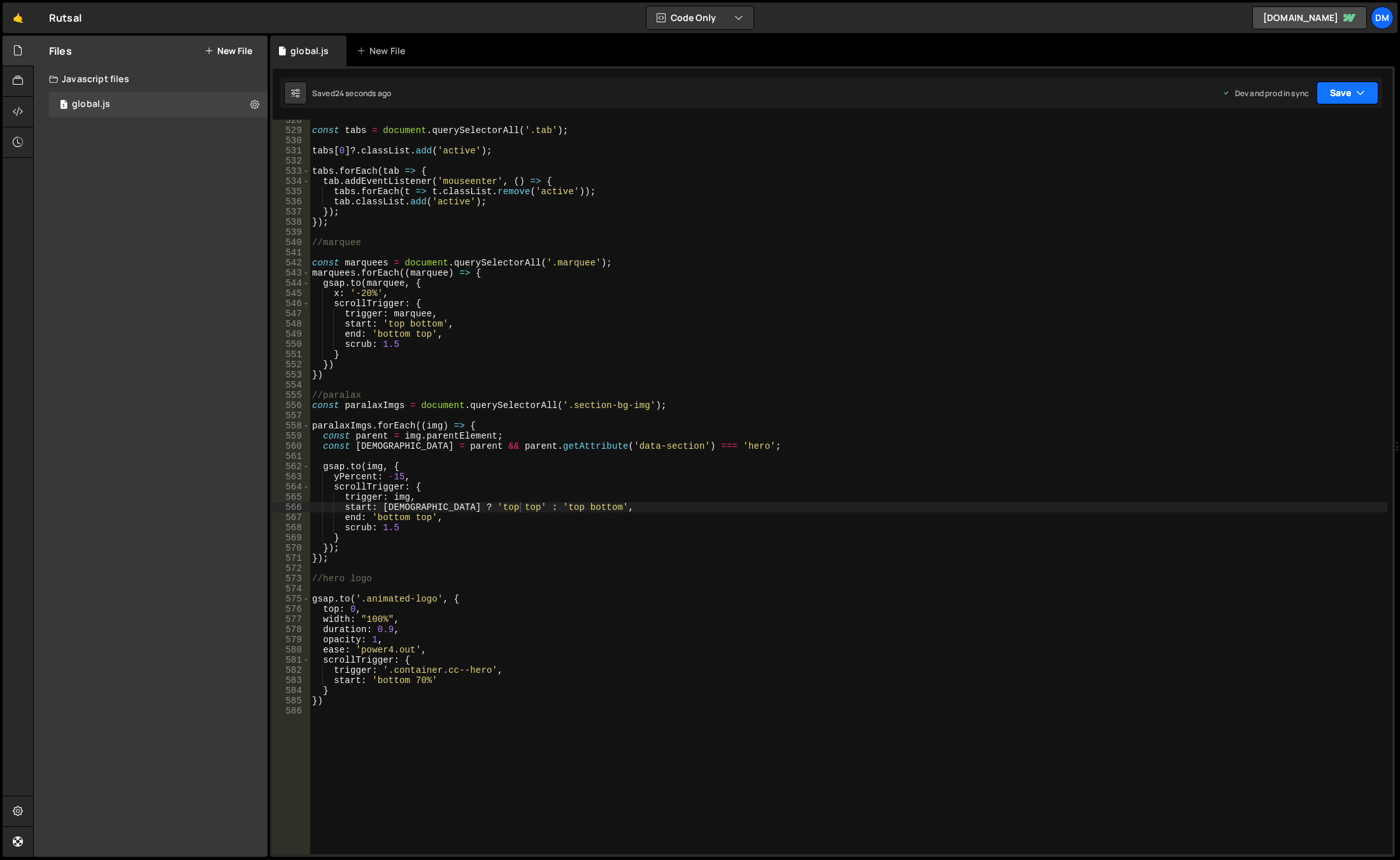
drag, startPoint x: 1348, startPoint y: 88, endPoint x: 1314, endPoint y: 127, distance: 51.7
click at [1348, 88] on button "Save" at bounding box center [1347, 93] width 62 height 23
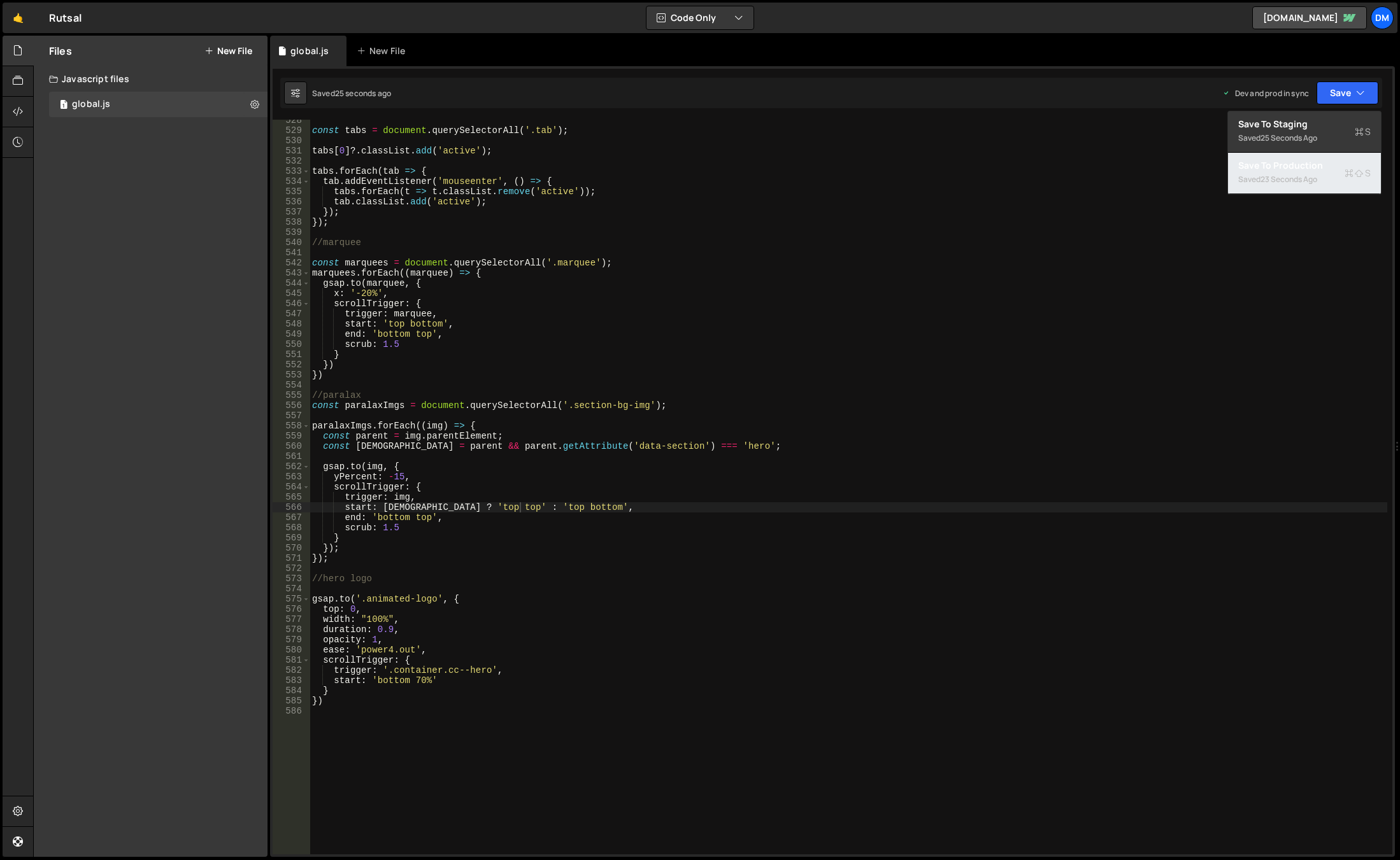
click at [1277, 175] on div "23 seconds ago" at bounding box center [1289, 179] width 57 height 11
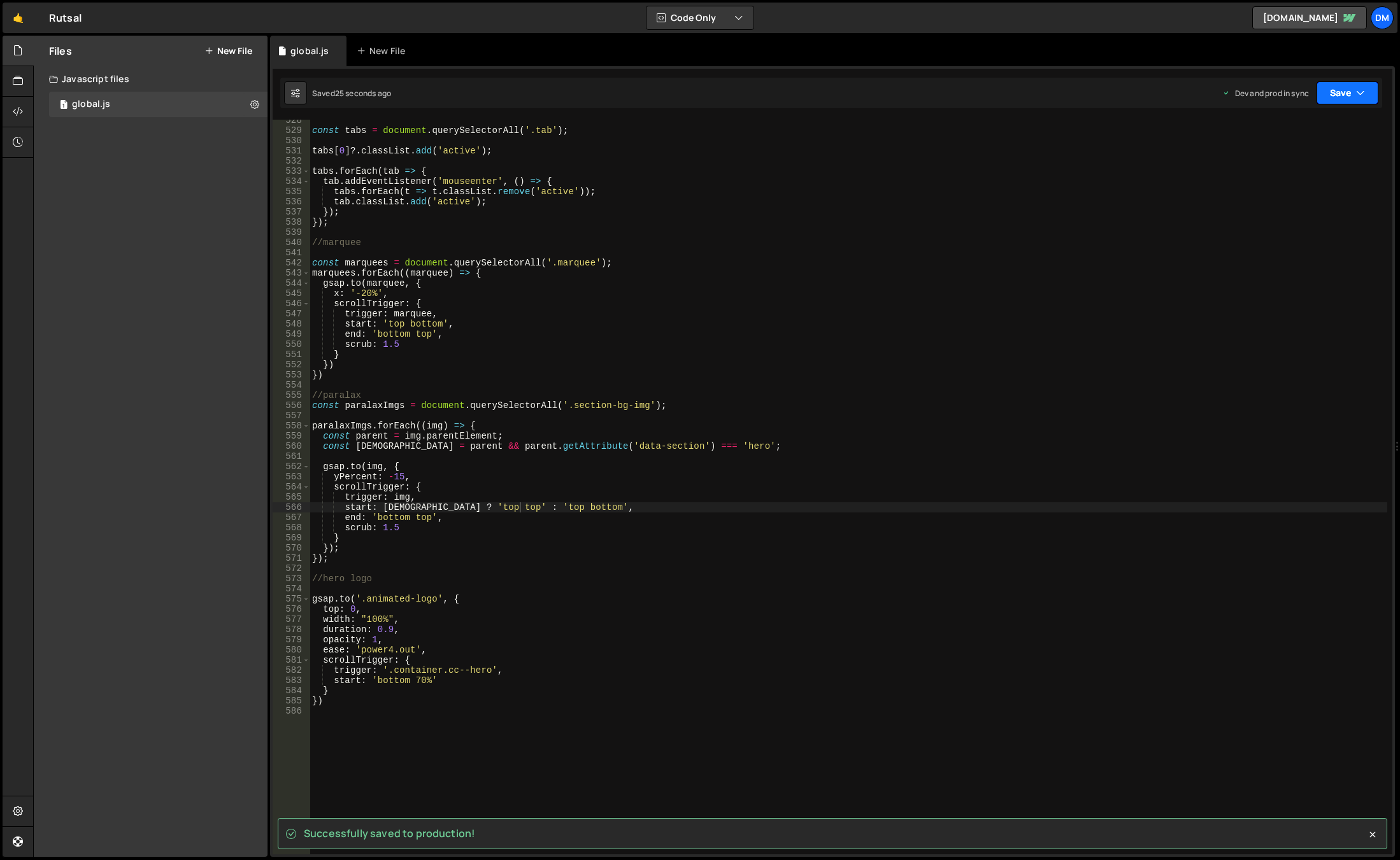
click at [1321, 88] on button "Save" at bounding box center [1347, 93] width 62 height 23
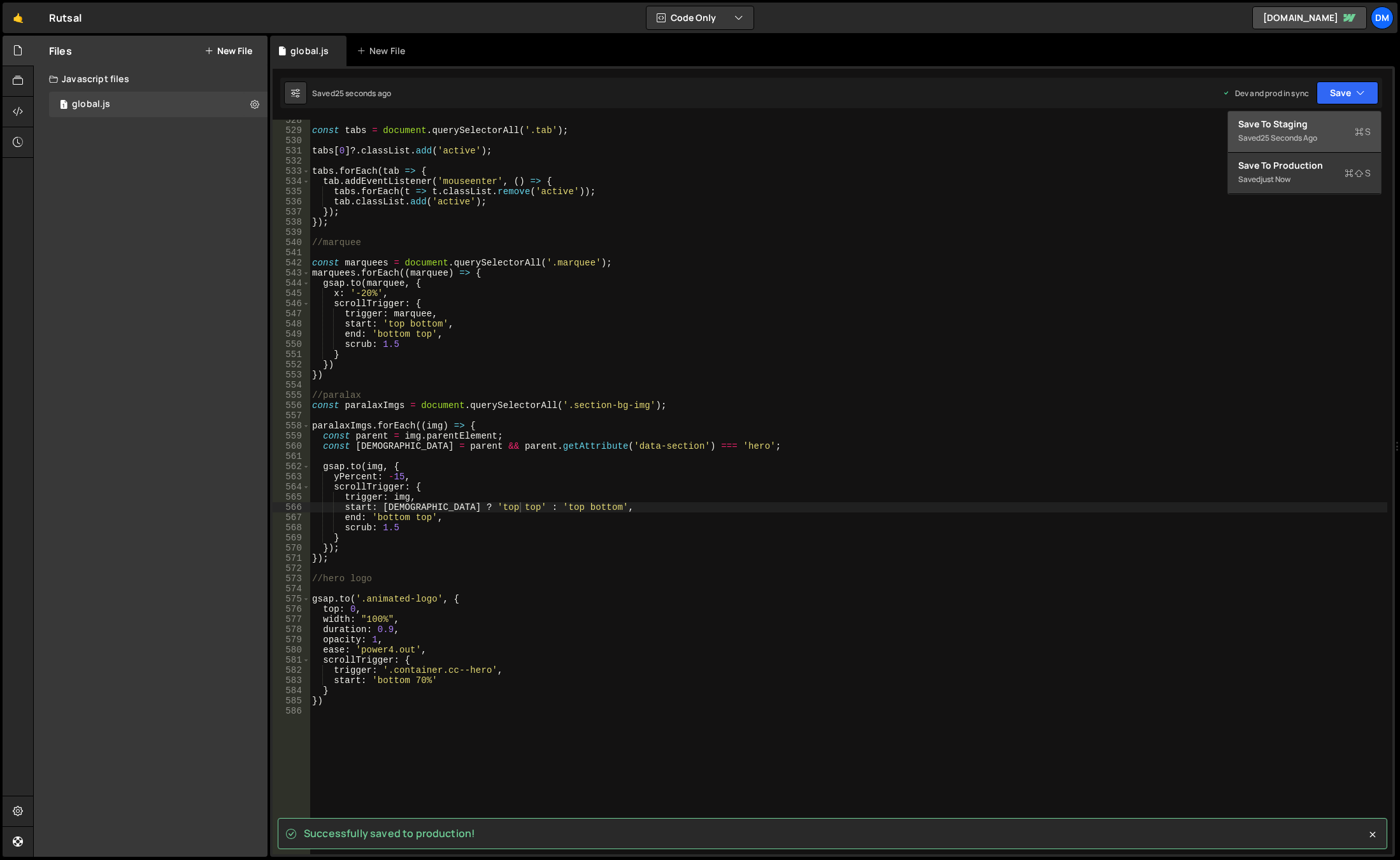
click at [1292, 122] on div "Save to Staging S" at bounding box center [1304, 124] width 133 height 13
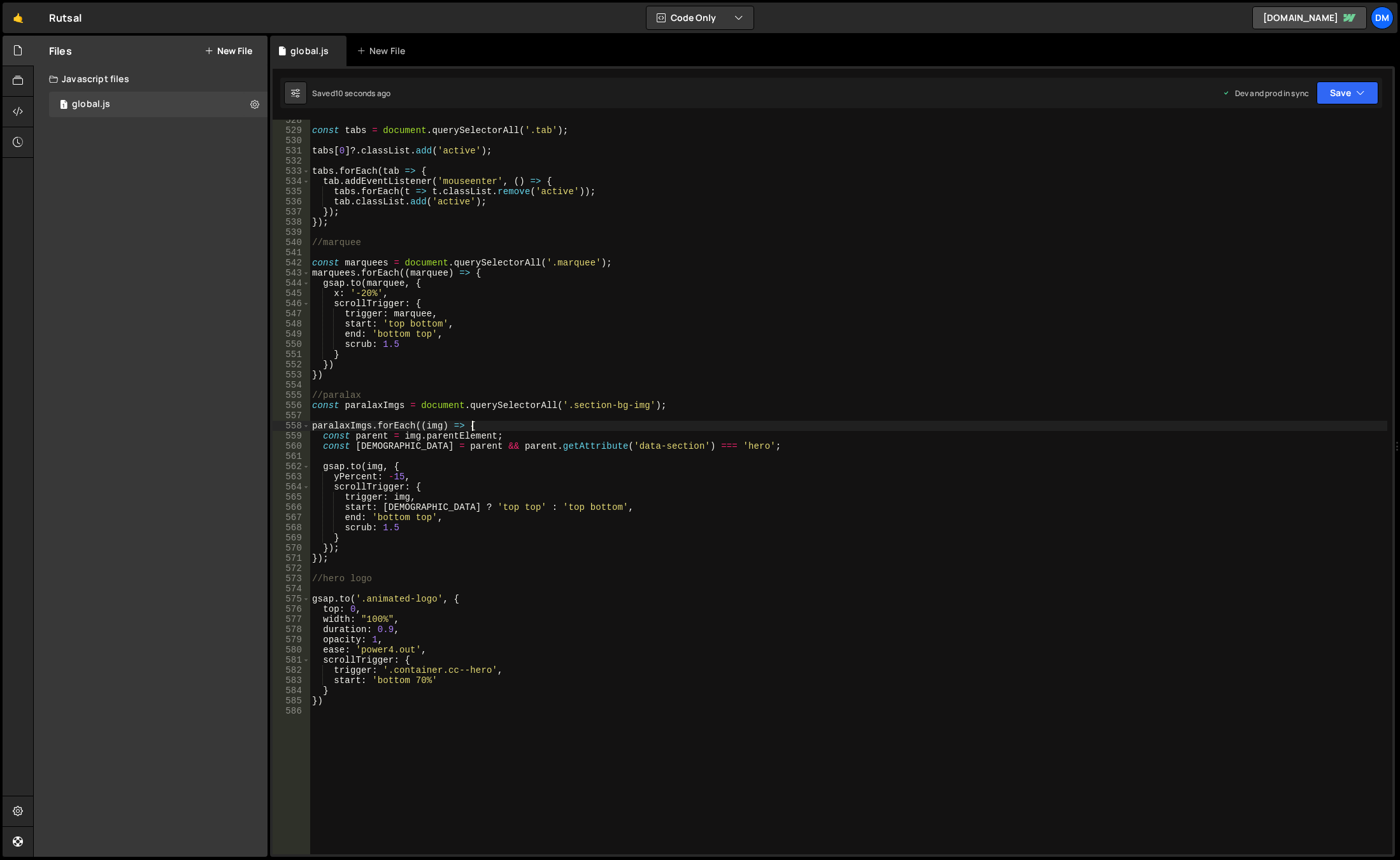
click at [764, 425] on div "const tabs = document . querySelectorAll ( '.tab' ) ; tabs [ 0 ] ?. classList .…" at bounding box center [848, 493] width 1078 height 756
drag, startPoint x: 570, startPoint y: 446, endPoint x: 631, endPoint y: 446, distance: 61.0
click at [631, 446] on div "const tabs = document . querySelectorAll ( '.tab' ) ; tabs [ 0 ] ?. classList .…" at bounding box center [848, 493] width 1078 height 756
paste textarea "scrollTrigger: {"
drag, startPoint x: 978, startPoint y: 308, endPoint x: 1296, endPoint y: 99, distance: 380.5
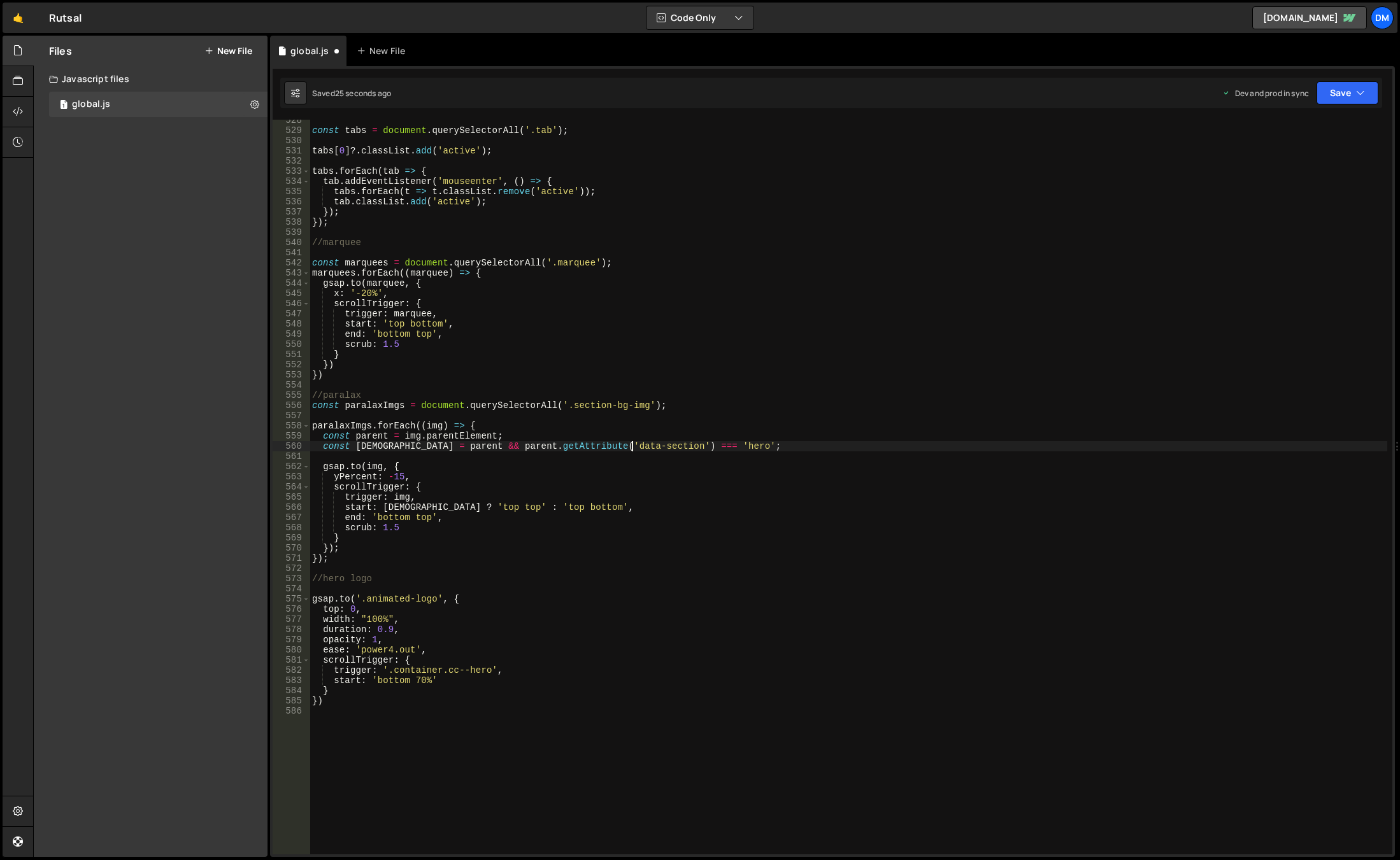
click at [978, 308] on div "const tabs = document . querySelectorAll ( '.tab' ) ; tabs [ 0 ] ?. classList .…" at bounding box center [848, 493] width 1078 height 756
click at [1350, 90] on button "Save" at bounding box center [1347, 93] width 62 height 23
click at [1321, 126] on div "Save to Staging S" at bounding box center [1304, 124] width 133 height 13
click at [1338, 93] on button "Save" at bounding box center [1347, 93] width 62 height 23
click at [1287, 181] on div "26 seconds ago" at bounding box center [1289, 179] width 57 height 11
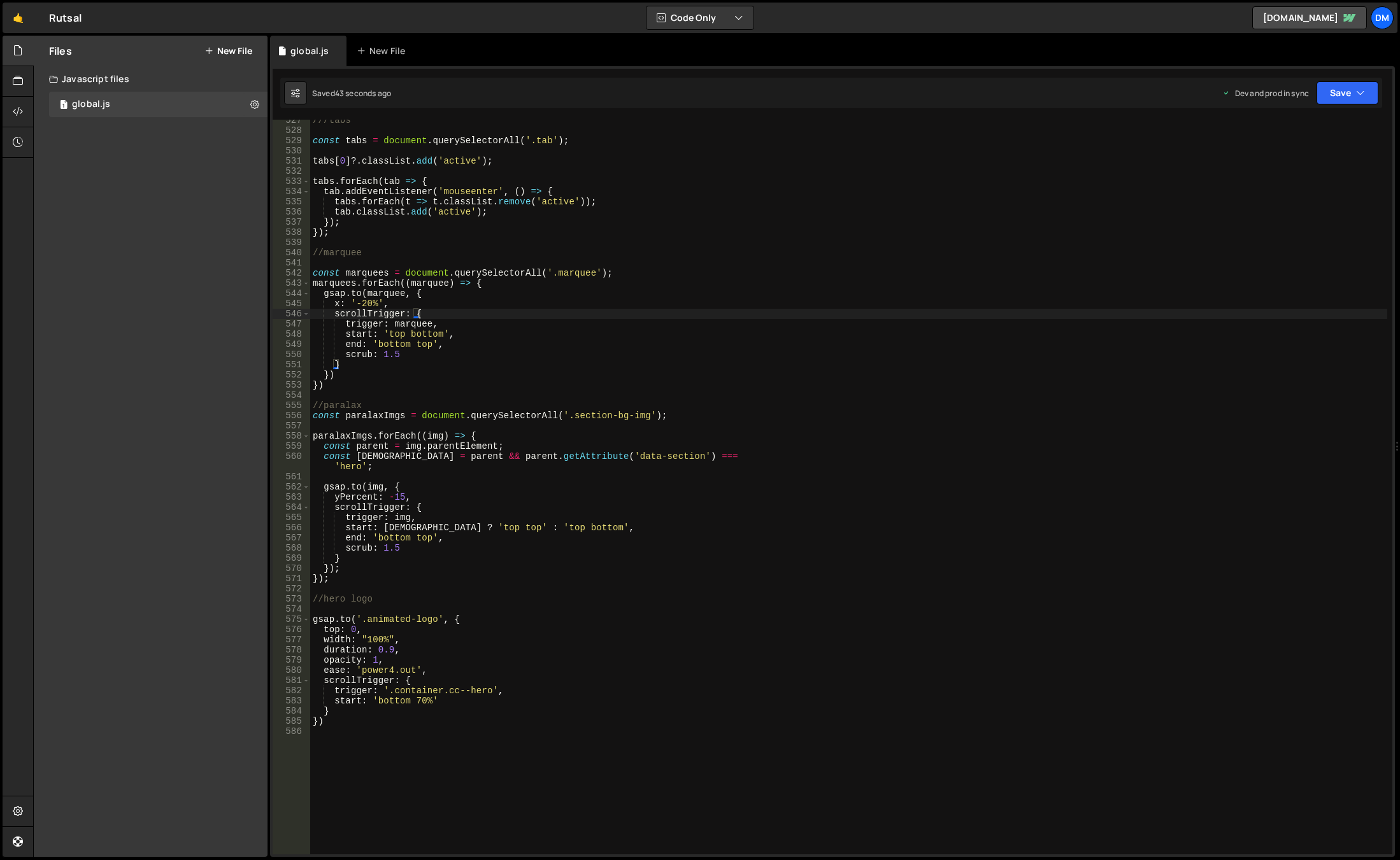
scroll to position [5597, 0]
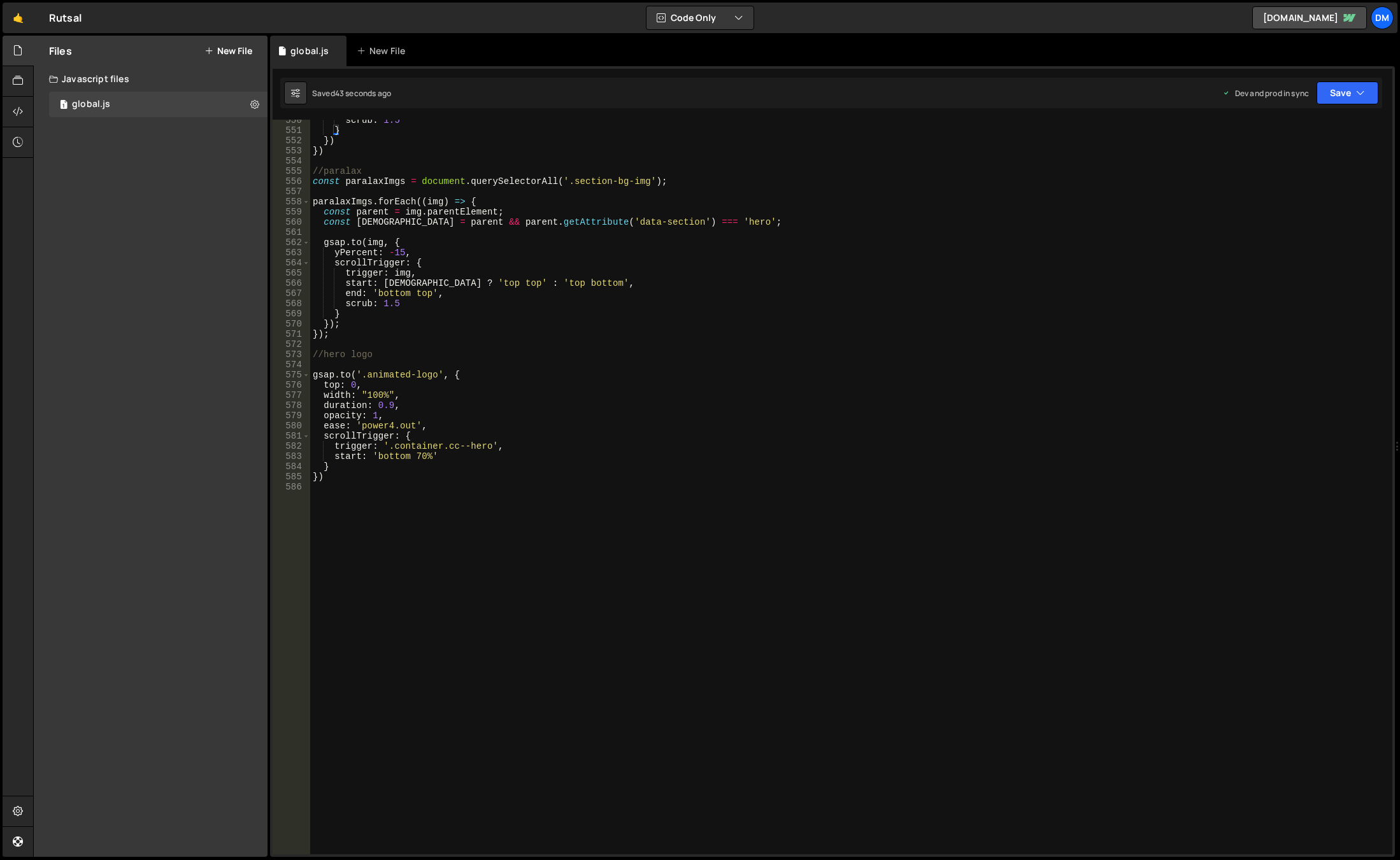
click at [493, 390] on div "scrub : 1.5 } }) }) //paralax const paralaxImgs = document . querySelectorAll (…" at bounding box center [848, 493] width 1077 height 756
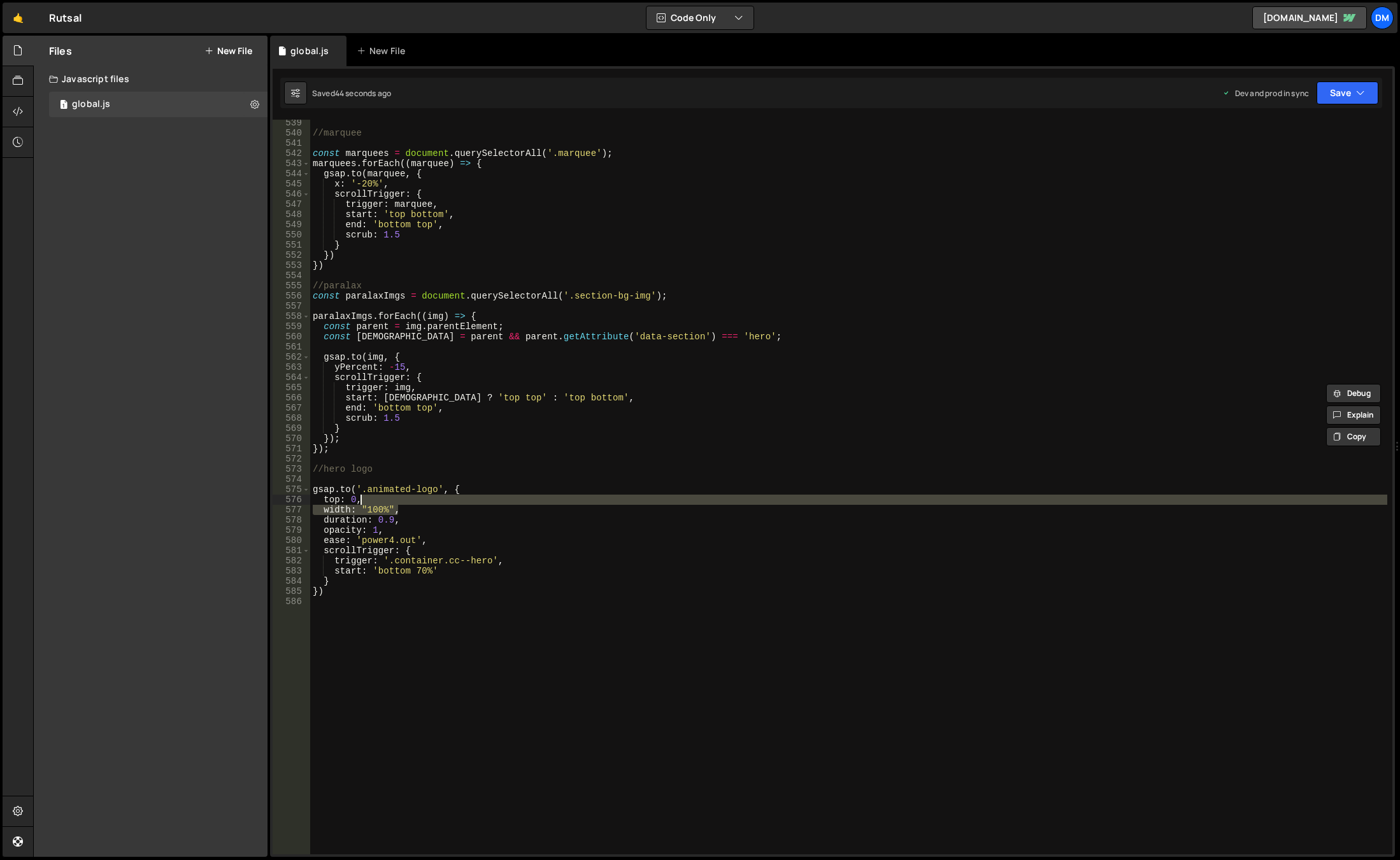
scroll to position [5445, 0]
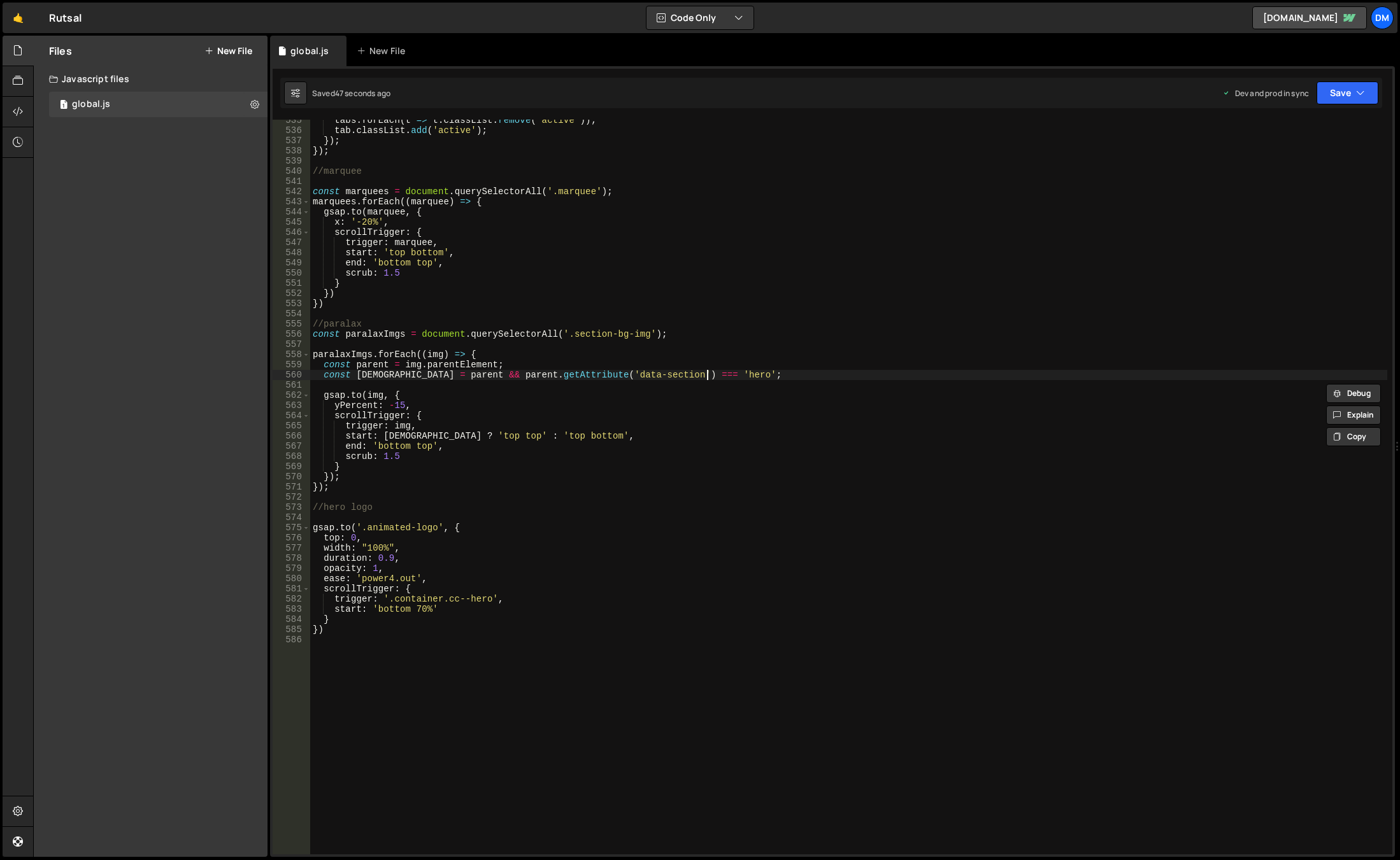
click at [715, 376] on div "tabs . forEach ( t => t . classList . remove ( 'active' )) ; tab . classList . …" at bounding box center [848, 493] width 1077 height 756
type textarea "const isHero = parent && parent.getAttribute('data-section') === 'hero';"
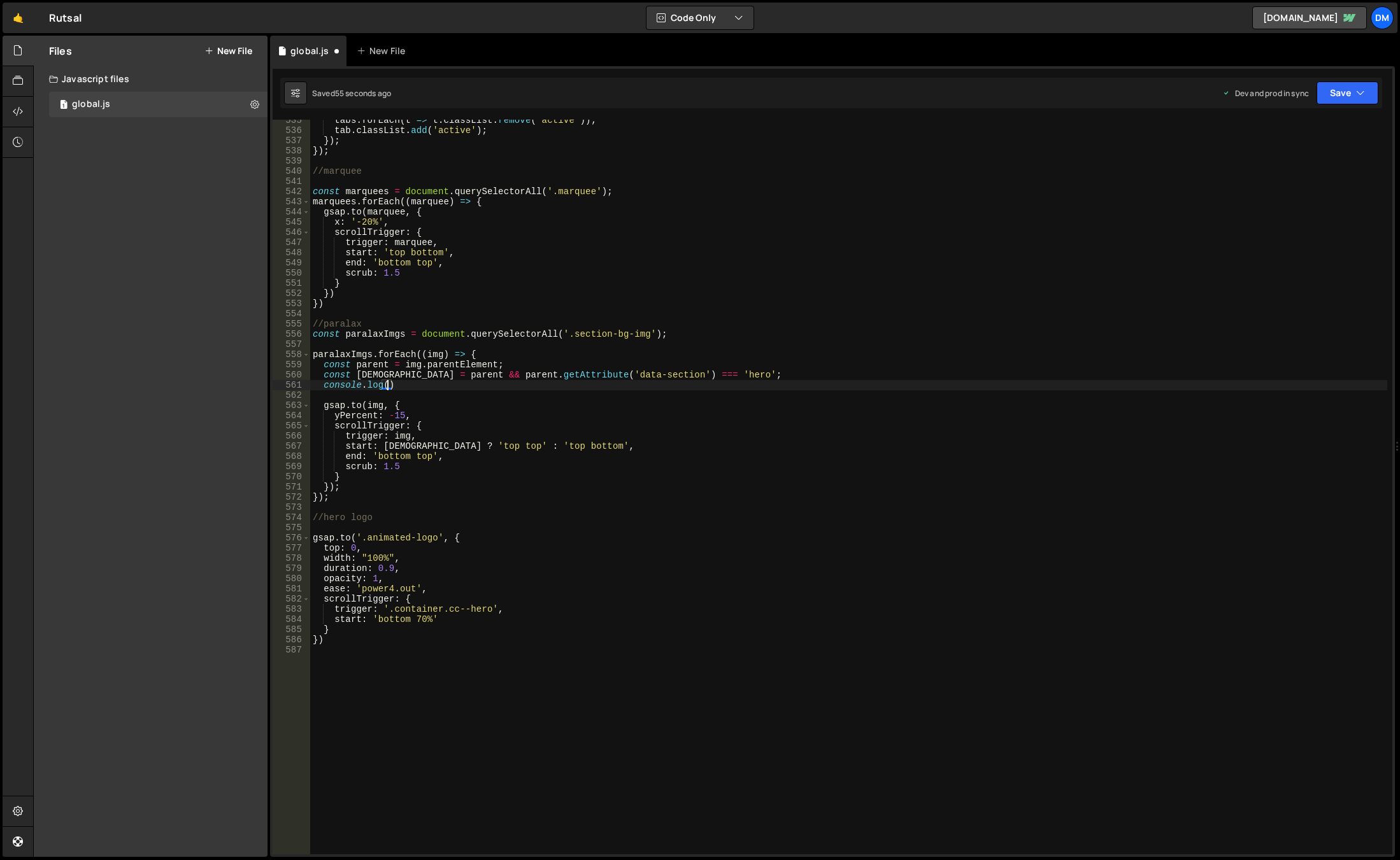
scroll to position [0, 5]
click at [430, 357] on div "tabs . forEach ( t => t . classList . remove ( 'active' )) ; tab . classList . …" at bounding box center [848, 493] width 1077 height 756
drag, startPoint x: 398, startPoint y: 388, endPoint x: 387, endPoint y: 388, distance: 11.0
click at [387, 388] on div "tabs . forEach ( t => t . classList . remove ( 'active' )) ; tab . classList . …" at bounding box center [848, 493] width 1077 height 756
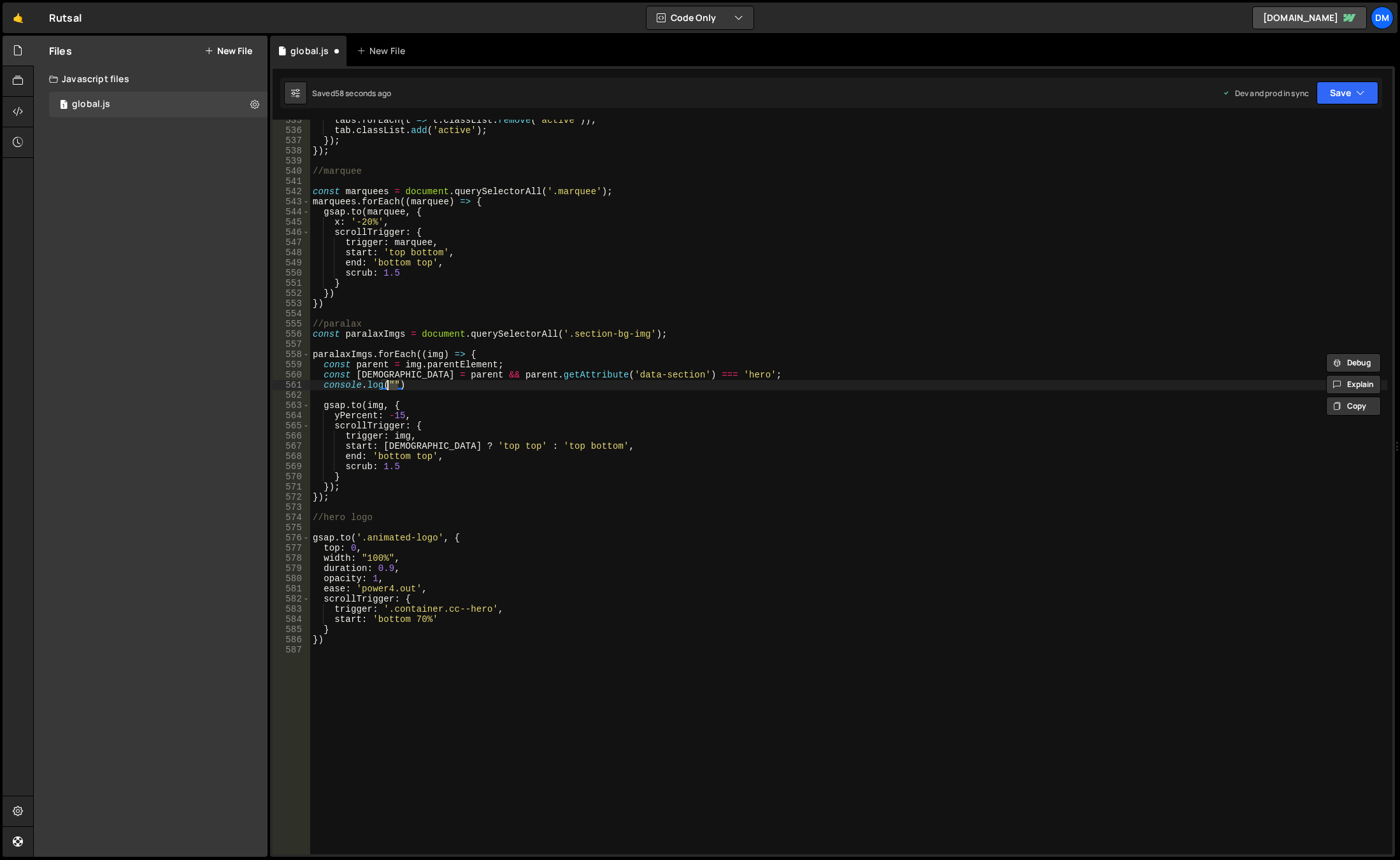
paste textarea "img"
drag, startPoint x: 696, startPoint y: 290, endPoint x: 722, endPoint y: 290, distance: 26.0
click at [696, 290] on div "tabs . forEach ( t => t . classList . remove ( 'active' )) ; tab . classList . …" at bounding box center [848, 493] width 1077 height 756
click at [1339, 87] on button "Save" at bounding box center [1347, 93] width 62 height 23
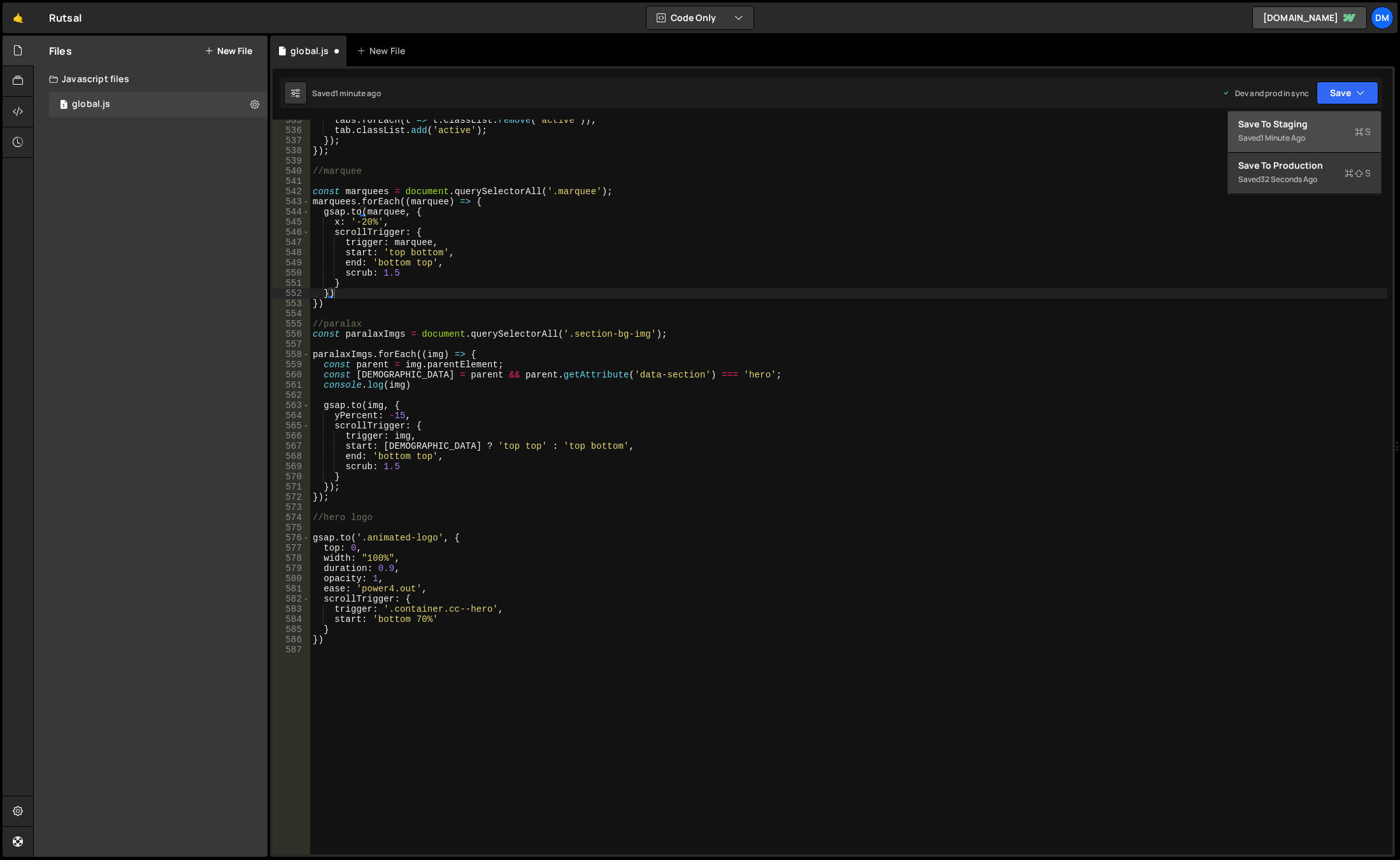
click at [1304, 125] on div "Save to Staging S" at bounding box center [1304, 124] width 133 height 13
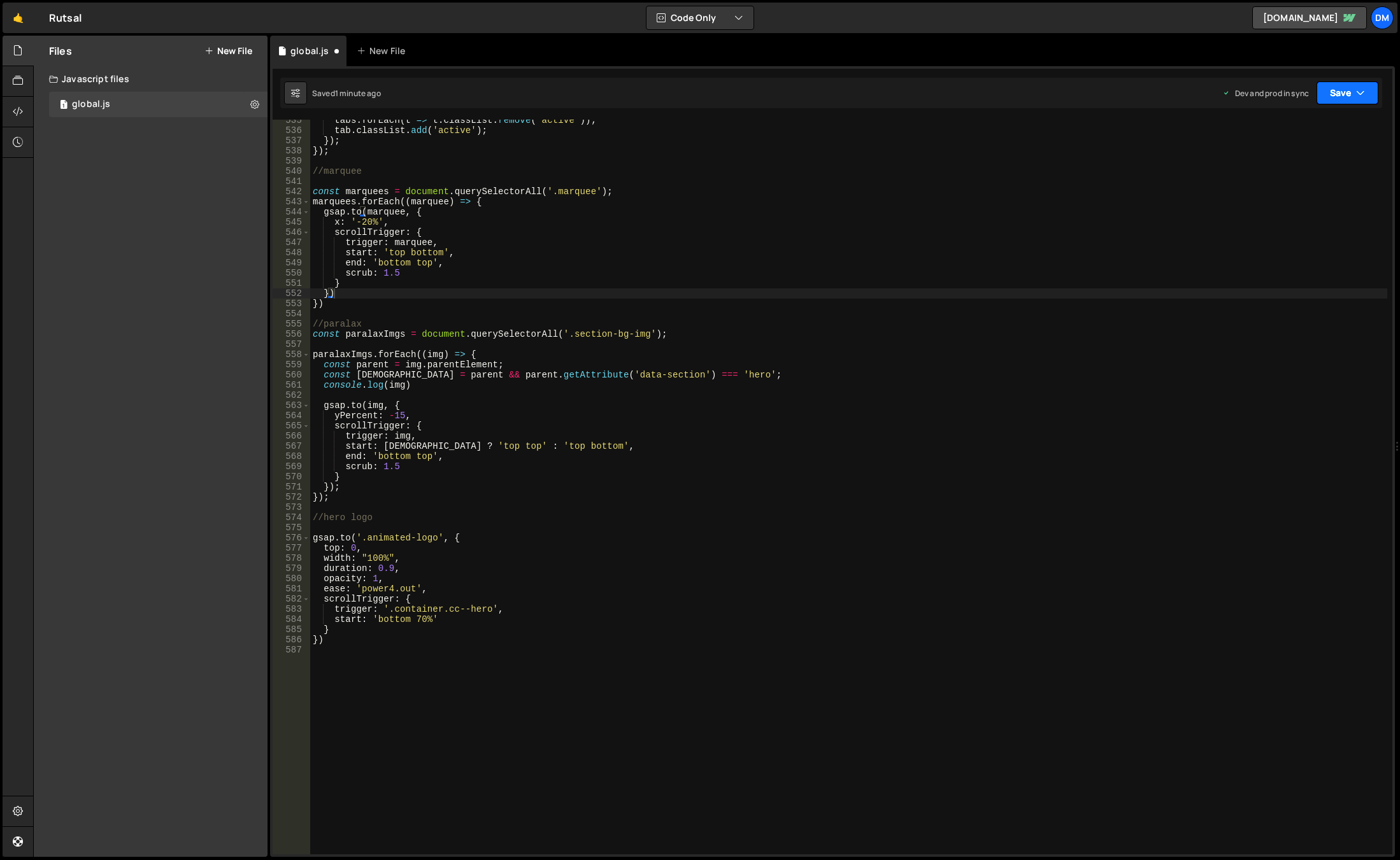
click at [1346, 92] on button "Save" at bounding box center [1347, 93] width 62 height 23
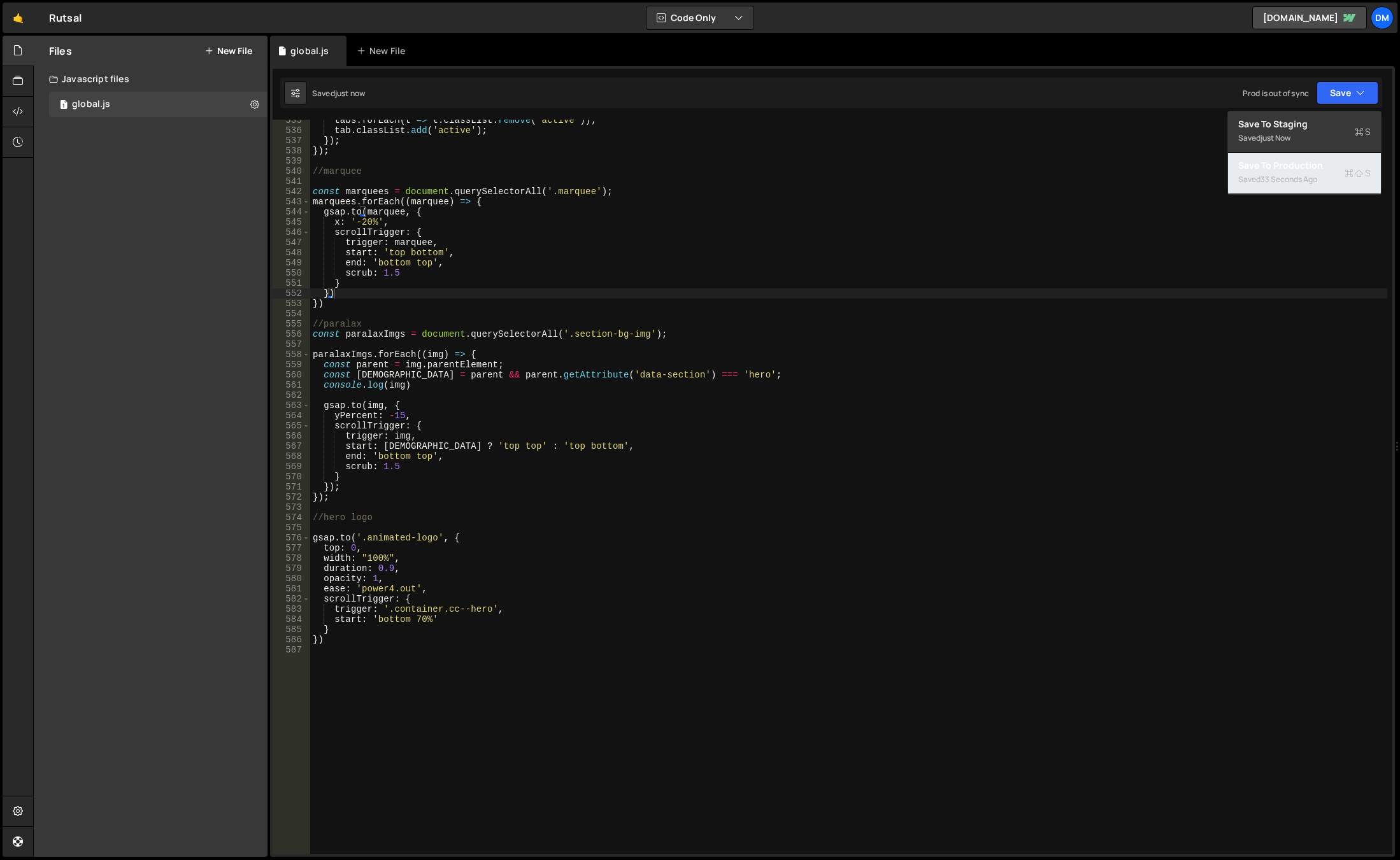
click at [1267, 184] on div "33 seconds ago" at bounding box center [1289, 179] width 57 height 11
click at [435, 430] on div "tabs . forEach ( t => t . classList . remove ( 'active' )) ; tab . classList . …" at bounding box center [848, 493] width 1077 height 756
click at [446, 479] on div "tabs . forEach ( t => t . classList . remove ( 'active' )) ; tab . classList . …" at bounding box center [848, 493] width 1077 height 756
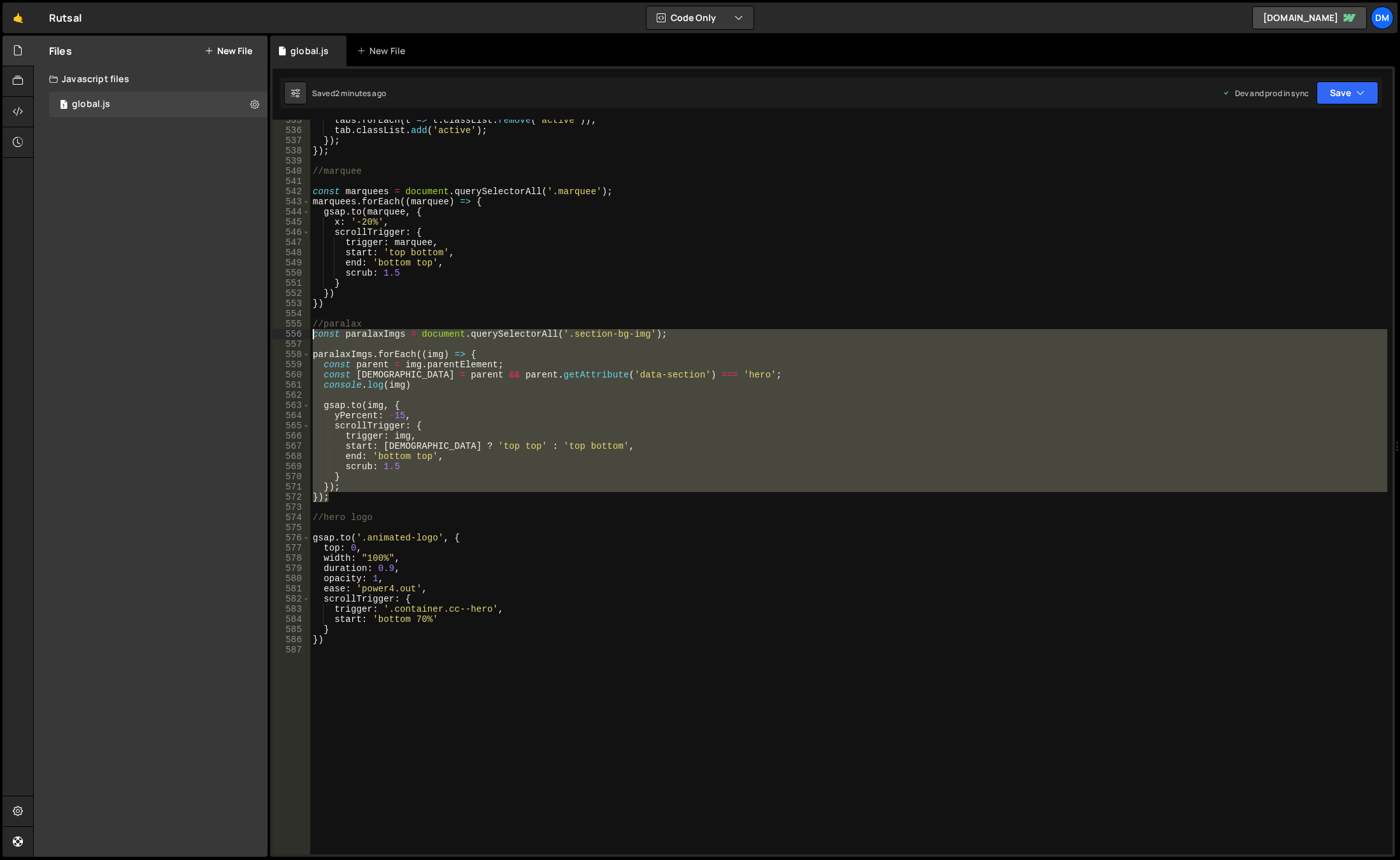
drag, startPoint x: 344, startPoint y: 500, endPoint x: 281, endPoint y: 331, distance: 180.4
click at [281, 331] on div "} 535 536 537 538 539 540 541 542 543 544 545 546 547 548 549 550 551 552 553 5…" at bounding box center [832, 487] width 1120 height 735
paste textarea "});"
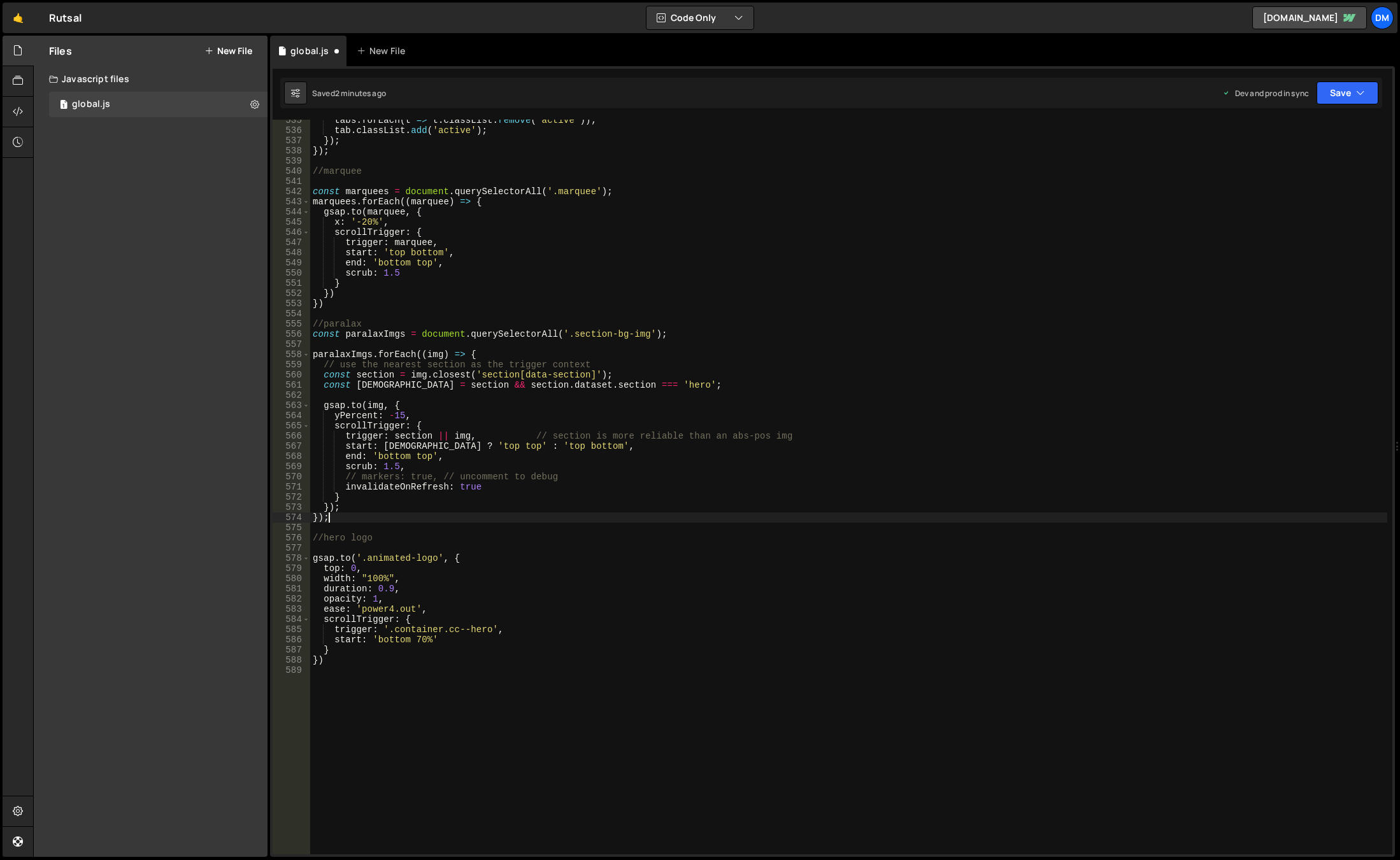
click at [607, 466] on div "tabs . forEach ( t => t . classList . remove ( 'active' )) ; tab . classList . …" at bounding box center [848, 493] width 1077 height 756
drag, startPoint x: 585, startPoint y: 475, endPoint x: 271, endPoint y: 476, distance: 314.0
click at [271, 476] on div "1 Type cmd + s to save your Javascript file. הההההההההההההההההההההההההההההההההה…" at bounding box center [833, 461] width 1125 height 791
type textarea "// markers: true, // uncomment to debug"
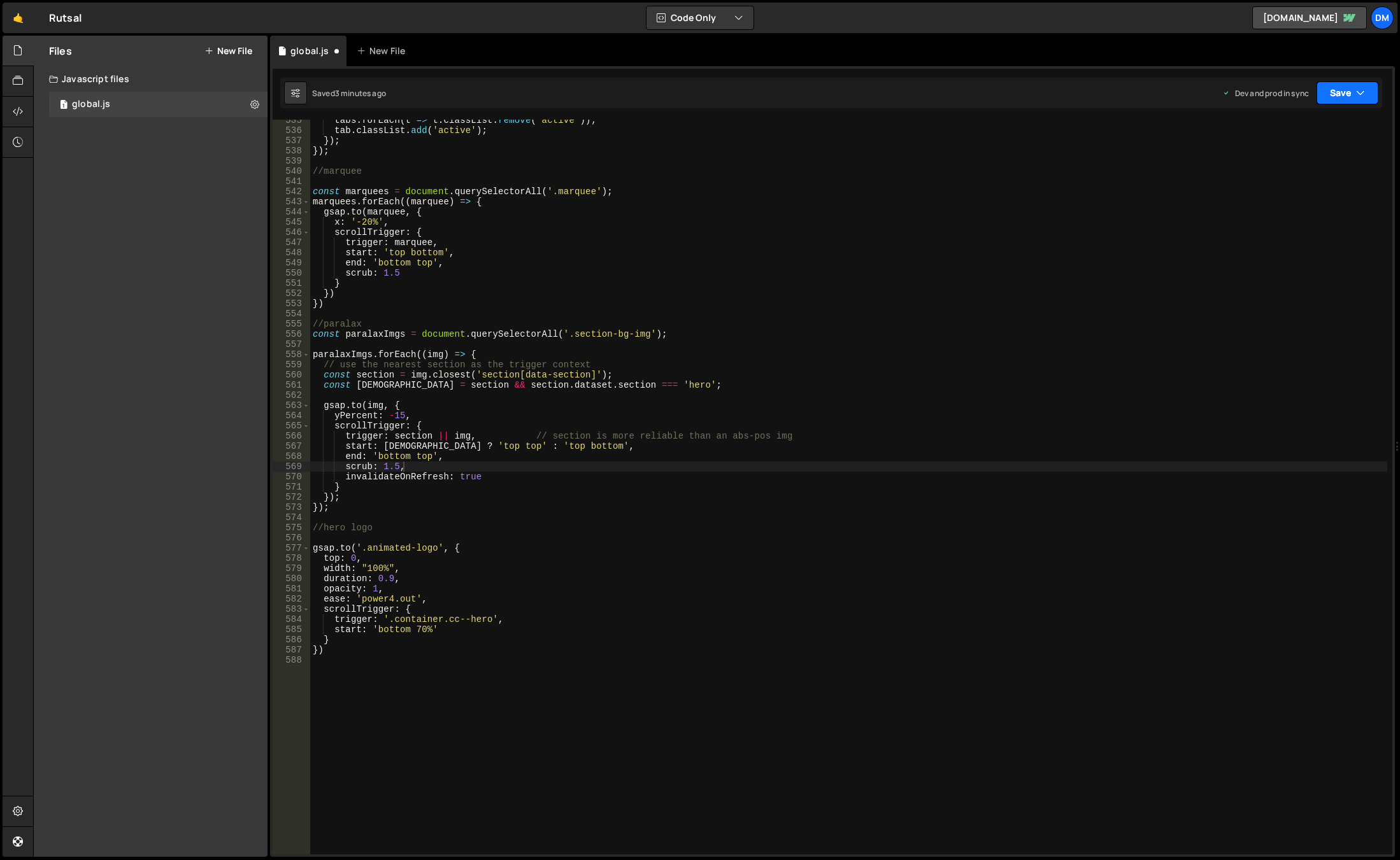
click at [1334, 92] on button "Save" at bounding box center [1347, 93] width 62 height 23
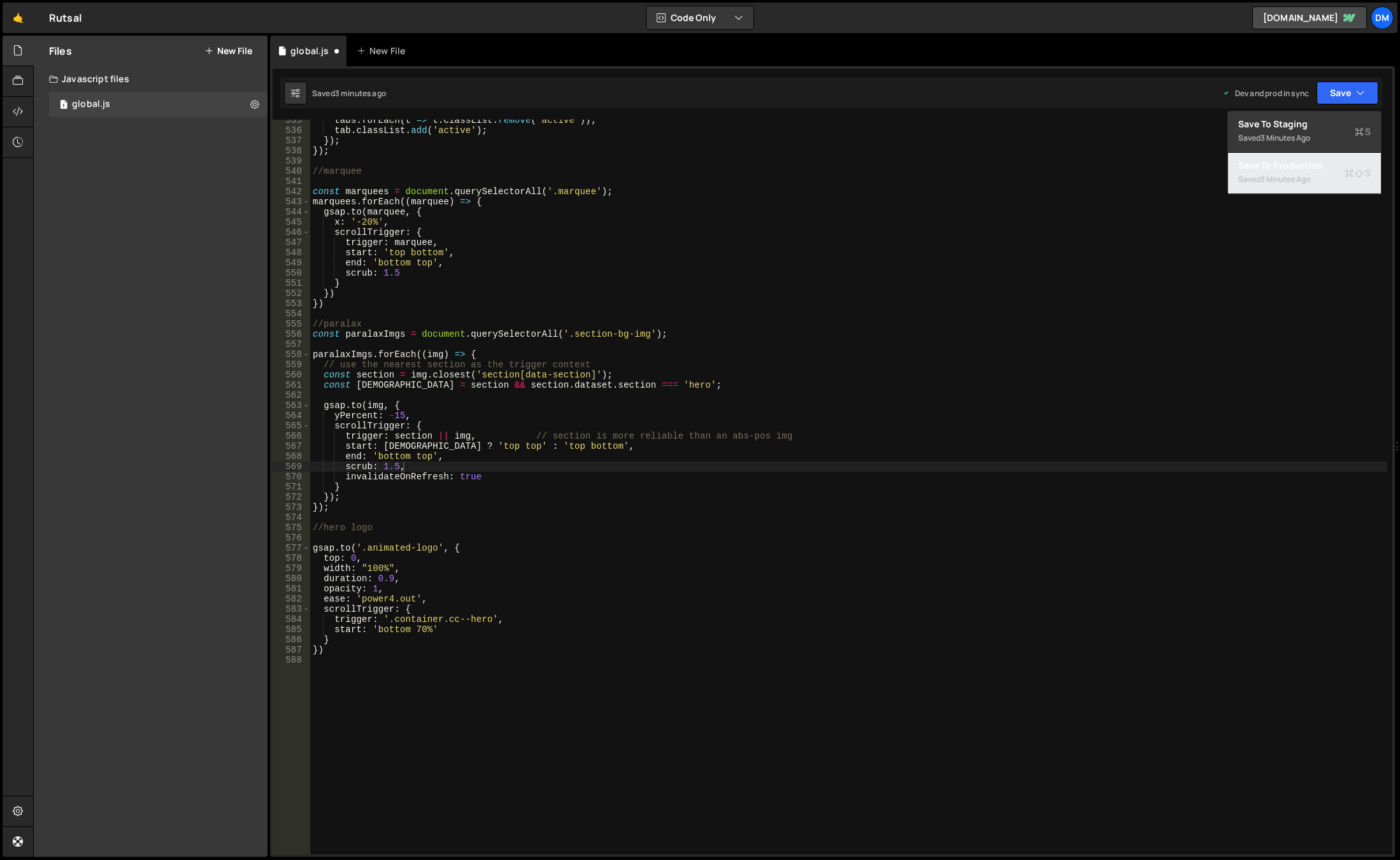
click at [1266, 176] on div "3 minutes ago" at bounding box center [1285, 179] width 49 height 11
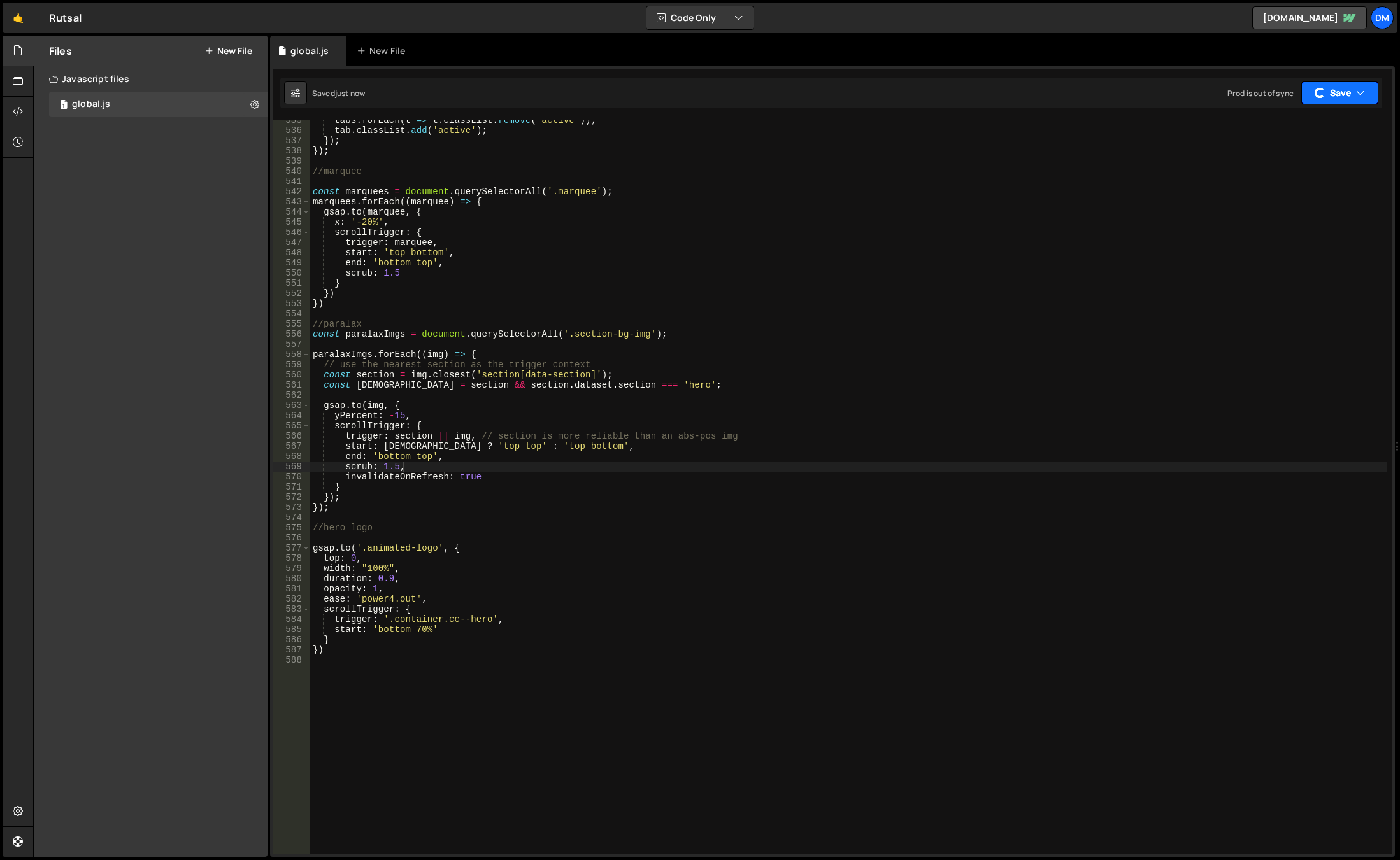
click at [1331, 96] on button "Save" at bounding box center [1340, 93] width 77 height 23
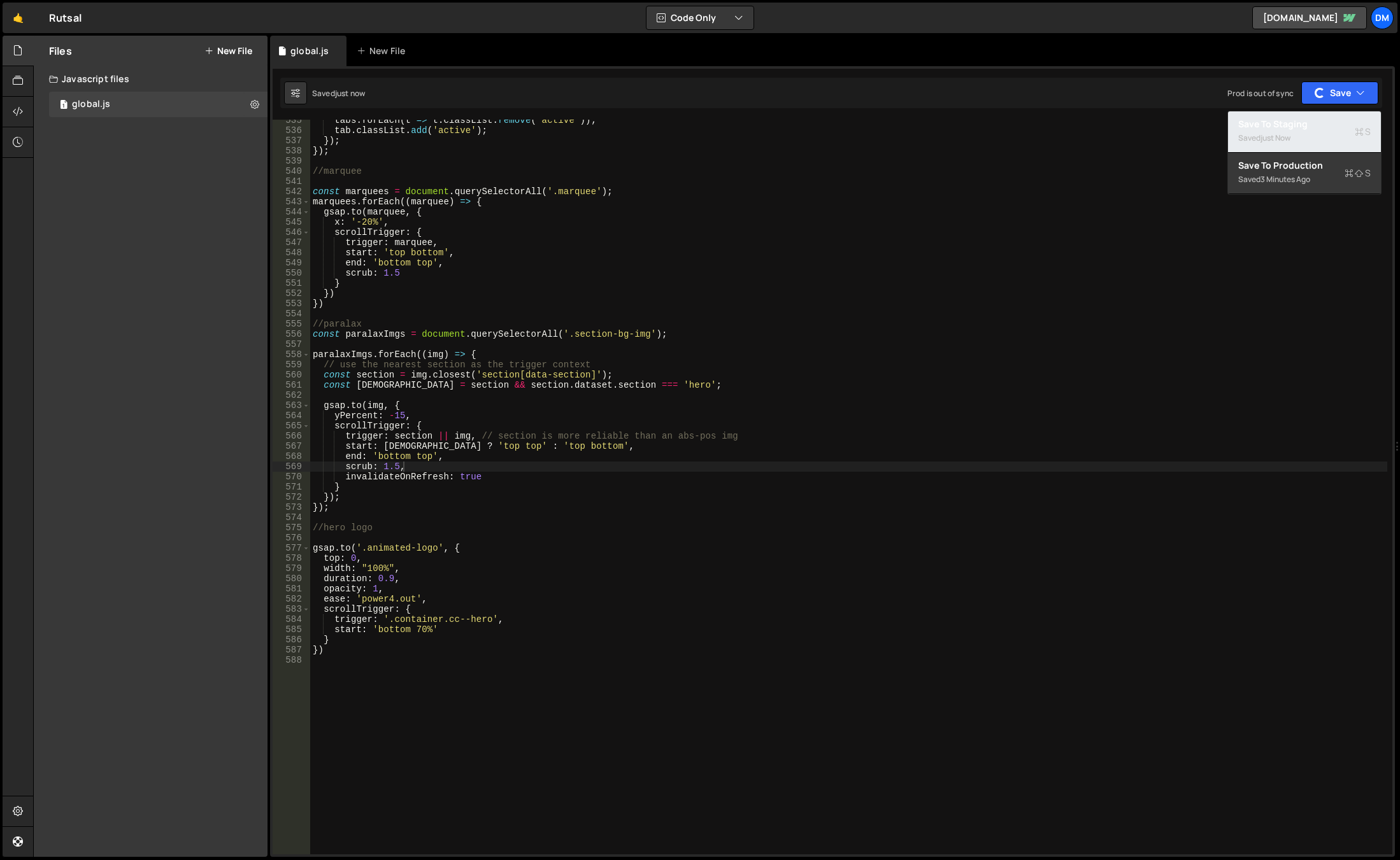
click at [1287, 131] on div "Saved just now" at bounding box center [1304, 137] width 133 height 15
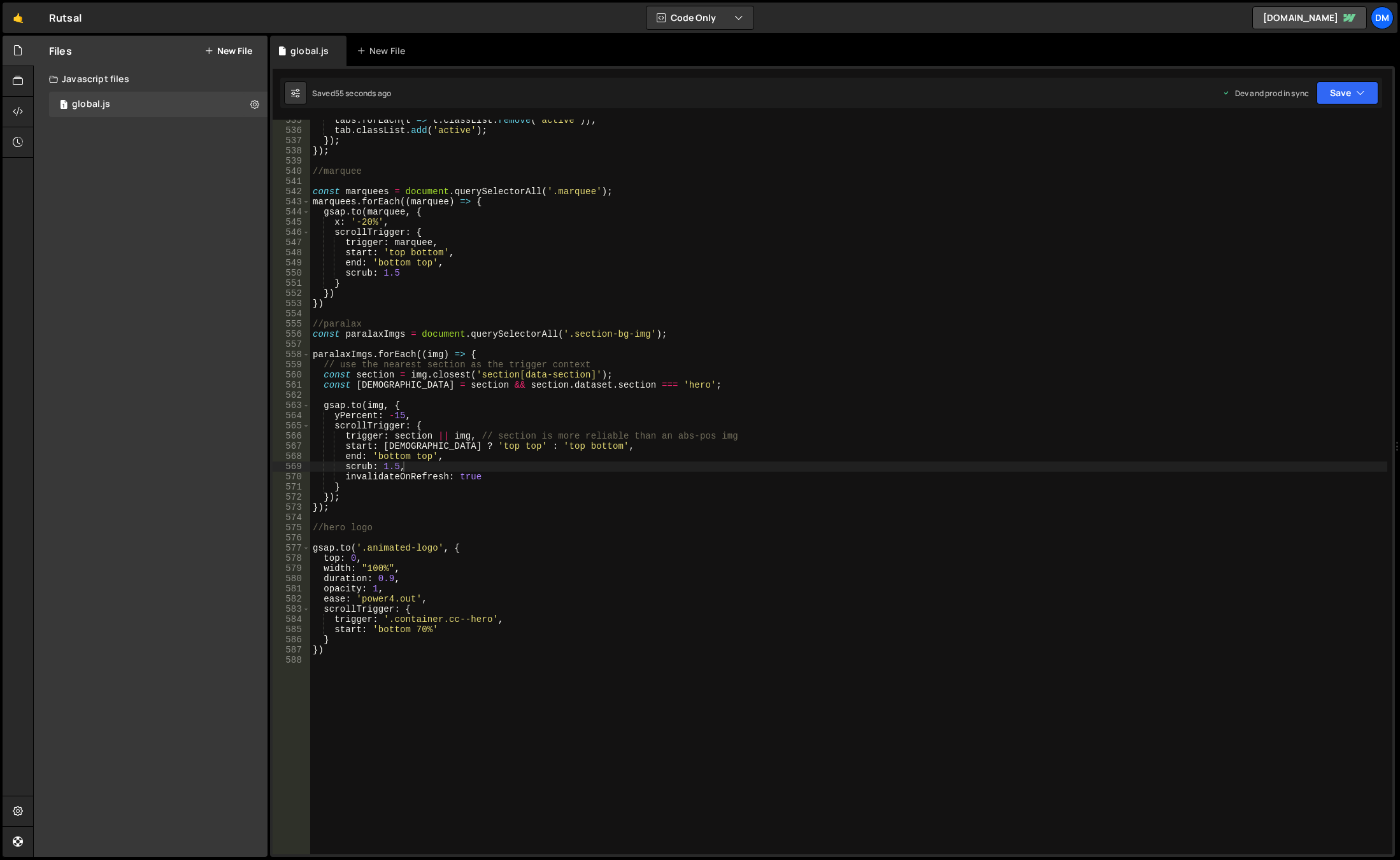
click at [500, 405] on div "tabs . forEach ( t => t . classList . remove ( 'active' )) ; tab . classList . …" at bounding box center [848, 493] width 1077 height 756
drag, startPoint x: 478, startPoint y: 436, endPoint x: 793, endPoint y: 437, distance: 315.0
click at [793, 437] on div "tabs . forEach ( t => t . classList . remove ( 'active' )) ; tab . classList . …" at bounding box center [848, 493] width 1077 height 756
drag, startPoint x: 598, startPoint y: 362, endPoint x: 285, endPoint y: 363, distance: 313.0
click at [285, 363] on div "trigger: section || img, 535 536 537 538 539 540 541 542 543 544 545 546 547 54…" at bounding box center [832, 487] width 1120 height 735
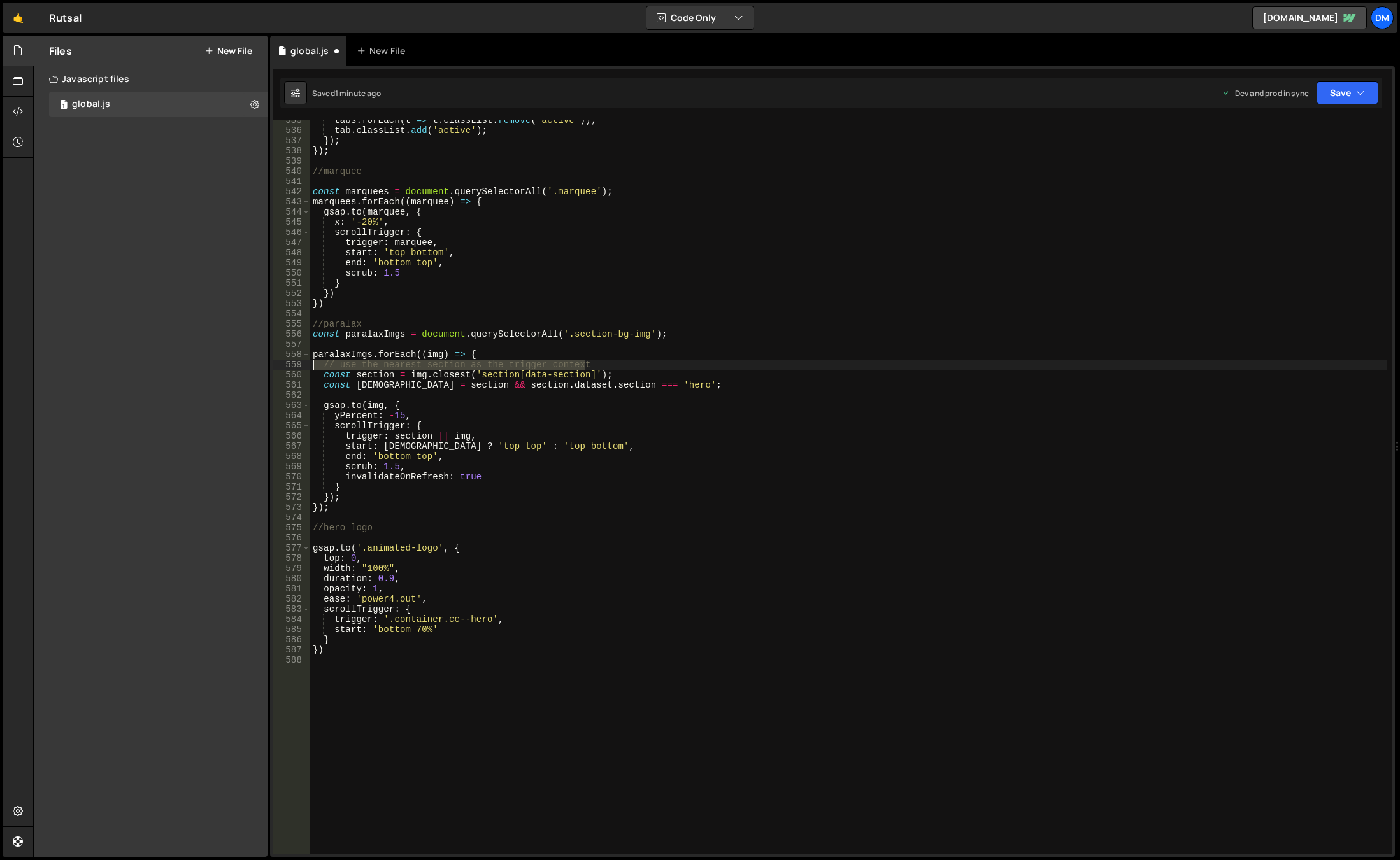
type textarea "// use the nearest section as the trigger context"
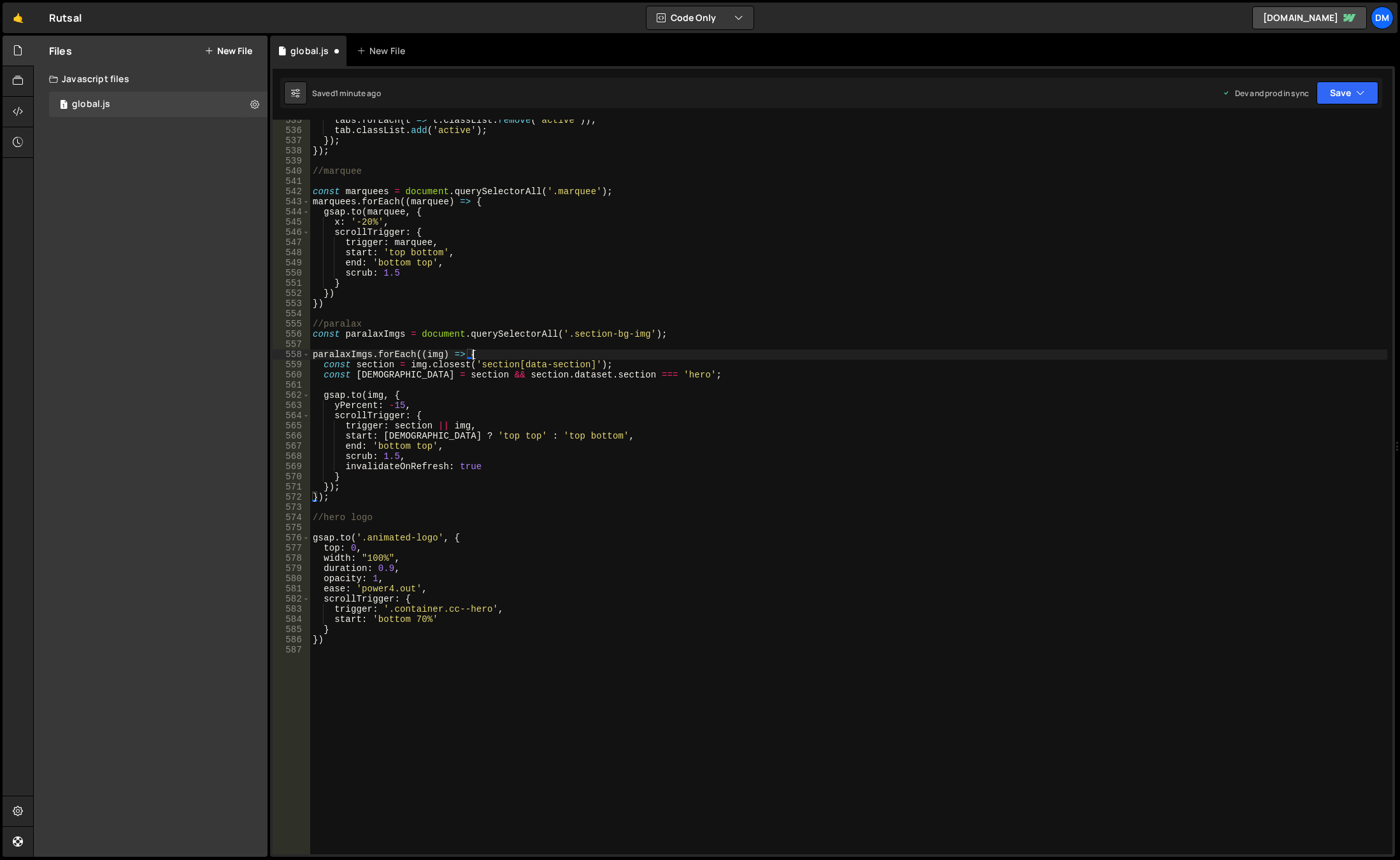
click at [829, 364] on div "tabs . forEach ( t => t . classList . remove ( 'active' )) ; tab . classList . …" at bounding box center [848, 493] width 1077 height 756
click at [1348, 96] on button "Save" at bounding box center [1347, 93] width 62 height 23
click at [1282, 179] on div "1 minute ago" at bounding box center [1283, 179] width 45 height 11
click at [1331, 91] on button "Save" at bounding box center [1340, 93] width 77 height 23
click at [1292, 130] on div "Save to Staging S" at bounding box center [1304, 124] width 133 height 13
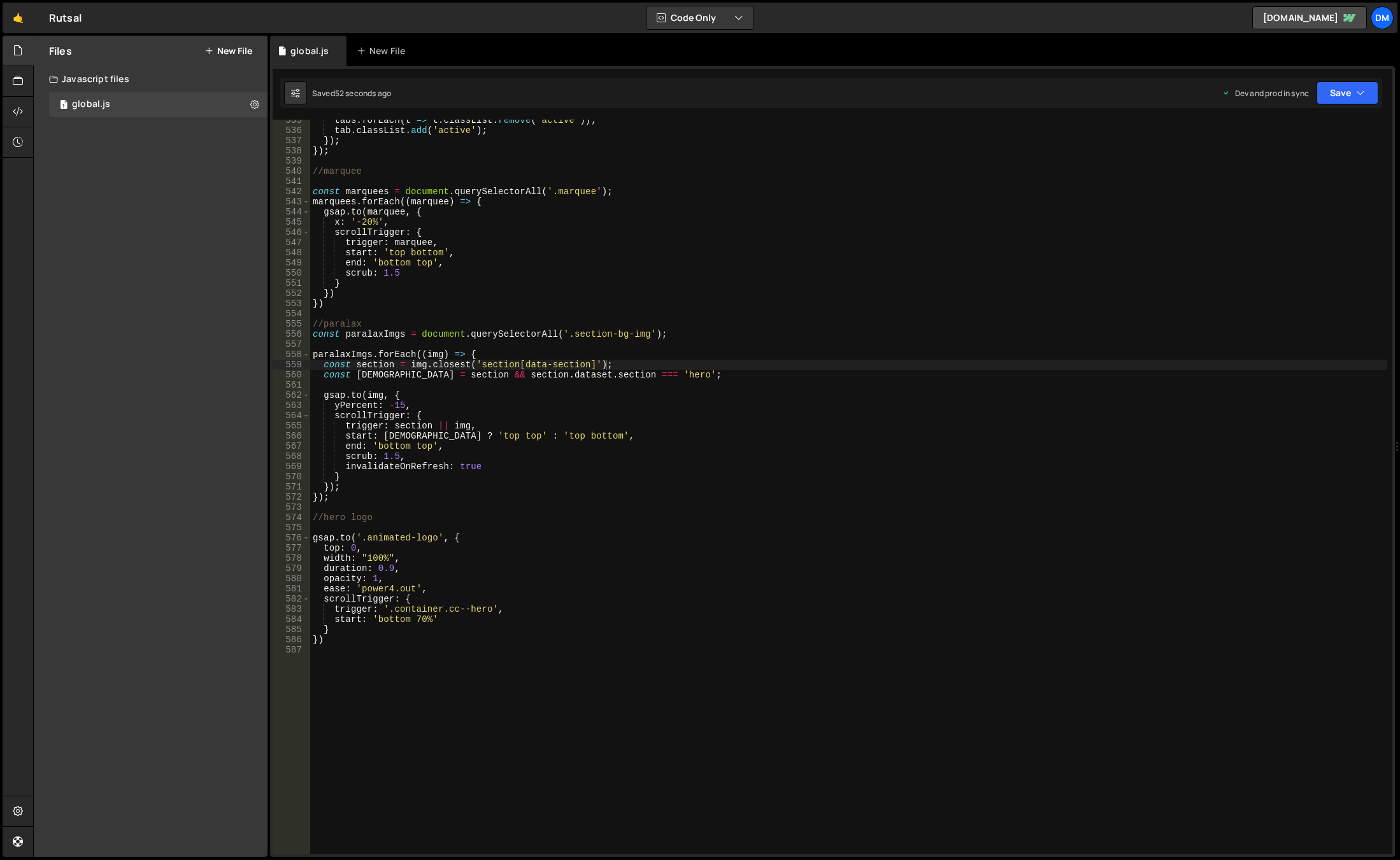
click at [621, 339] on div "tabs . forEach ( t => t . classList . remove ( 'active' )) ; tab . classList . …" at bounding box center [848, 493] width 1077 height 756
drag, startPoint x: 570, startPoint y: 337, endPoint x: 644, endPoint y: 339, distance: 74.0
click at [644, 339] on div "tabs . forEach ( t => t . classList . remove ( 'active' )) ; tab . classList . …" at bounding box center [848, 493] width 1077 height 756
paste textarea "wr"
click at [940, 257] on div "tabs . forEach ( t => t . classList . remove ( 'active' )) ; tab . classList . …" at bounding box center [848, 493] width 1077 height 756
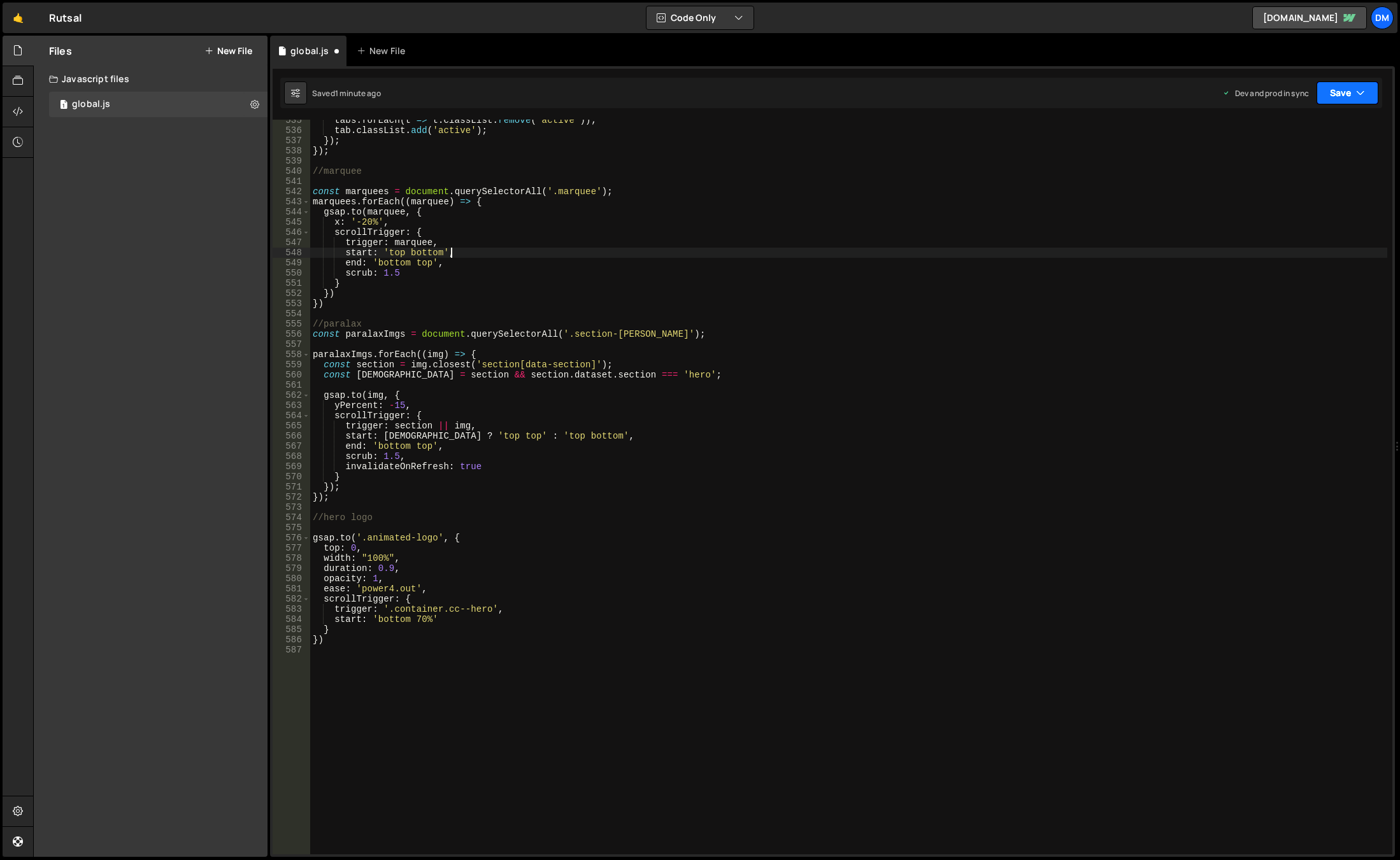
drag, startPoint x: 1343, startPoint y: 90, endPoint x: 1315, endPoint y: 129, distance: 48.0
click at [1343, 90] on button "Save" at bounding box center [1347, 93] width 62 height 23
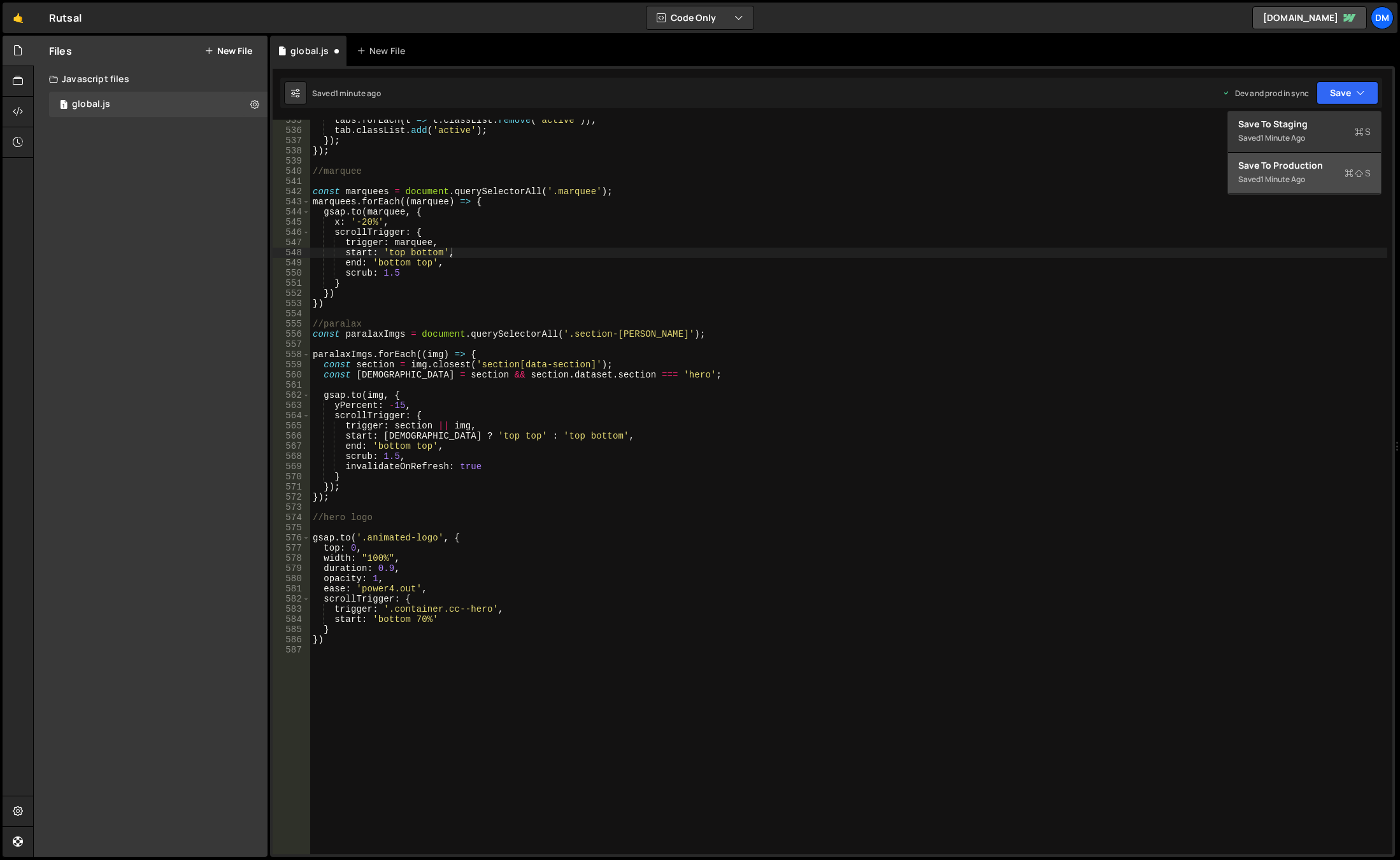
click at [1290, 174] on div "Saved 1 minute ago" at bounding box center [1304, 179] width 133 height 15
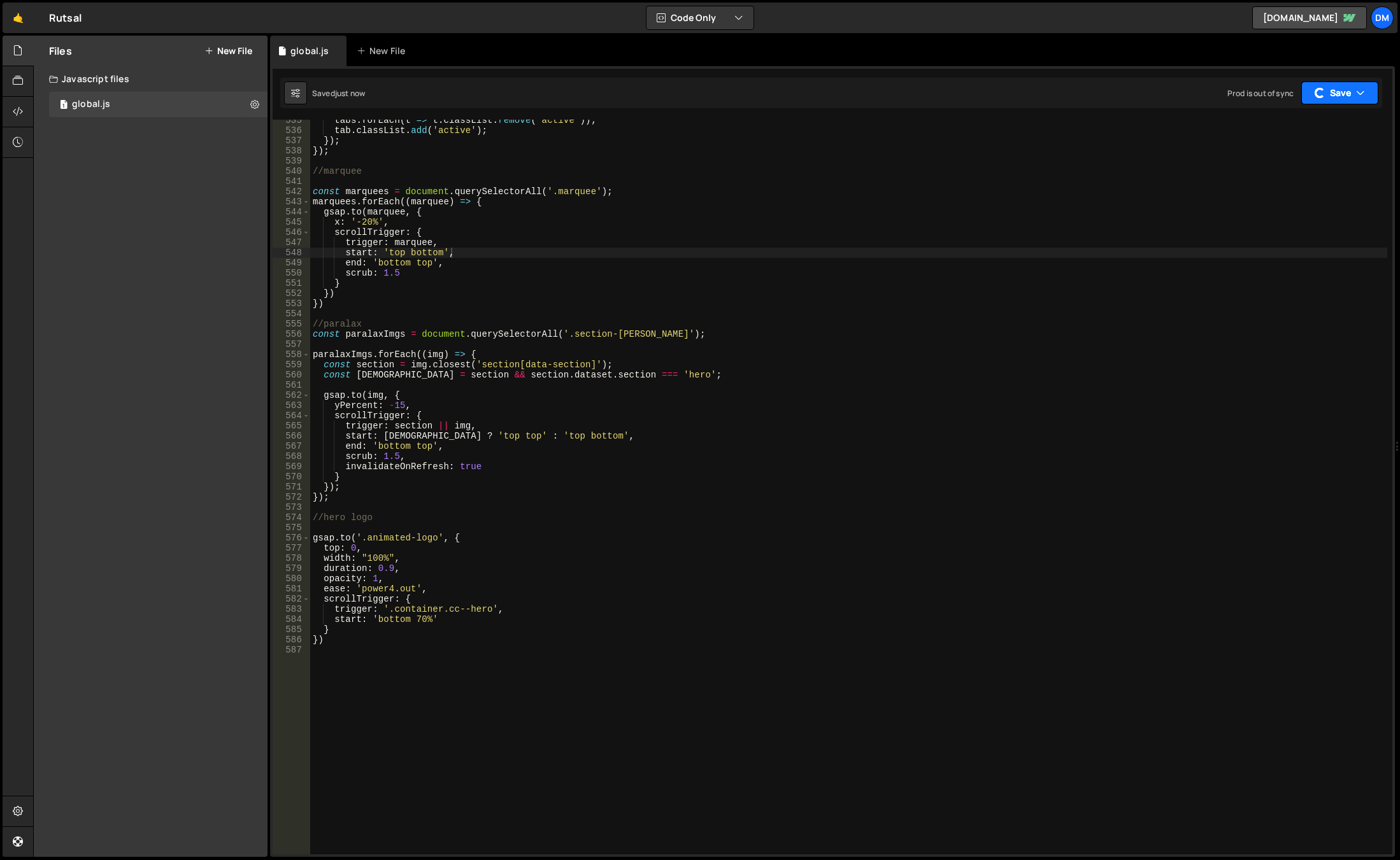
click at [1326, 88] on button "Save" at bounding box center [1340, 93] width 77 height 23
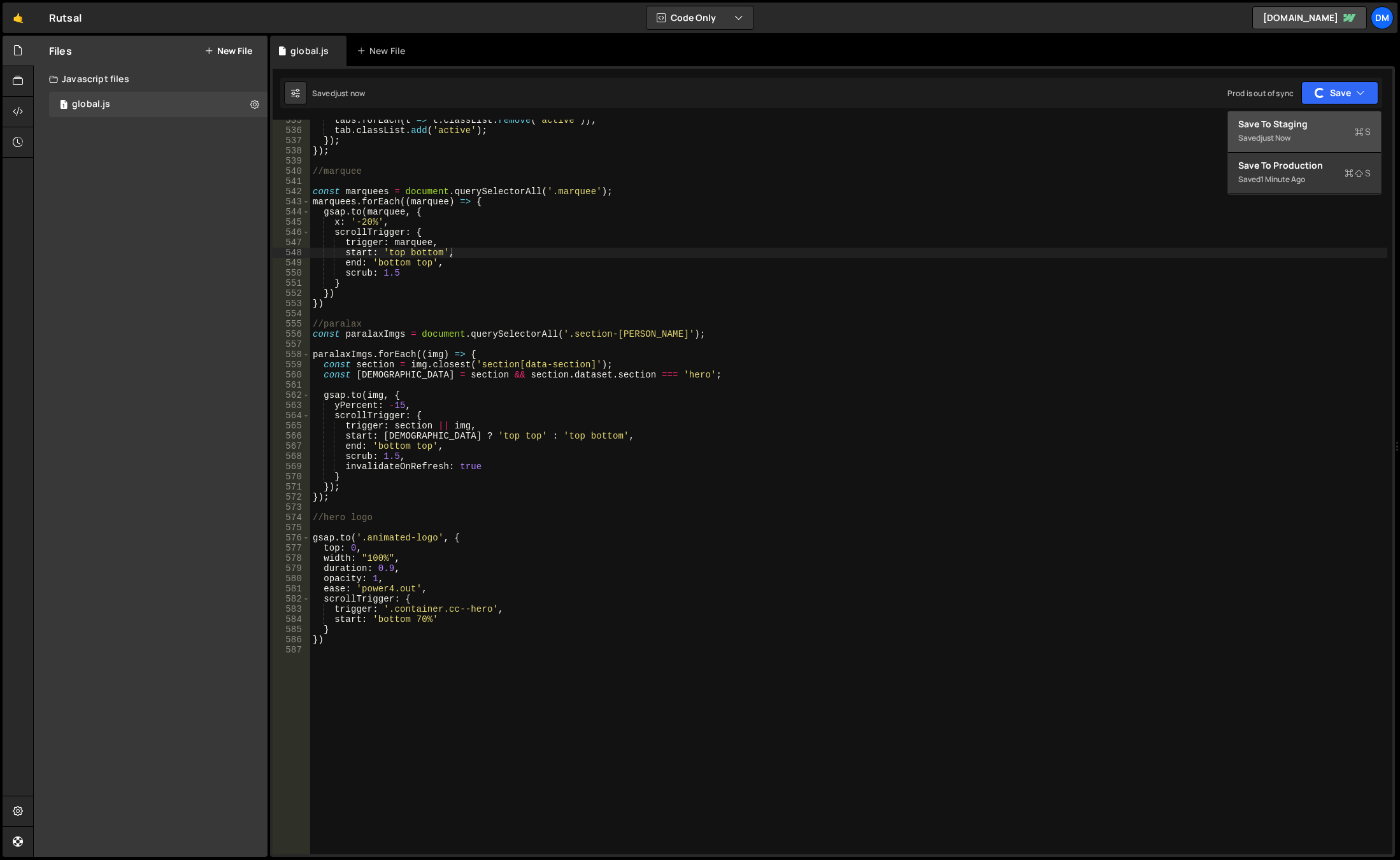
click at [1296, 130] on div "Save to Staging S" at bounding box center [1304, 124] width 133 height 13
click at [654, 436] on div "tabs . forEach ( t => t . classList . remove ( 'active' )) ; tab . classList . …" at bounding box center [848, 493] width 1077 height 756
click at [637, 334] on div "tabs . forEach ( t => t . classList . remove ( 'active' )) ; tab . classList . …" at bounding box center [848, 493] width 1077 height 756
click at [635, 336] on div "tabs . forEach ( t => t . classList . remove ( 'active' )) ; tab . classList . …" at bounding box center [848, 493] width 1077 height 756
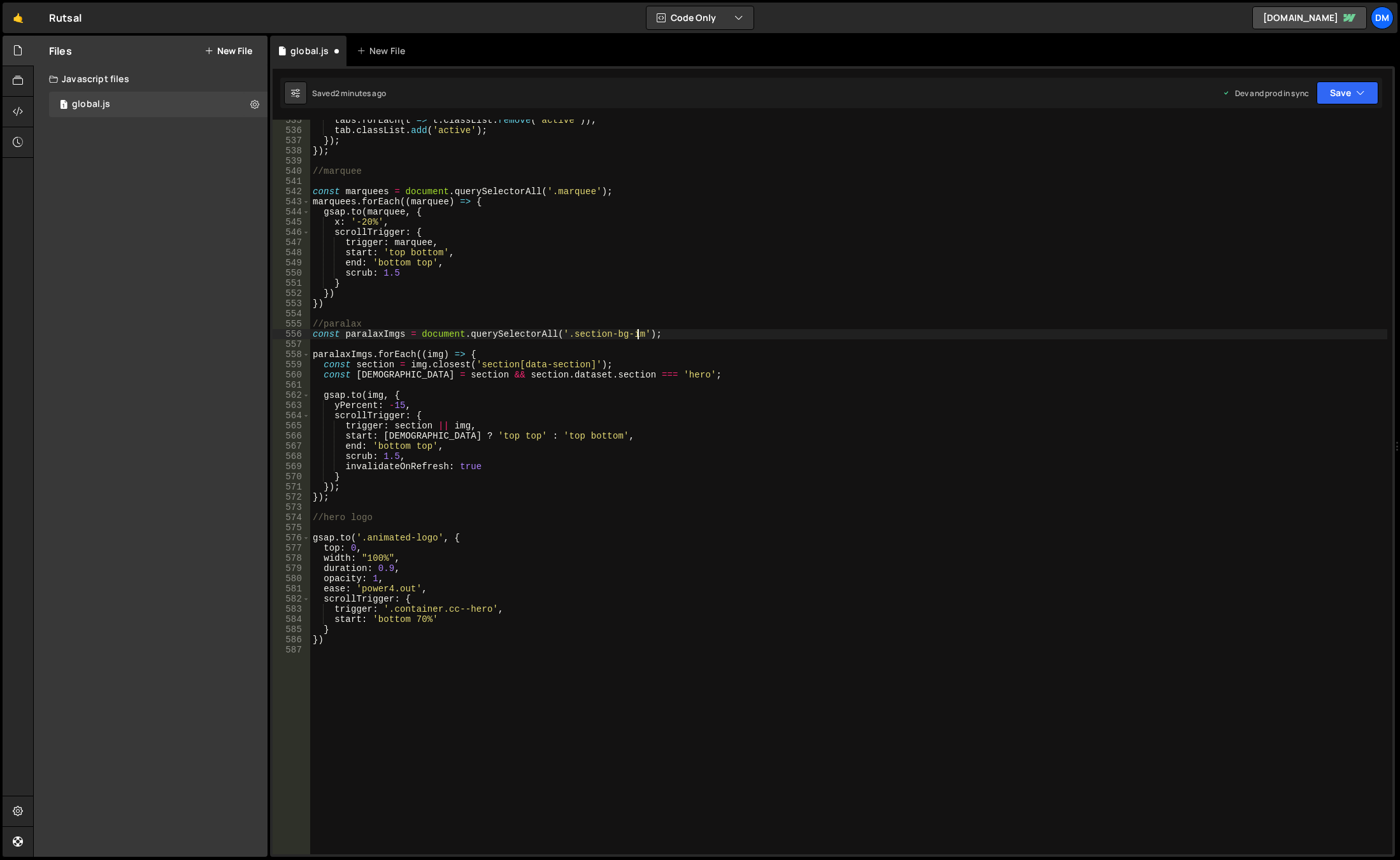
scroll to position [0, 23]
click at [681, 437] on div "tabs . forEach ( t => t . classList . remove ( 'active' )) ; tab . classList . …" at bounding box center [848, 493] width 1077 height 756
click at [401, 408] on div "tabs . forEach ( t => t . classList . remove ( 'active' )) ; tab . classList . …" at bounding box center [848, 493] width 1077 height 756
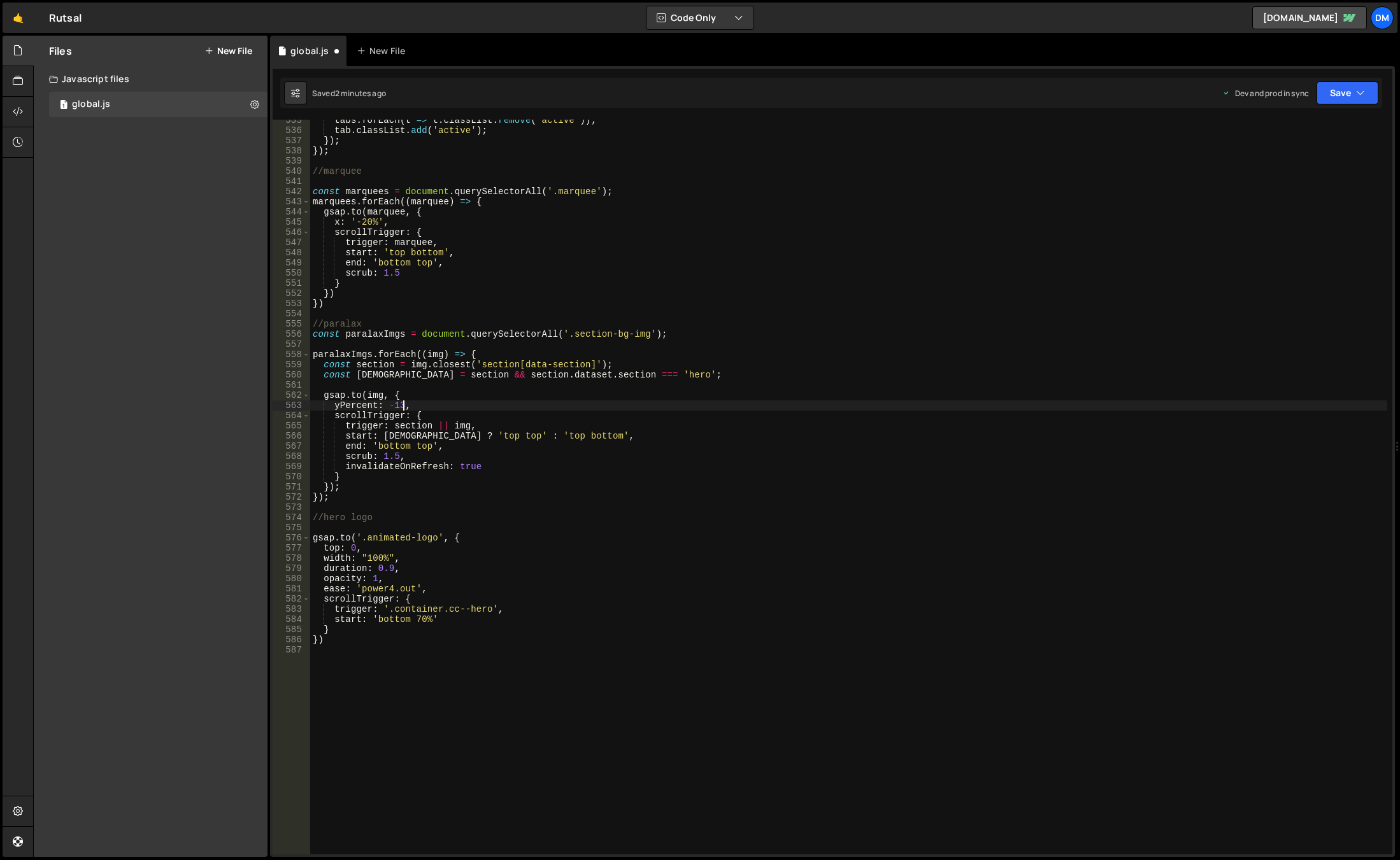
click at [654, 355] on div "tabs . forEach ( t => t . classList . remove ( 'active' )) ; tab . classList . …" at bounding box center [848, 493] width 1077 height 756
type textarea "paralaxImgs.forEach((img) => {"
click at [1359, 93] on icon "button" at bounding box center [1360, 93] width 9 height 13
click at [1303, 176] on div "3 minutes ago" at bounding box center [1285, 179] width 49 height 11
click at [1314, 93] on div "button" at bounding box center [1320, 93] width 12 height 12
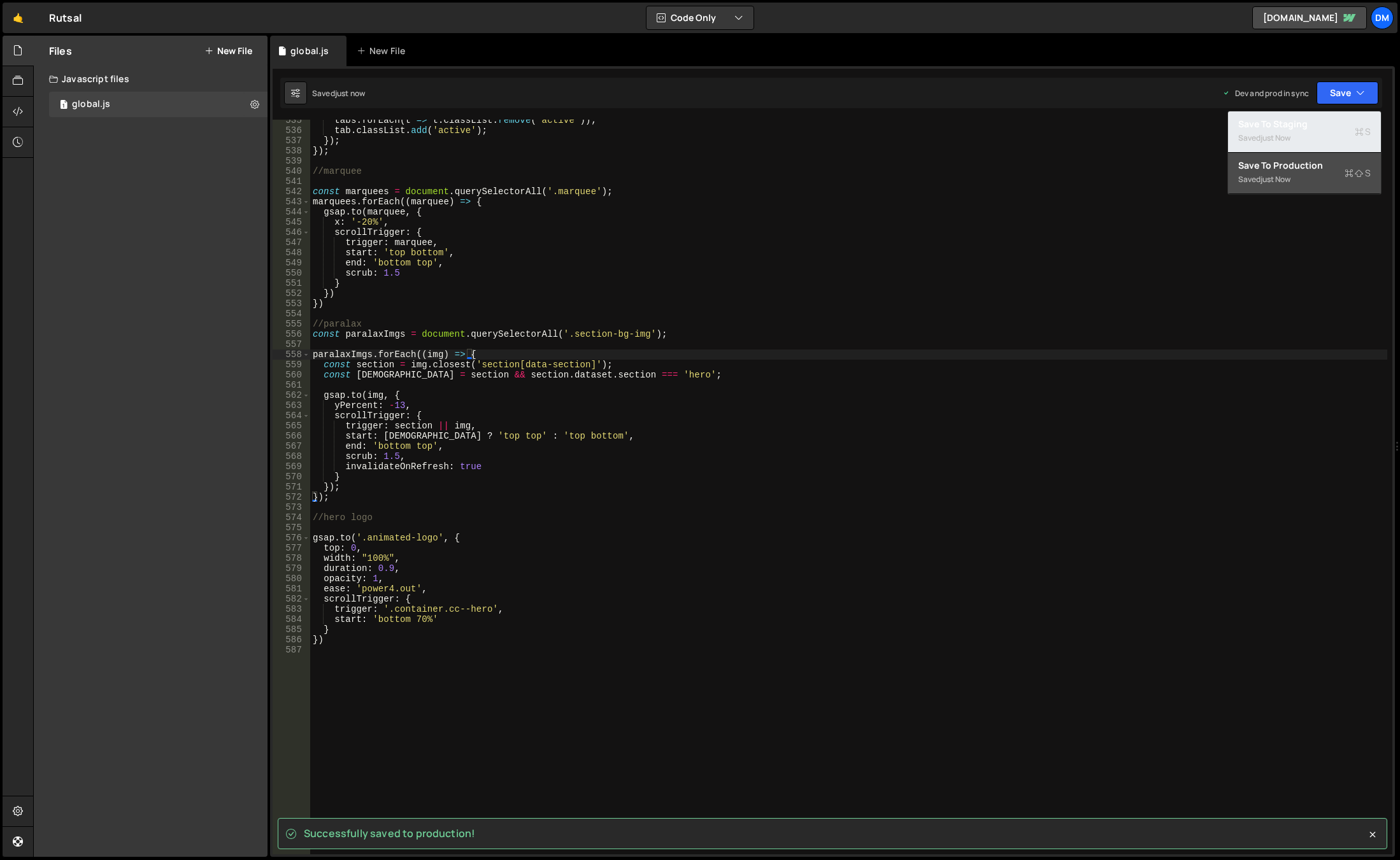
drag, startPoint x: 1302, startPoint y: 135, endPoint x: 819, endPoint y: 269, distance: 501.2
click at [1302, 135] on div "Saved just now" at bounding box center [1304, 137] width 133 height 15
